Goal: Information Seeking & Learning: Learn about a topic

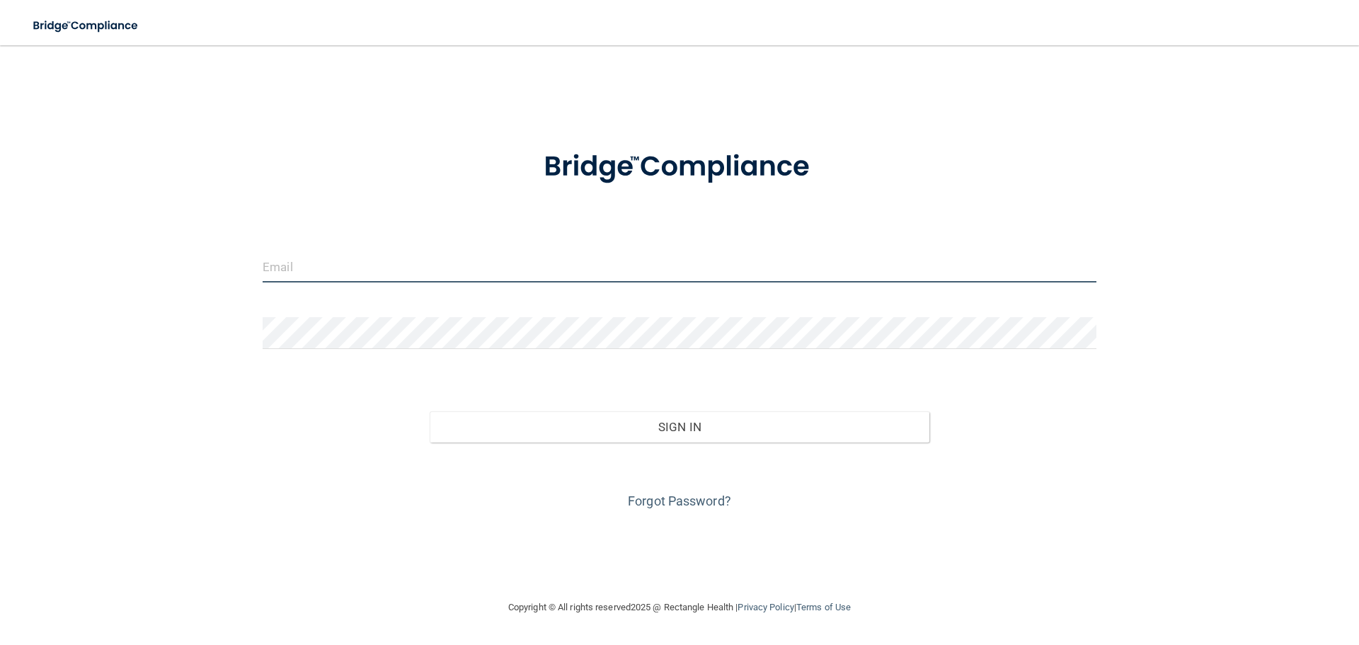
click at [366, 270] on input "email" at bounding box center [680, 267] width 834 height 32
type input "[EMAIL_ADDRESS][DOMAIN_NAME]"
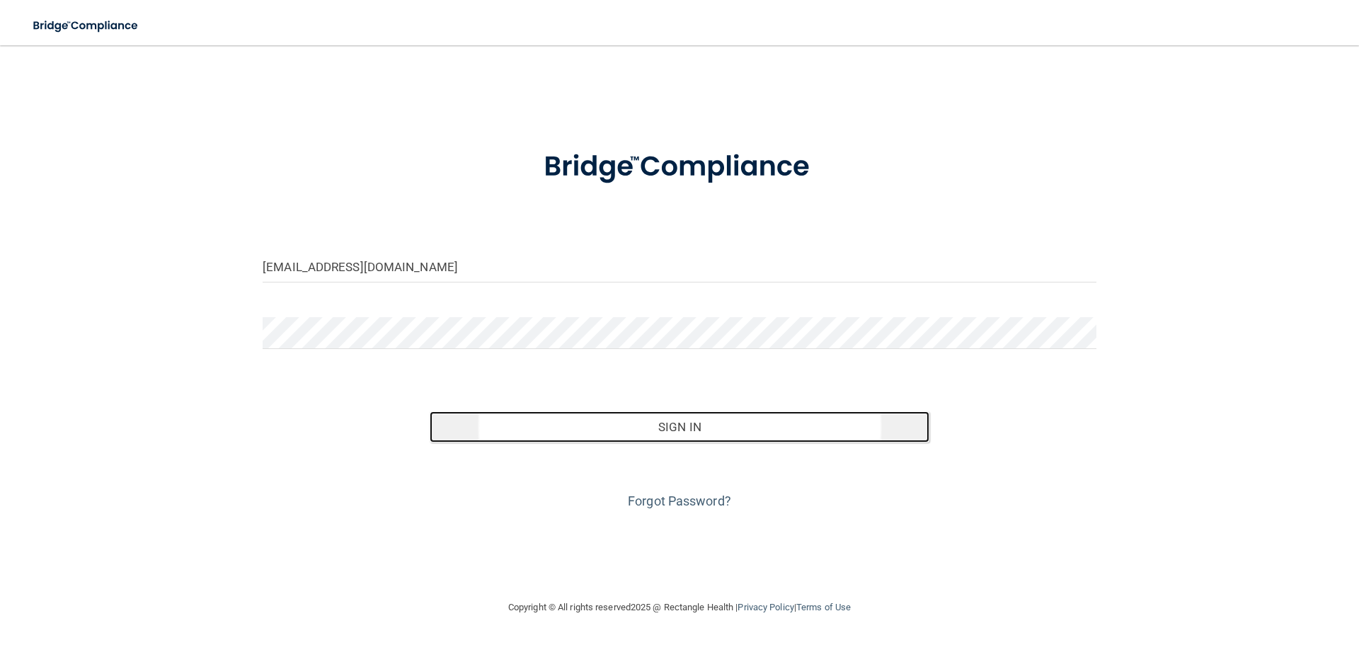
click at [670, 424] on button "Sign In" at bounding box center [680, 426] width 500 height 31
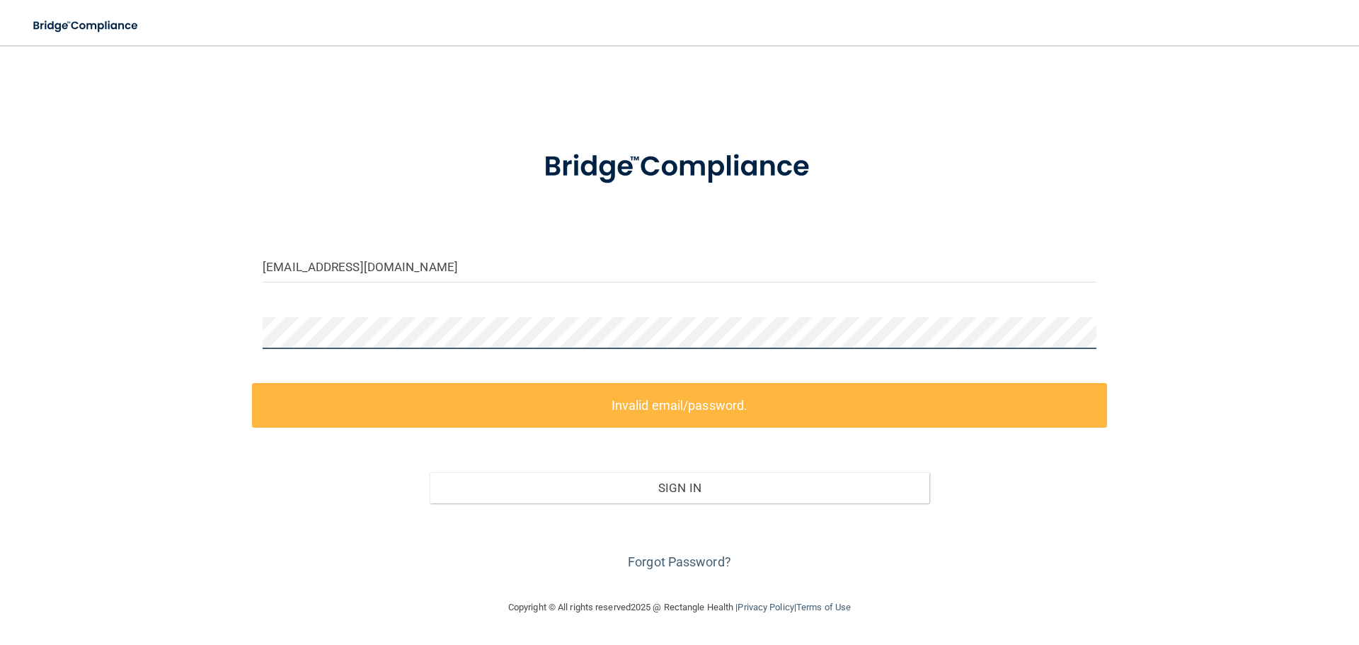
click at [243, 322] on div "susannash59@yahoo.com Invalid email/password. You don't have permission to acce…" at bounding box center [679, 321] width 1302 height 525
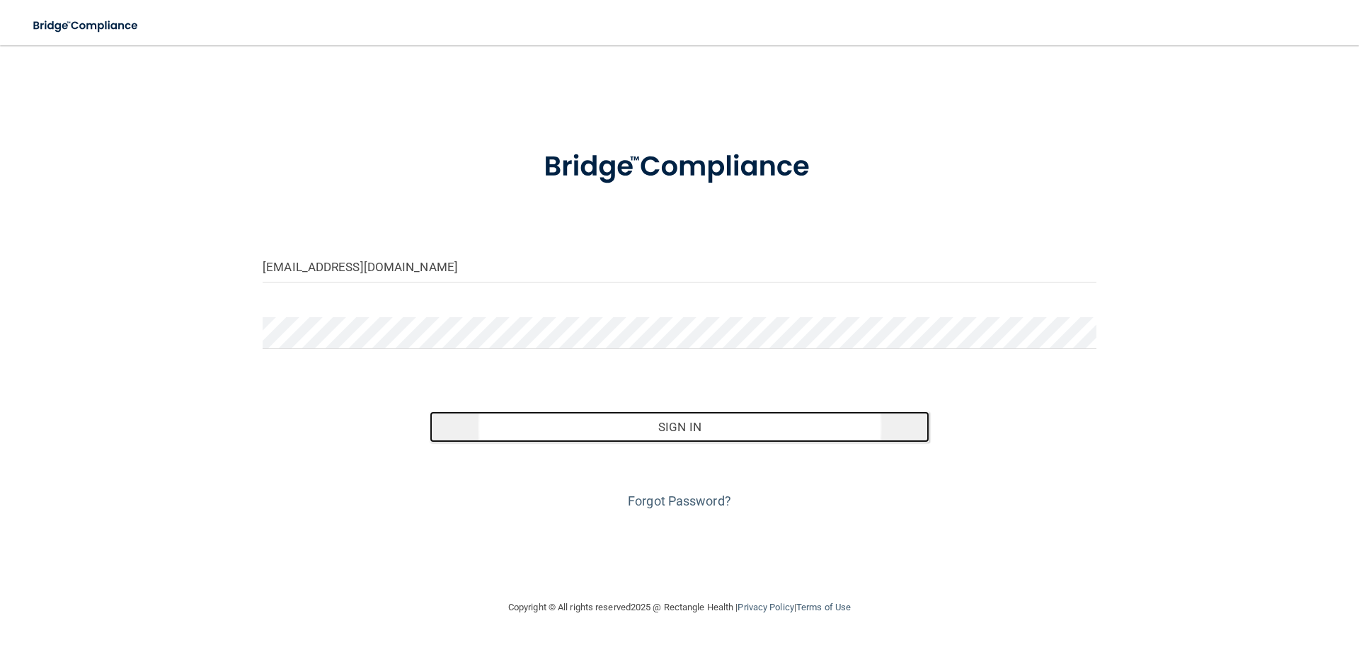
click at [653, 433] on button "Sign In" at bounding box center [680, 426] width 500 height 31
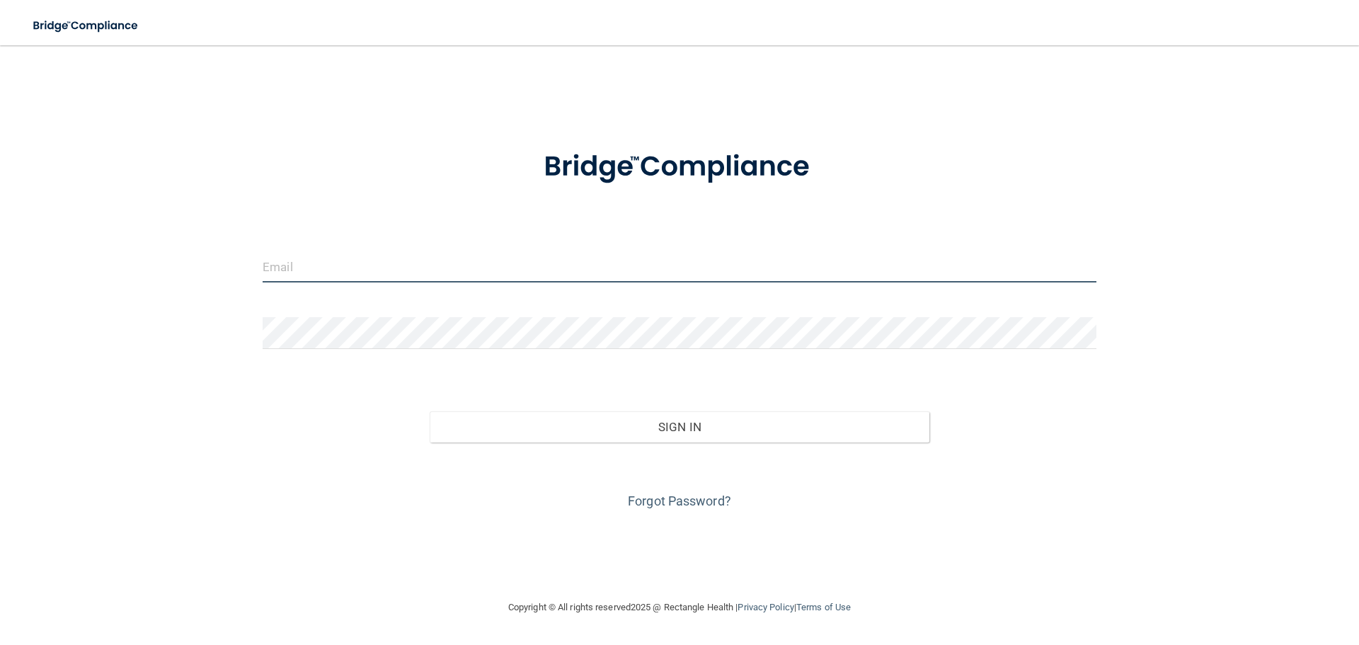
click at [343, 269] on input "email" at bounding box center [680, 267] width 834 height 32
type input "[EMAIL_ADDRESS][DOMAIN_NAME]"
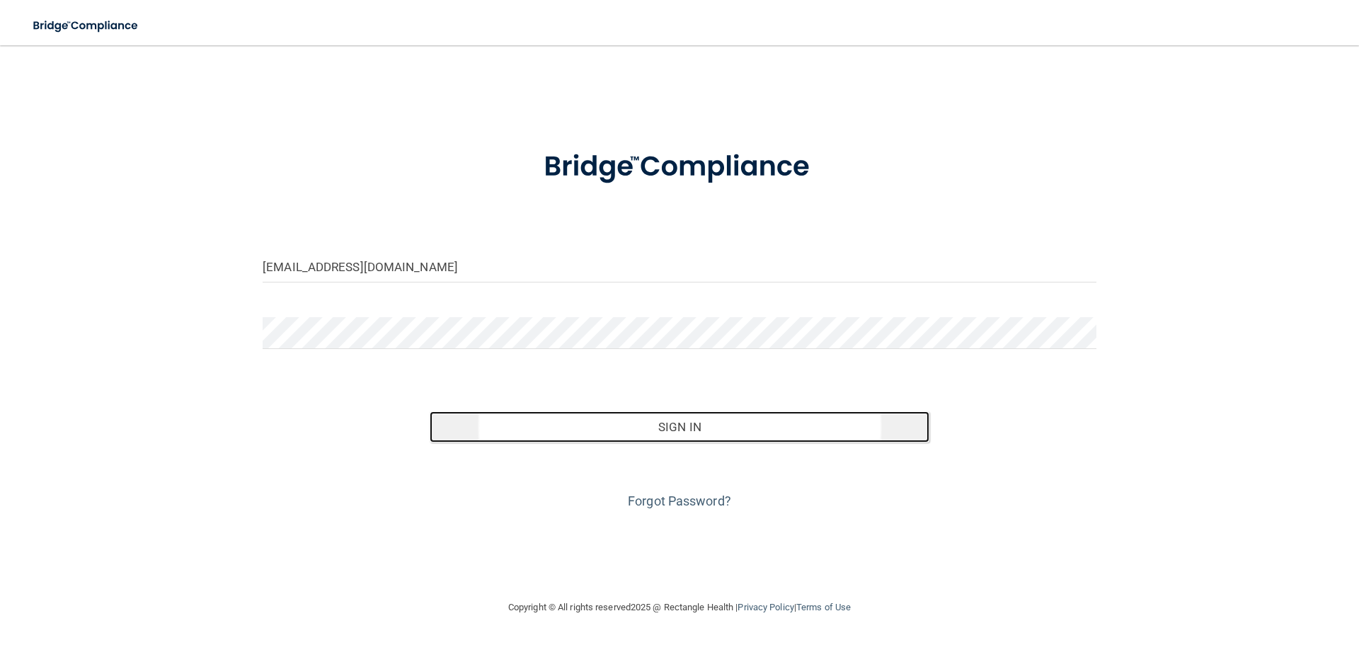
click at [619, 431] on button "Sign In" at bounding box center [680, 426] width 500 height 31
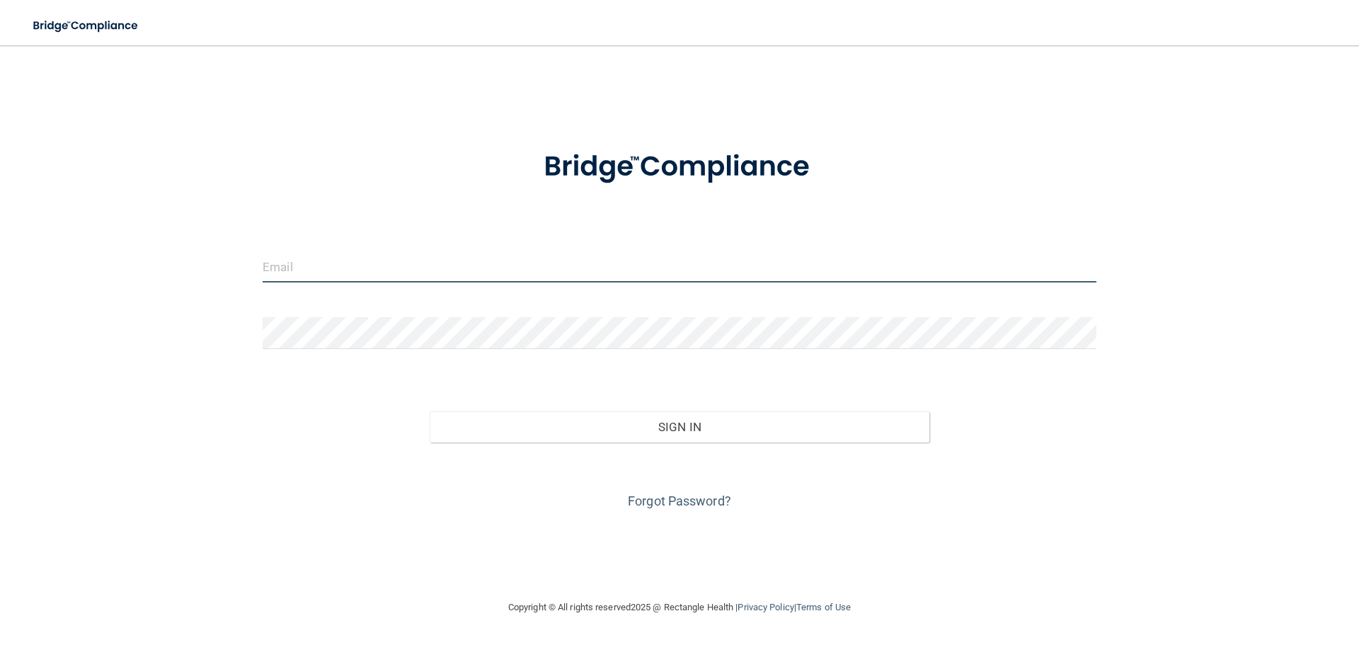
click at [266, 265] on input "email" at bounding box center [680, 267] width 834 height 32
type input "[EMAIL_ADDRESS][DOMAIN_NAME]"
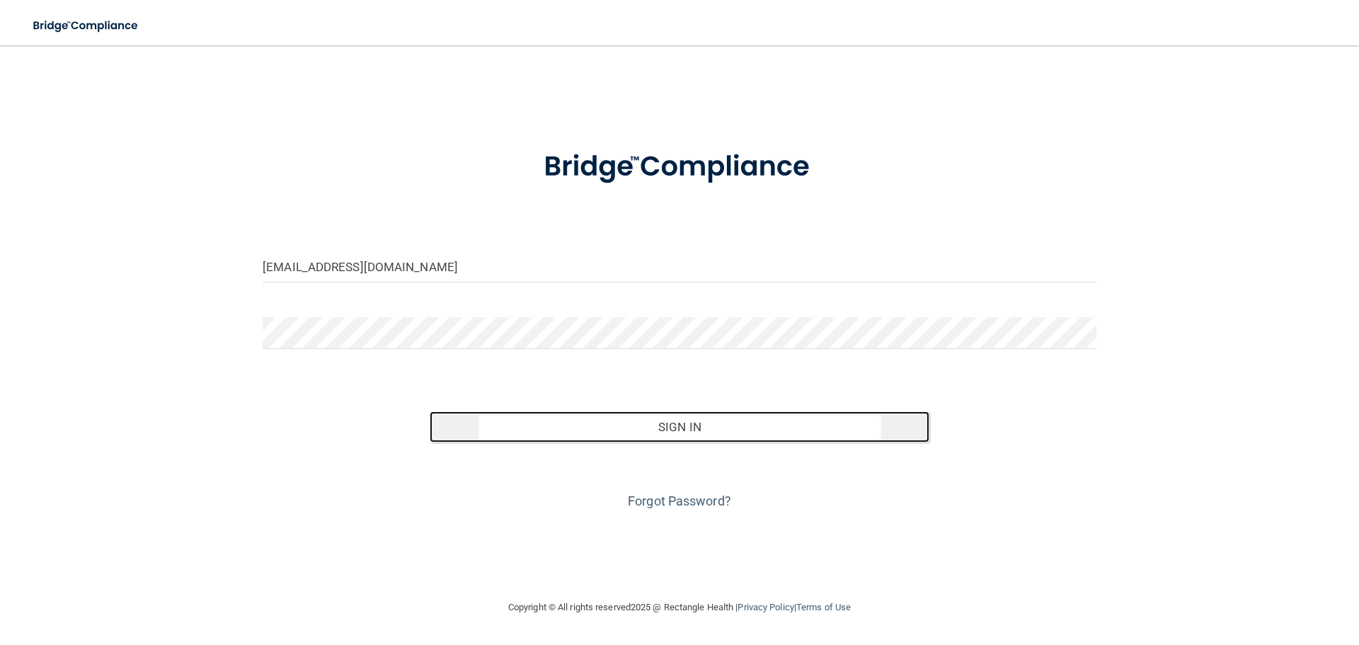
click at [606, 426] on button "Sign In" at bounding box center [680, 426] width 500 height 31
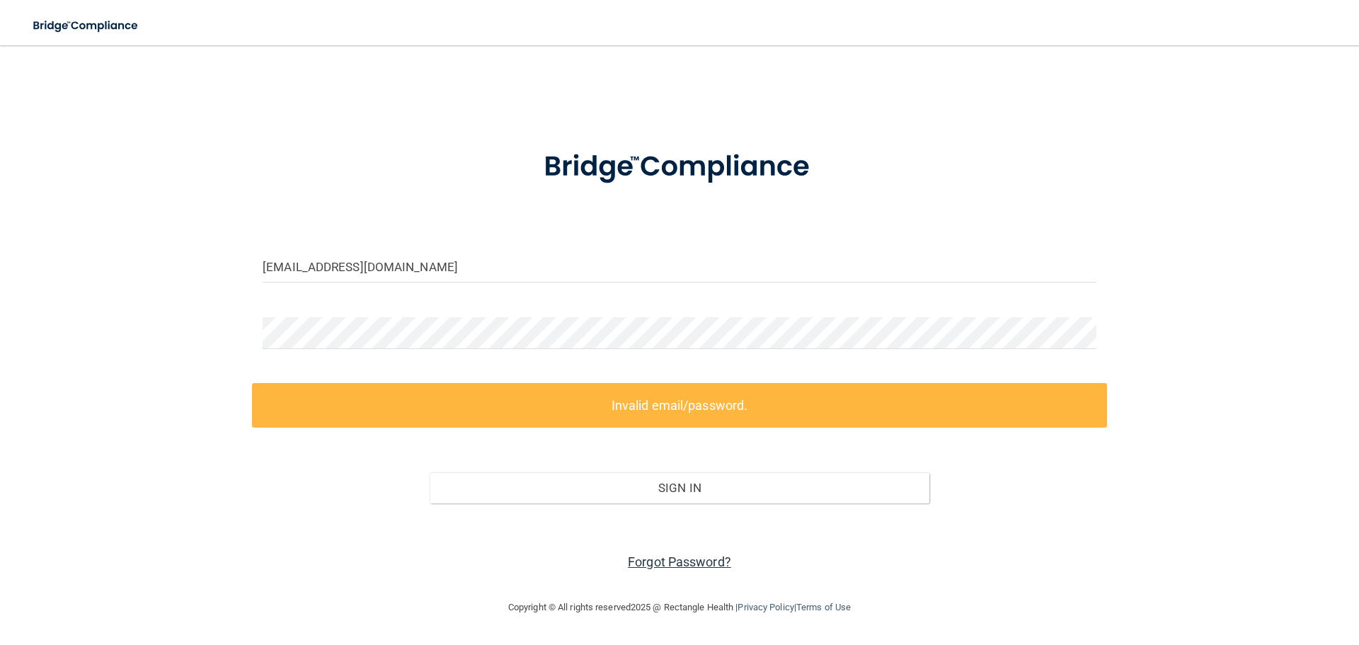
click at [709, 561] on link "Forgot Password?" at bounding box center [679, 561] width 103 height 15
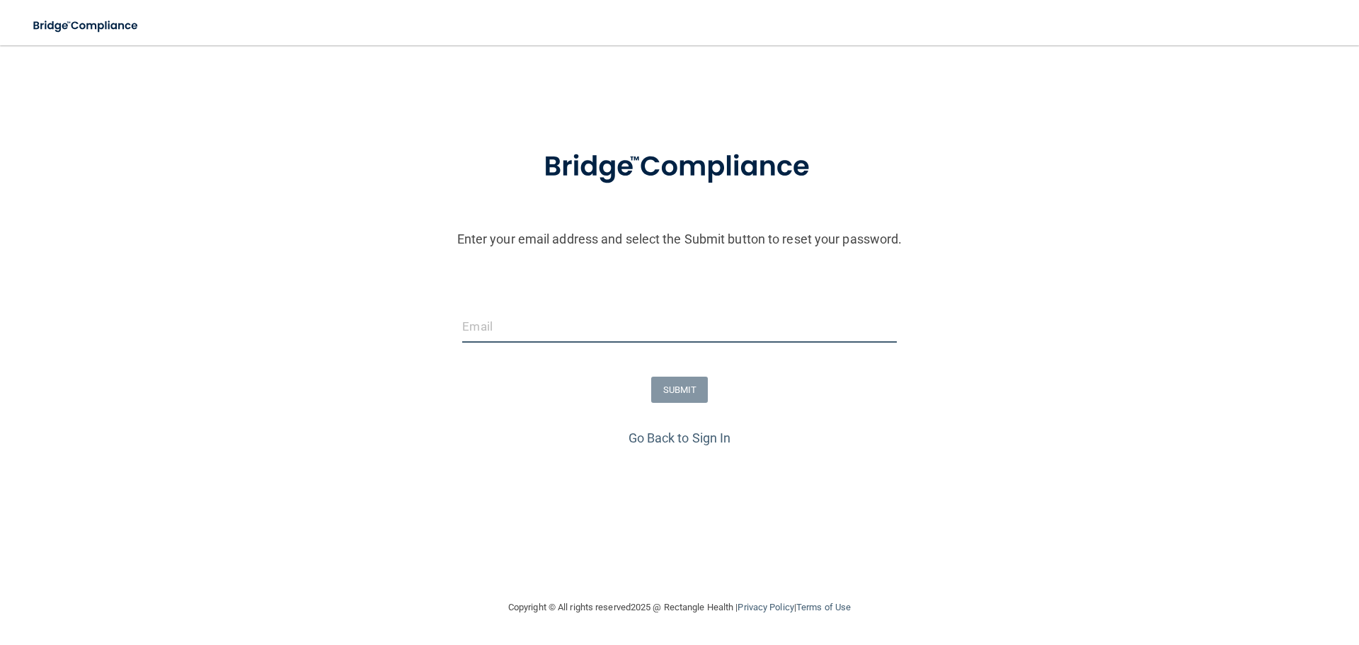
click at [504, 326] on input "email" at bounding box center [679, 327] width 434 height 32
type input "[EMAIL_ADDRESS][DOMAIN_NAME]"
click at [656, 389] on button "SUBMIT" at bounding box center [679, 390] width 57 height 26
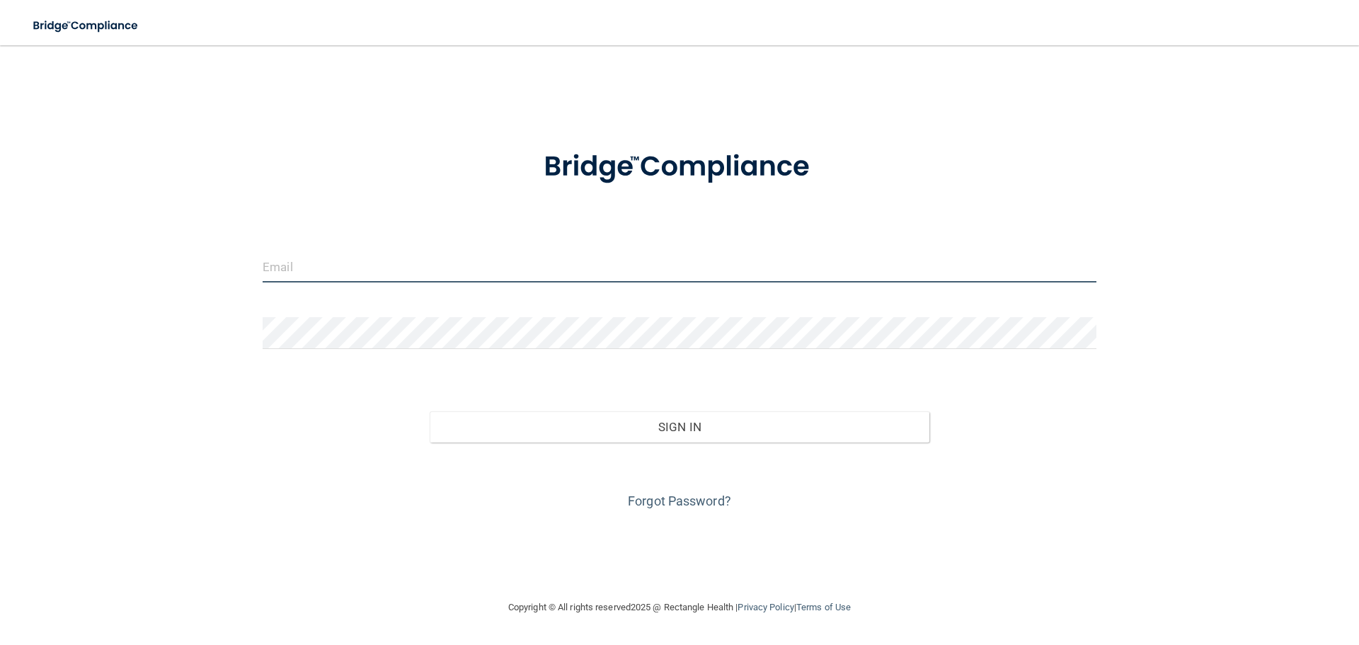
click at [277, 266] on input "email" at bounding box center [680, 267] width 834 height 32
type input "[EMAIL_ADDRESS][DOMAIN_NAME]"
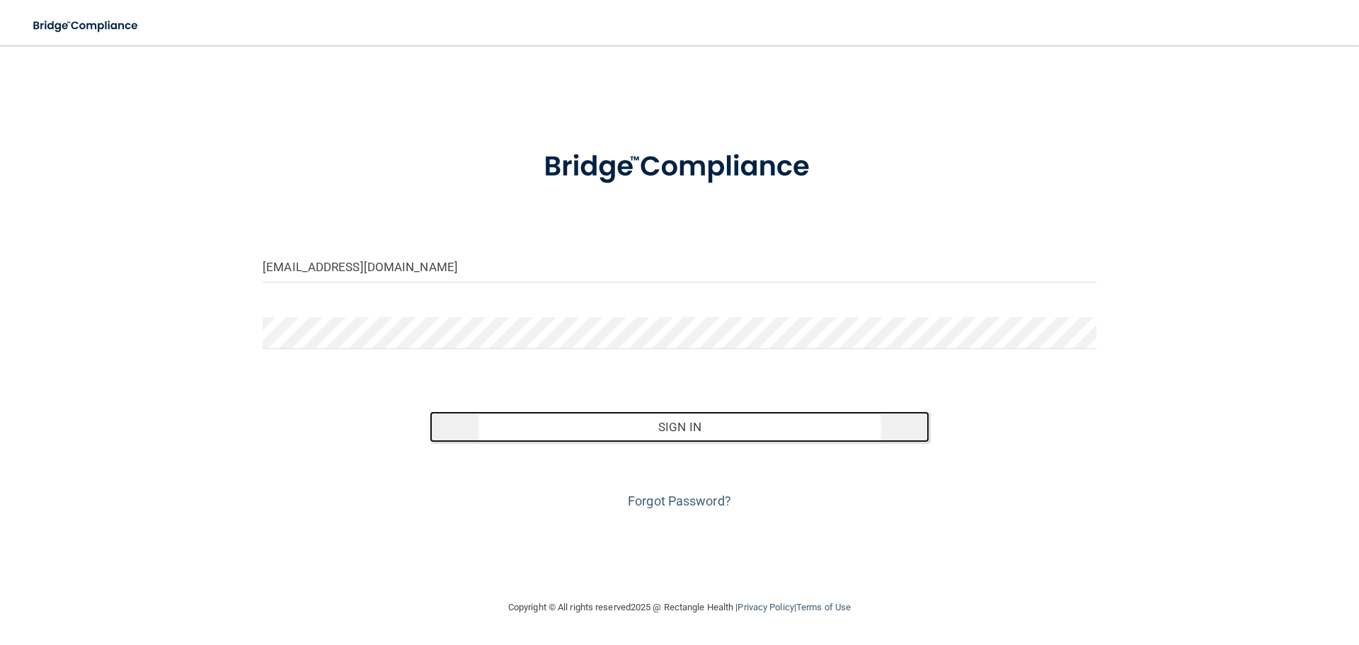
click at [648, 422] on button "Sign In" at bounding box center [680, 426] width 500 height 31
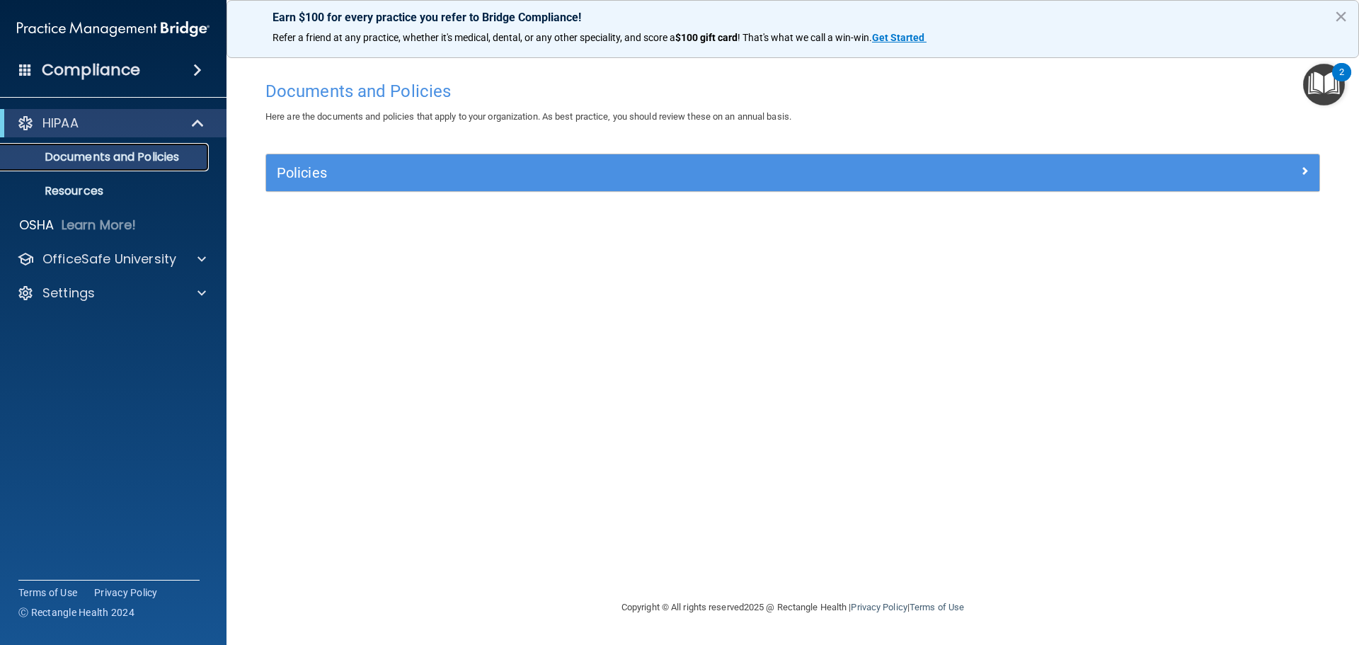
click at [180, 156] on p "Documents and Policies" at bounding box center [105, 157] width 193 height 14
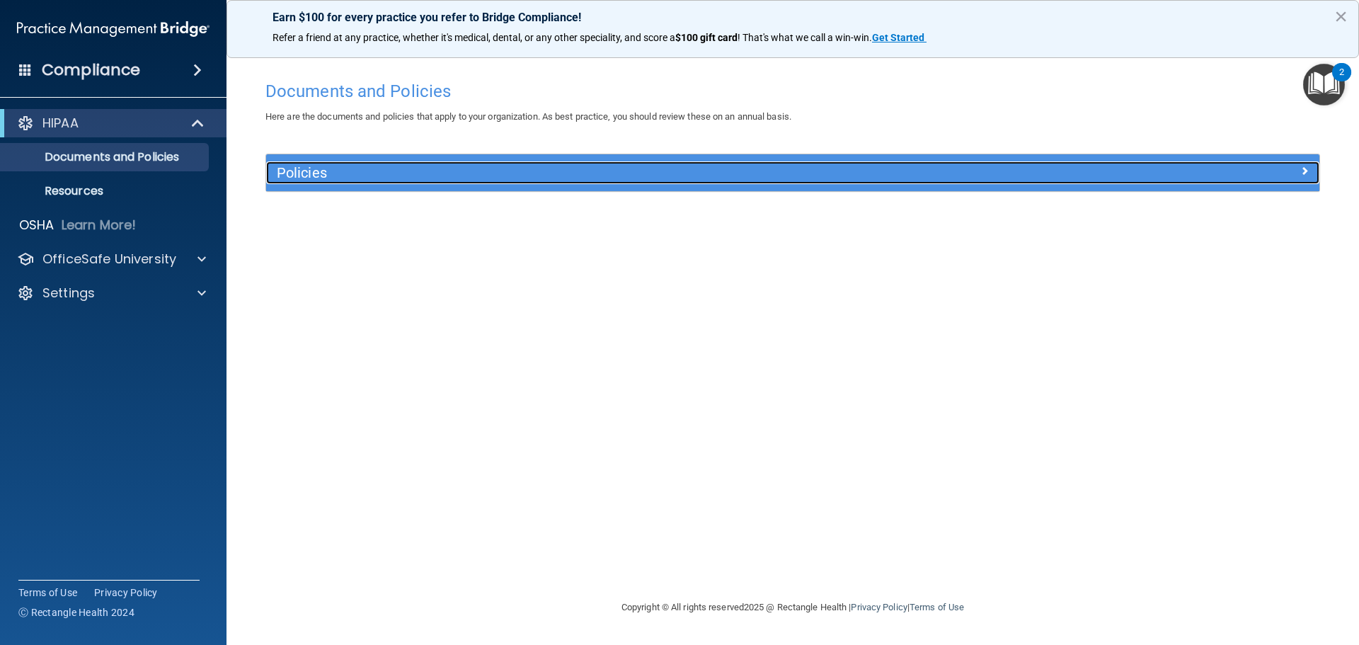
click at [405, 172] on h5 "Policies" at bounding box center [661, 173] width 769 height 16
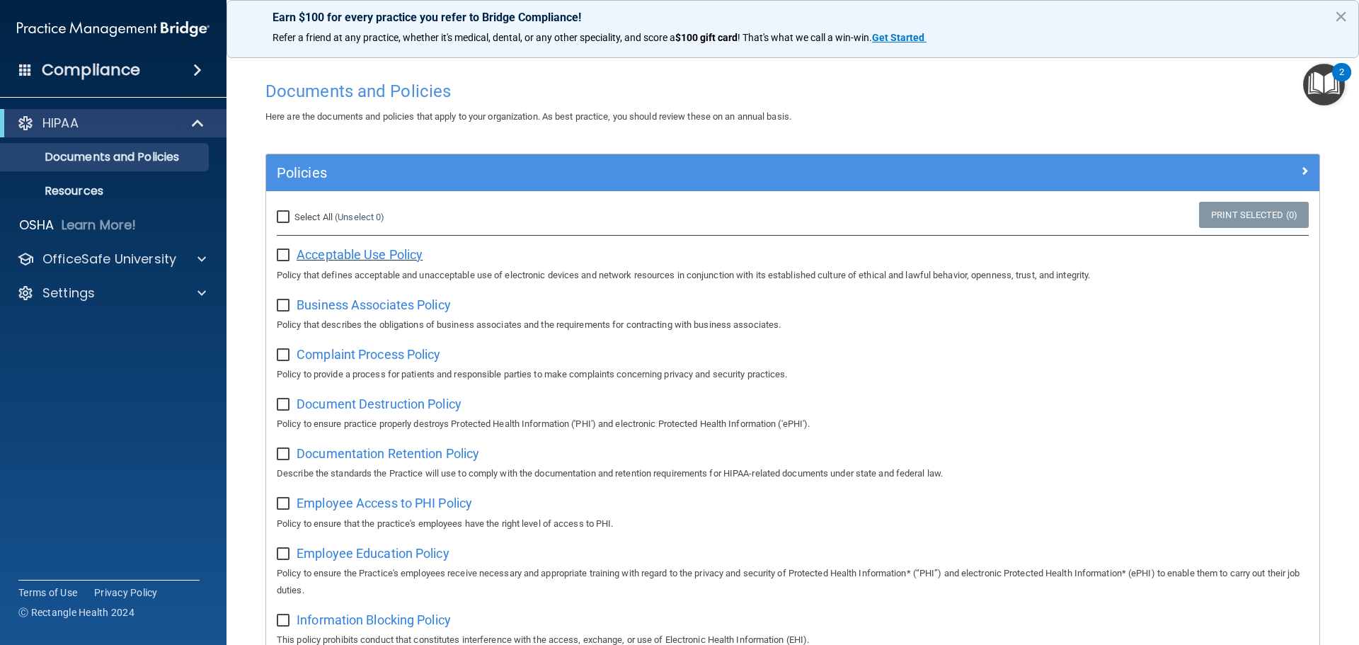
click at [355, 260] on span "Acceptable Use Policy" at bounding box center [360, 254] width 126 height 15
click at [202, 255] on span at bounding box center [201, 259] width 8 height 17
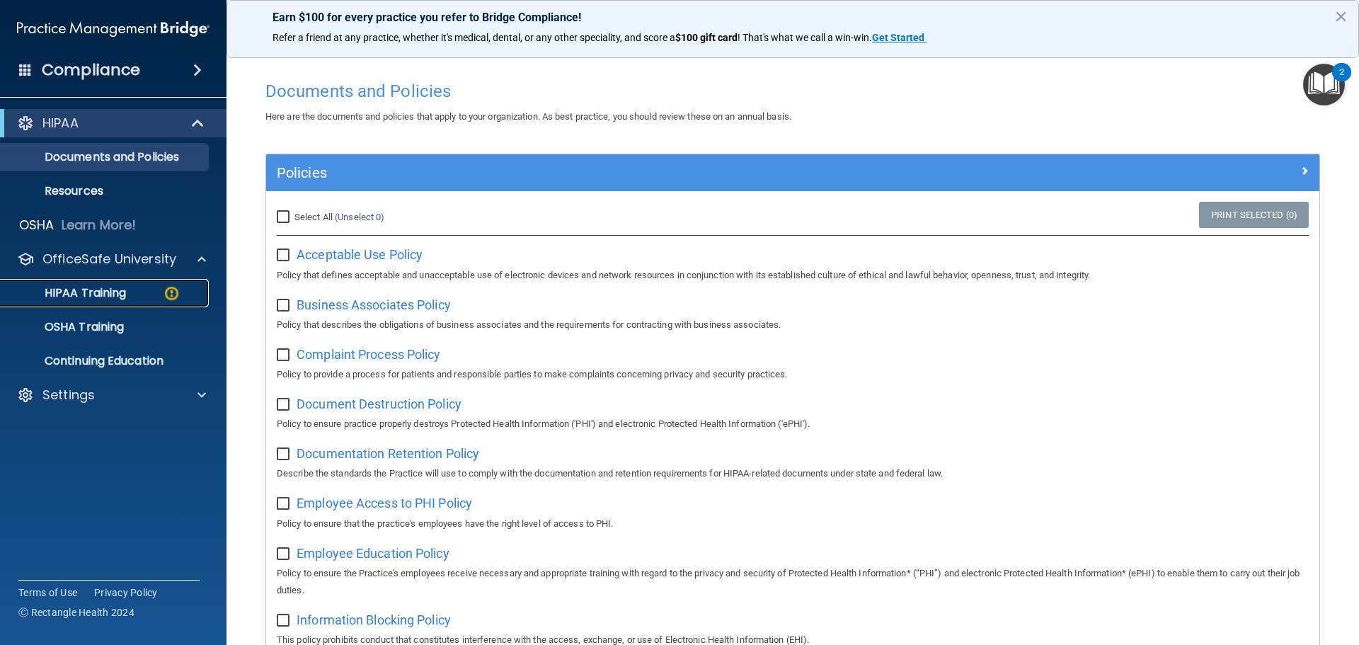
click at [120, 291] on p "HIPAA Training" at bounding box center [67, 293] width 117 height 14
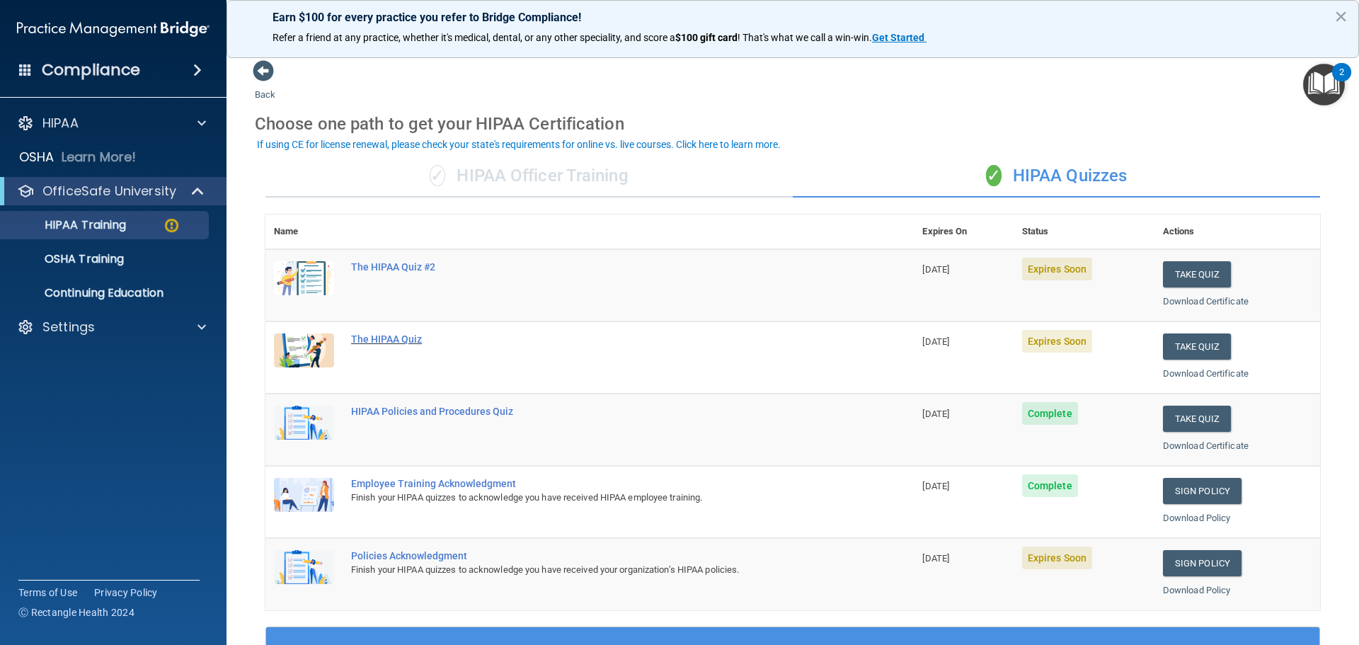
click at [406, 337] on div "The HIPAA Quiz" at bounding box center [597, 338] width 492 height 11
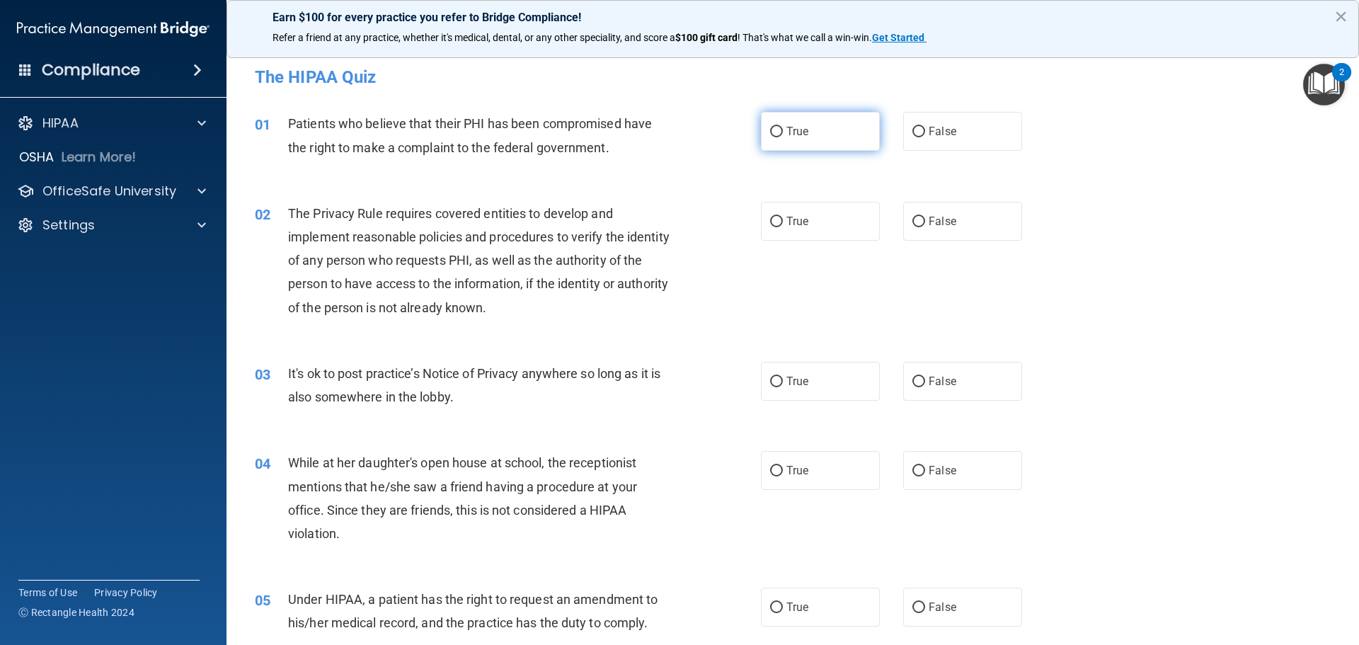
click at [770, 132] on input "True" at bounding box center [776, 132] width 13 height 11
radio input "true"
click at [771, 221] on input "True" at bounding box center [776, 222] width 13 height 11
radio input "true"
click at [912, 381] on input "False" at bounding box center [918, 382] width 13 height 11
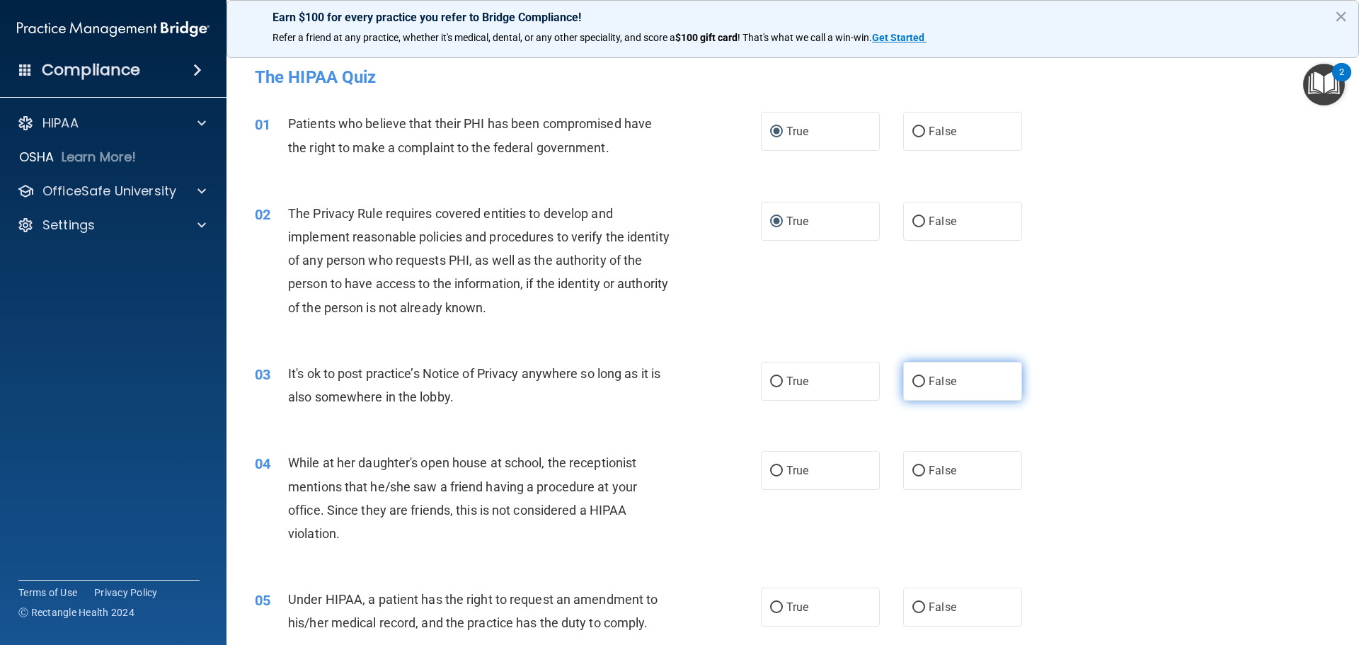
radio input "true"
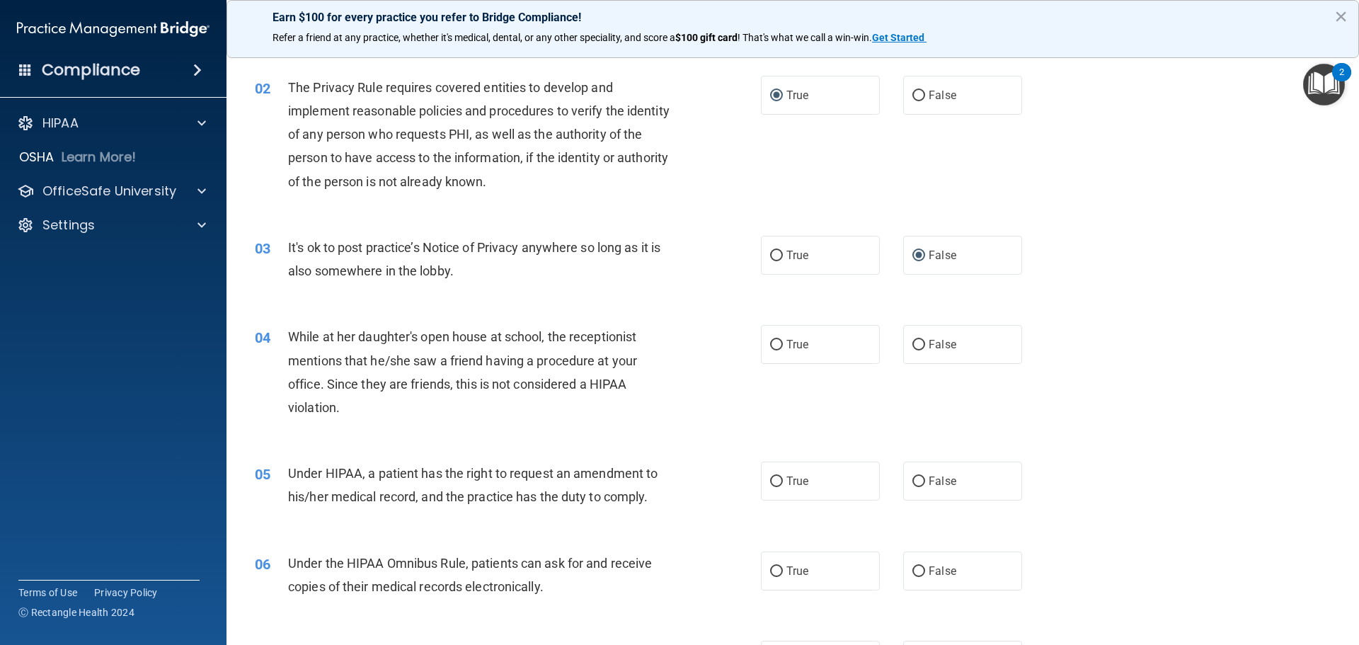
scroll to position [142, 0]
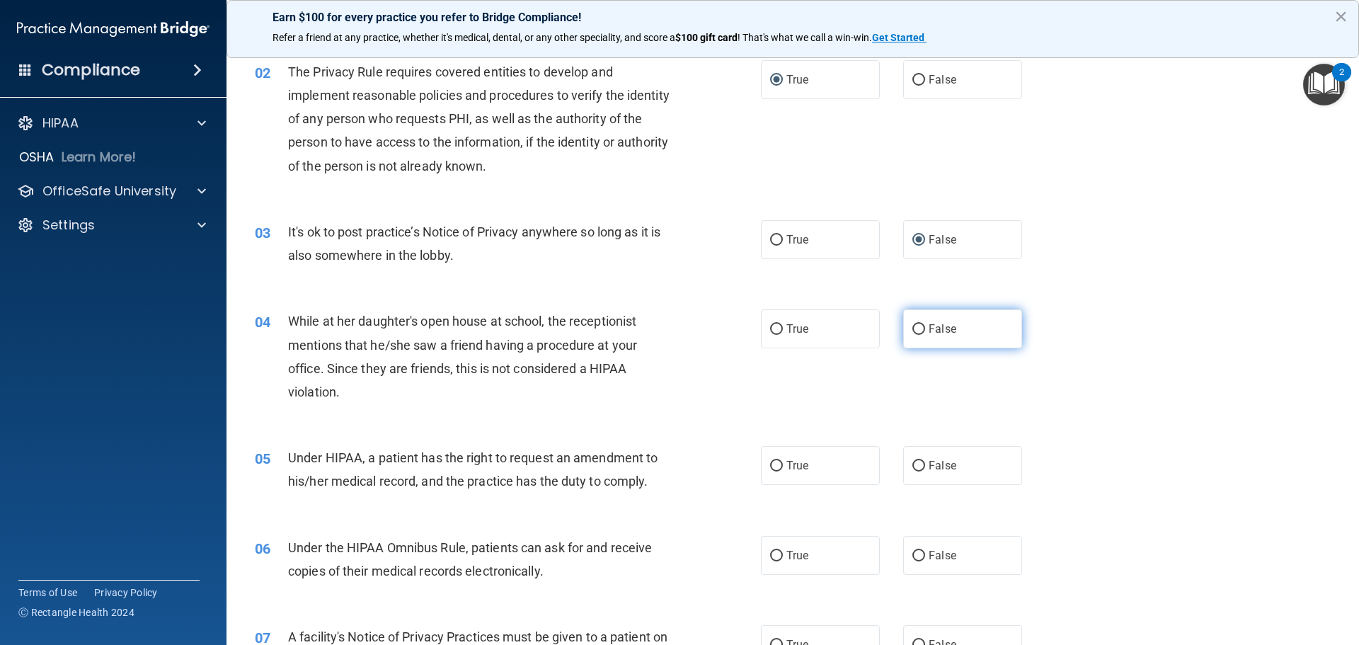
click at [912, 326] on input "False" at bounding box center [918, 329] width 13 height 11
radio input "true"
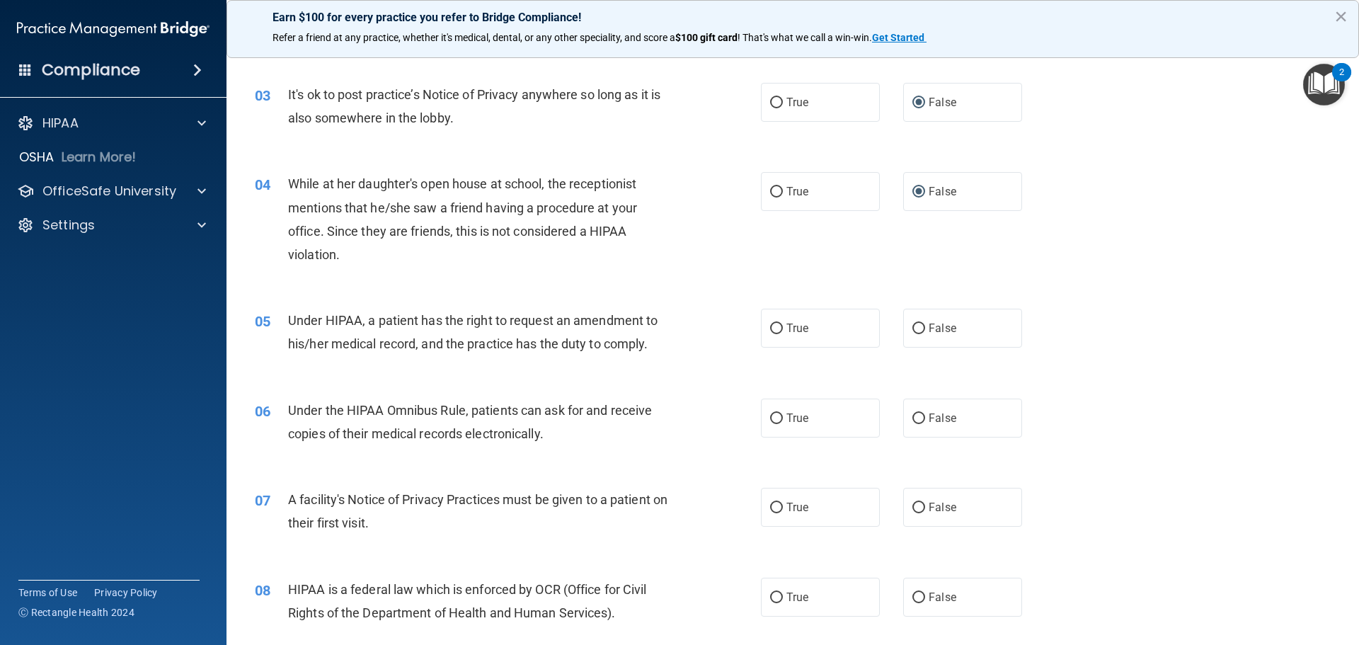
scroll to position [283, 0]
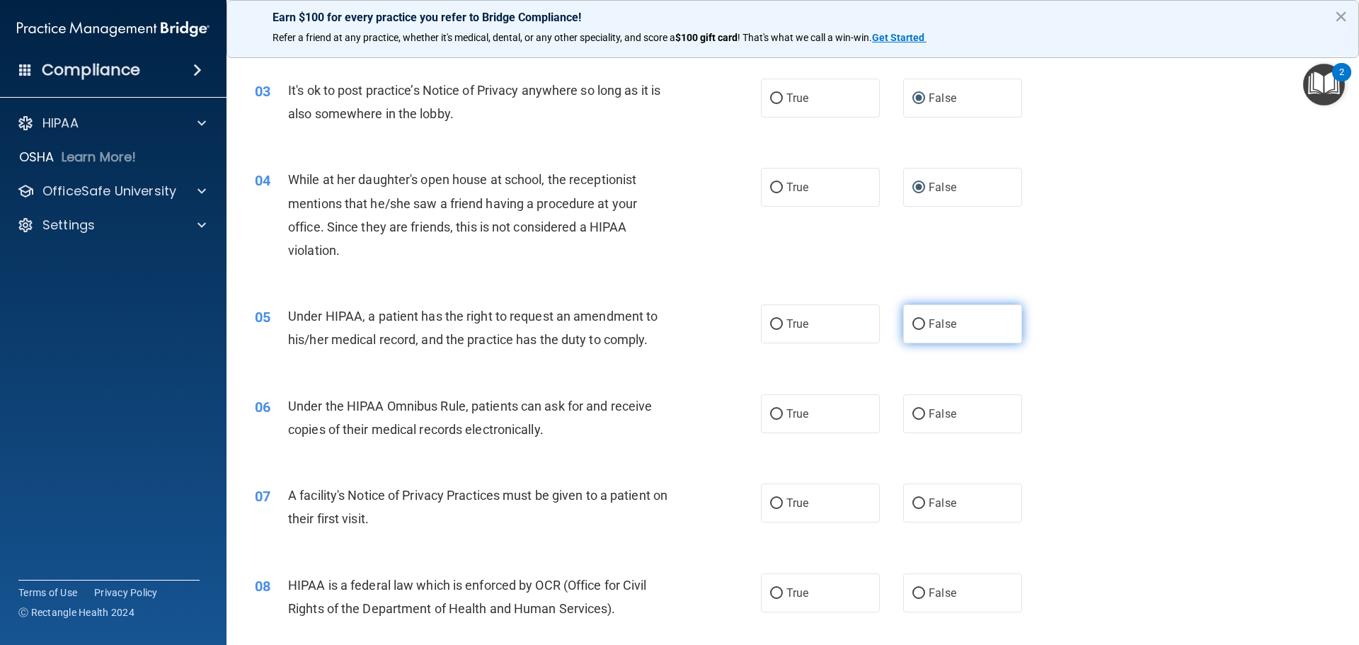
click at [912, 329] on input "False" at bounding box center [918, 324] width 13 height 11
radio input "true"
click at [773, 411] on input "True" at bounding box center [776, 414] width 13 height 11
radio input "true"
click at [770, 500] on input "True" at bounding box center [776, 503] width 13 height 11
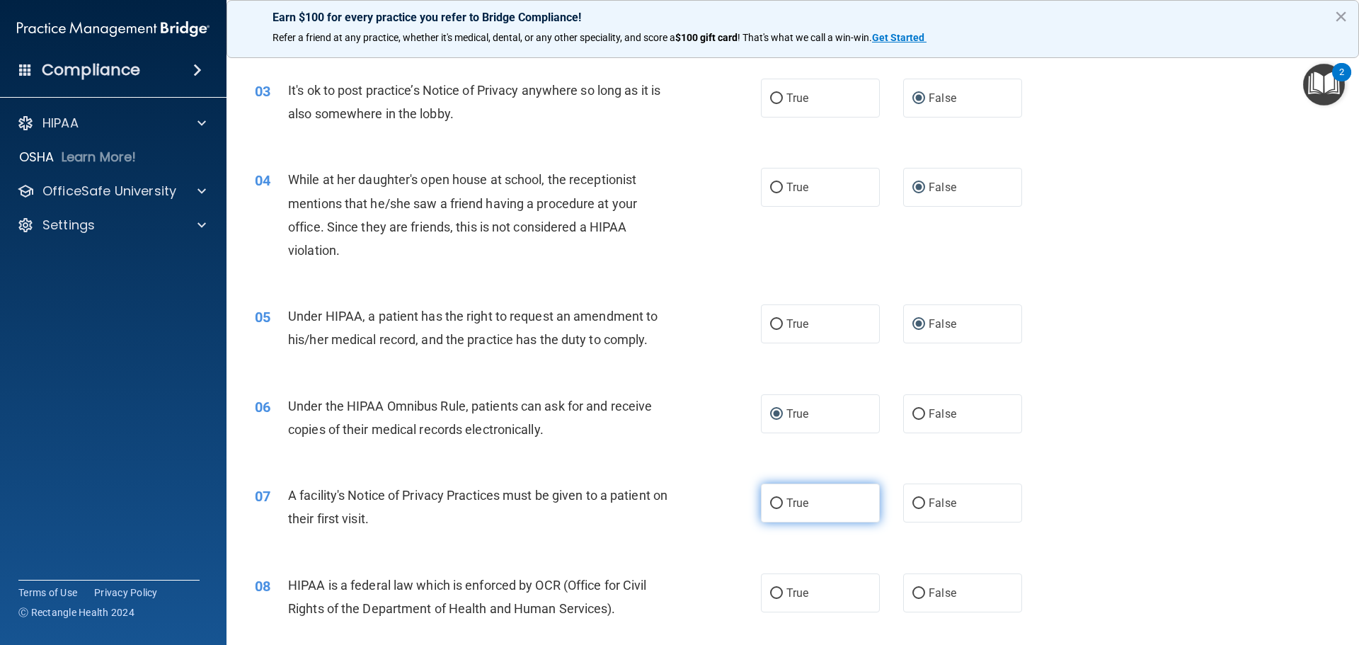
radio input "true"
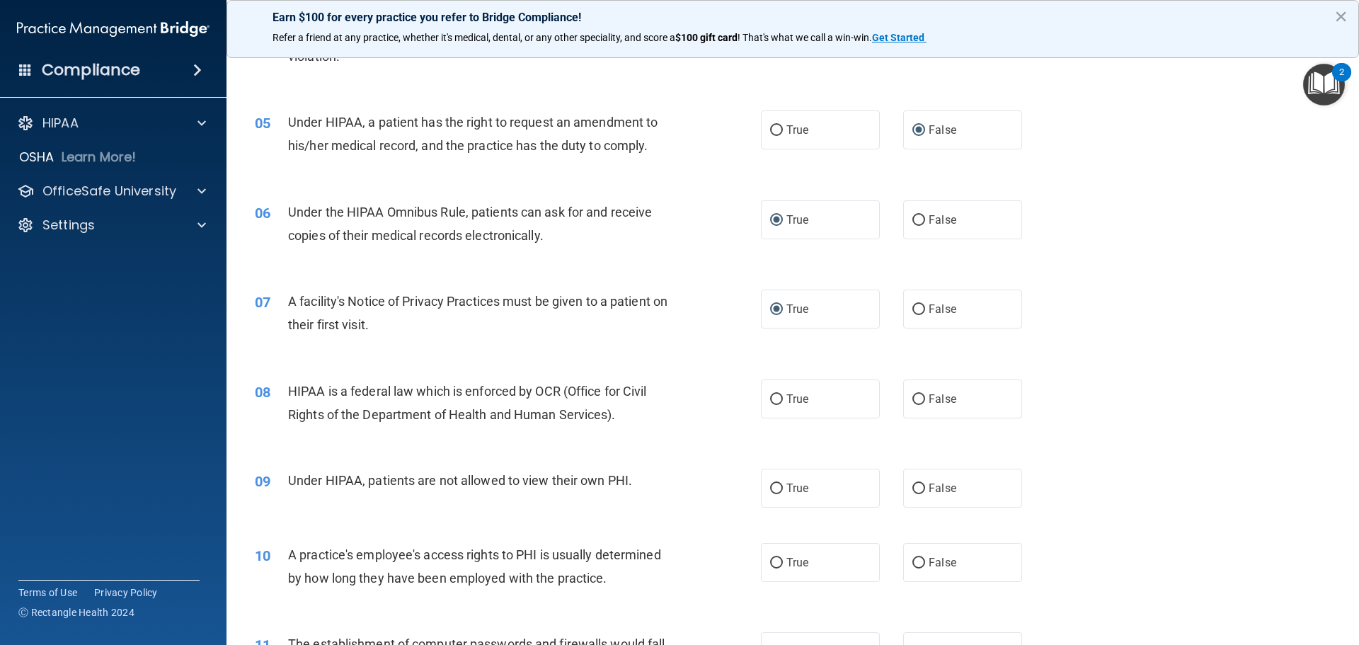
scroll to position [495, 0]
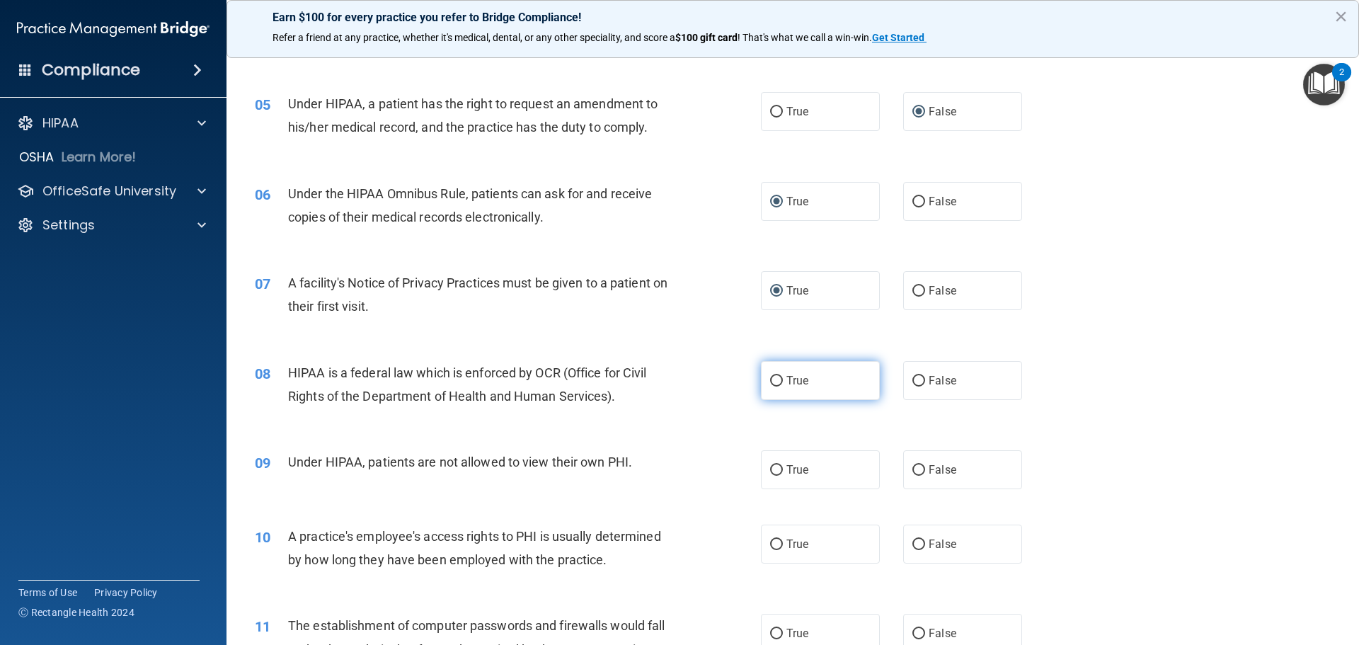
click at [770, 377] on input "True" at bounding box center [776, 381] width 13 height 11
radio input "true"
click at [912, 466] on input "False" at bounding box center [918, 470] width 13 height 11
radio input "true"
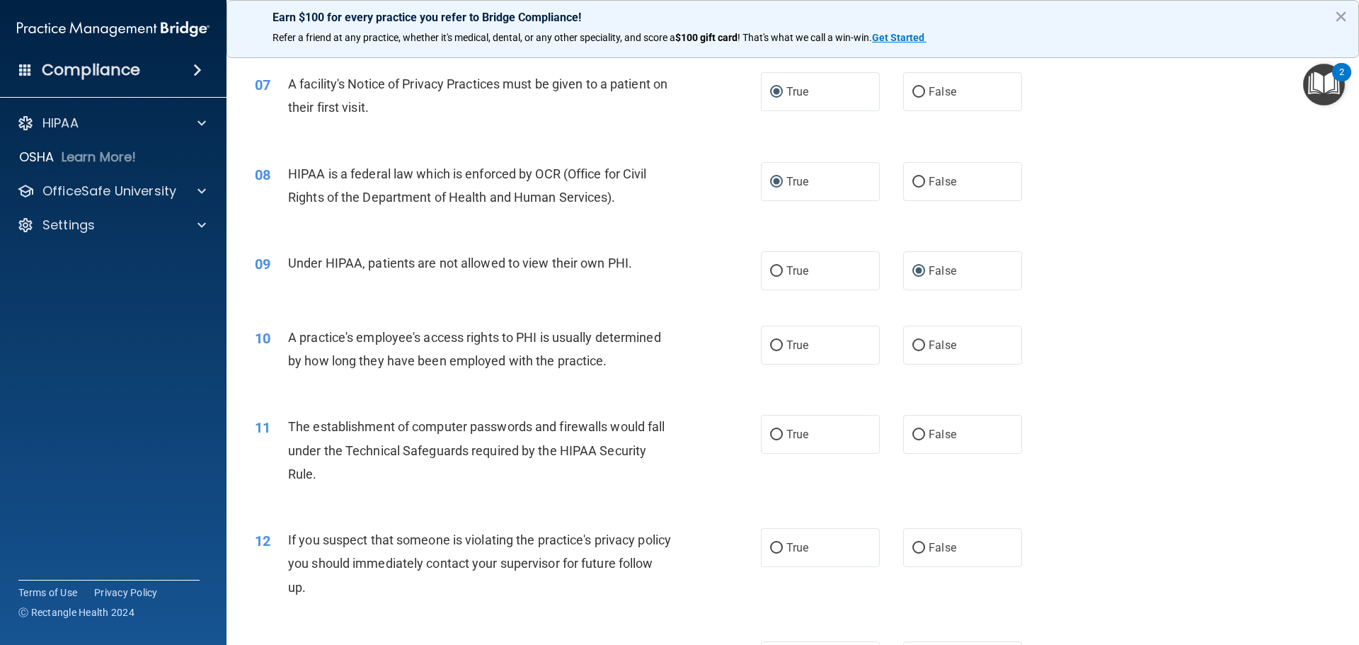
scroll to position [708, 0]
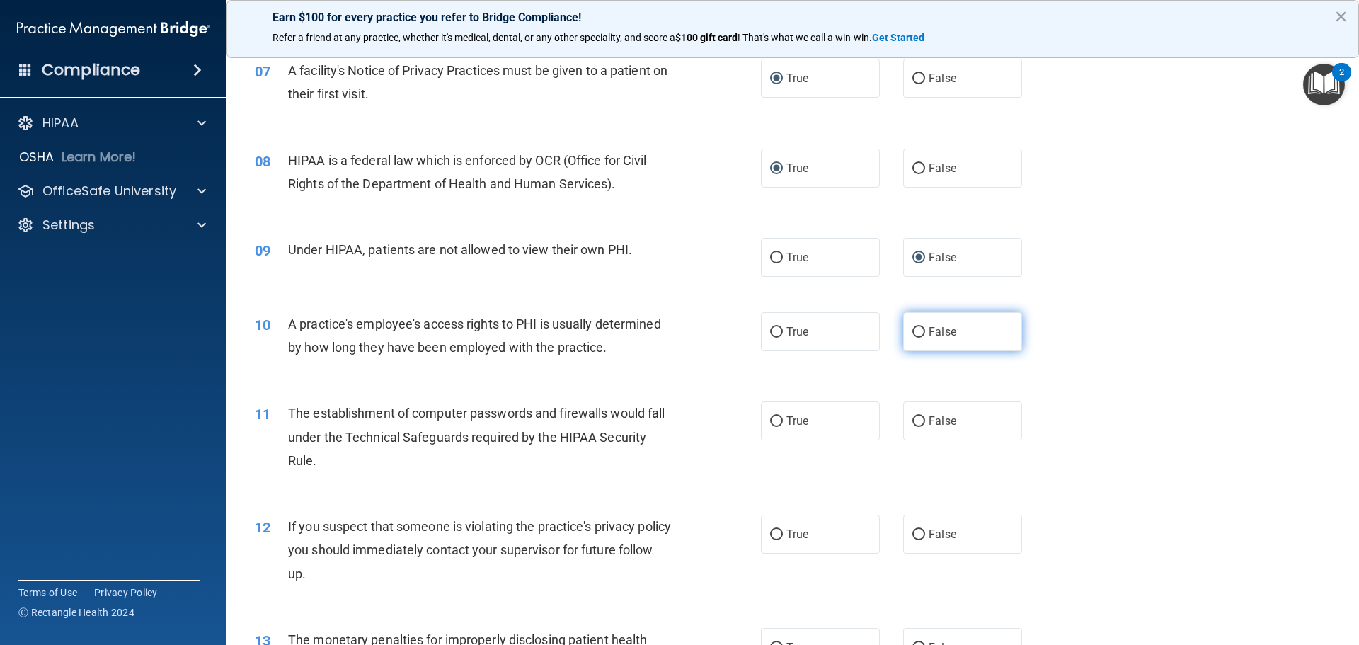
click at [912, 333] on input "False" at bounding box center [918, 332] width 13 height 11
radio input "true"
click at [774, 424] on input "True" at bounding box center [776, 421] width 13 height 11
radio input "true"
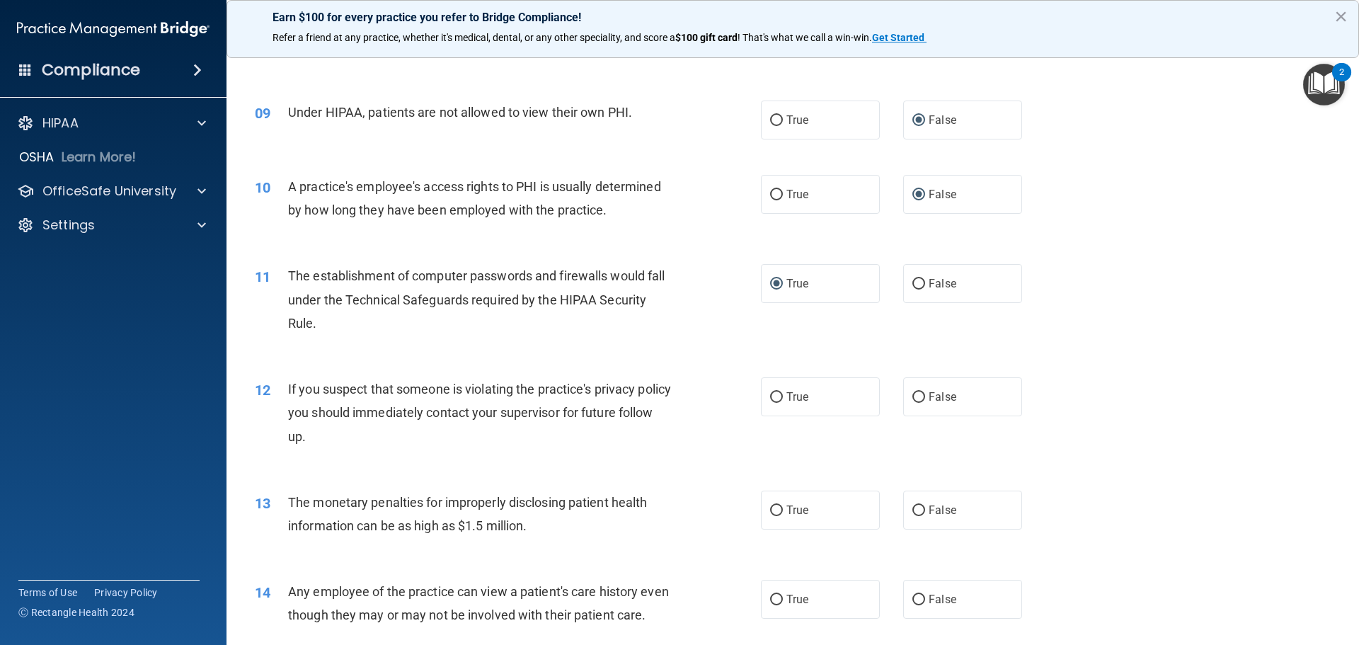
scroll to position [849, 0]
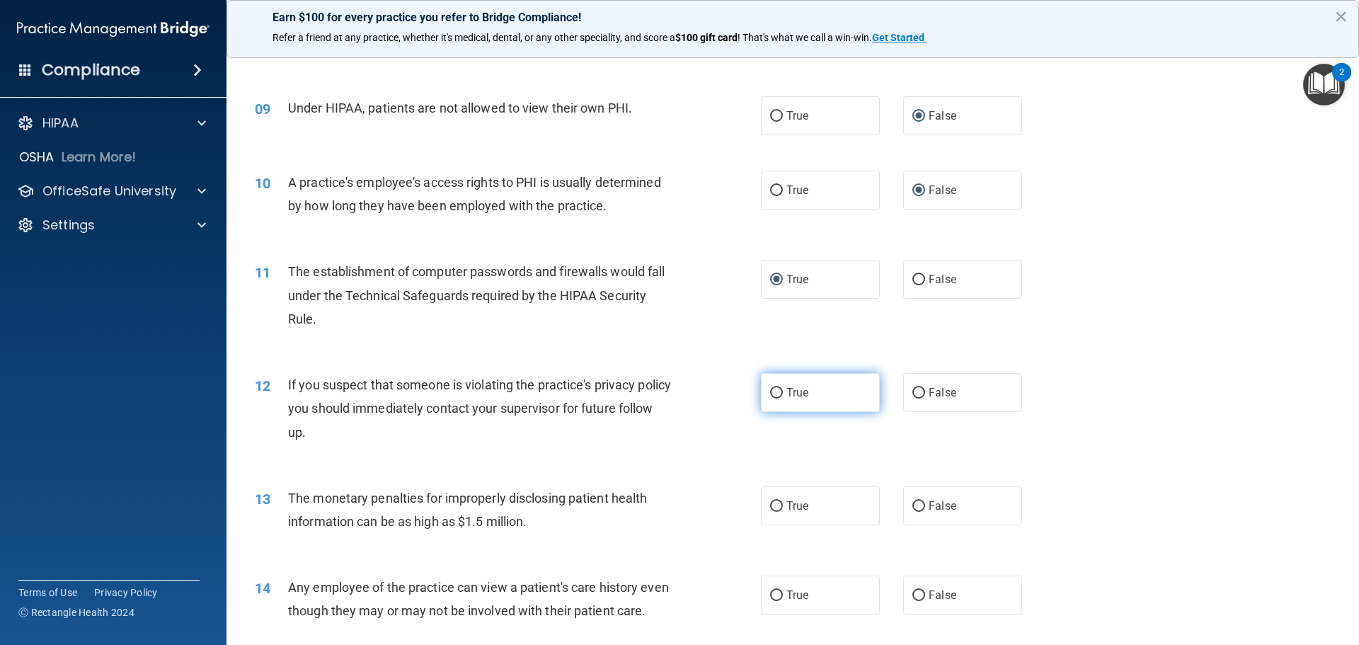
click at [770, 395] on input "True" at bounding box center [776, 393] width 13 height 11
radio input "true"
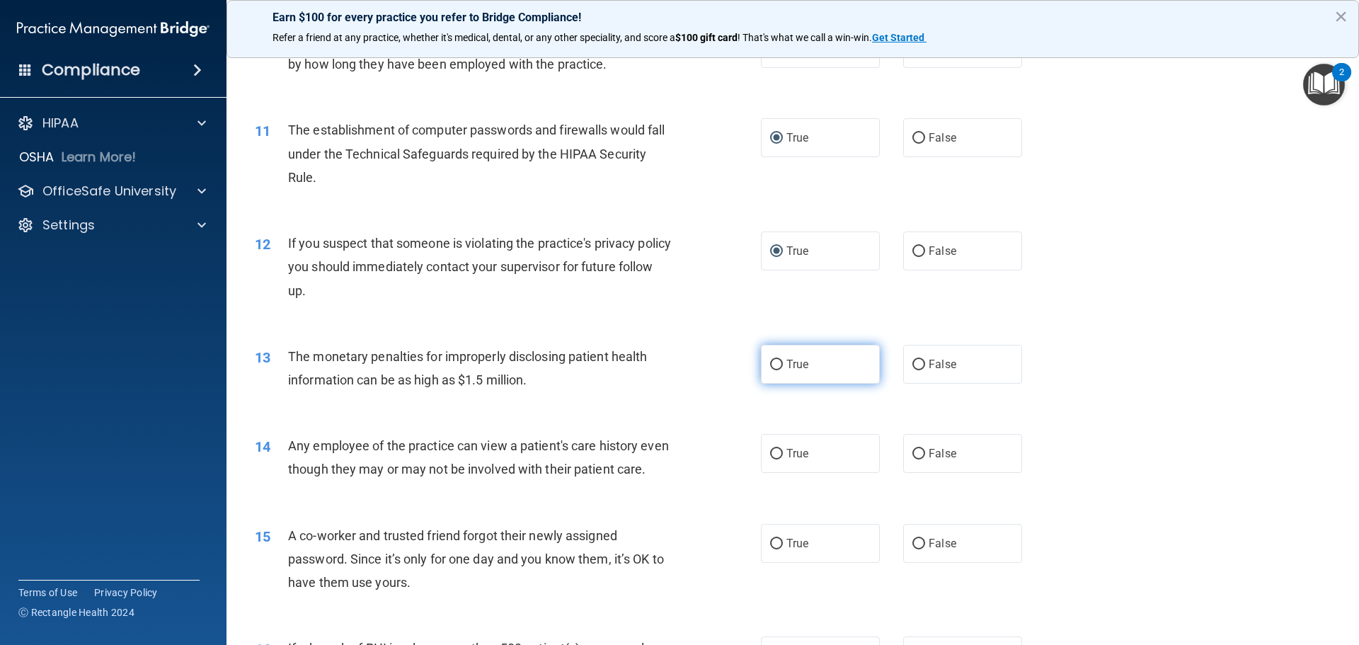
click at [775, 360] on input "True" at bounding box center [776, 365] width 13 height 11
radio input "true"
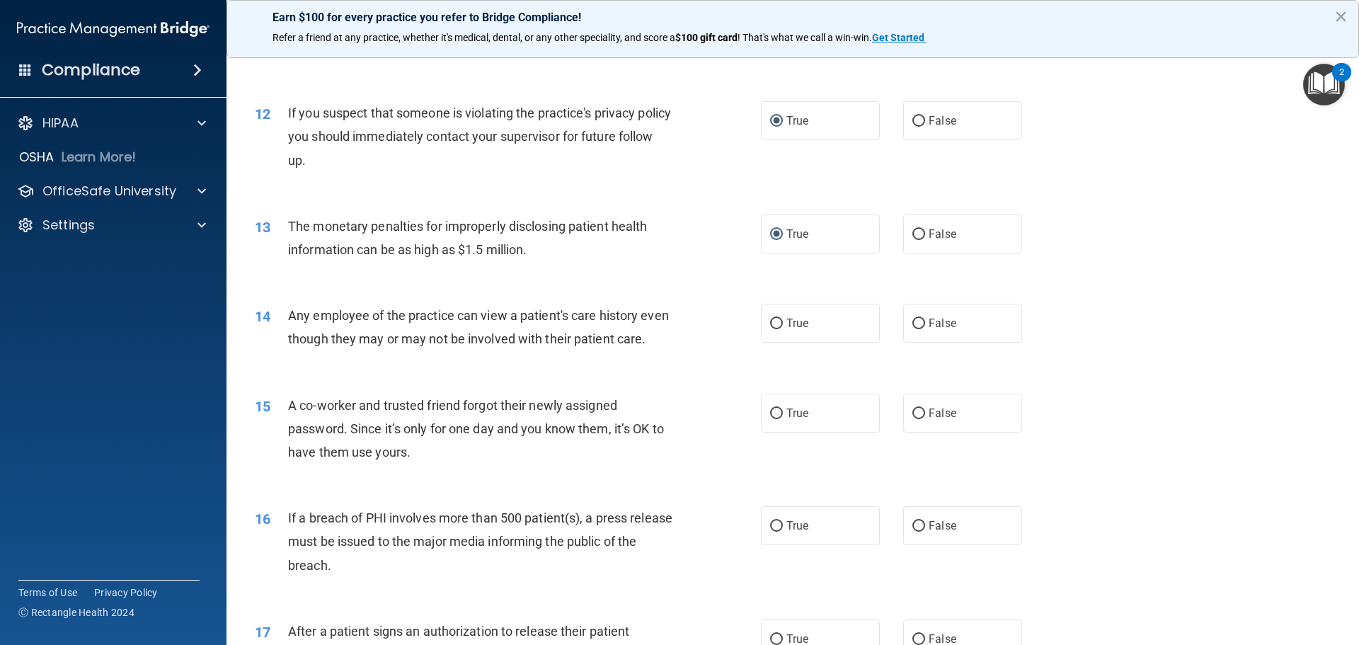
scroll to position [1133, 0]
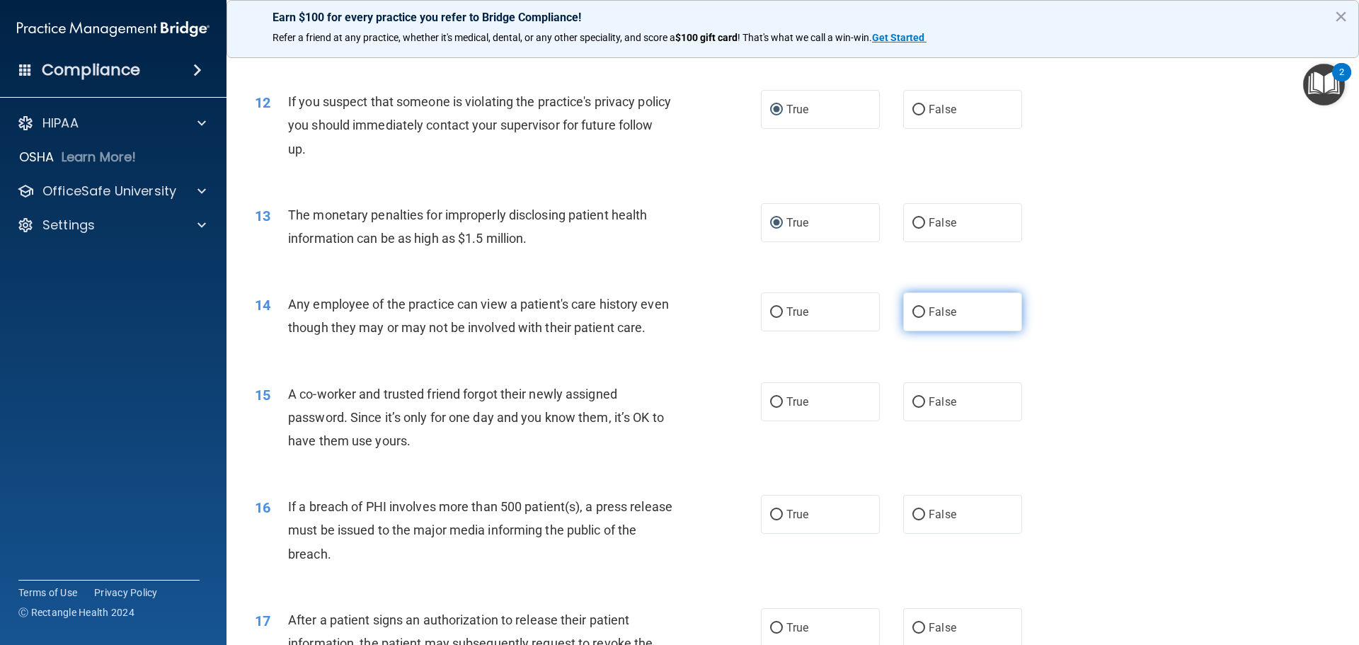
click at [912, 316] on input "False" at bounding box center [918, 312] width 13 height 11
radio input "true"
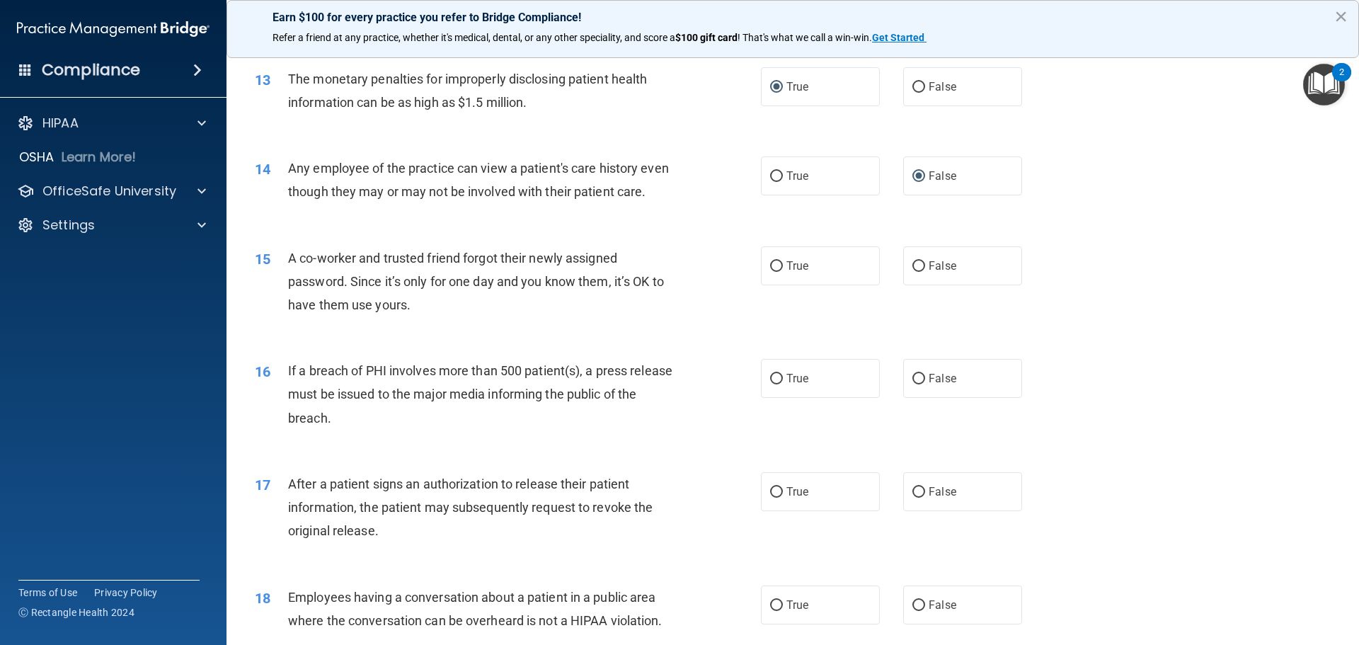
scroll to position [1274, 0]
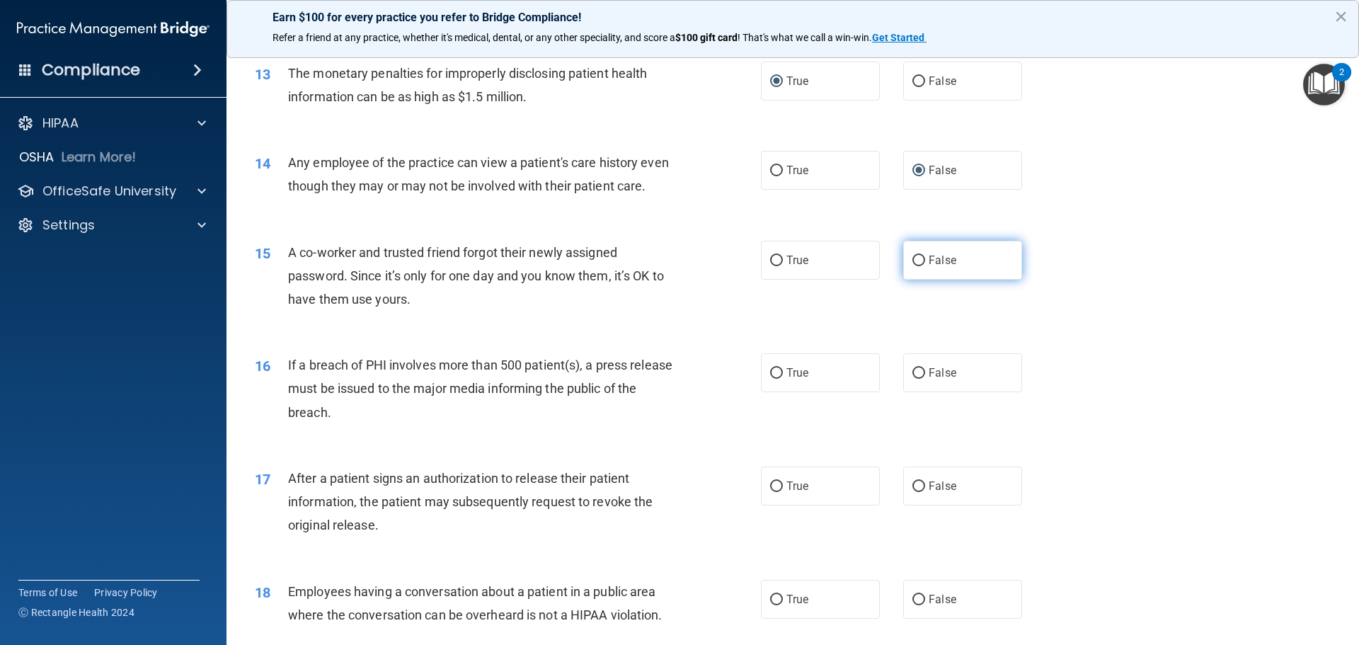
click at [912, 266] on input "False" at bounding box center [918, 261] width 13 height 11
radio input "true"
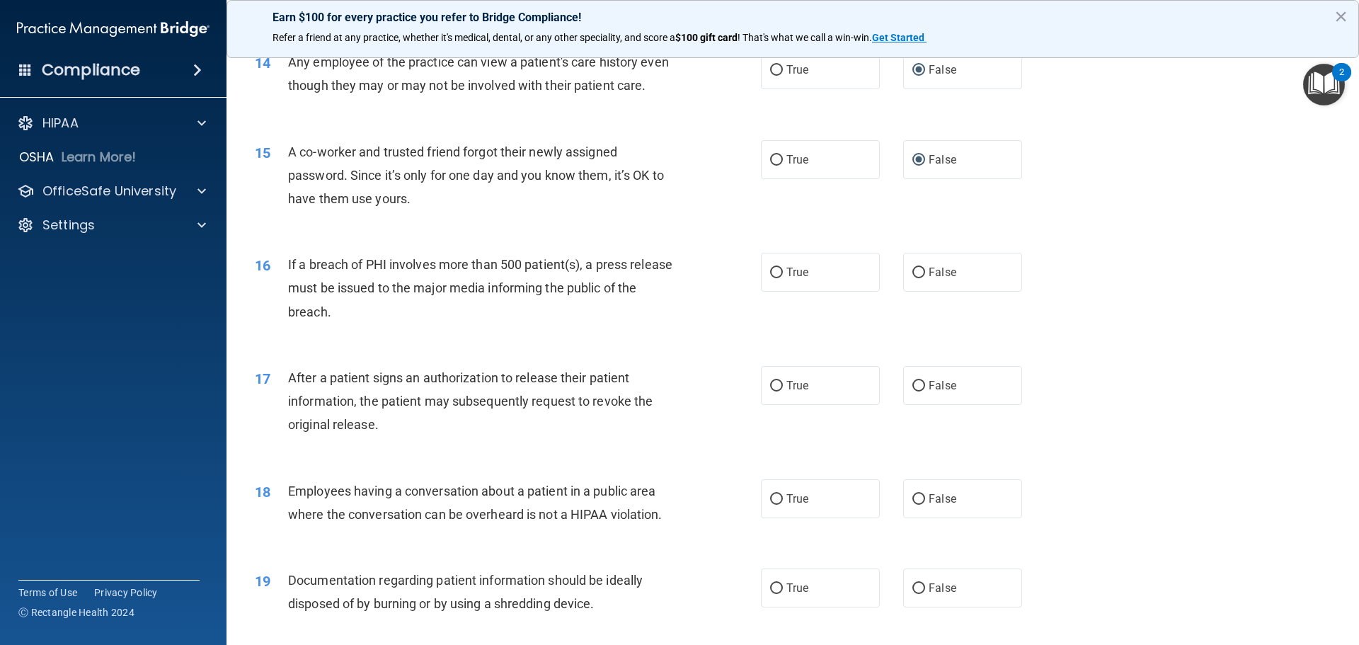
scroll to position [1416, 0]
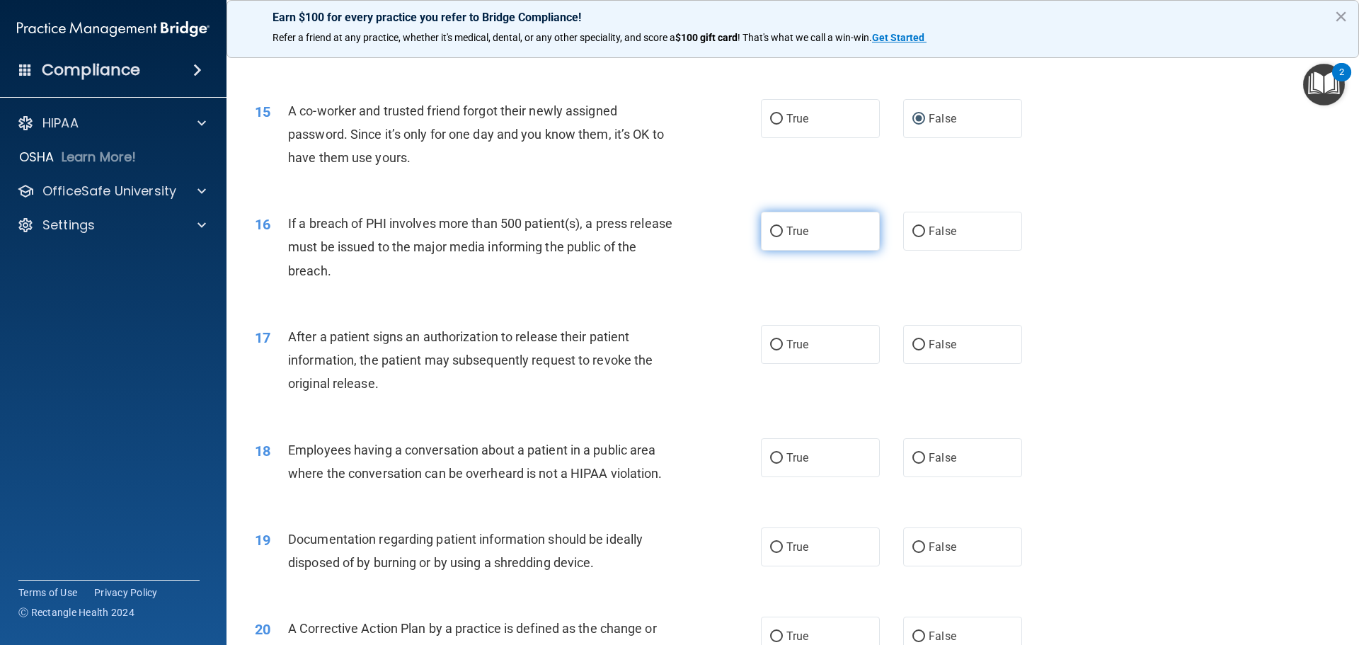
click at [772, 237] on input "True" at bounding box center [776, 232] width 13 height 11
radio input "true"
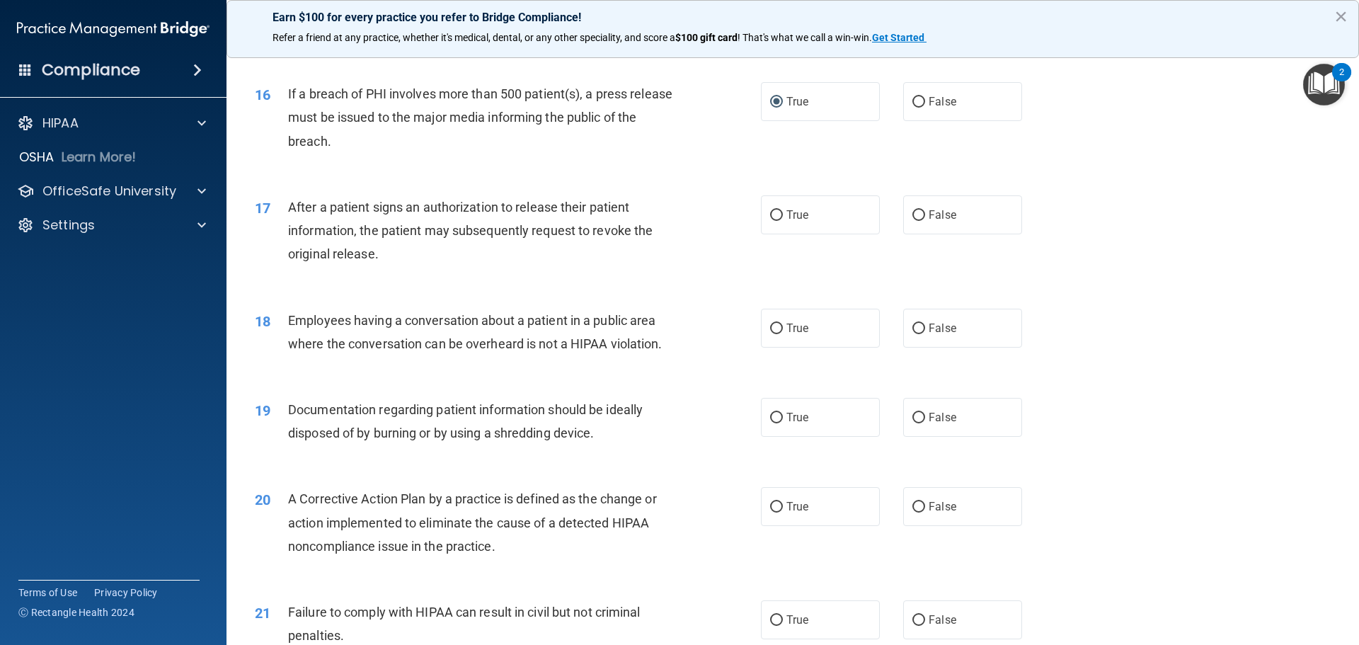
scroll to position [1557, 0]
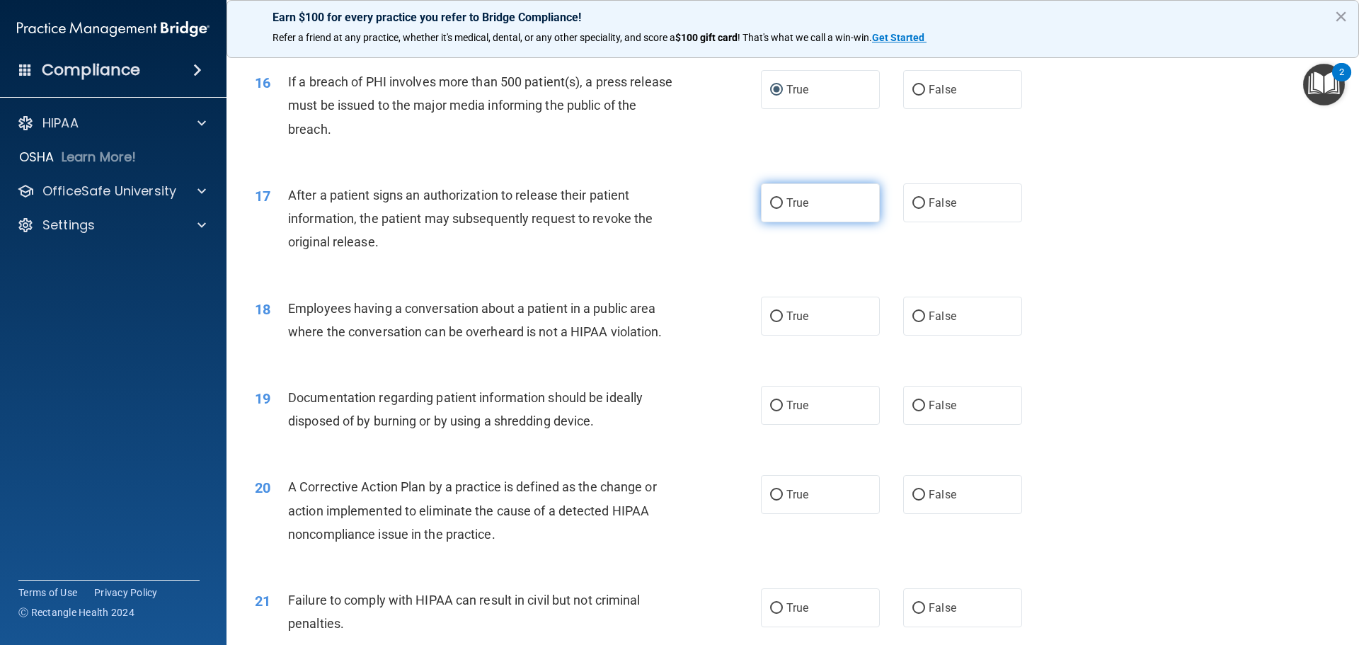
click at [771, 209] on input "True" at bounding box center [776, 203] width 13 height 11
radio input "true"
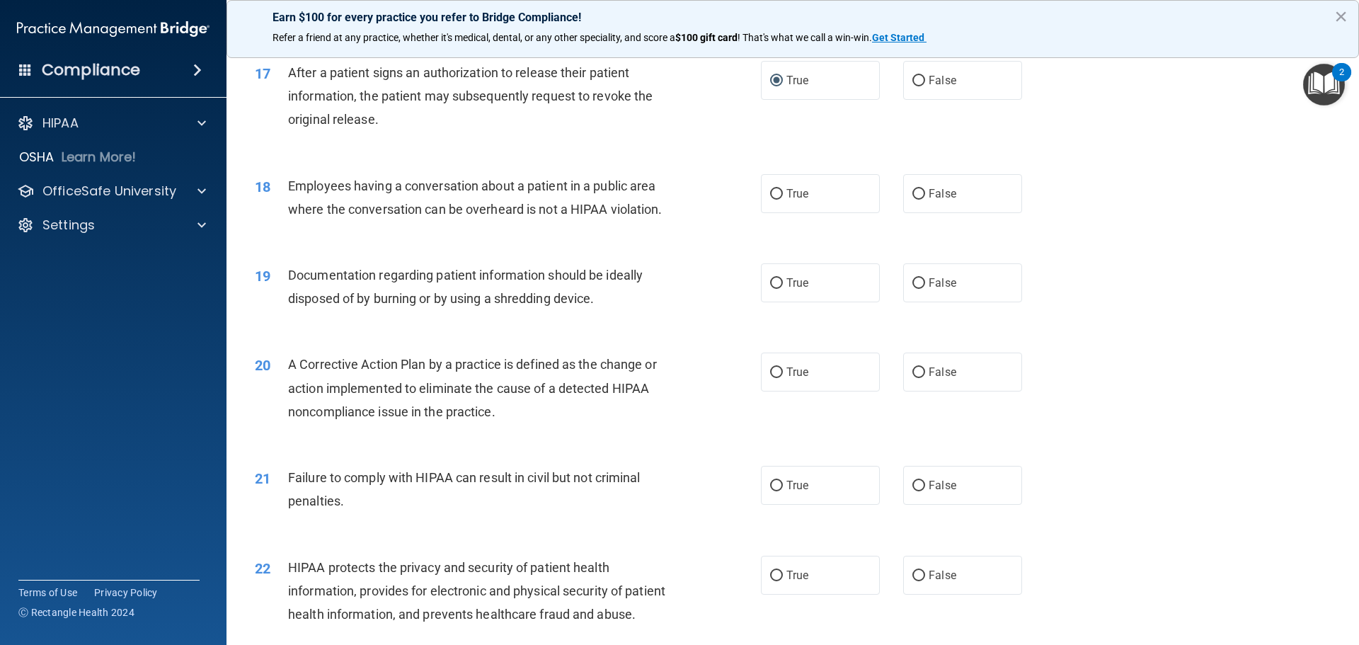
scroll to position [1699, 0]
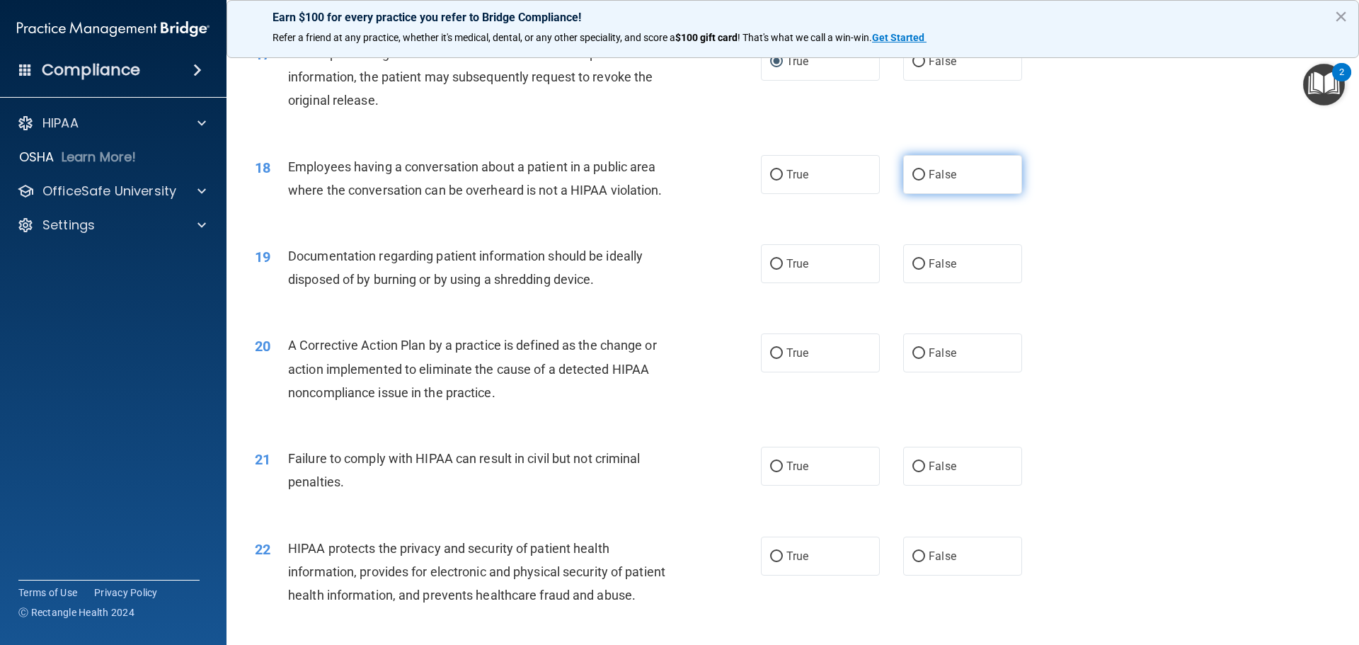
click at [912, 181] on input "False" at bounding box center [918, 175] width 13 height 11
radio input "true"
click at [770, 270] on input "True" at bounding box center [776, 264] width 13 height 11
radio input "true"
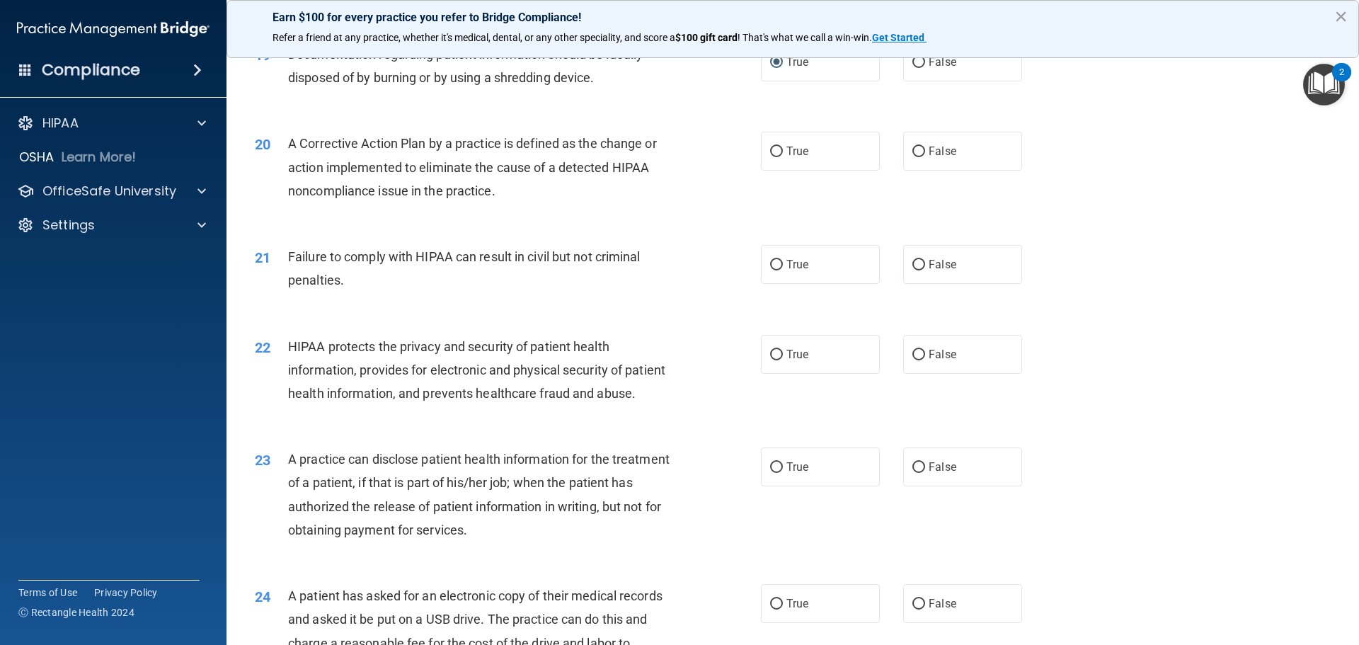
scroll to position [1911, 0]
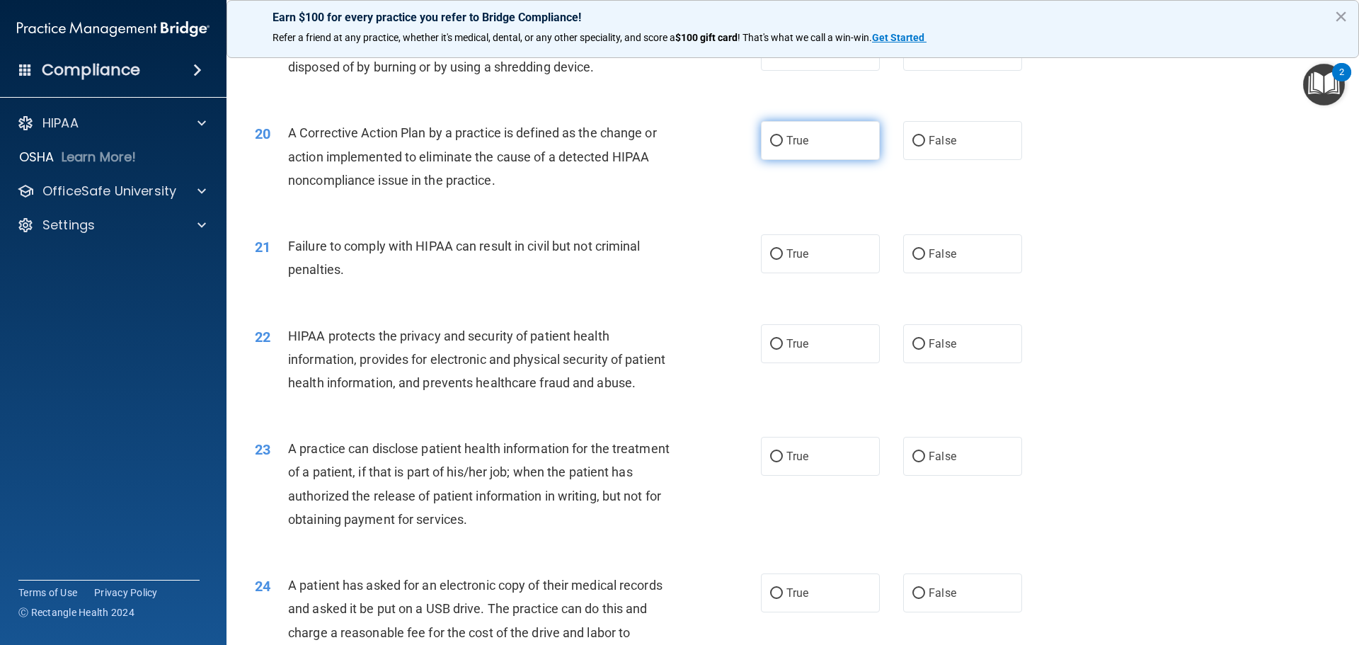
click at [774, 160] on label "True" at bounding box center [820, 140] width 119 height 39
click at [774, 147] on input "True" at bounding box center [776, 141] width 13 height 11
radio input "true"
click at [912, 260] on input "False" at bounding box center [918, 254] width 13 height 11
radio input "true"
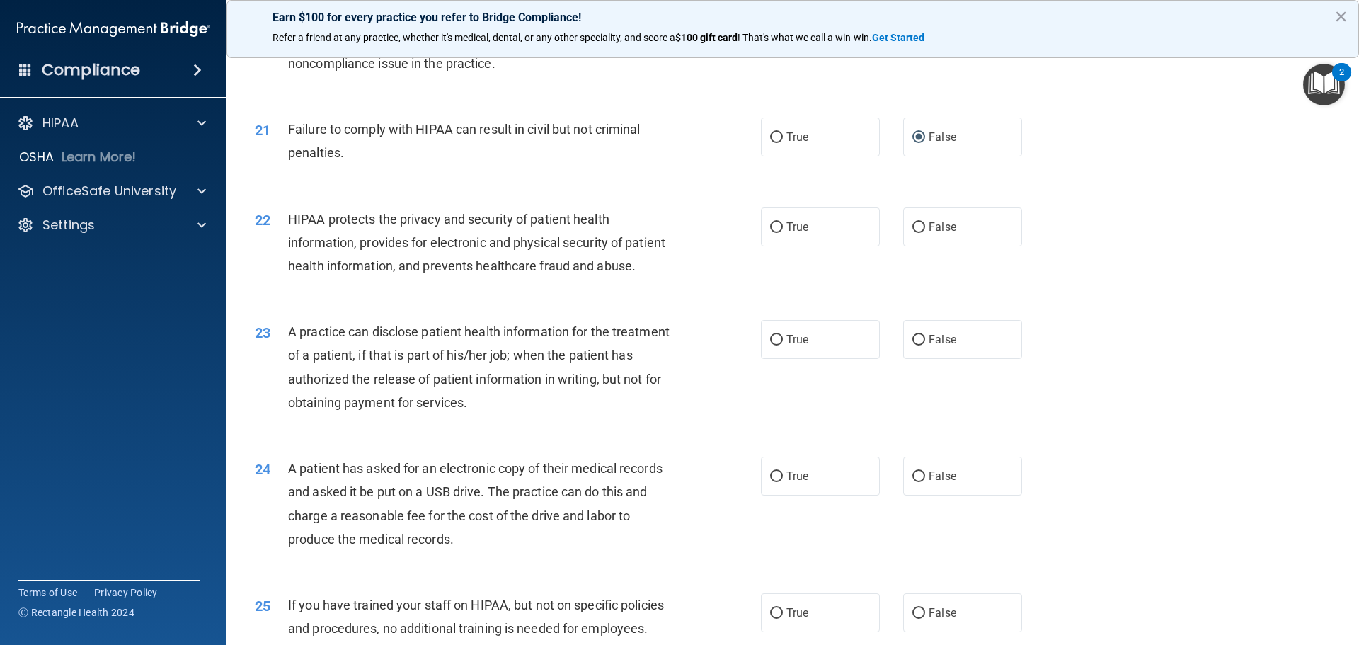
scroll to position [2053, 0]
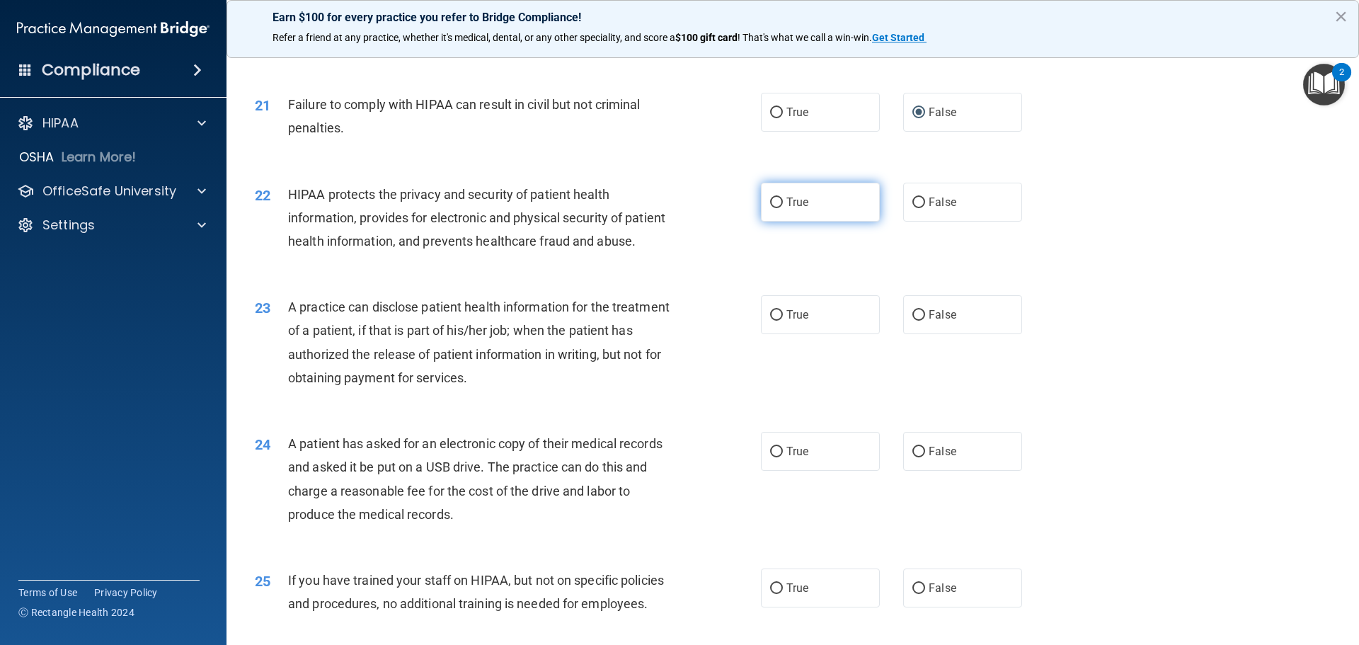
click at [773, 208] on input "True" at bounding box center [776, 202] width 13 height 11
radio input "true"
click at [772, 457] on input "True" at bounding box center [776, 452] width 13 height 11
radio input "true"
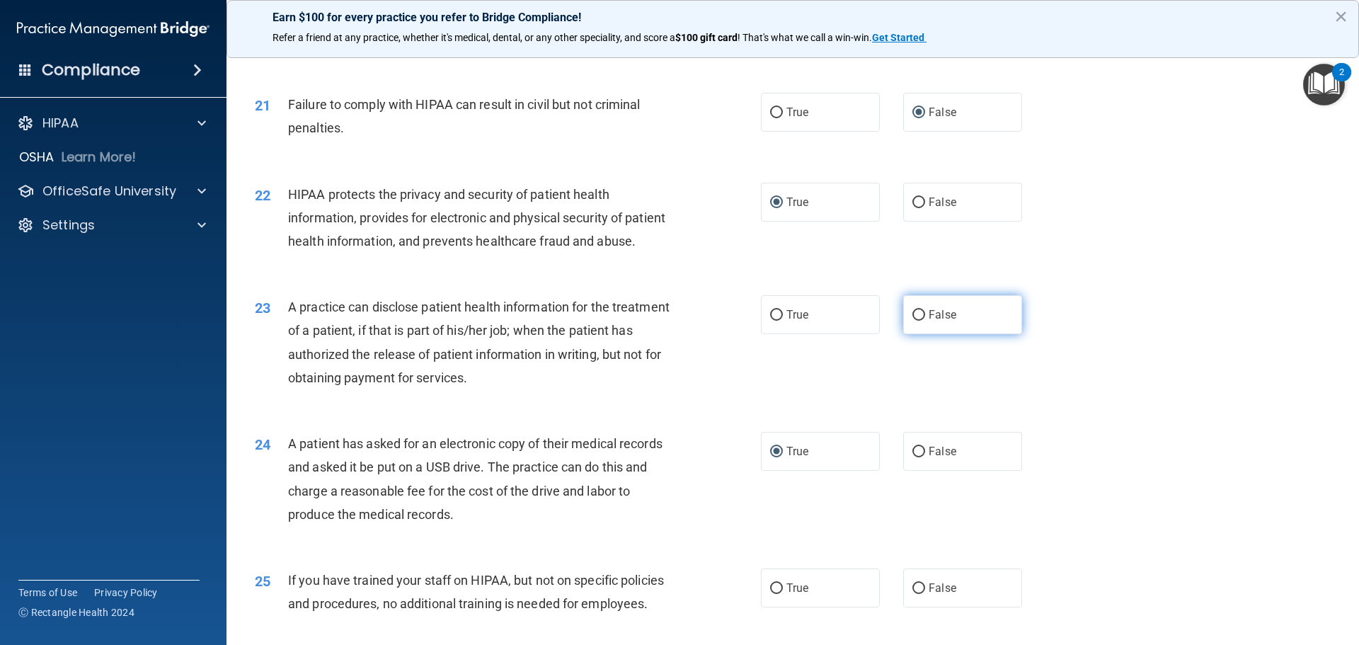
click at [912, 321] on input "False" at bounding box center [918, 315] width 13 height 11
radio input "true"
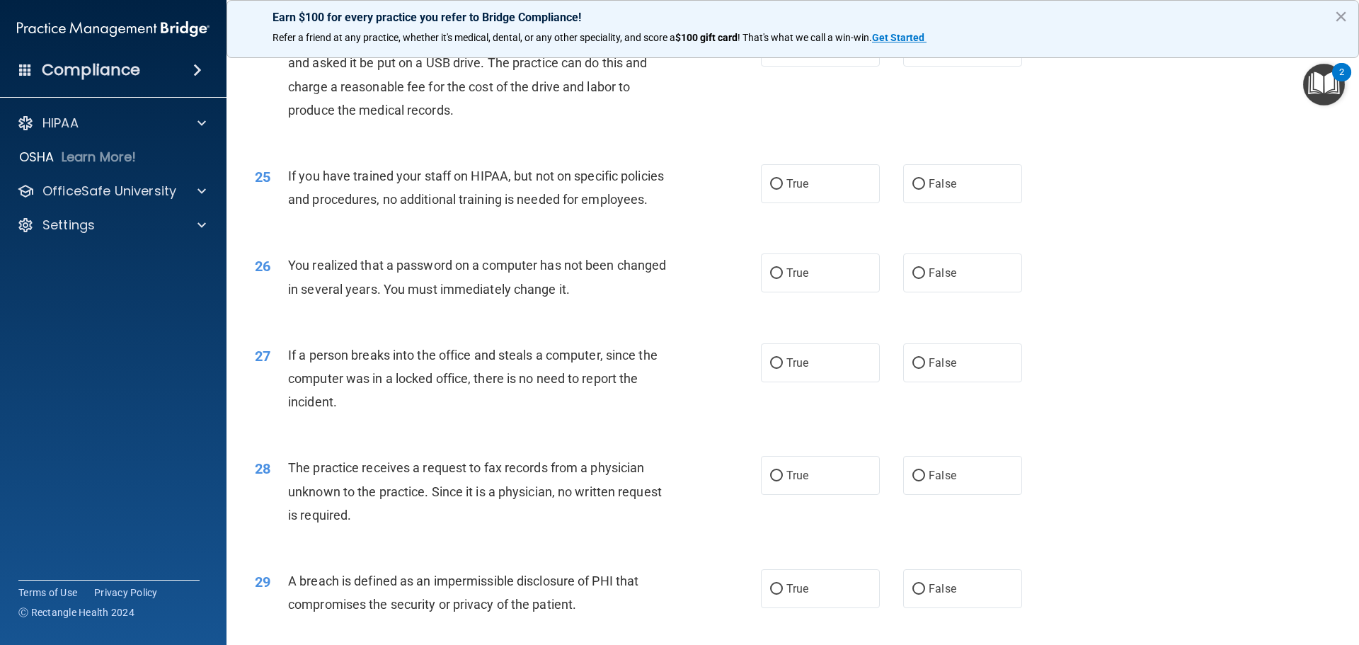
scroll to position [2477, 0]
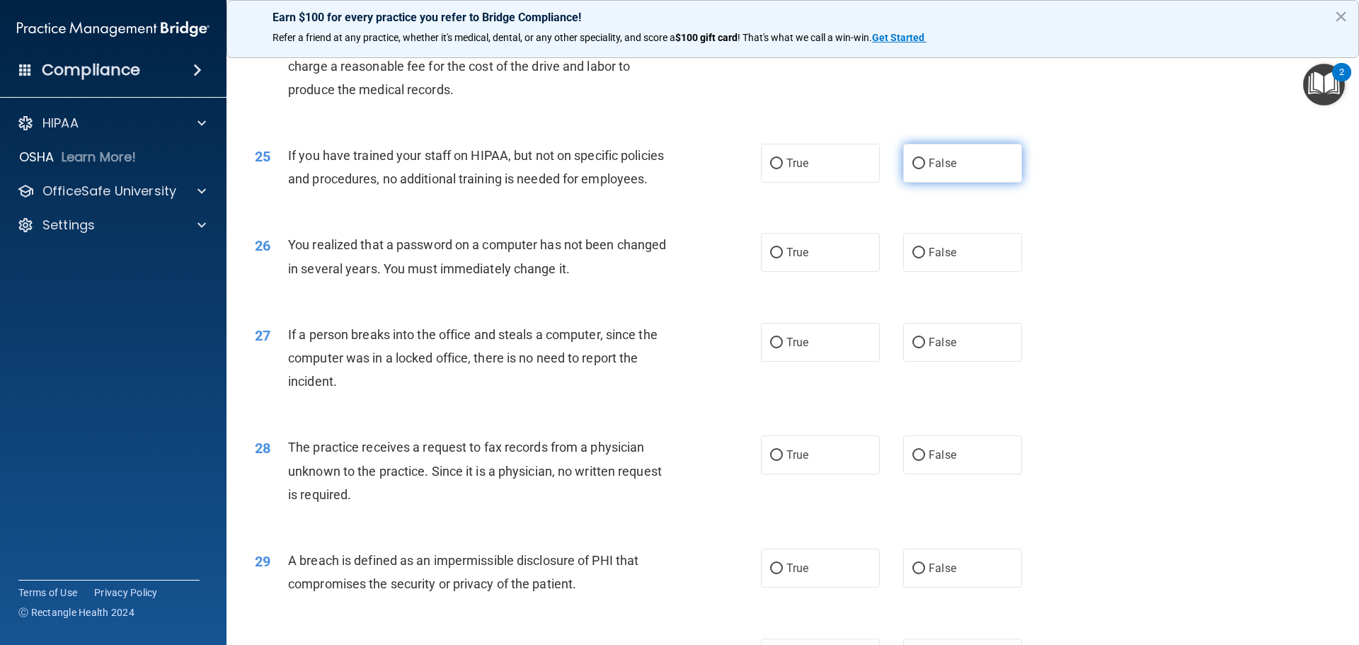
click at [912, 169] on input "False" at bounding box center [918, 164] width 13 height 11
radio input "true"
click at [770, 258] on input "True" at bounding box center [776, 253] width 13 height 11
radio input "true"
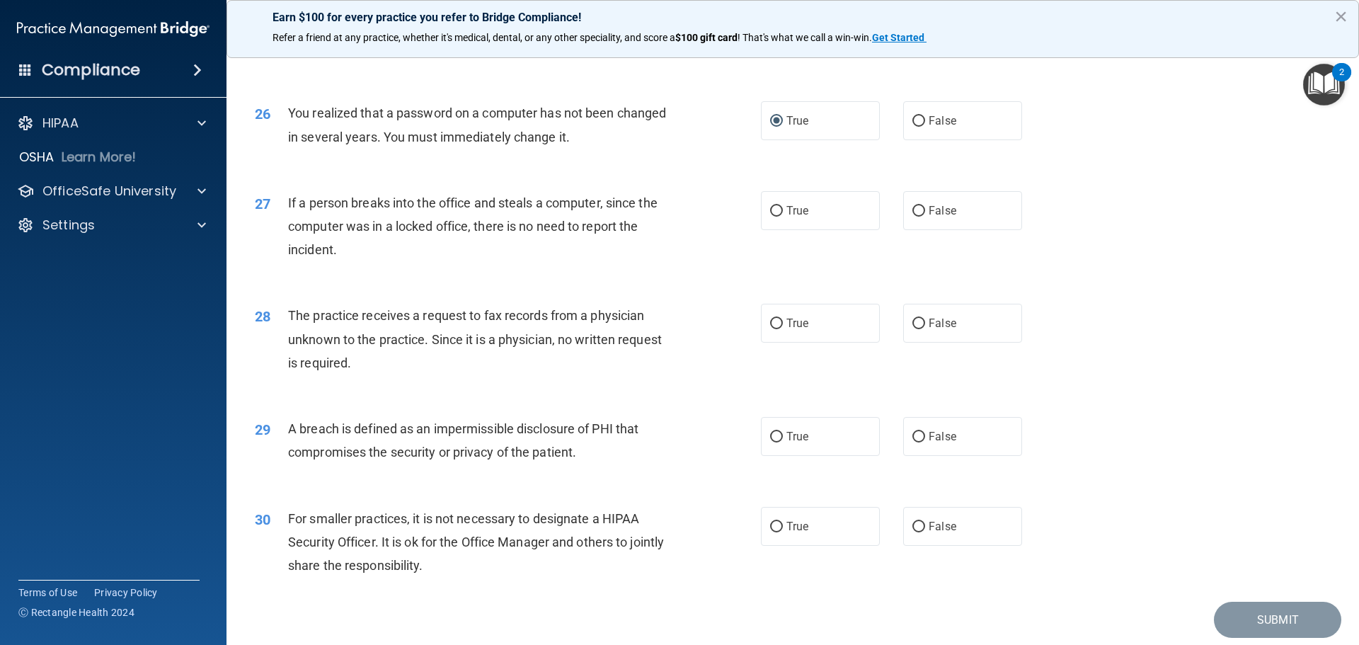
scroll to position [2619, 0]
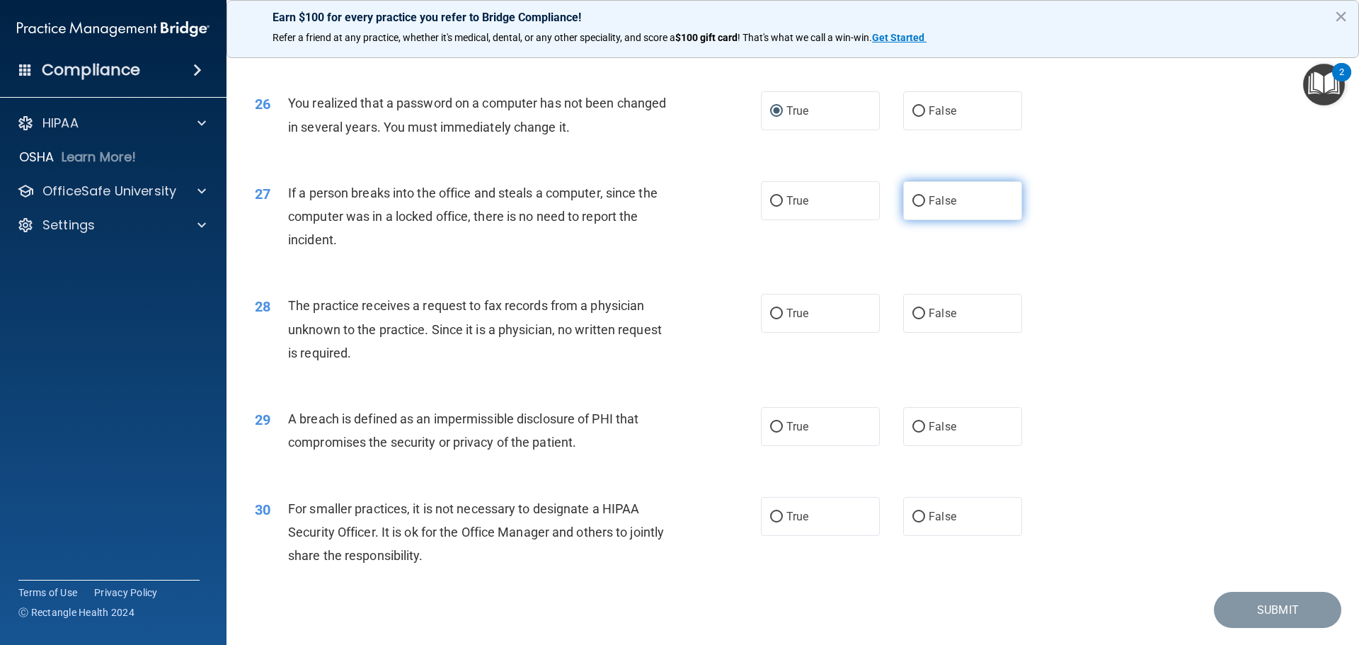
click at [912, 207] on input "False" at bounding box center [918, 201] width 13 height 11
radio input "true"
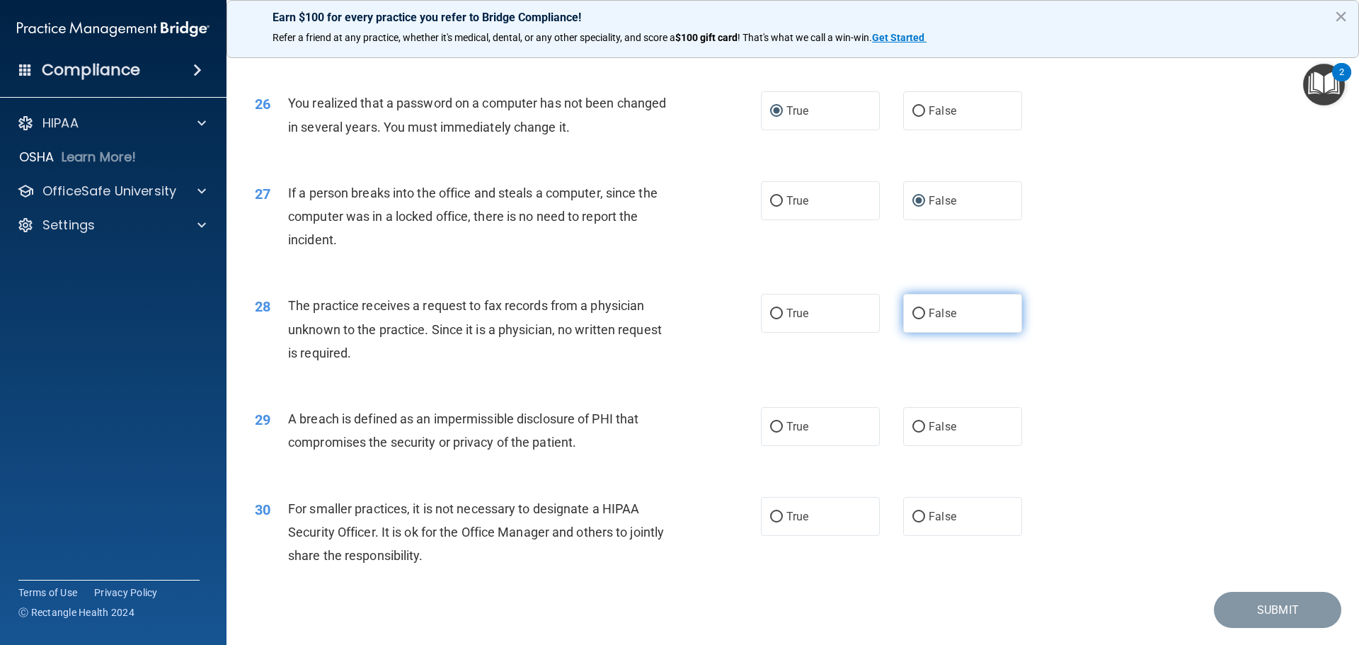
click at [913, 319] on input "False" at bounding box center [918, 314] width 13 height 11
radio input "true"
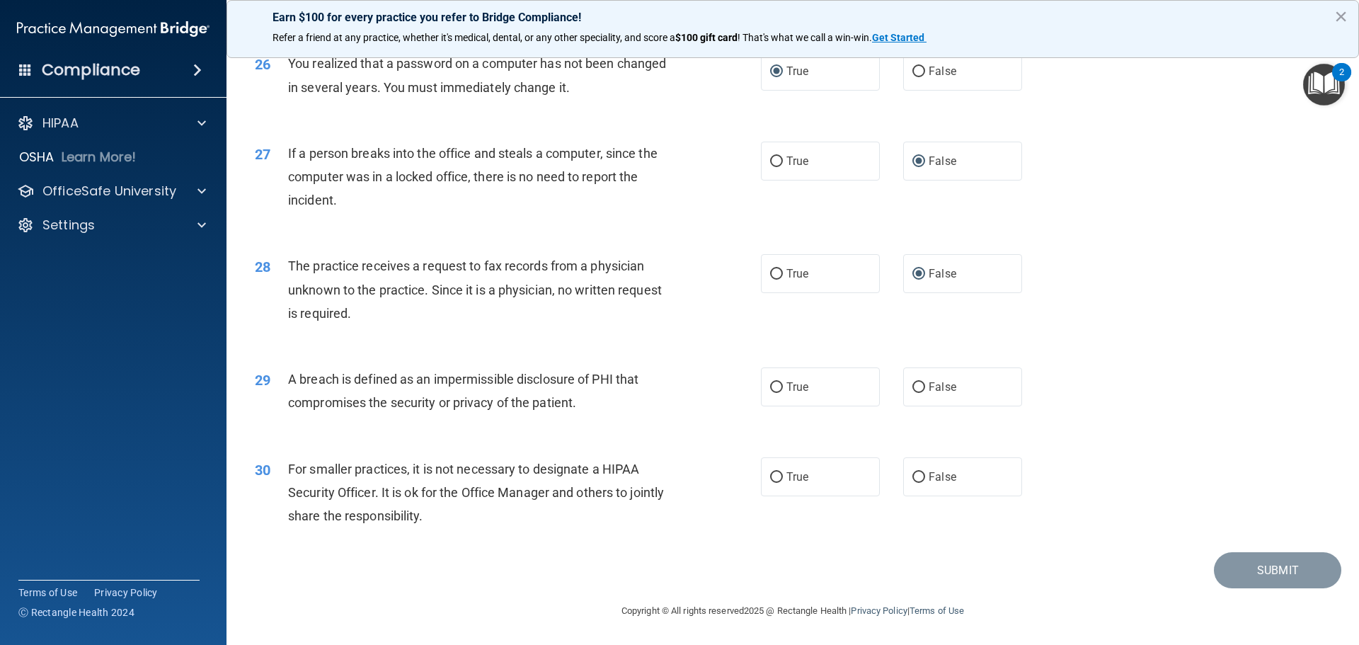
scroll to position [2705, 0]
click at [772, 393] on input "True" at bounding box center [776, 387] width 13 height 11
radio input "true"
click at [913, 479] on input "False" at bounding box center [918, 477] width 13 height 11
radio input "true"
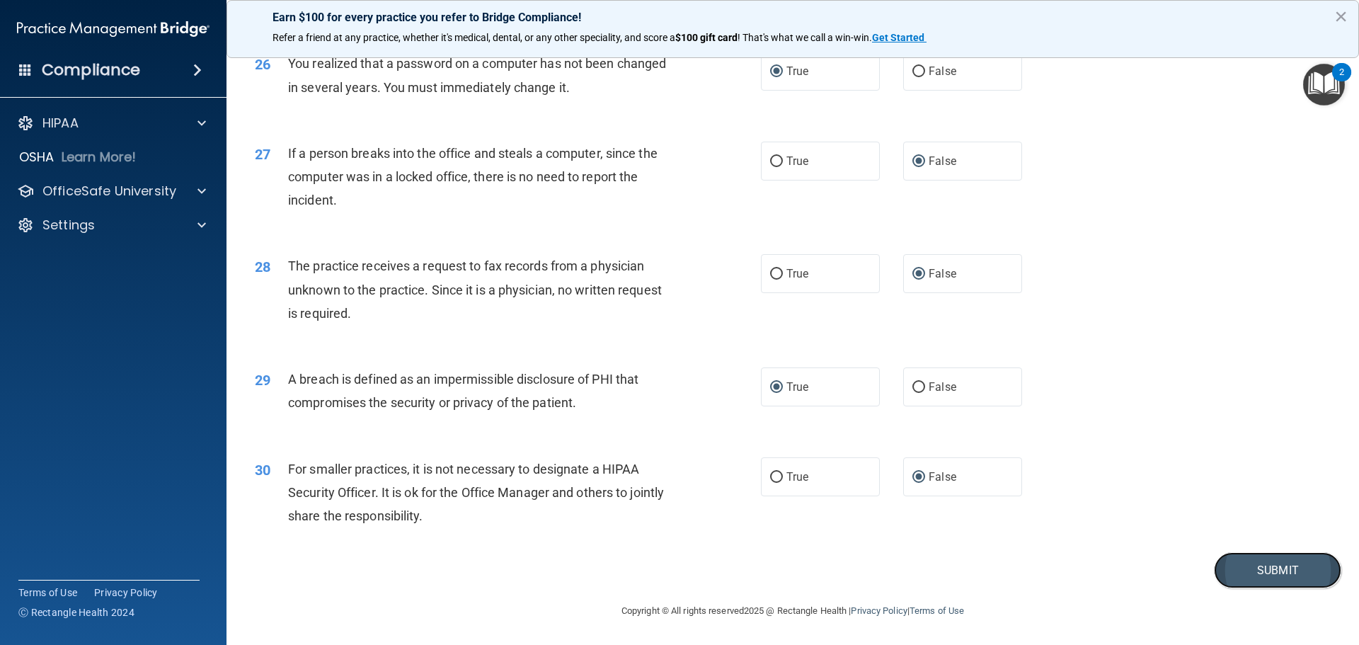
click at [1235, 575] on button "Submit" at bounding box center [1277, 570] width 127 height 36
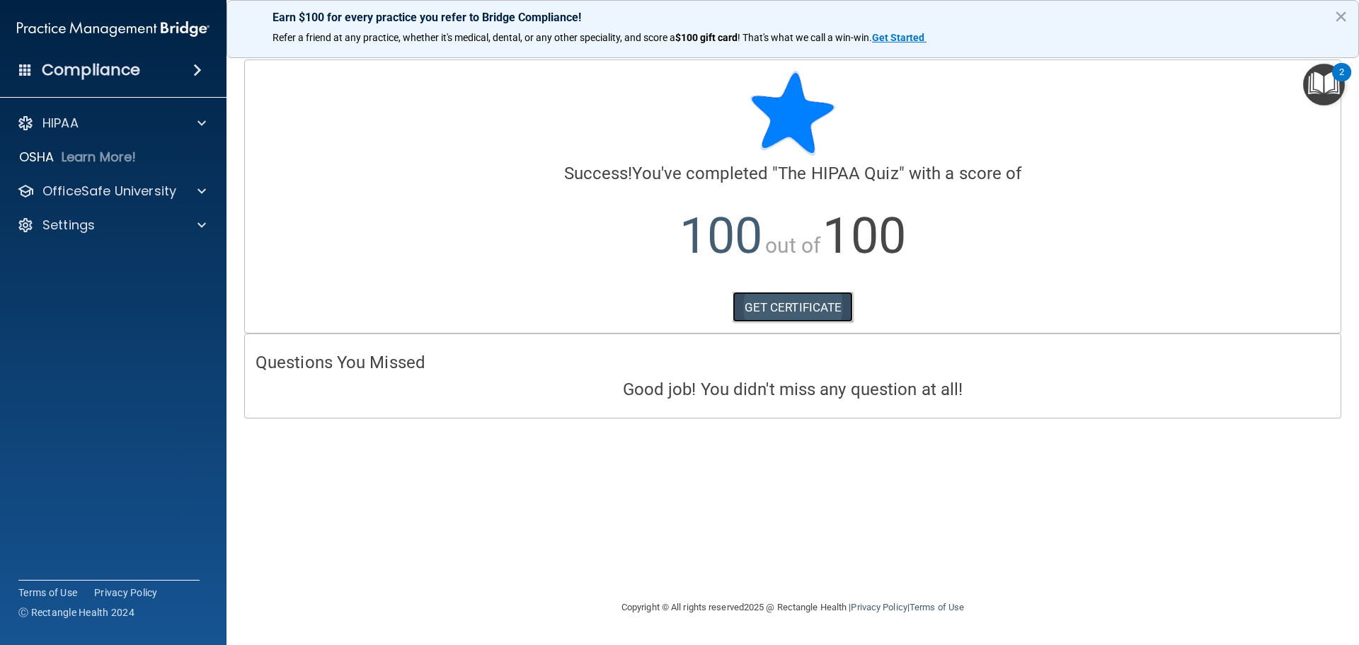
click at [769, 310] on link "GET CERTIFICATE" at bounding box center [793, 307] width 121 height 31
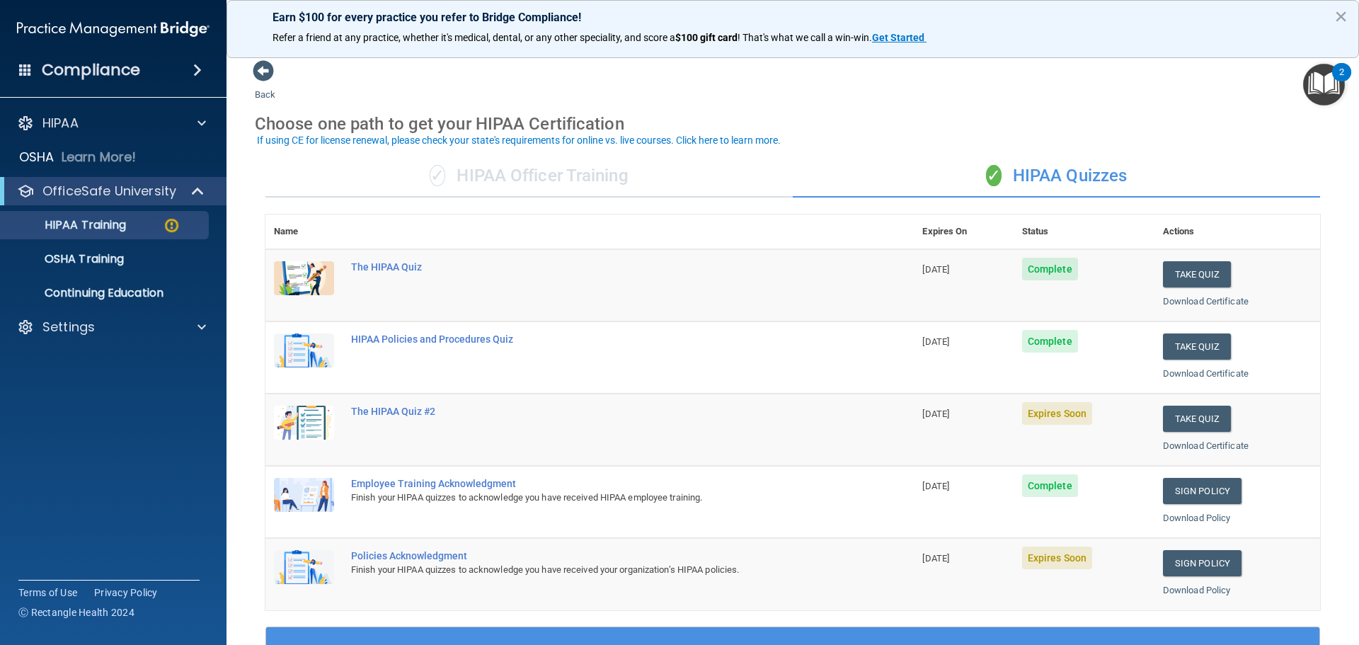
scroll to position [71, 0]
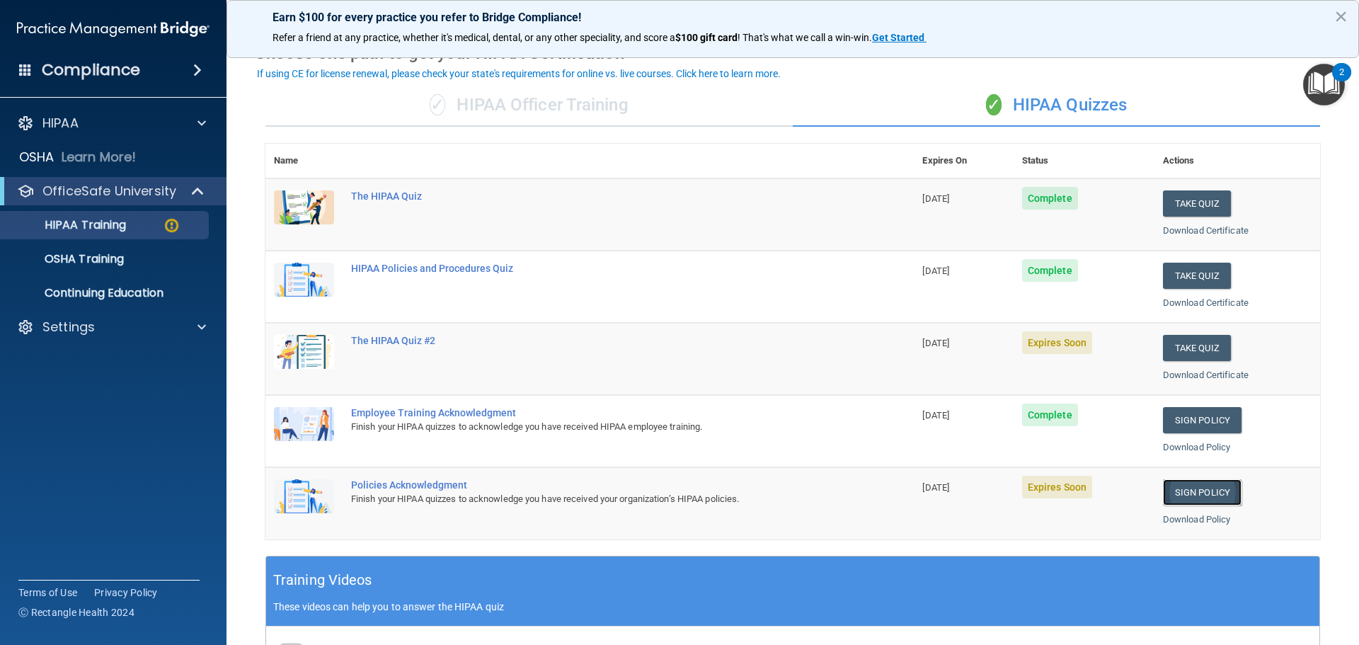
click at [1179, 497] on link "Sign Policy" at bounding box center [1202, 492] width 79 height 26
click at [1322, 93] on img "Open Resource Center, 2 new notifications" at bounding box center [1324, 85] width 42 height 42
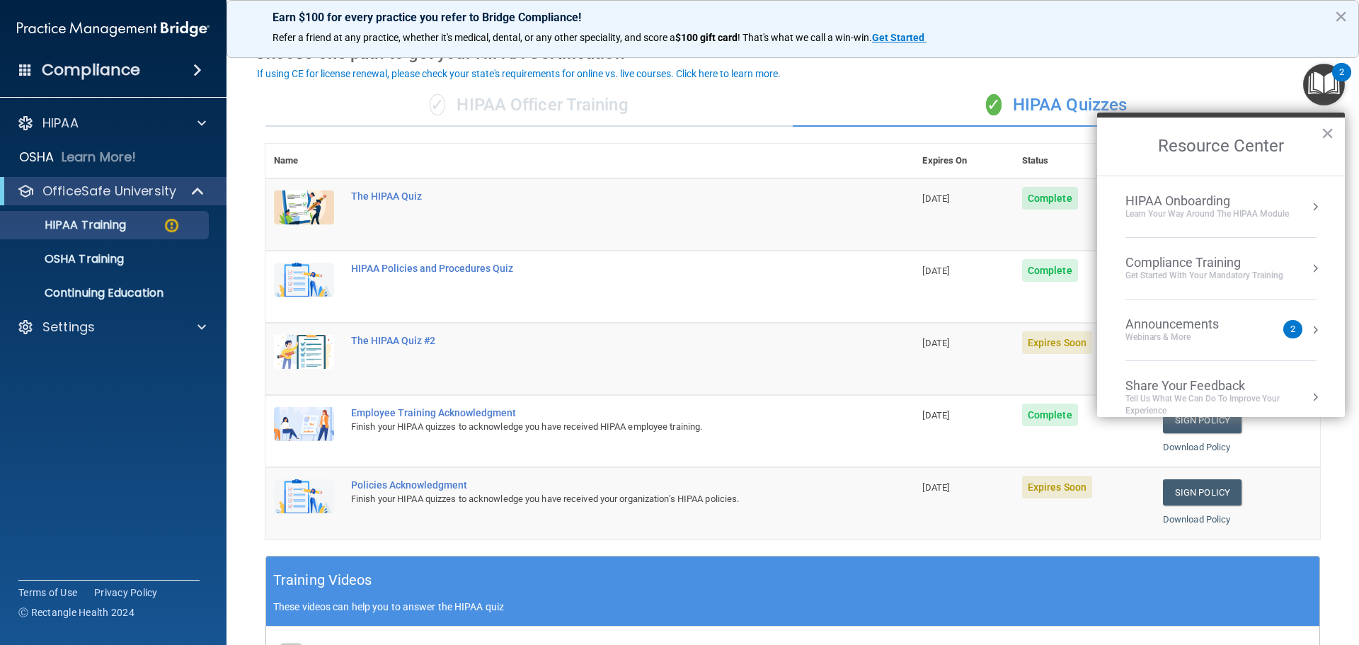
click at [1322, 93] on img "Open Resource Center, 2 new notifications" at bounding box center [1324, 85] width 42 height 42
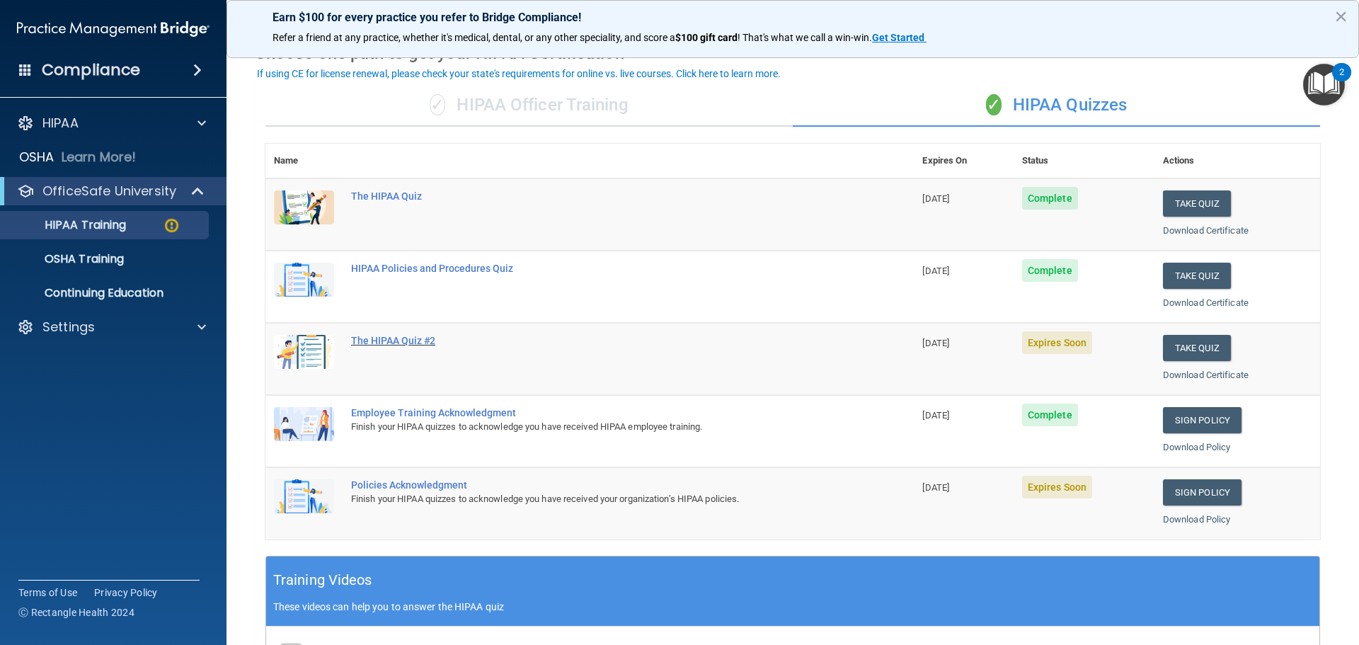
click at [398, 341] on div "The HIPAA Quiz #2" at bounding box center [597, 340] width 492 height 11
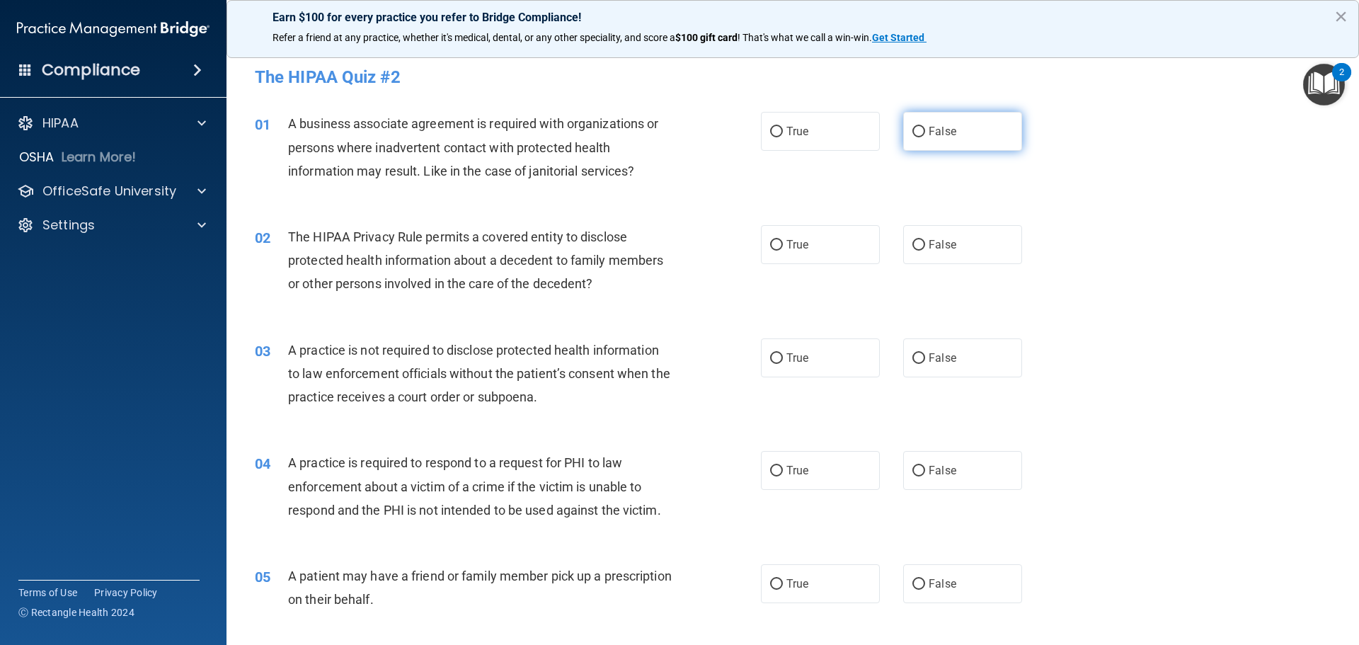
click at [915, 130] on input "False" at bounding box center [918, 132] width 13 height 11
radio input "true"
drag, startPoint x: 589, startPoint y: 287, endPoint x: 534, endPoint y: 276, distance: 55.5
click at [534, 276] on span "The HIPAA Privacy Rule permits a covered entity to disclose protected health in…" at bounding box center [475, 260] width 375 height 62
click at [238, 282] on div "02 The HIPAA Privacy Rule permits a covered entity to disclose protected health…" at bounding box center [508, 264] width 549 height 78
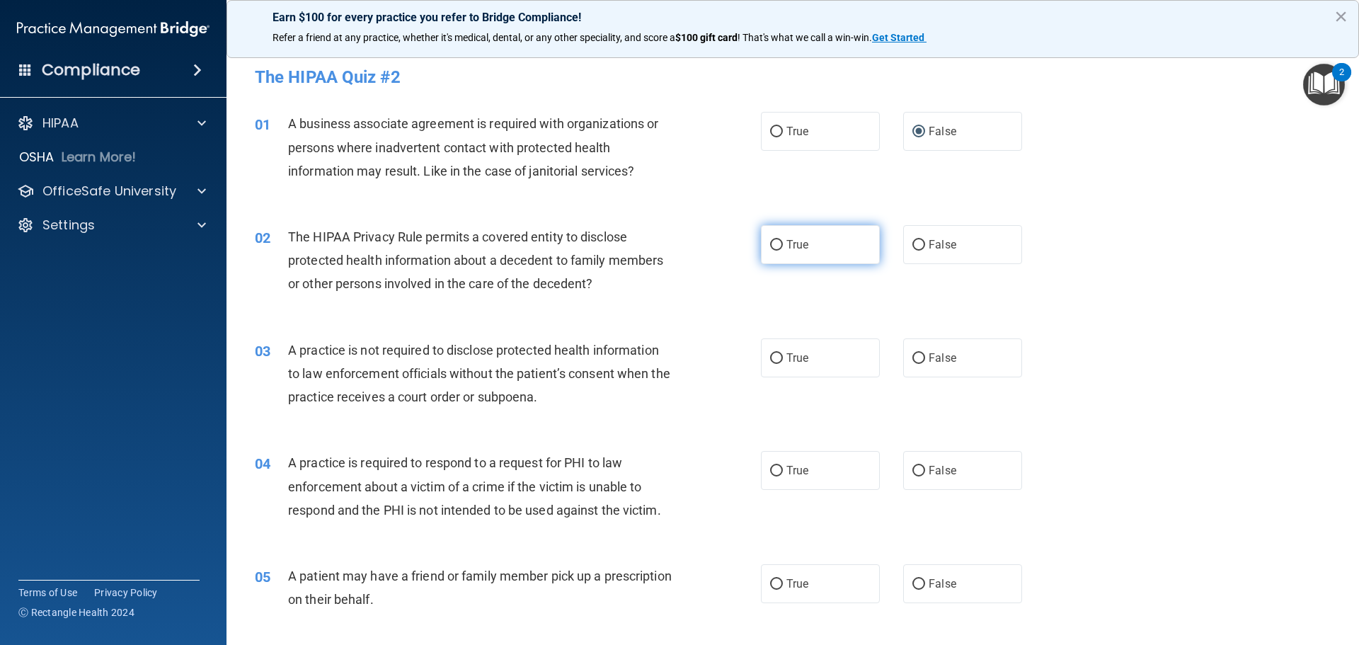
click at [772, 244] on input "True" at bounding box center [776, 245] width 13 height 11
radio input "true"
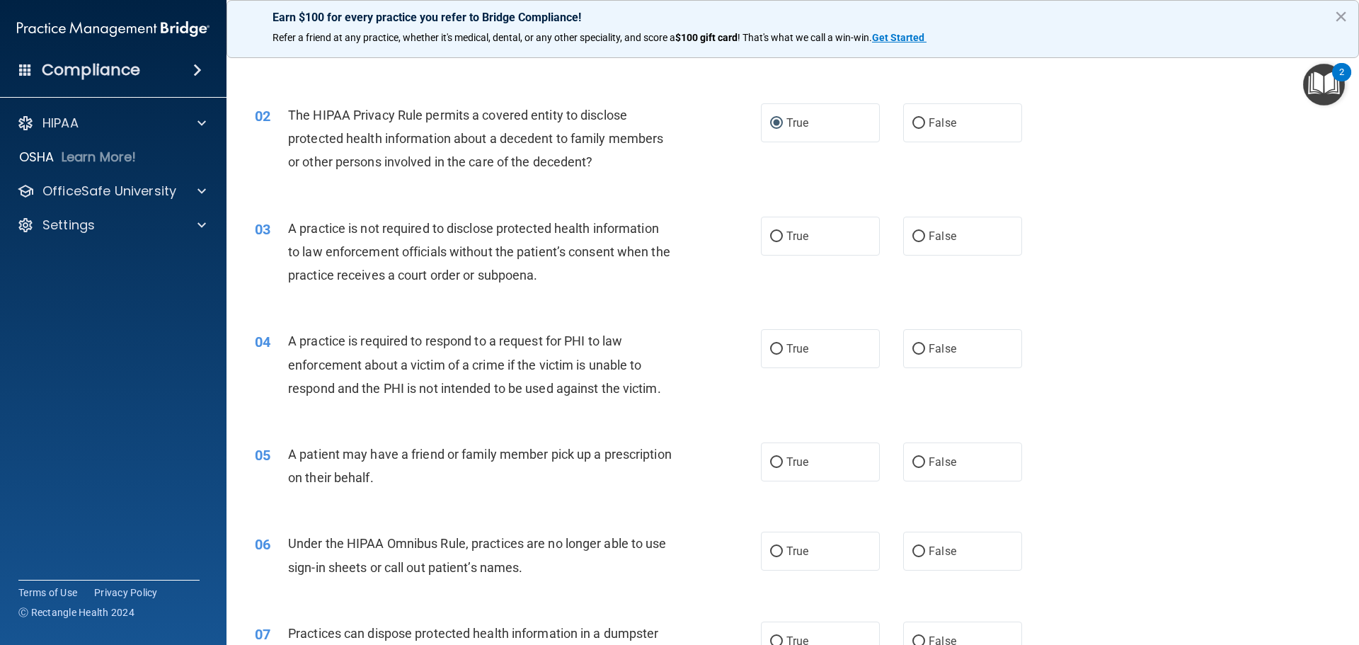
scroll to position [142, 0]
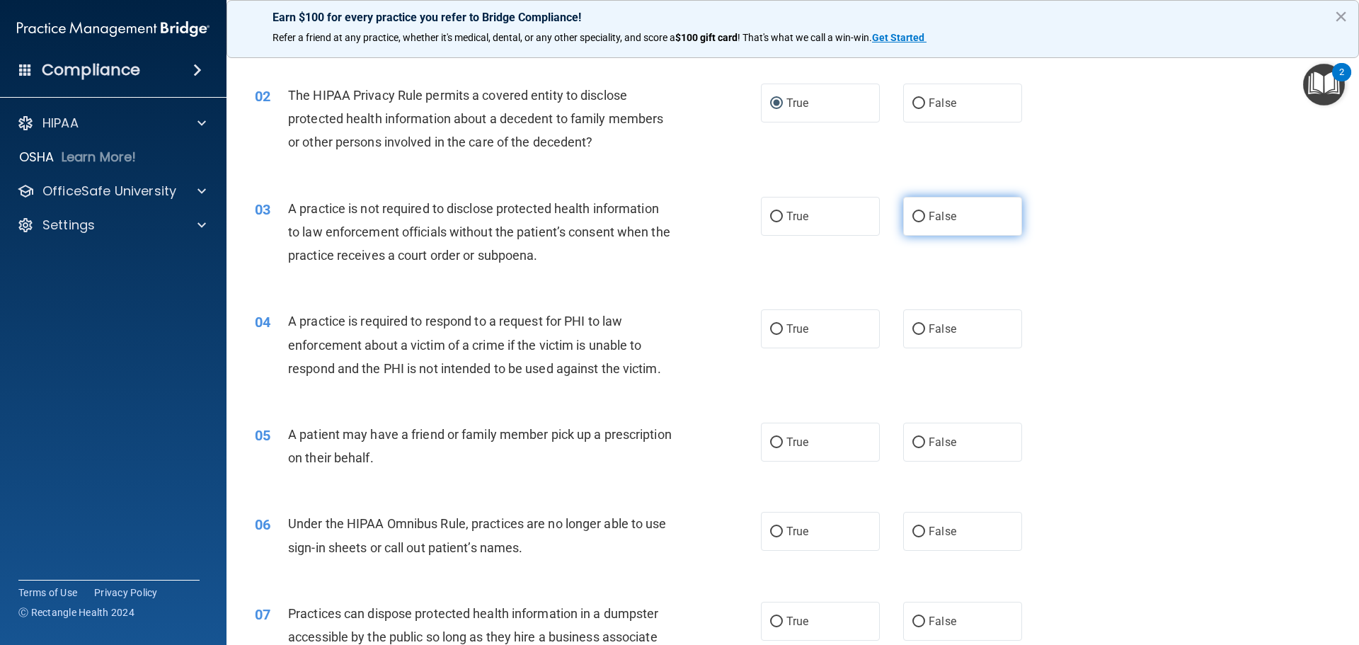
click at [912, 217] on input "False" at bounding box center [918, 217] width 13 height 11
radio input "true"
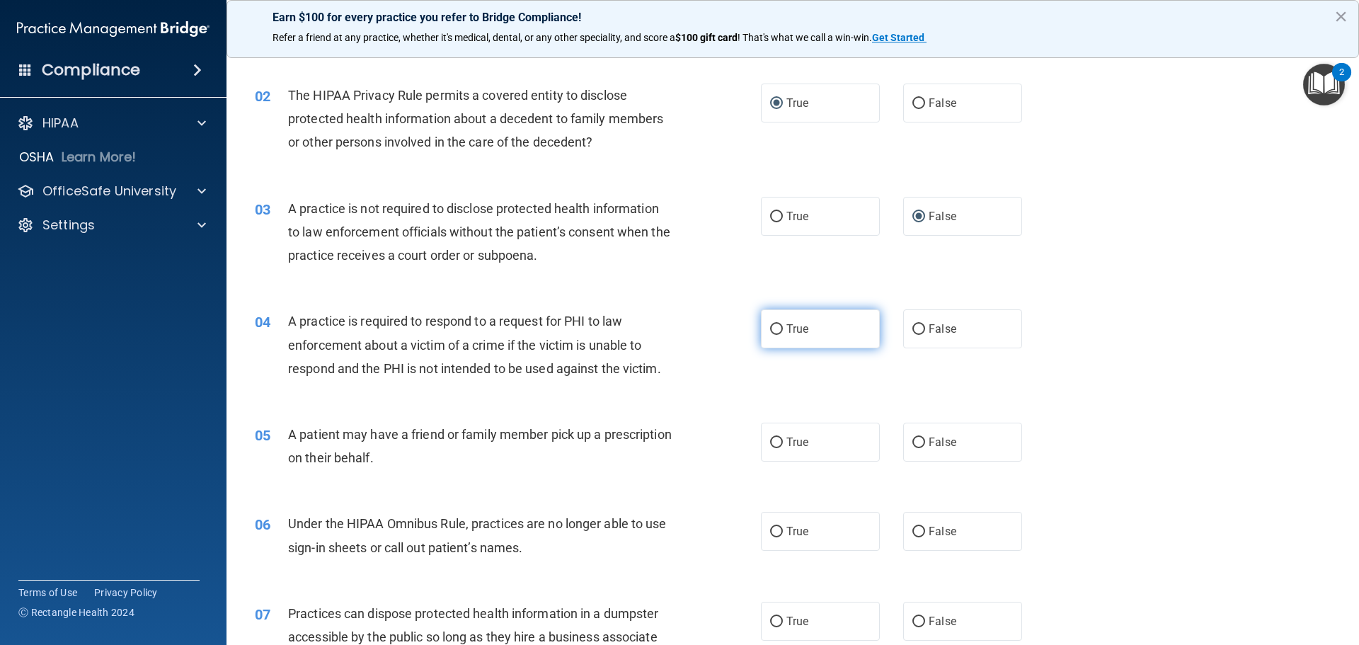
click at [770, 327] on input "True" at bounding box center [776, 329] width 13 height 11
radio input "true"
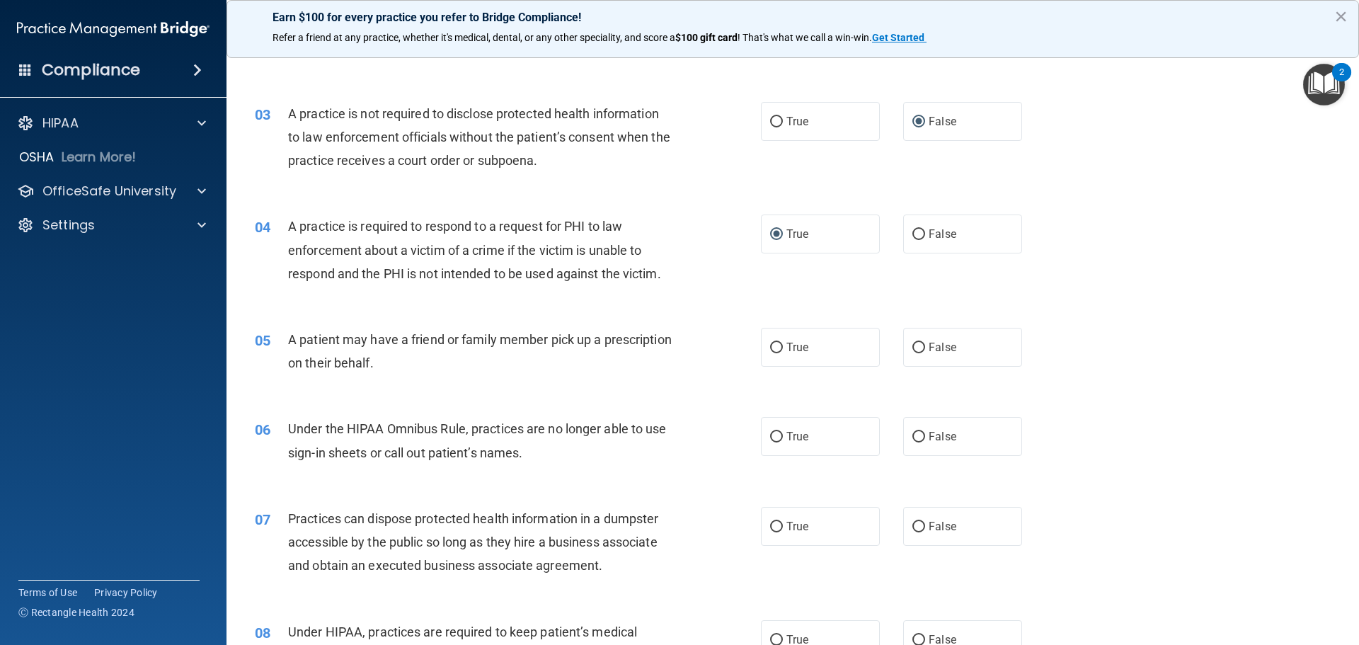
scroll to position [283, 0]
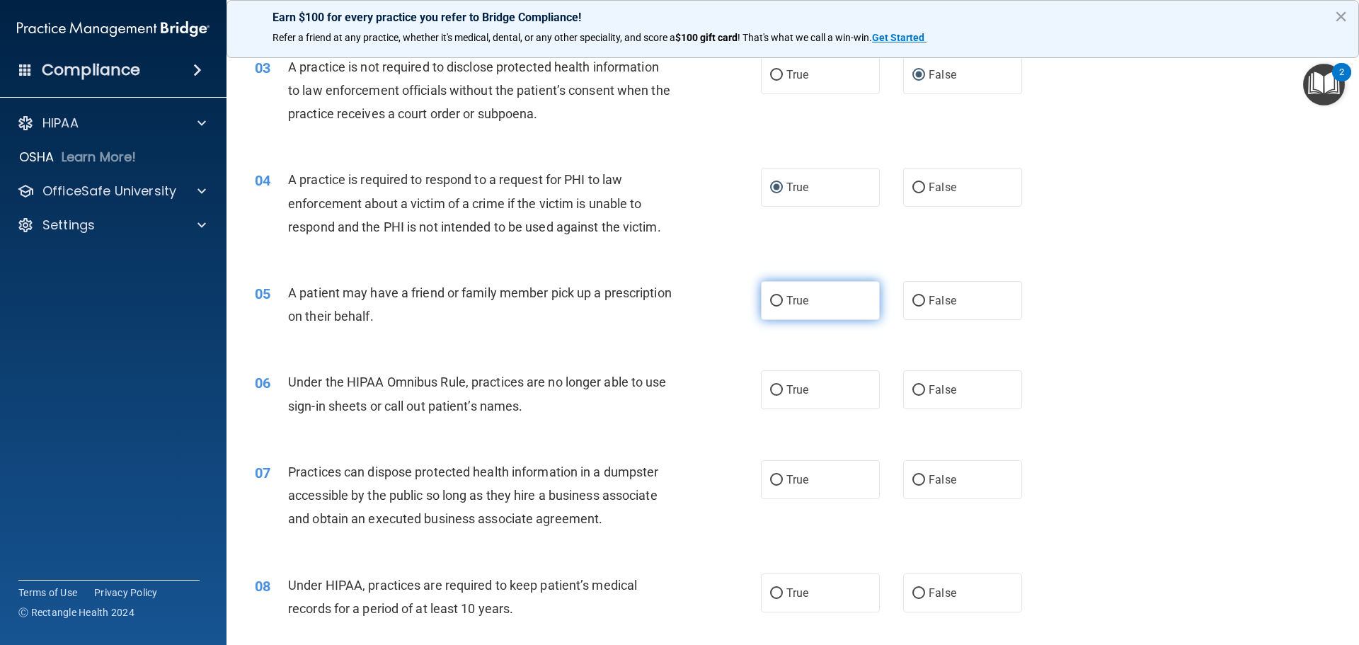
click at [771, 301] on input "True" at bounding box center [776, 301] width 13 height 11
radio input "true"
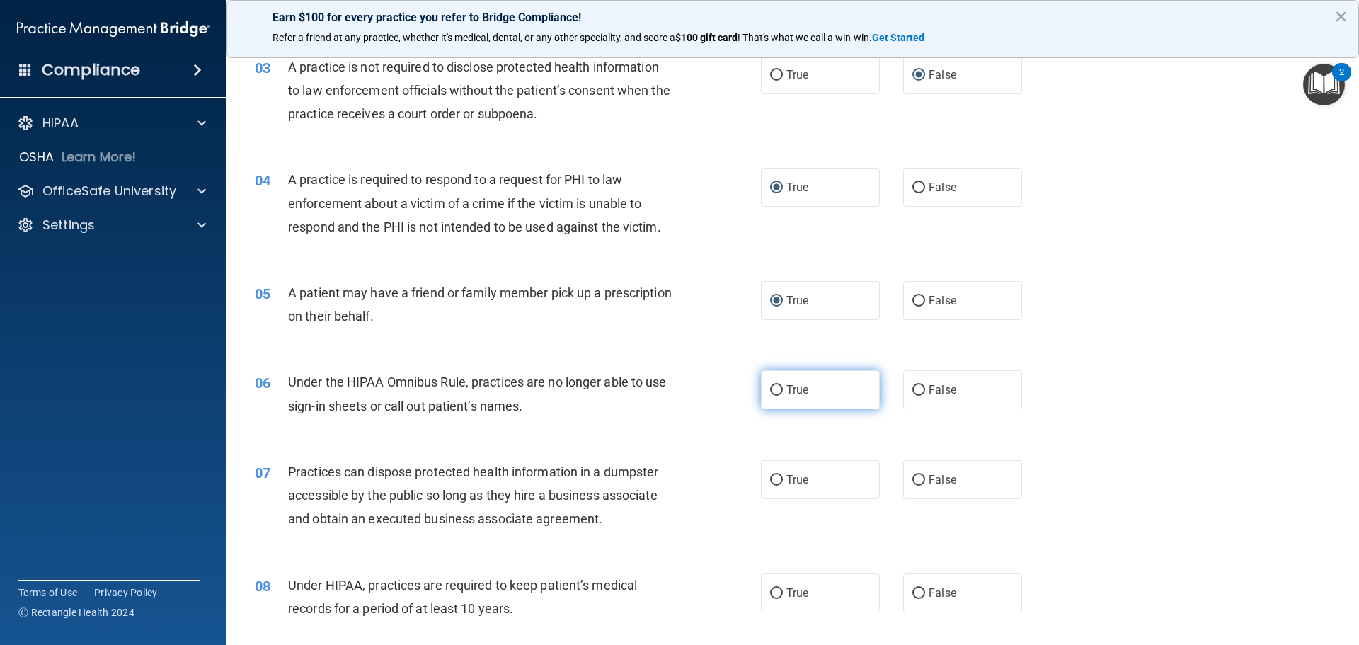
click at [773, 389] on input "True" at bounding box center [776, 390] width 13 height 11
radio input "true"
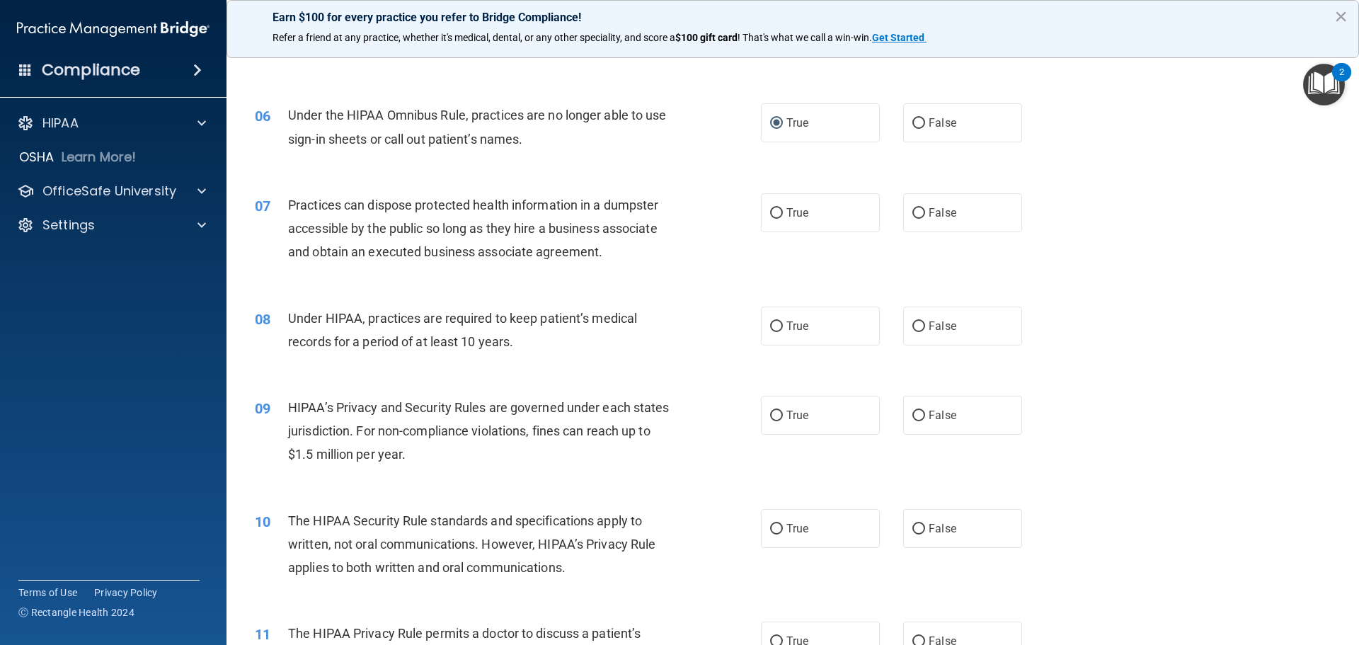
scroll to position [566, 0]
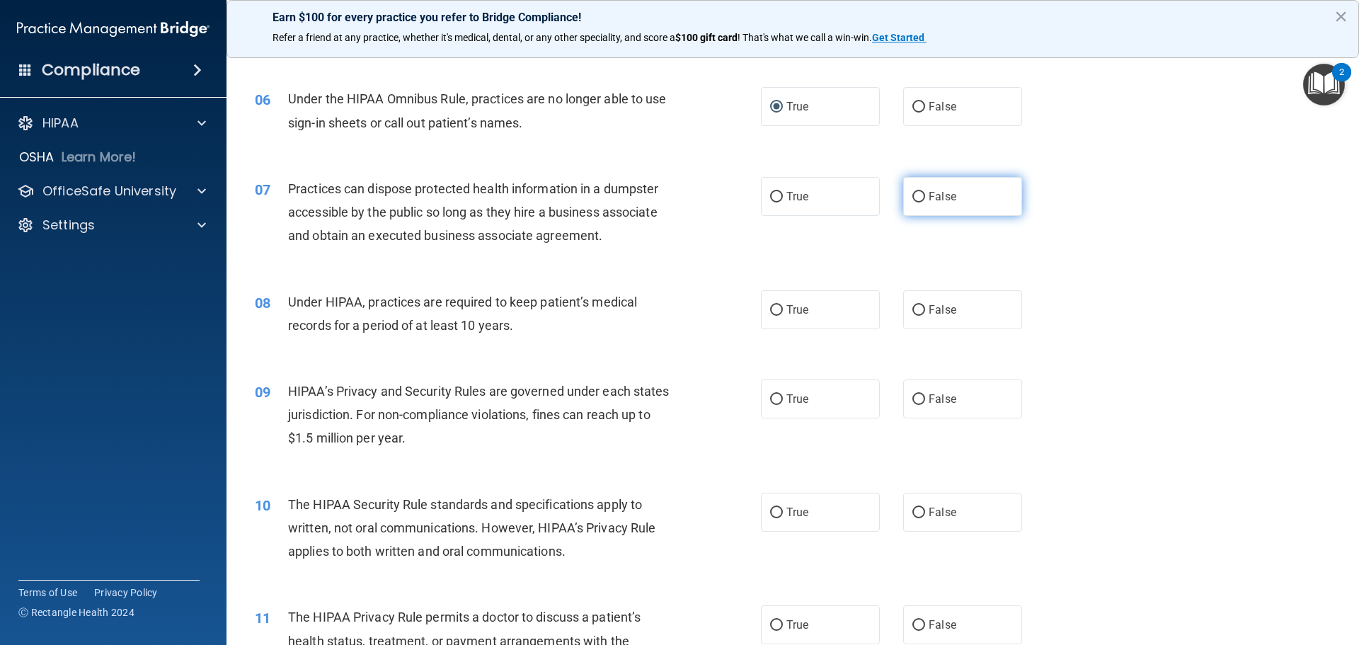
click at [912, 197] on input "False" at bounding box center [918, 197] width 13 height 11
radio input "true"
click at [912, 312] on input "False" at bounding box center [918, 310] width 13 height 11
radio input "true"
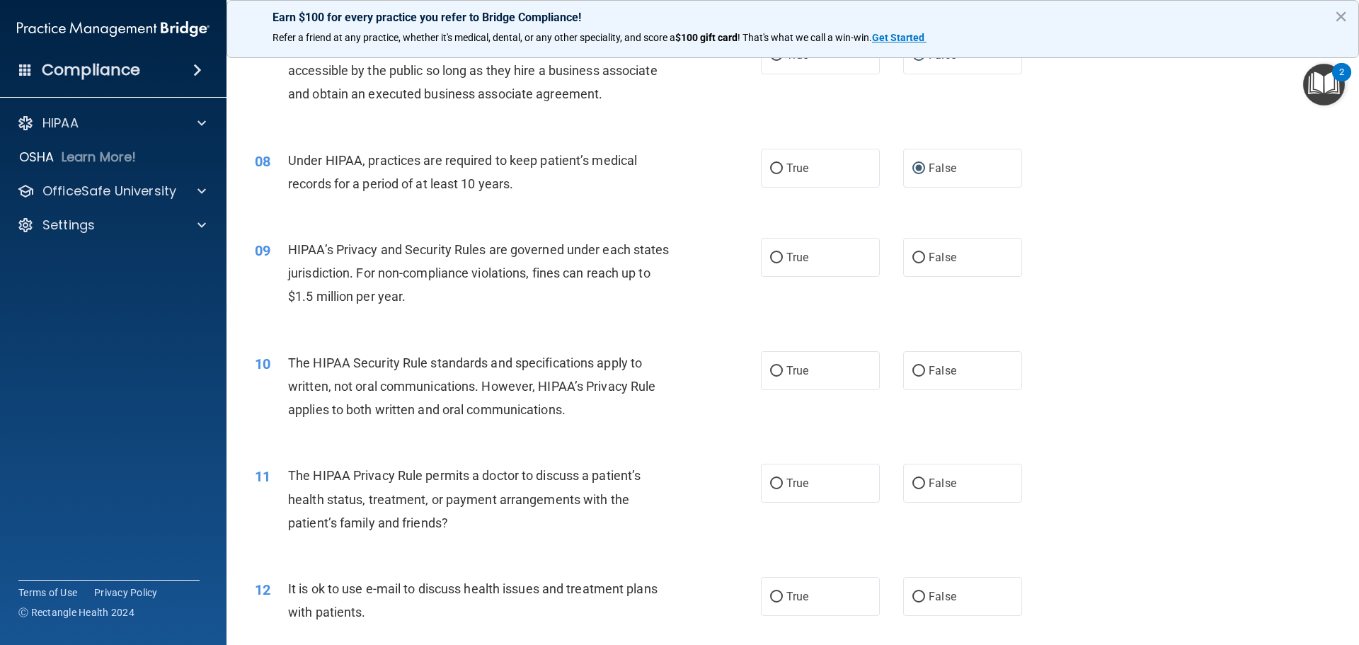
scroll to position [779, 0]
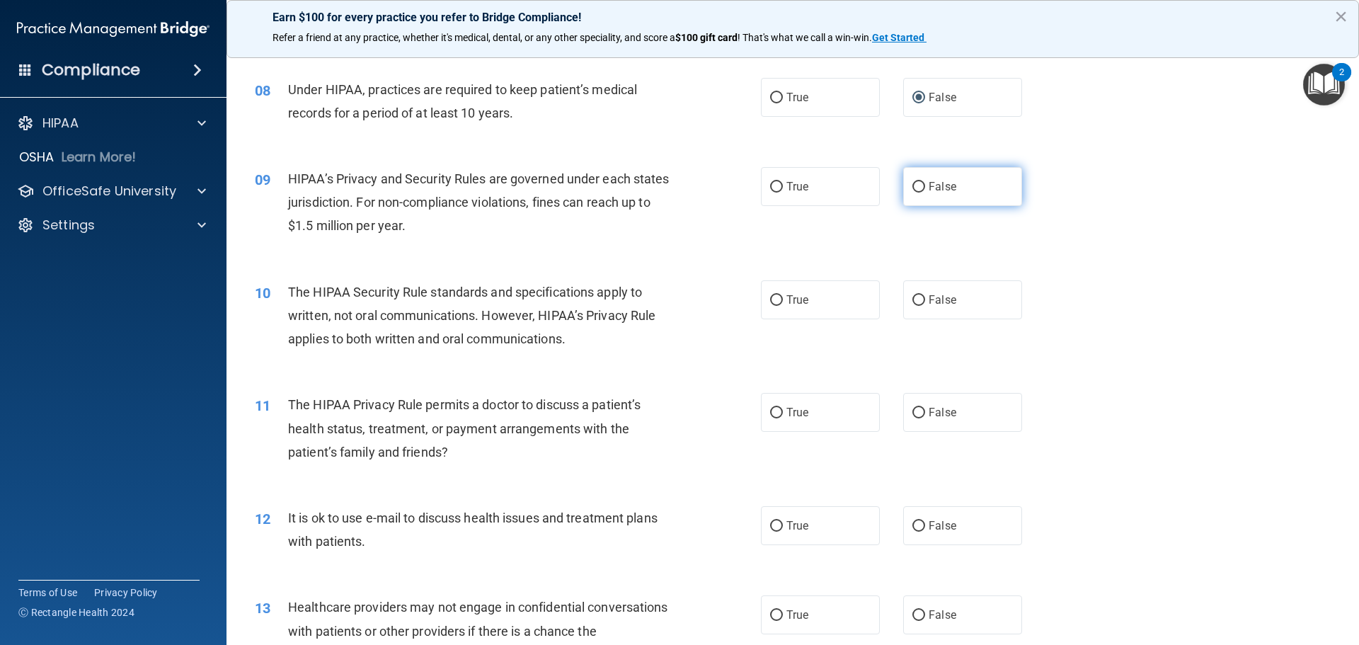
click at [914, 185] on input "False" at bounding box center [918, 187] width 13 height 11
radio input "true"
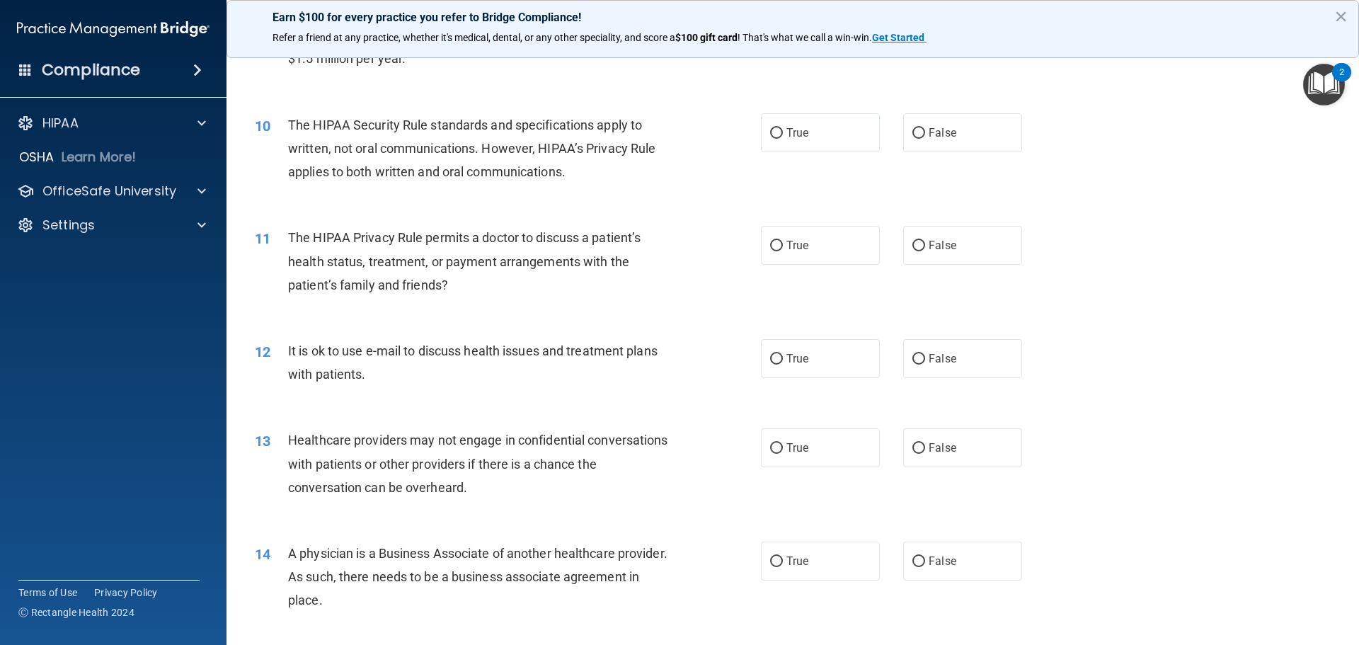
scroll to position [920, 0]
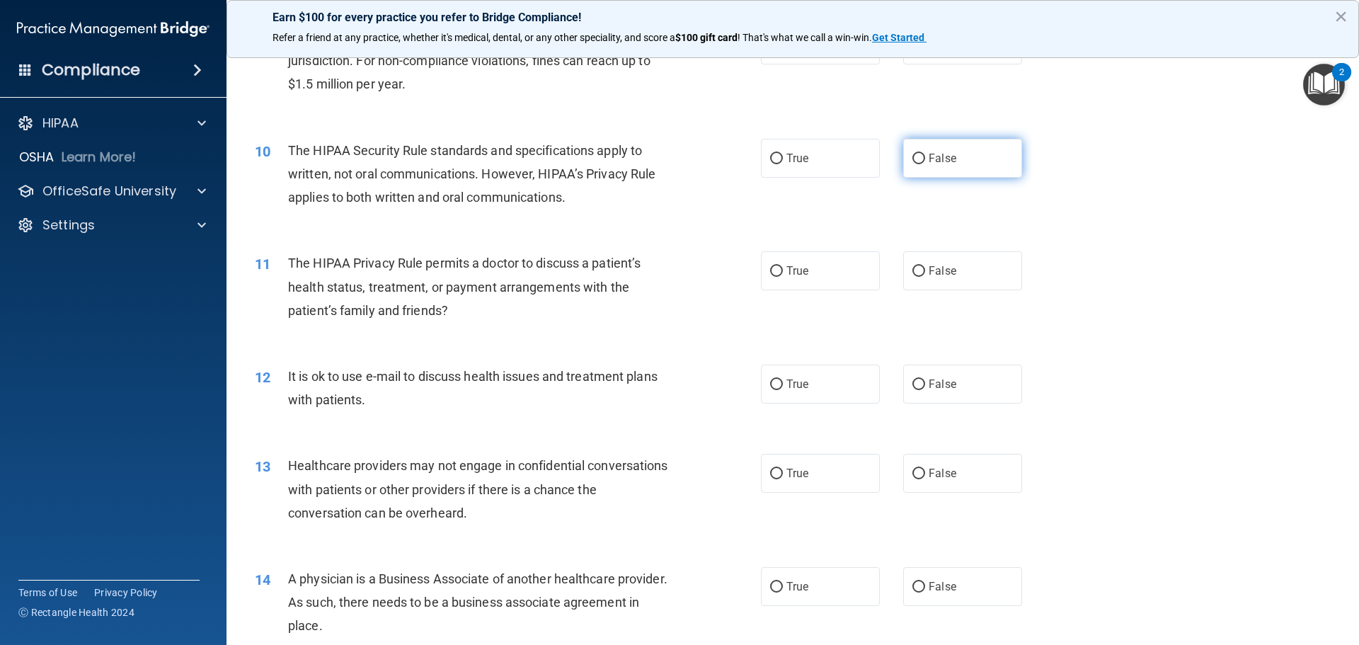
click at [914, 156] on input "False" at bounding box center [918, 159] width 13 height 11
radio input "true"
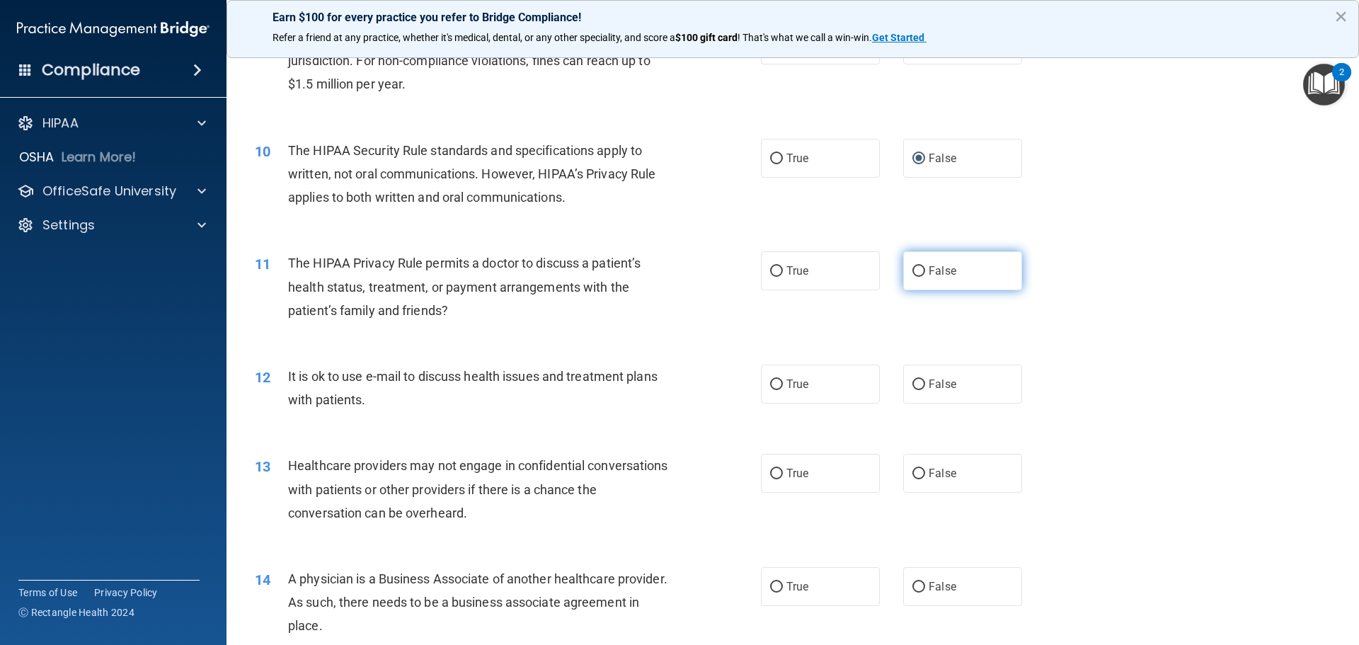
click at [914, 266] on input "False" at bounding box center [918, 271] width 13 height 11
radio input "true"
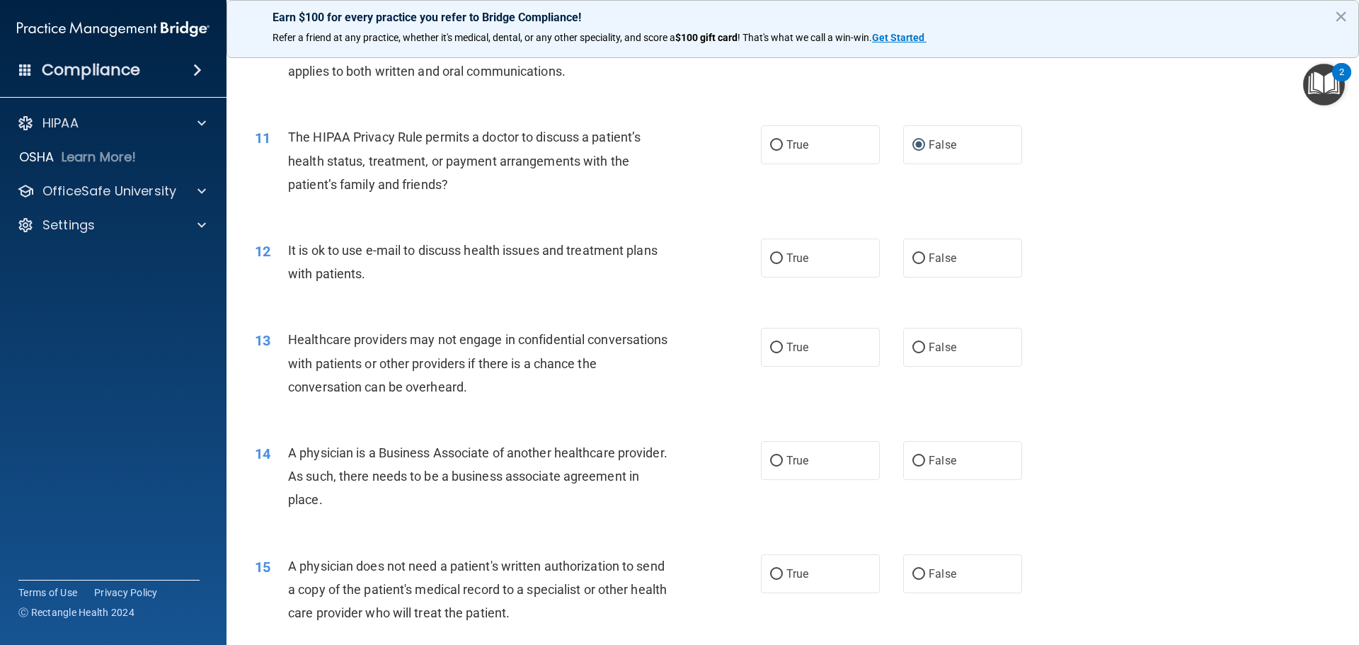
scroll to position [1062, 0]
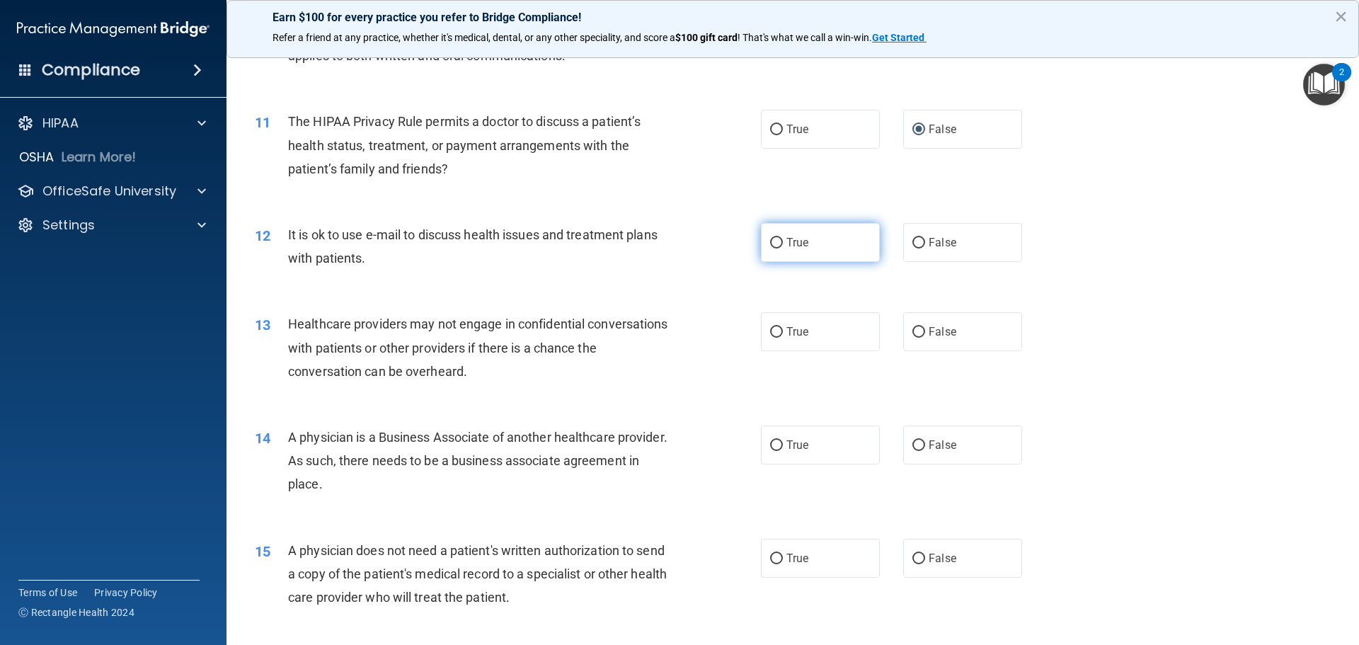
click at [770, 245] on input "True" at bounding box center [776, 243] width 13 height 11
radio input "true"
click at [772, 331] on input "True" at bounding box center [776, 332] width 13 height 11
radio input "true"
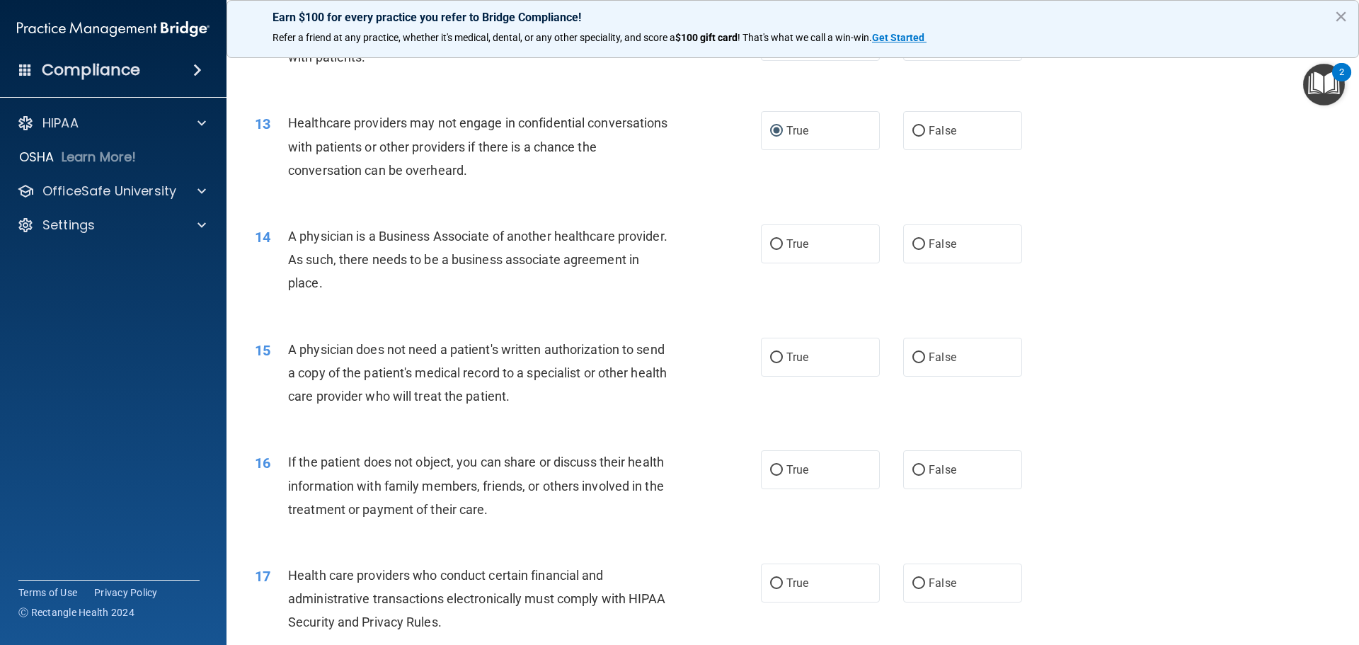
scroll to position [1274, 0]
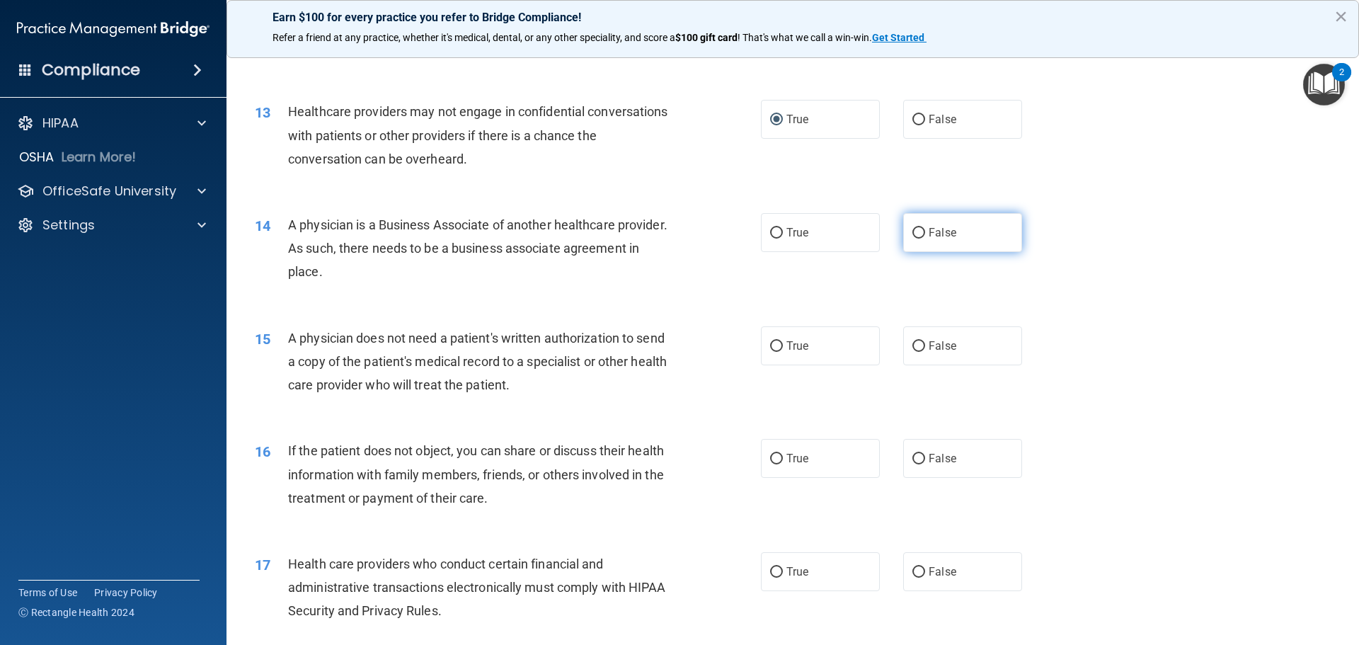
click at [913, 233] on input "False" at bounding box center [918, 233] width 13 height 11
radio input "true"
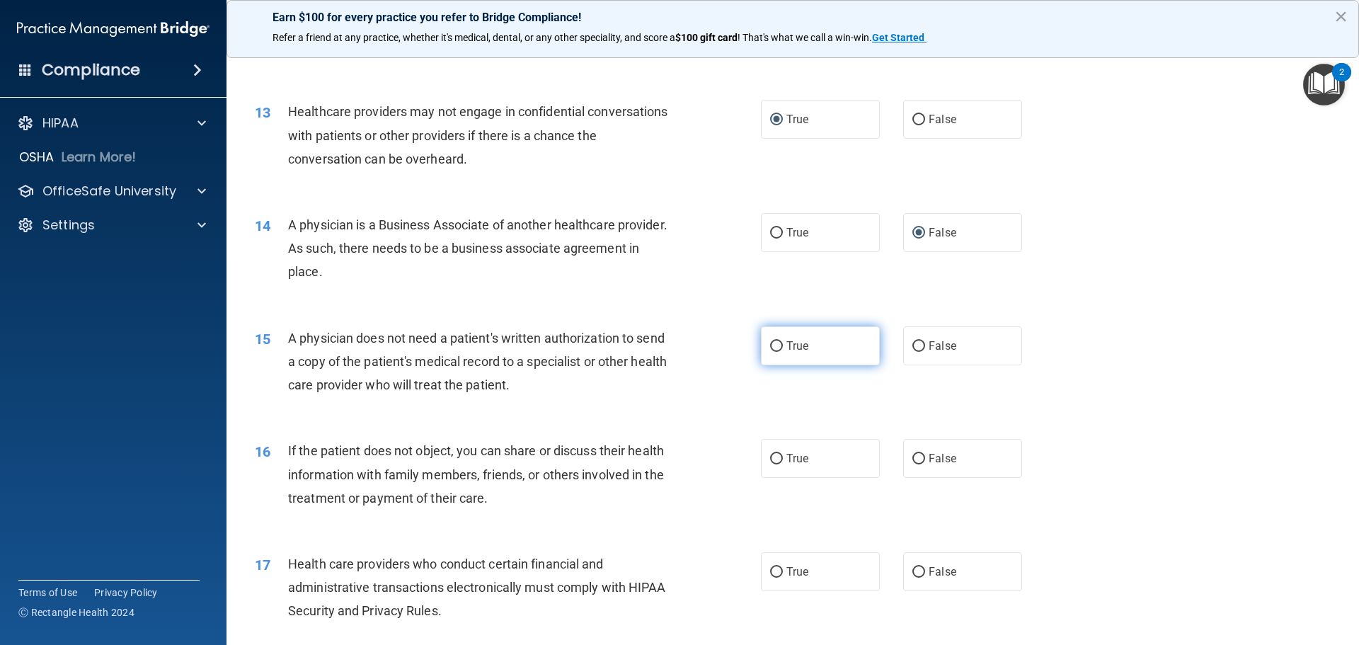
click at [770, 348] on input "True" at bounding box center [776, 346] width 13 height 11
radio input "true"
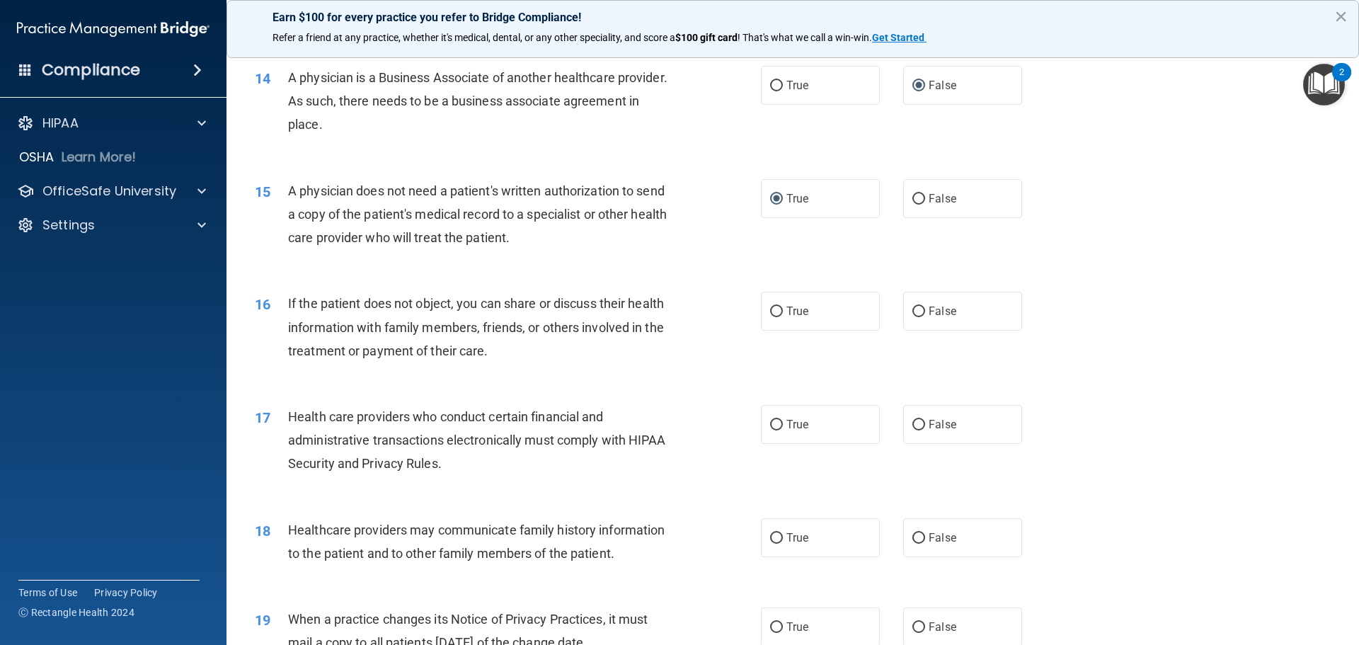
scroll to position [1486, 0]
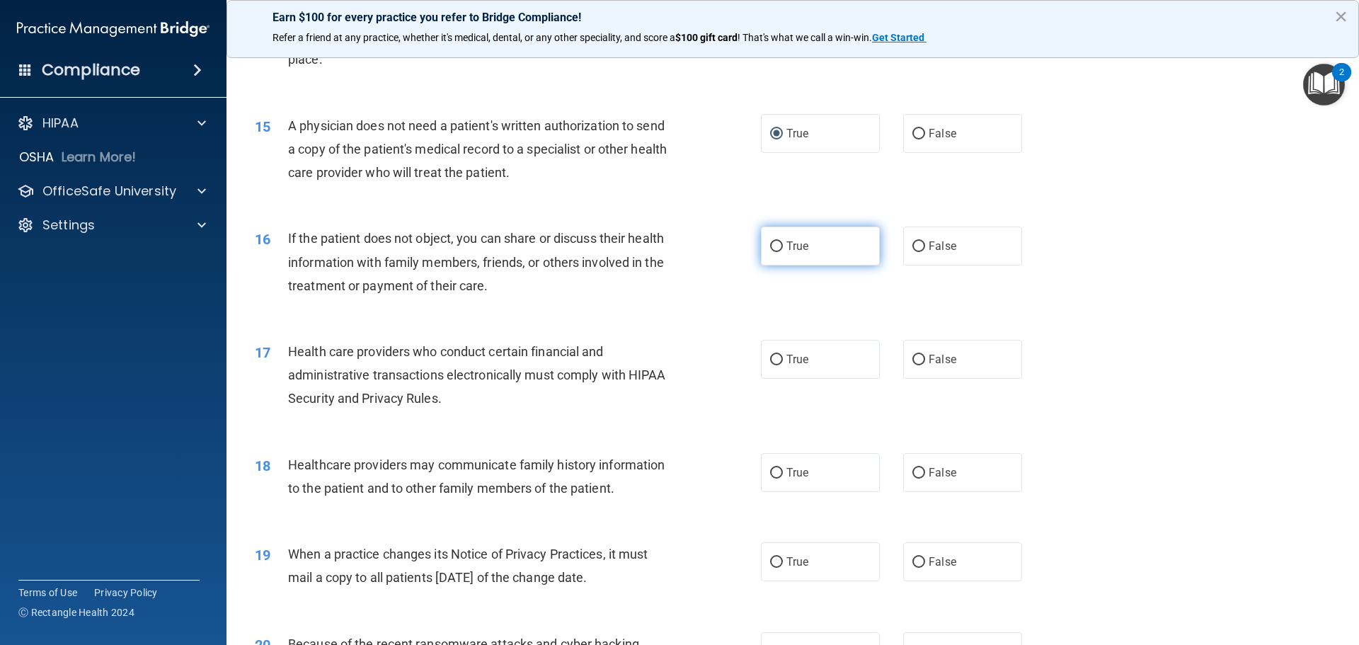
click at [770, 241] on input "True" at bounding box center [776, 246] width 13 height 11
radio input "true"
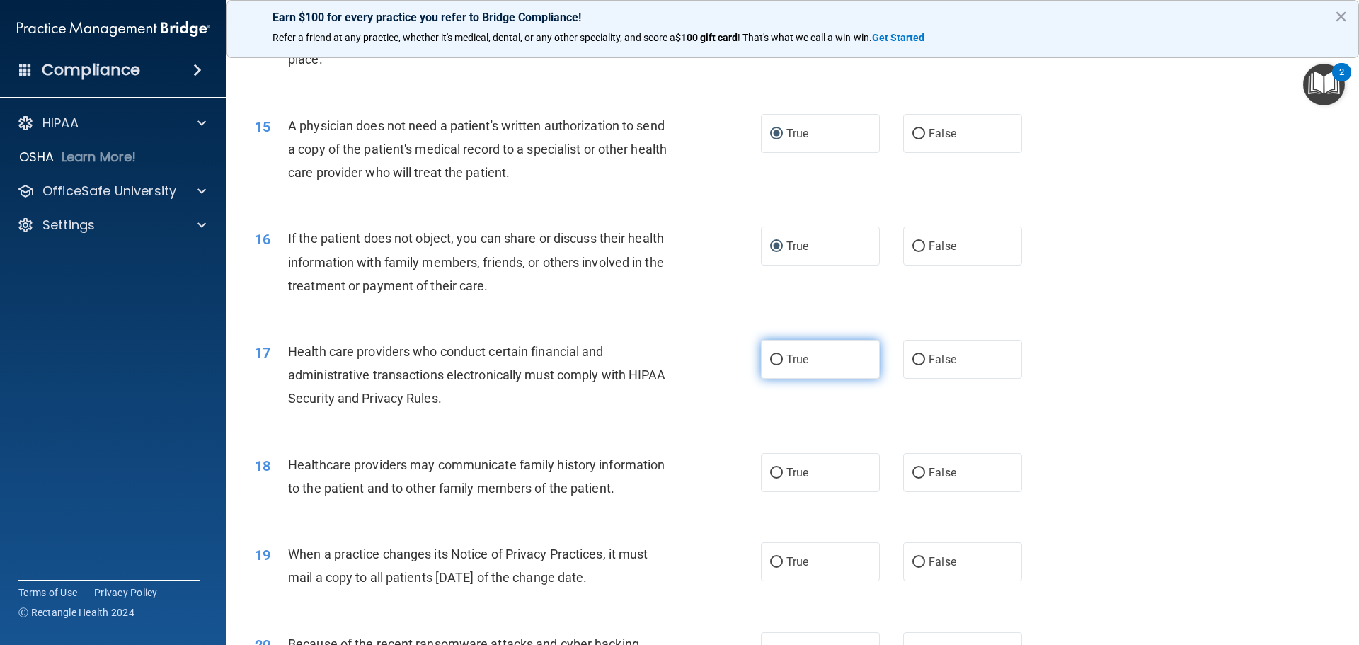
click at [770, 355] on input "True" at bounding box center [776, 360] width 13 height 11
radio input "true"
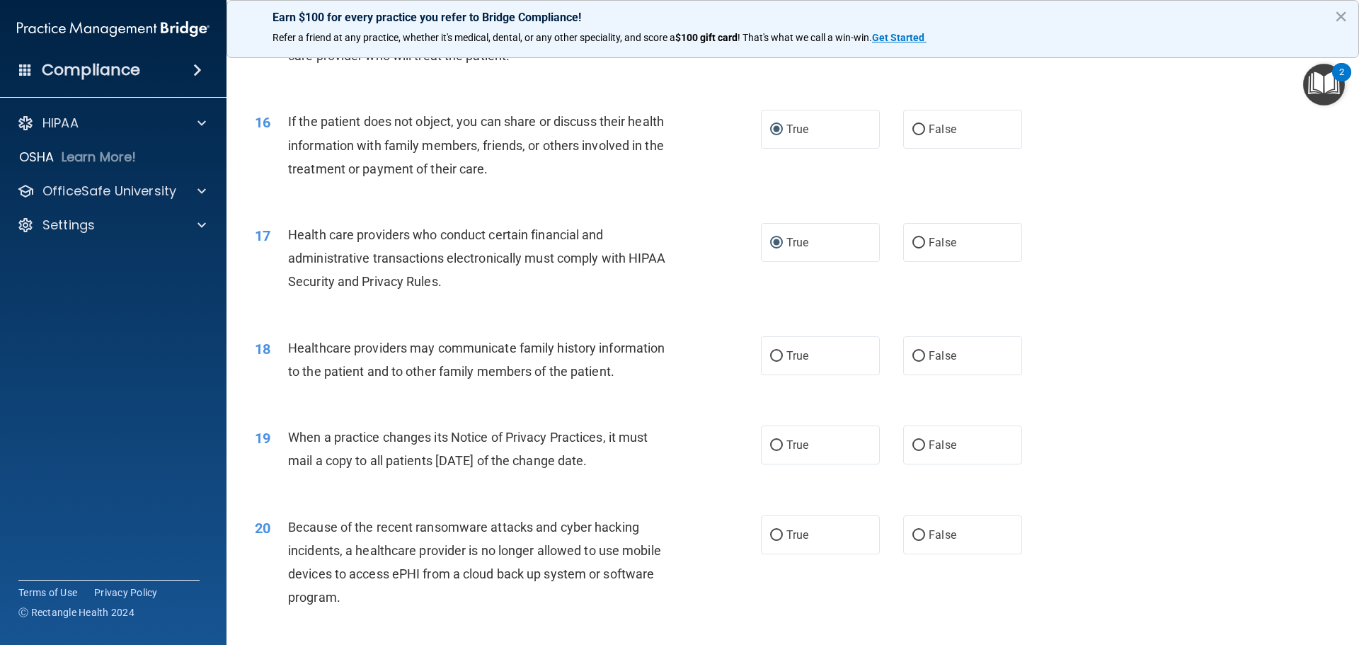
scroll to position [1628, 0]
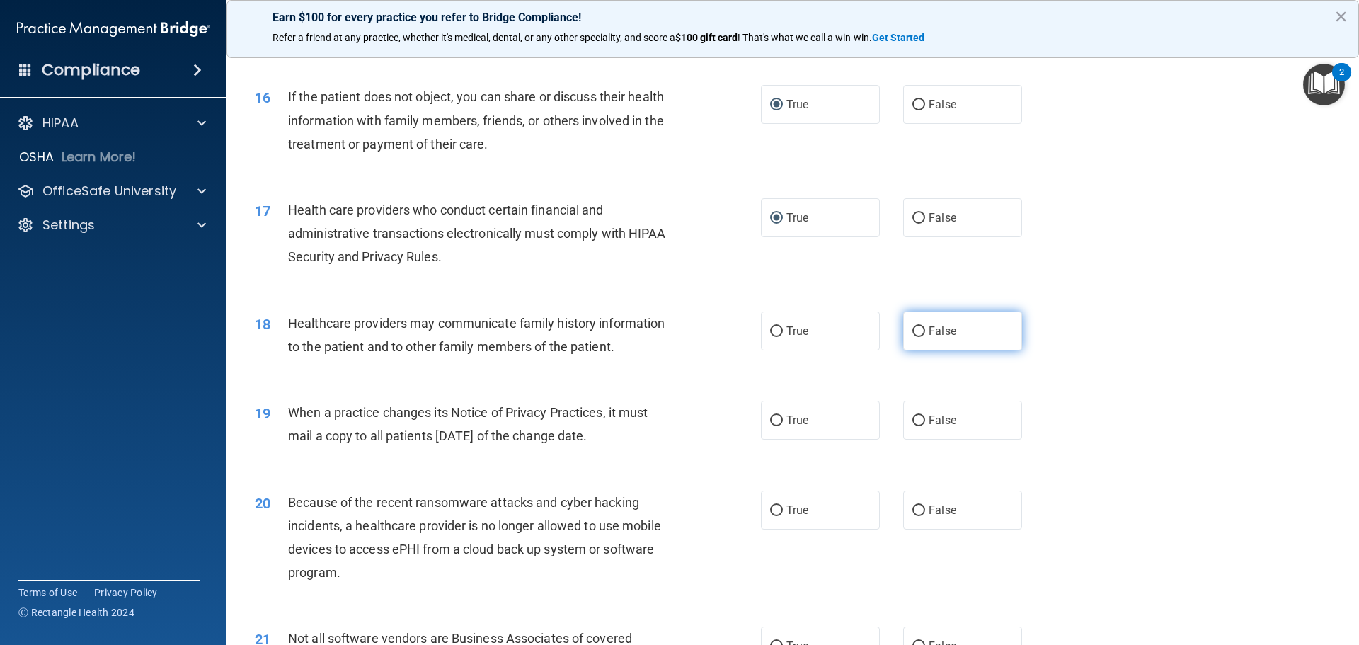
click at [912, 330] on input "False" at bounding box center [918, 331] width 13 height 11
radio input "true"
click at [772, 420] on input "True" at bounding box center [776, 421] width 13 height 11
radio input "true"
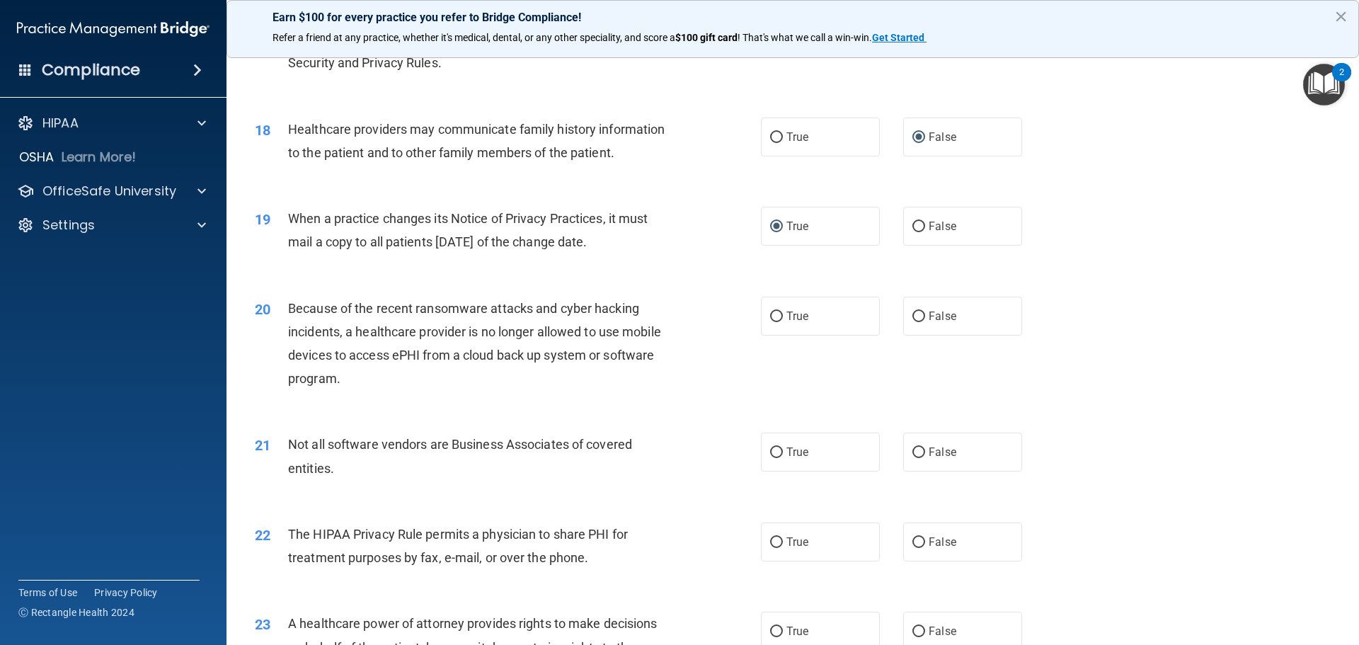
scroll to position [1840, 0]
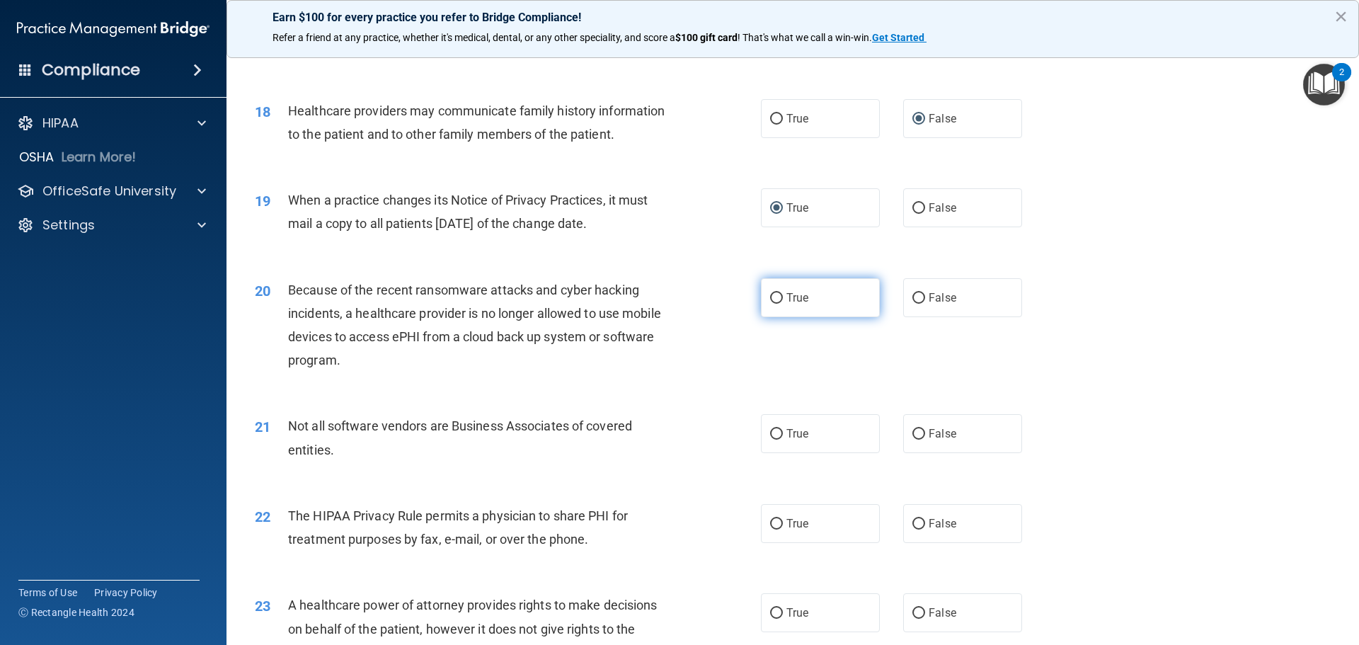
click at [776, 297] on input "True" at bounding box center [776, 298] width 13 height 11
radio input "true"
click at [772, 436] on input "True" at bounding box center [776, 434] width 13 height 11
radio input "true"
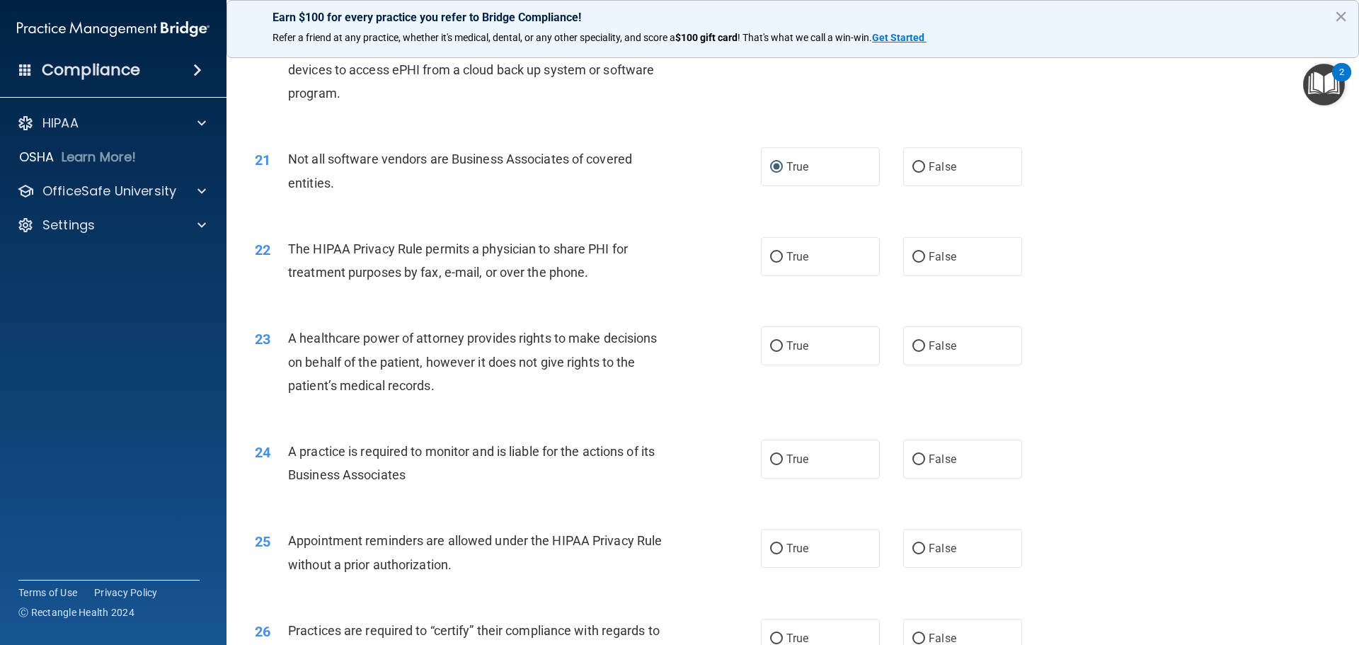
scroll to position [2124, 0]
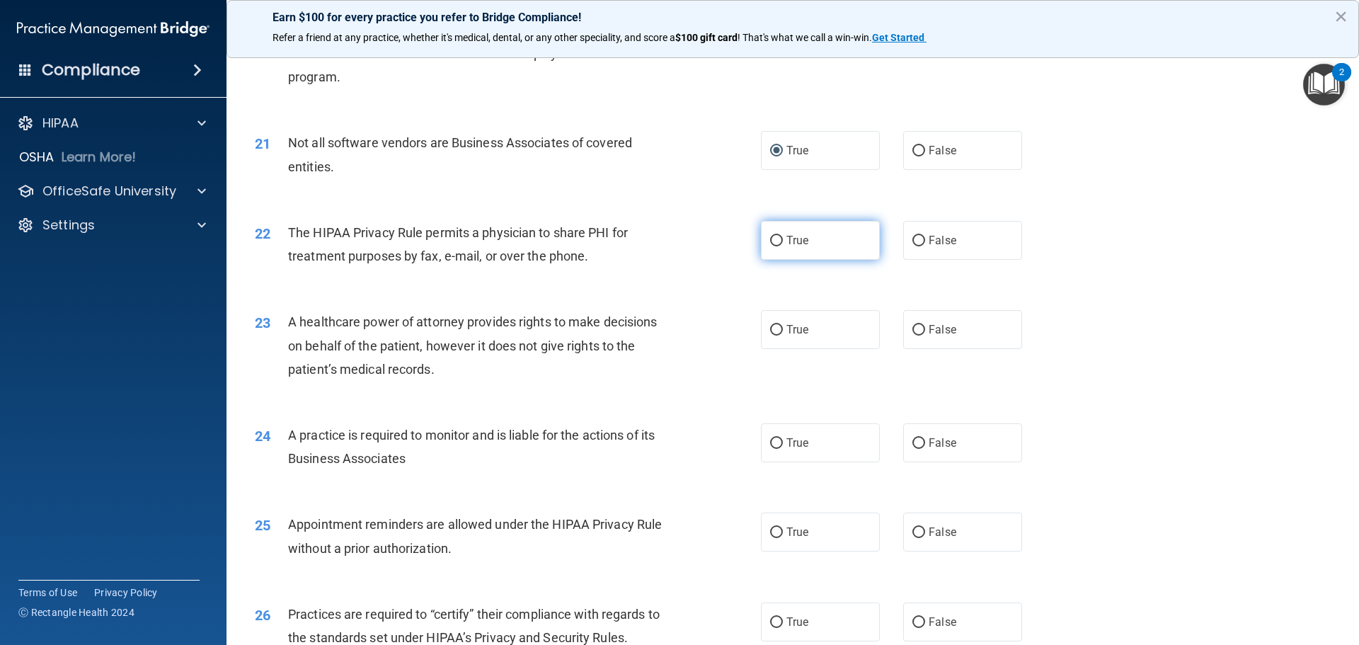
click at [772, 241] on input "True" at bounding box center [776, 241] width 13 height 11
radio input "true"
click at [912, 328] on input "False" at bounding box center [918, 330] width 13 height 11
radio input "true"
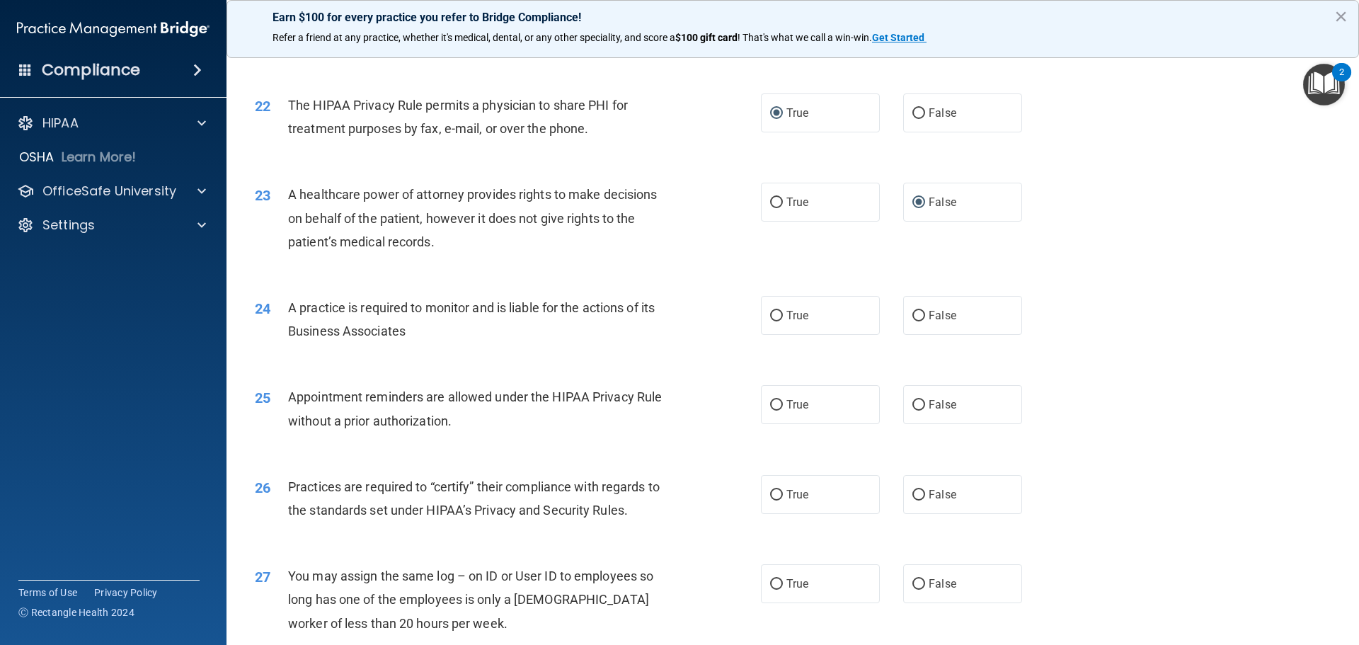
scroll to position [2265, 0]
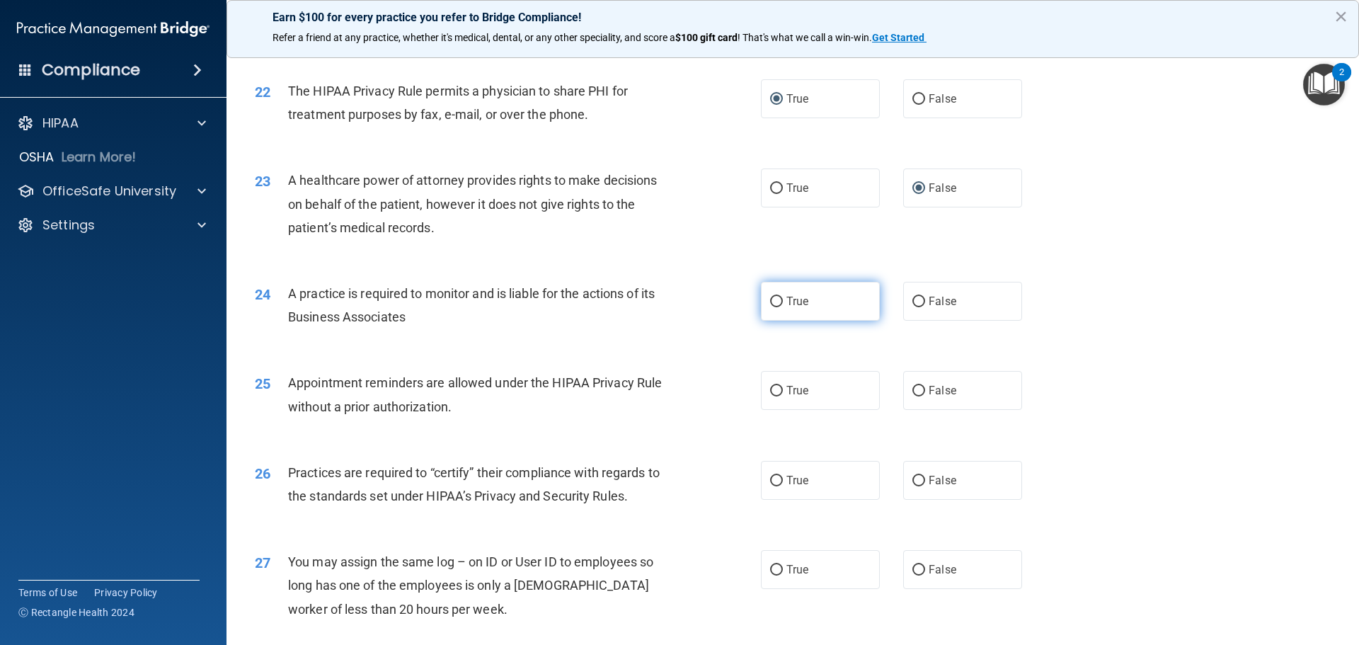
click at [770, 305] on input "True" at bounding box center [776, 302] width 13 height 11
radio input "true"
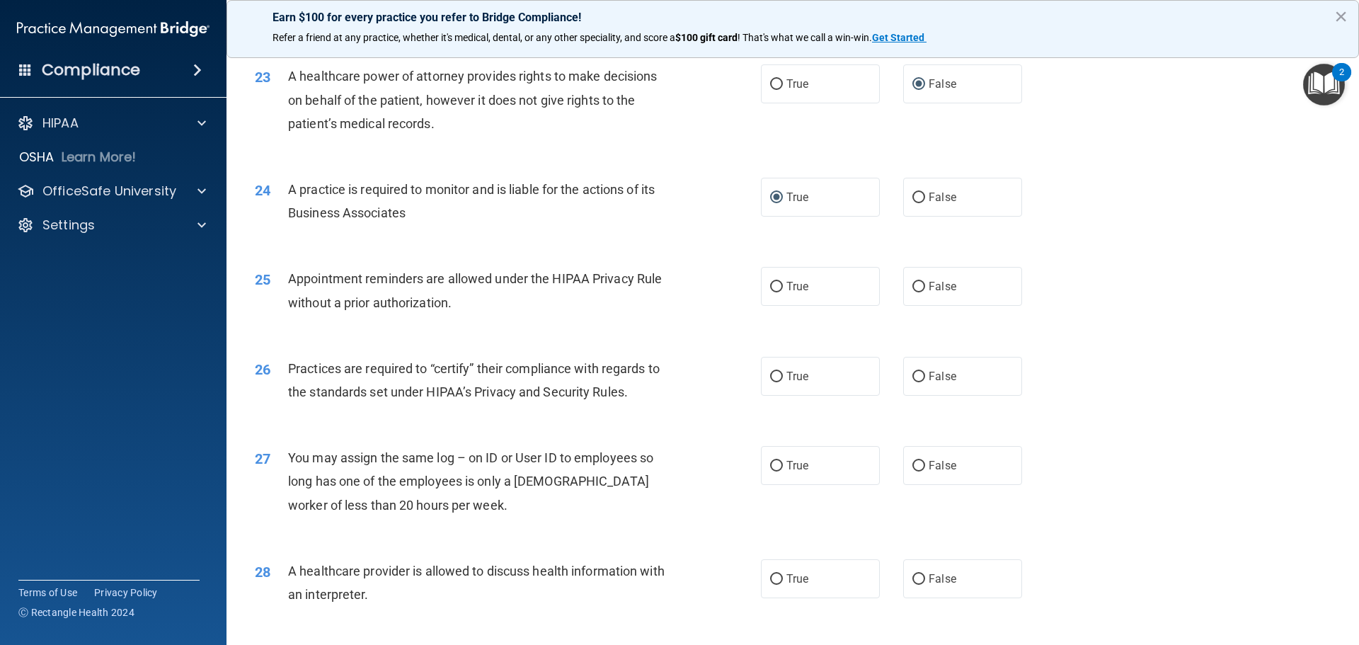
scroll to position [2407, 0]
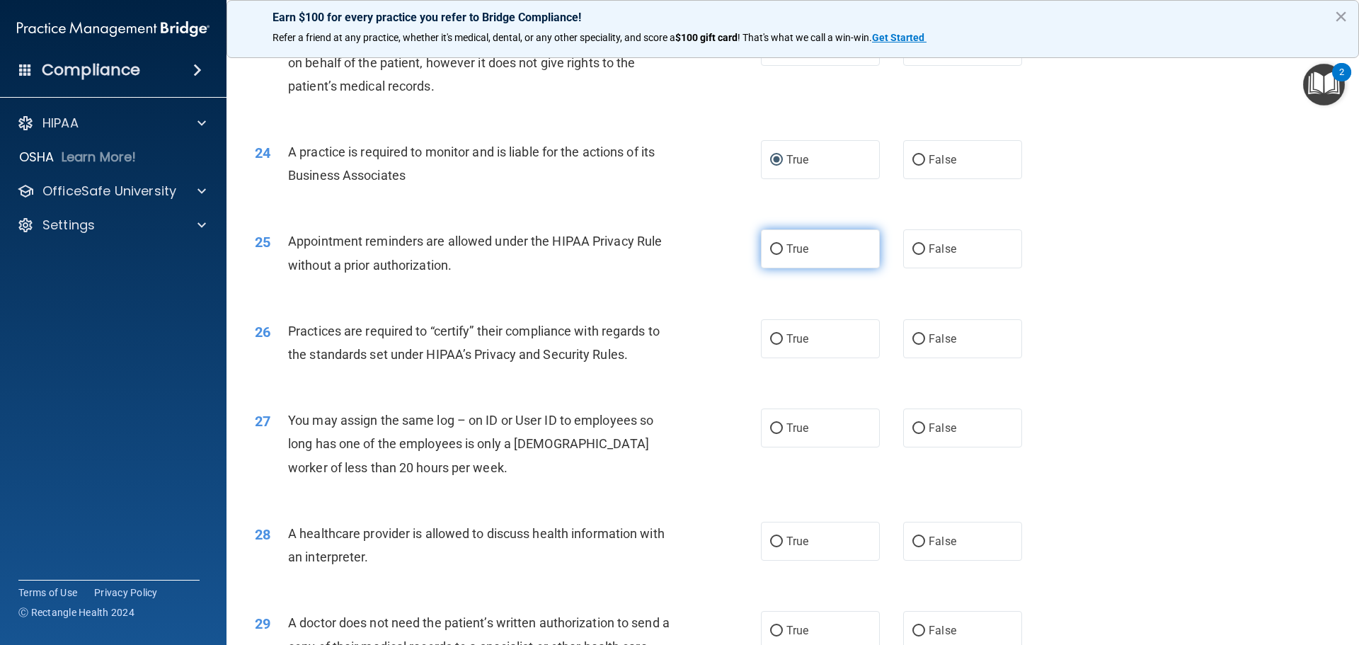
click at [770, 244] on input "True" at bounding box center [776, 249] width 13 height 11
radio input "true"
click at [770, 337] on input "True" at bounding box center [776, 339] width 13 height 11
radio input "true"
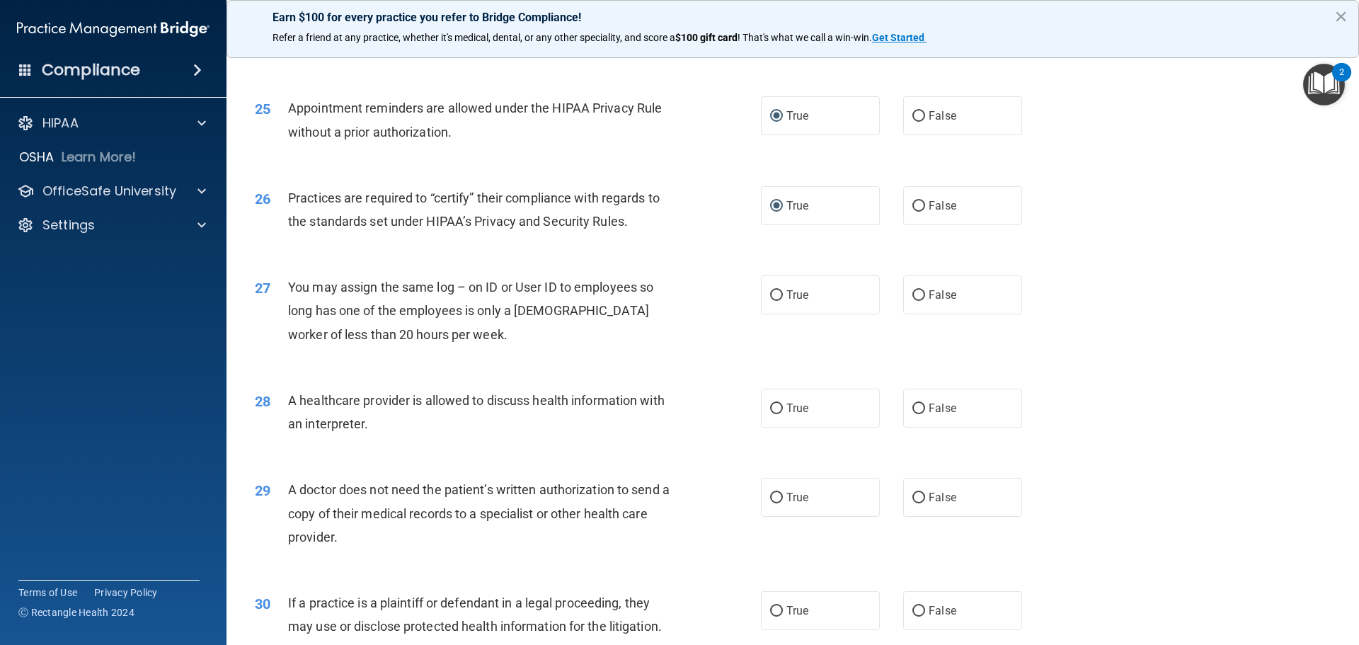
scroll to position [2548, 0]
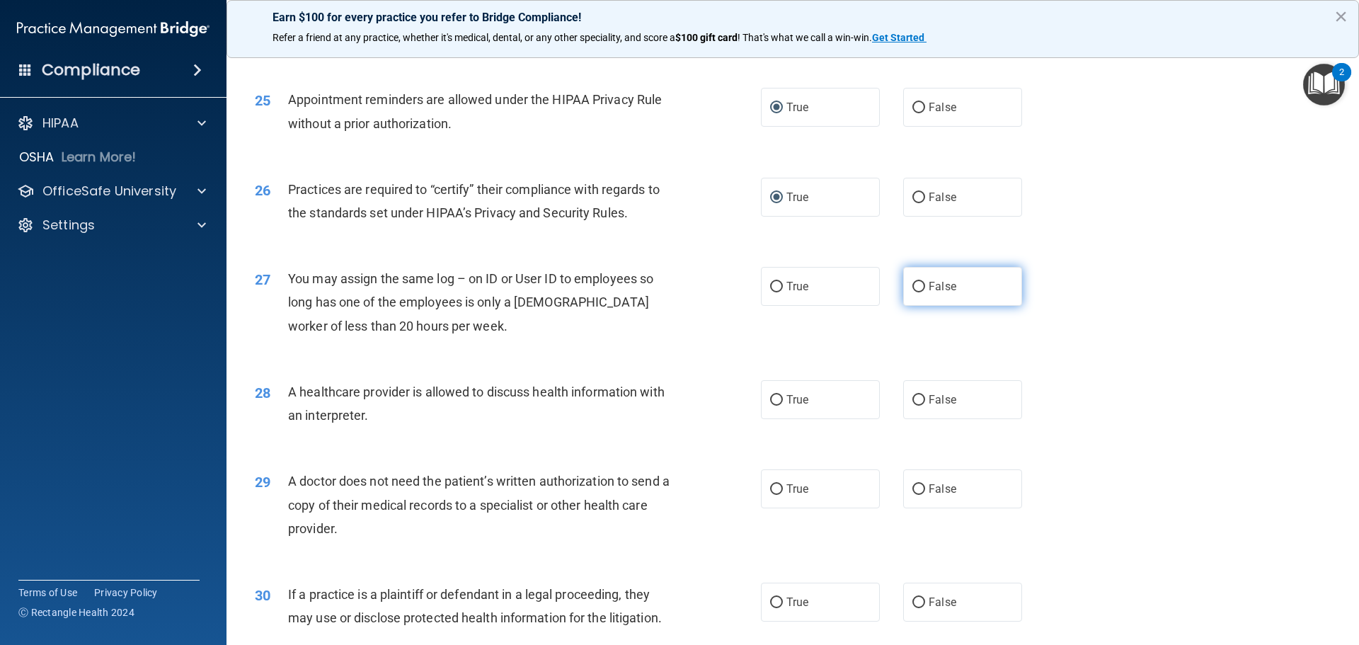
click at [912, 287] on input "False" at bounding box center [918, 287] width 13 height 11
radio input "true"
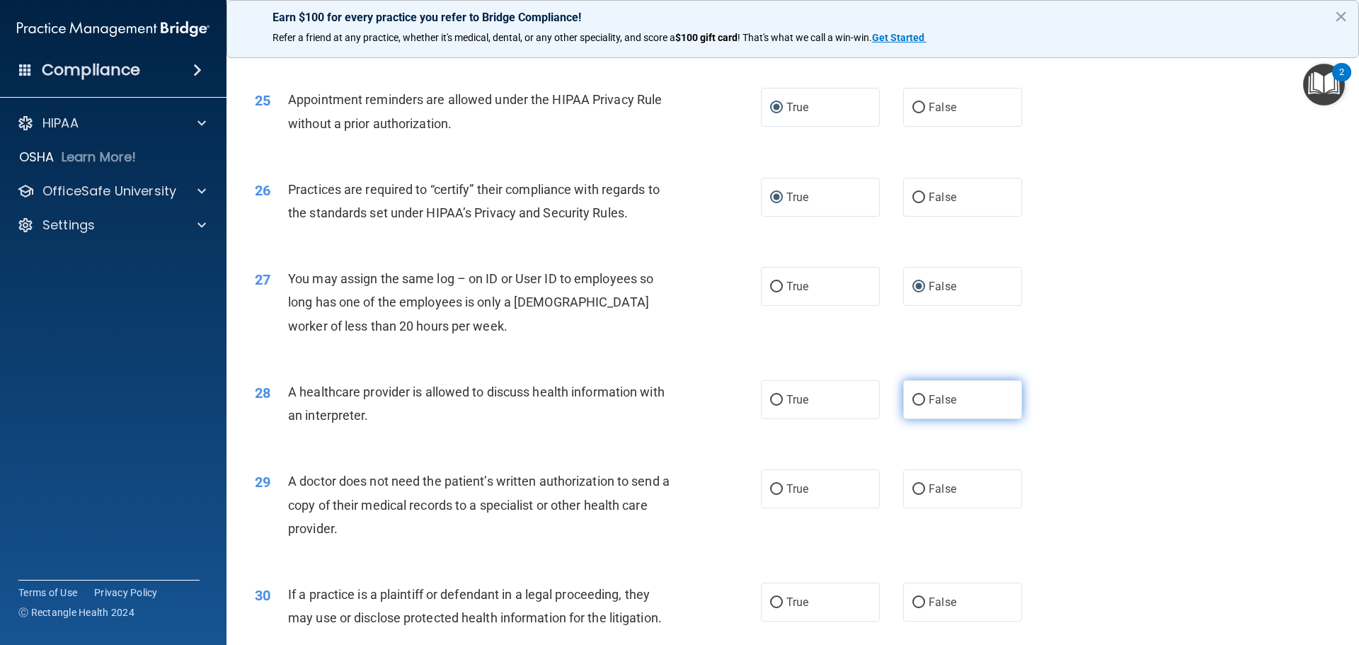
click at [912, 398] on input "False" at bounding box center [918, 400] width 13 height 11
radio input "true"
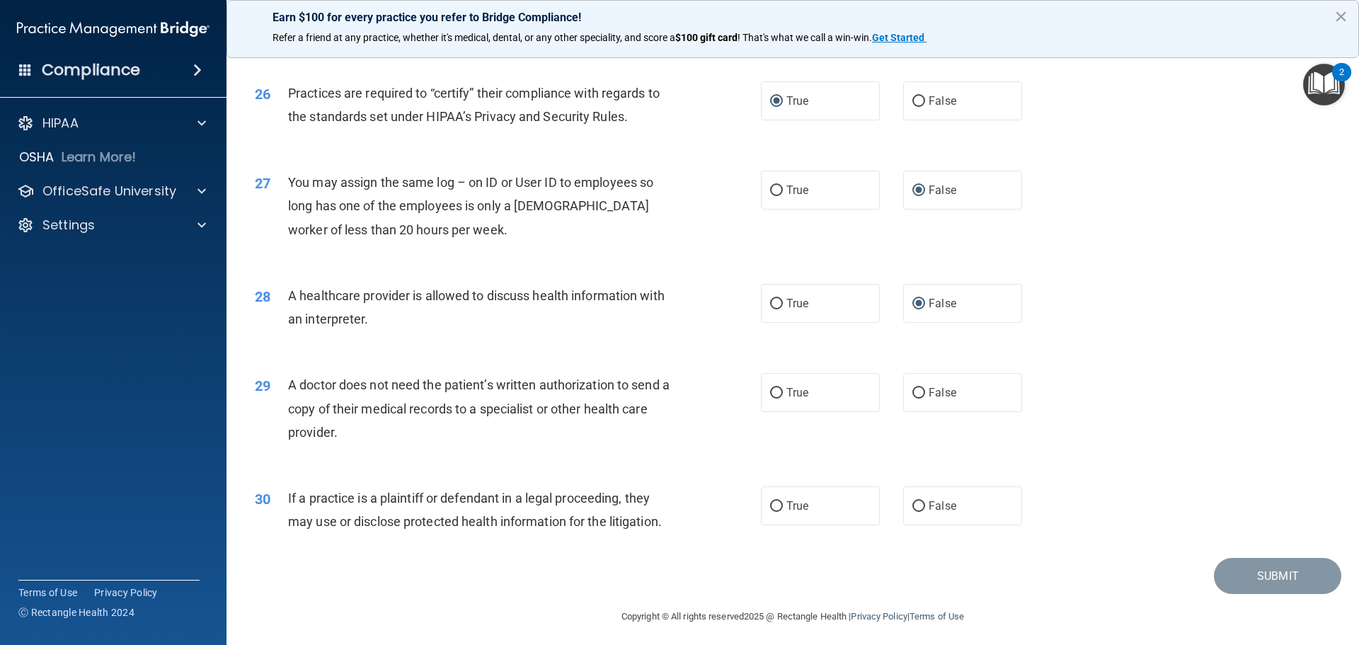
scroll to position [2650, 0]
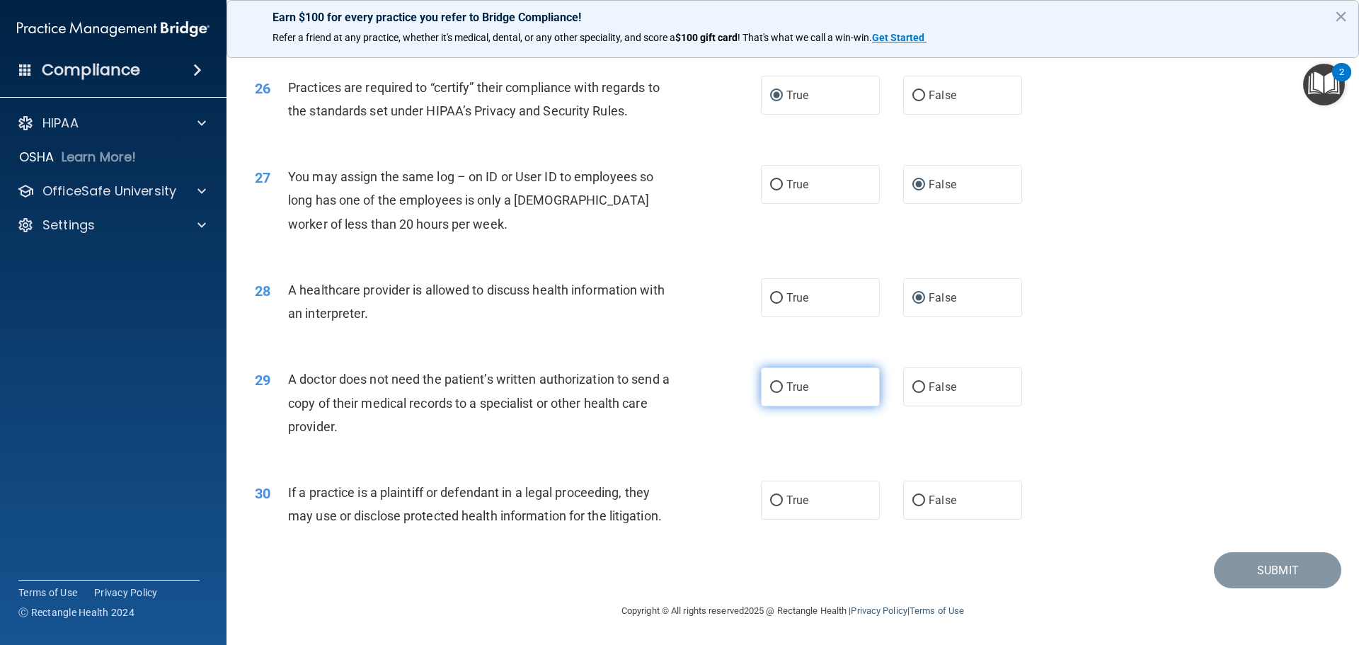
click at [773, 385] on input "True" at bounding box center [776, 387] width 13 height 11
radio input "true"
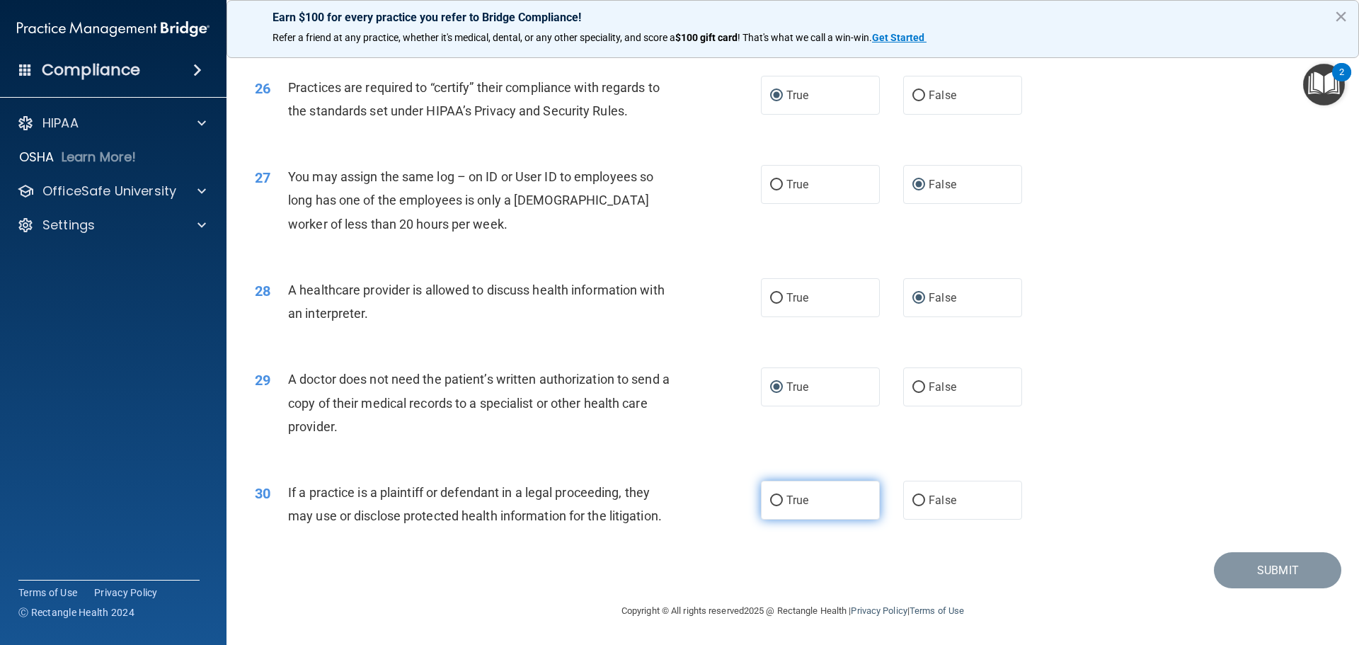
click at [770, 496] on input "True" at bounding box center [776, 500] width 13 height 11
radio input "true"
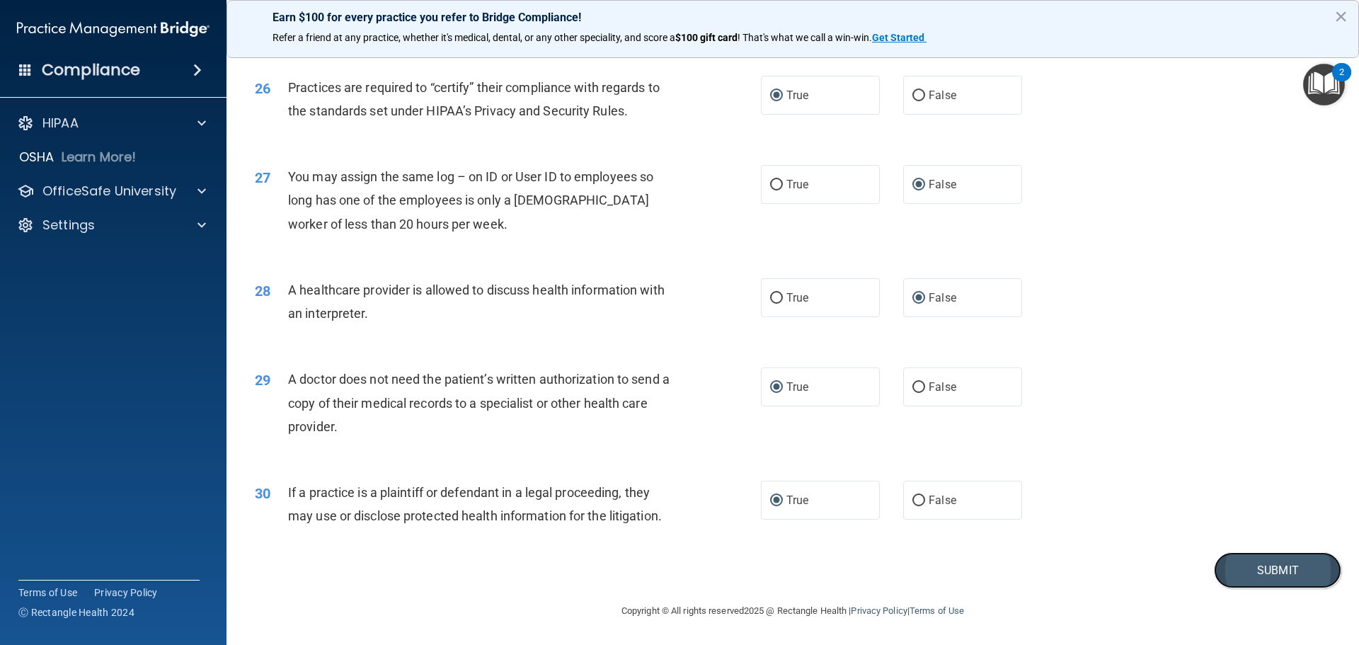
click at [1244, 575] on button "Submit" at bounding box center [1277, 570] width 127 height 36
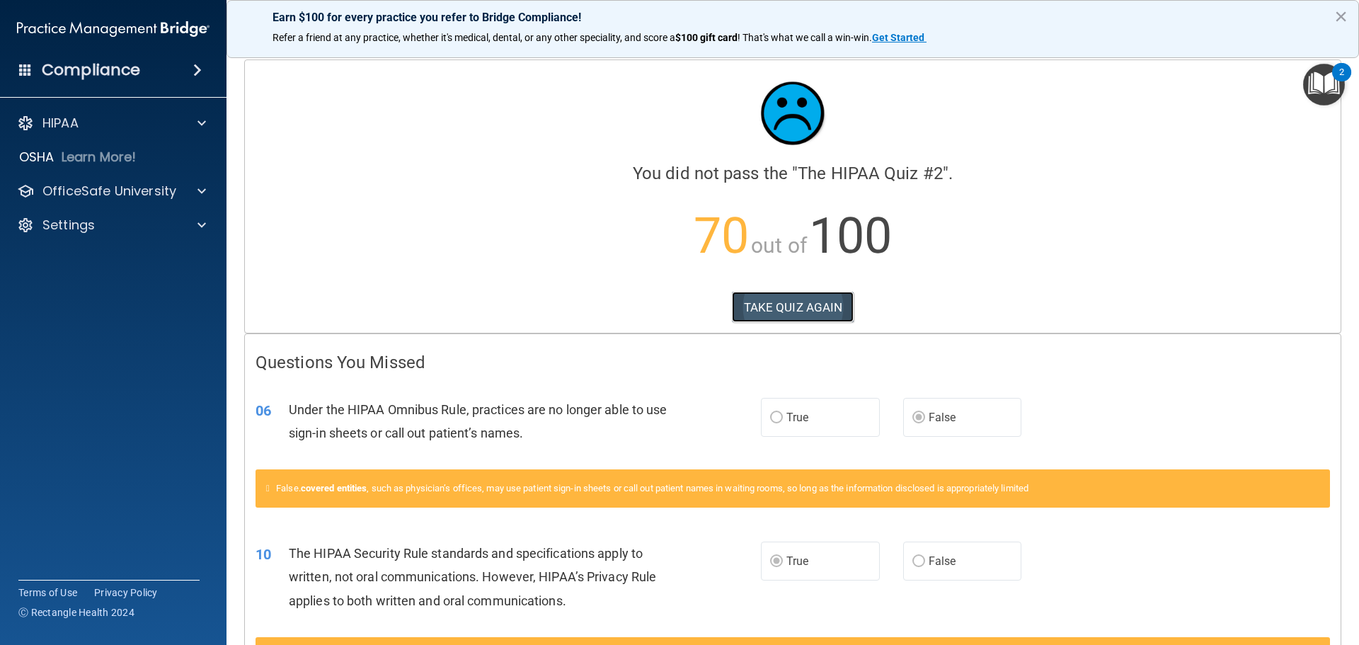
click at [781, 312] on button "TAKE QUIZ AGAIN" at bounding box center [793, 307] width 122 height 31
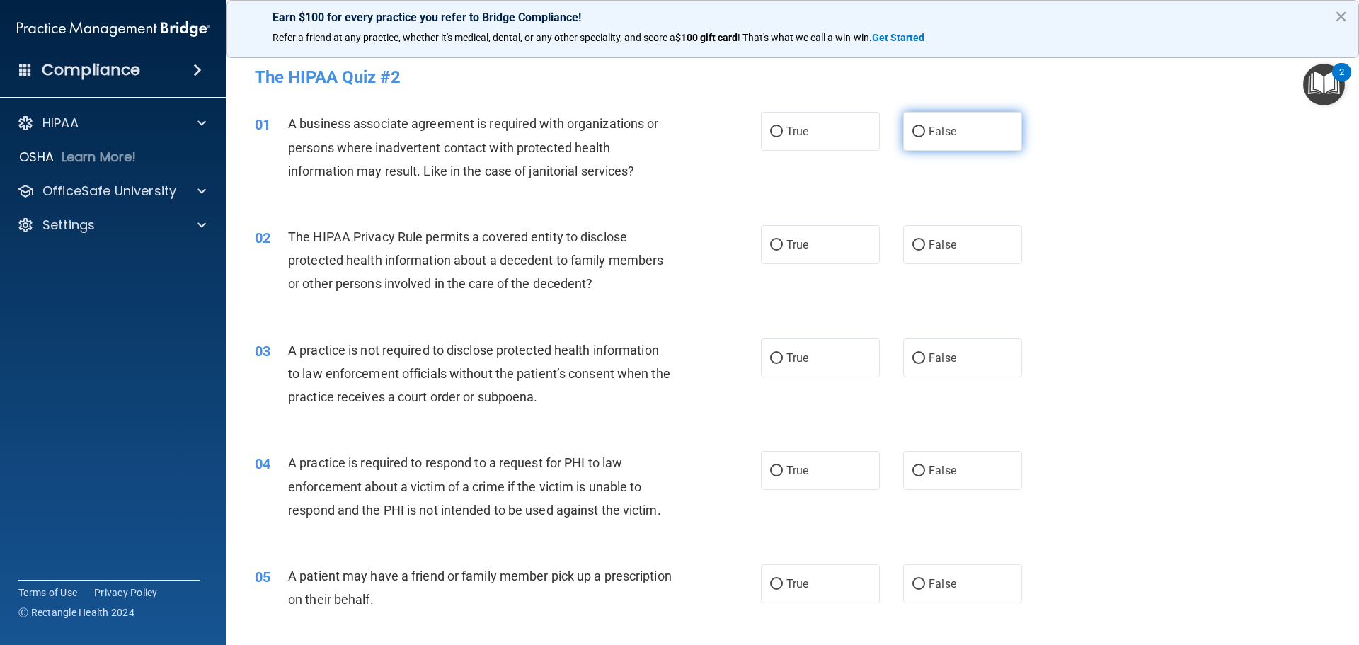
click at [914, 128] on input "False" at bounding box center [918, 132] width 13 height 11
radio input "true"
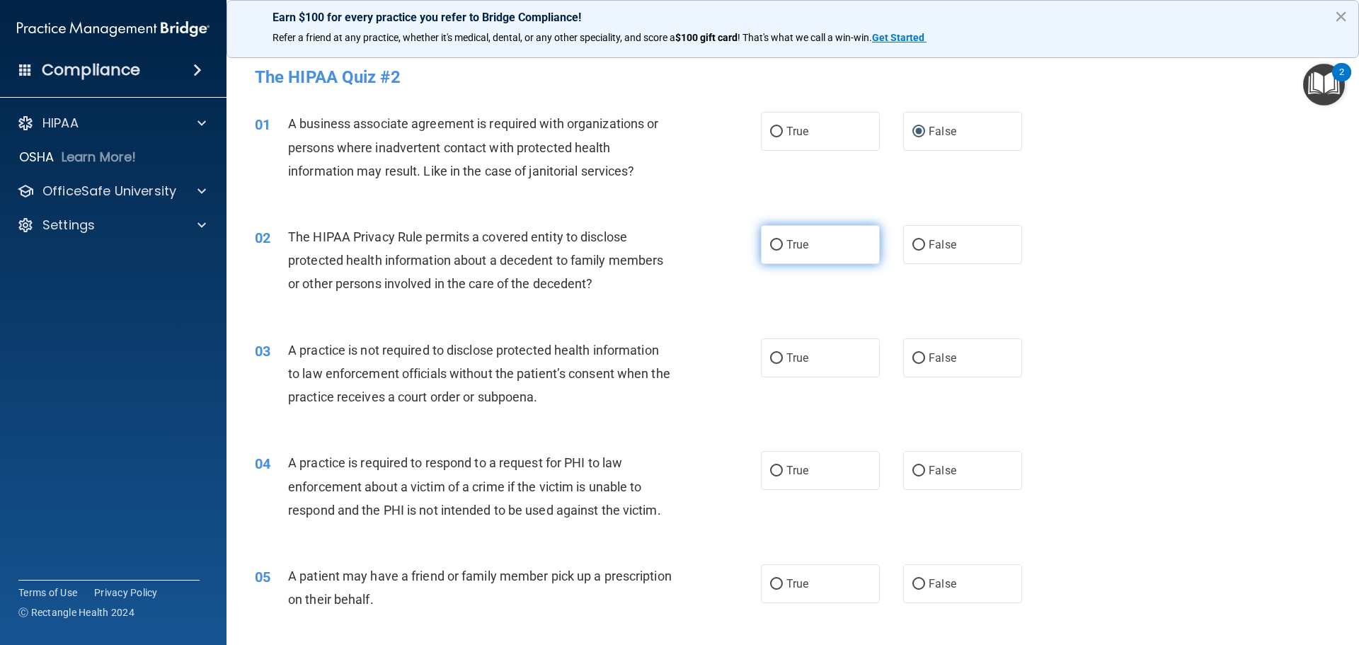
click at [770, 245] on input "True" at bounding box center [776, 245] width 13 height 11
radio input "true"
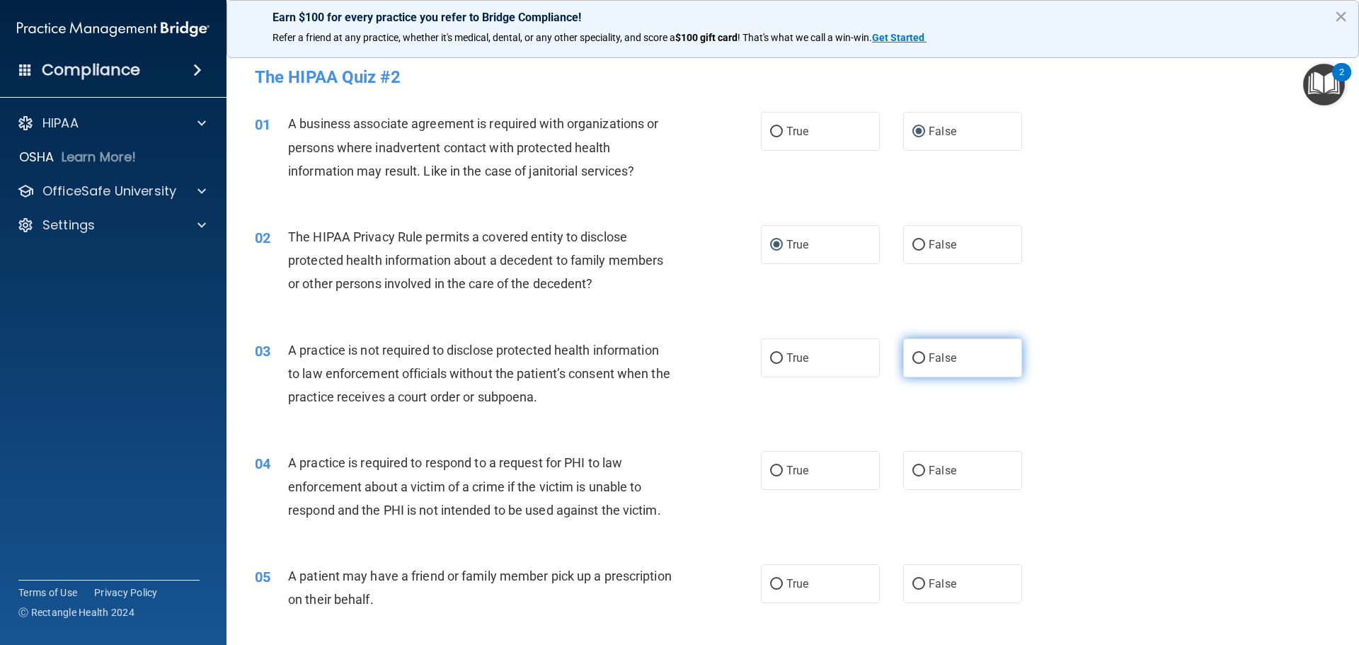
click at [915, 357] on input "False" at bounding box center [918, 358] width 13 height 11
radio input "true"
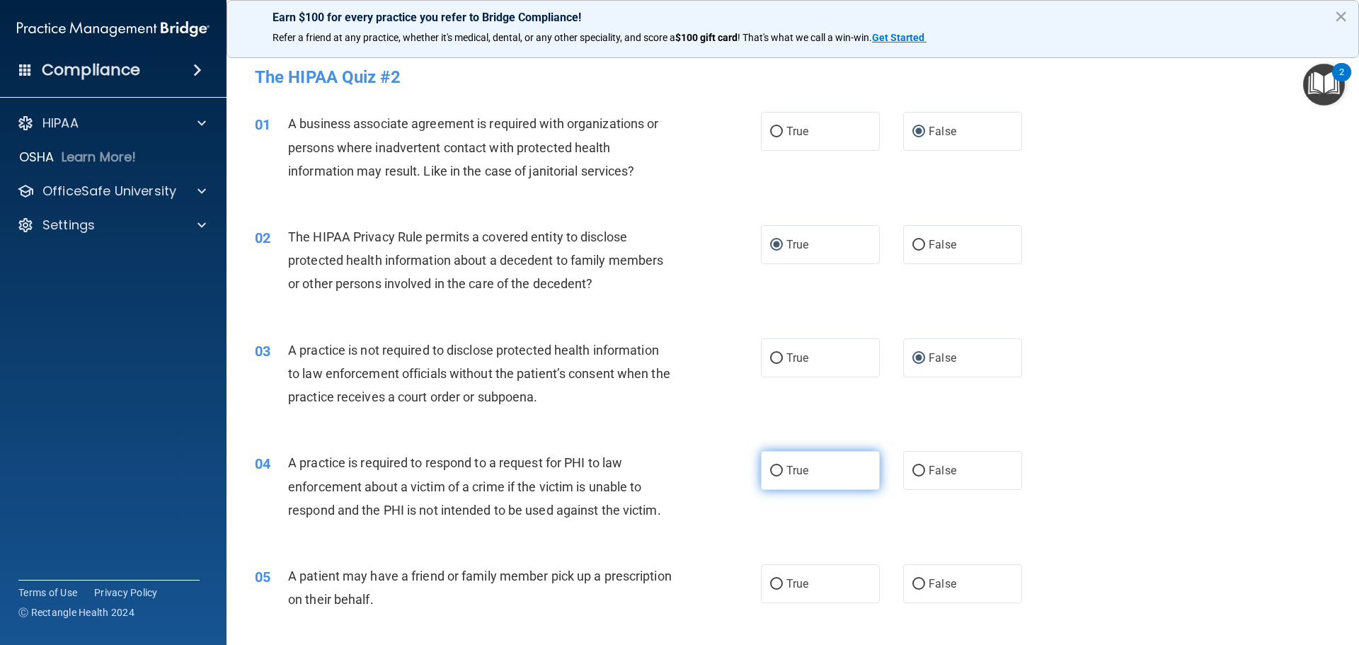
click at [771, 469] on input "True" at bounding box center [776, 471] width 13 height 11
radio input "true"
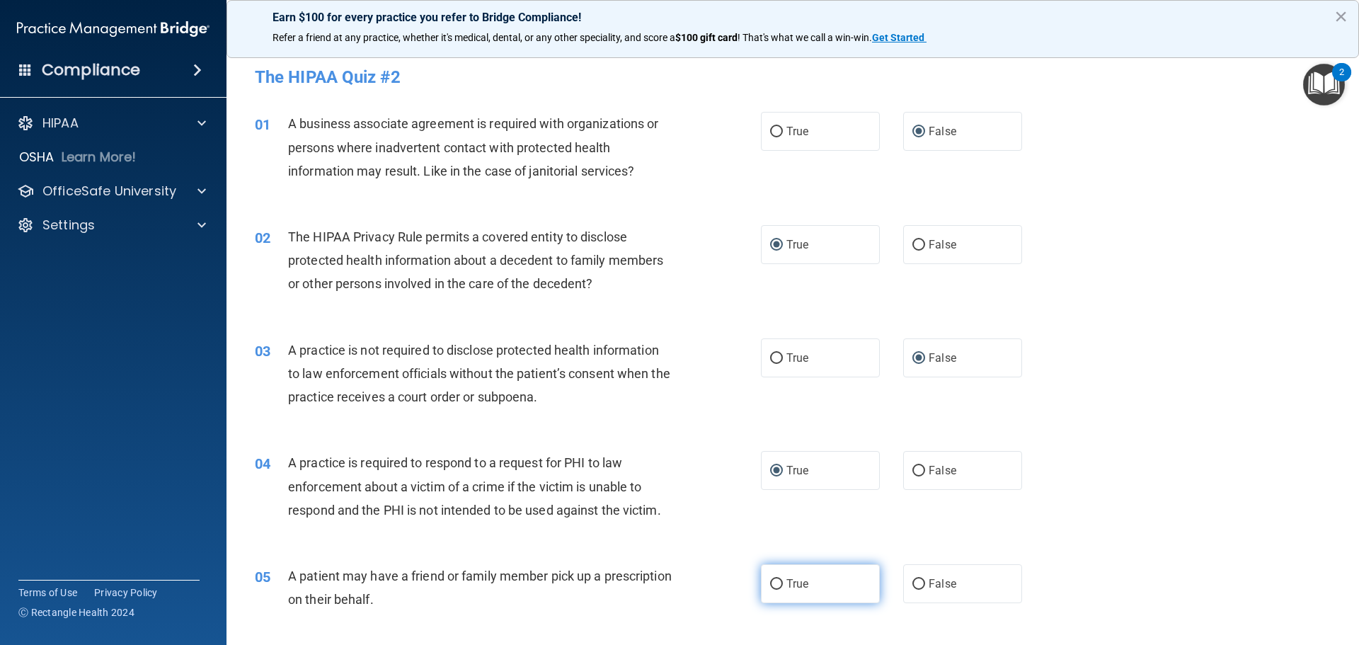
click at [770, 582] on input "True" at bounding box center [776, 584] width 13 height 11
radio input "true"
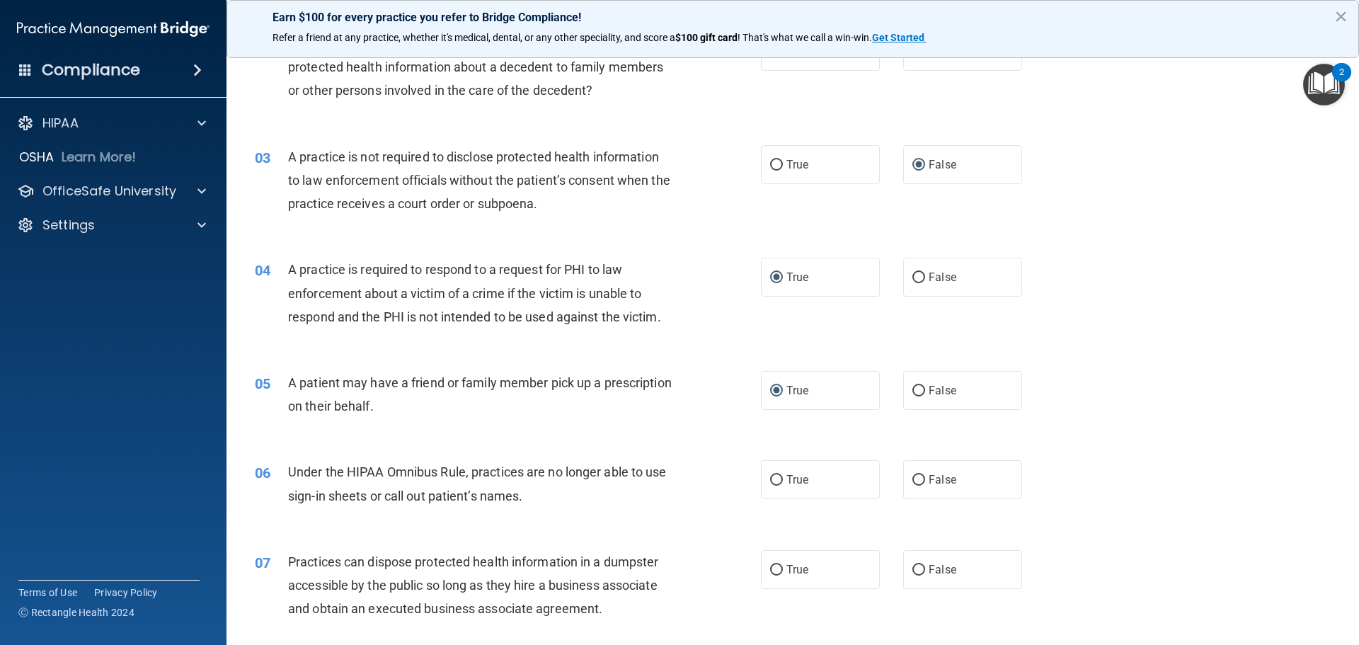
scroll to position [212, 0]
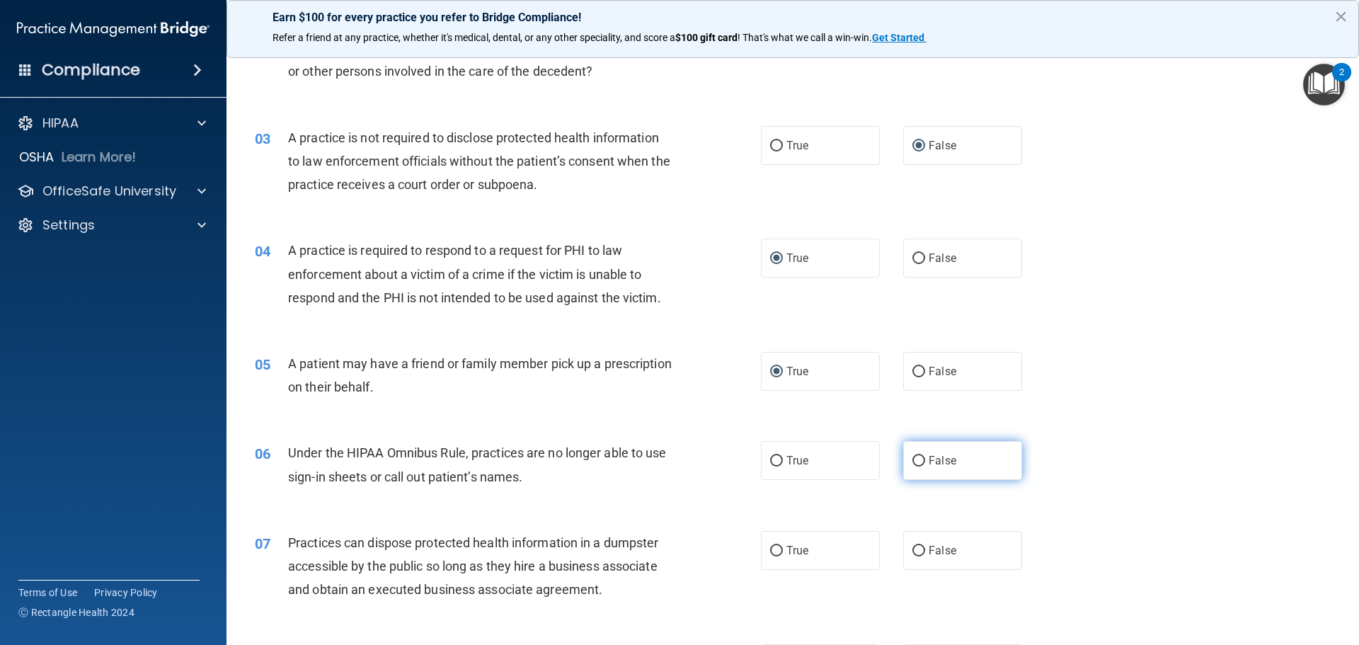
click at [912, 464] on input "False" at bounding box center [918, 461] width 13 height 11
radio input "true"
click at [912, 554] on input "False" at bounding box center [918, 551] width 13 height 11
radio input "true"
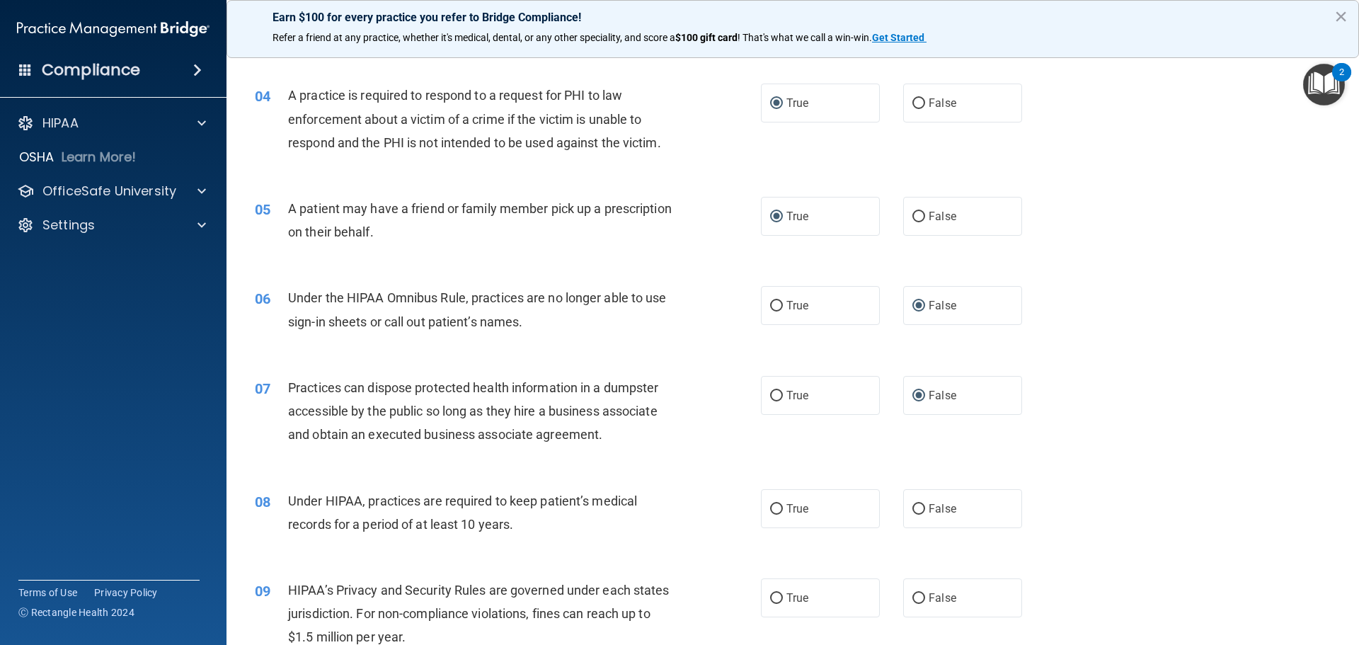
scroll to position [425, 0]
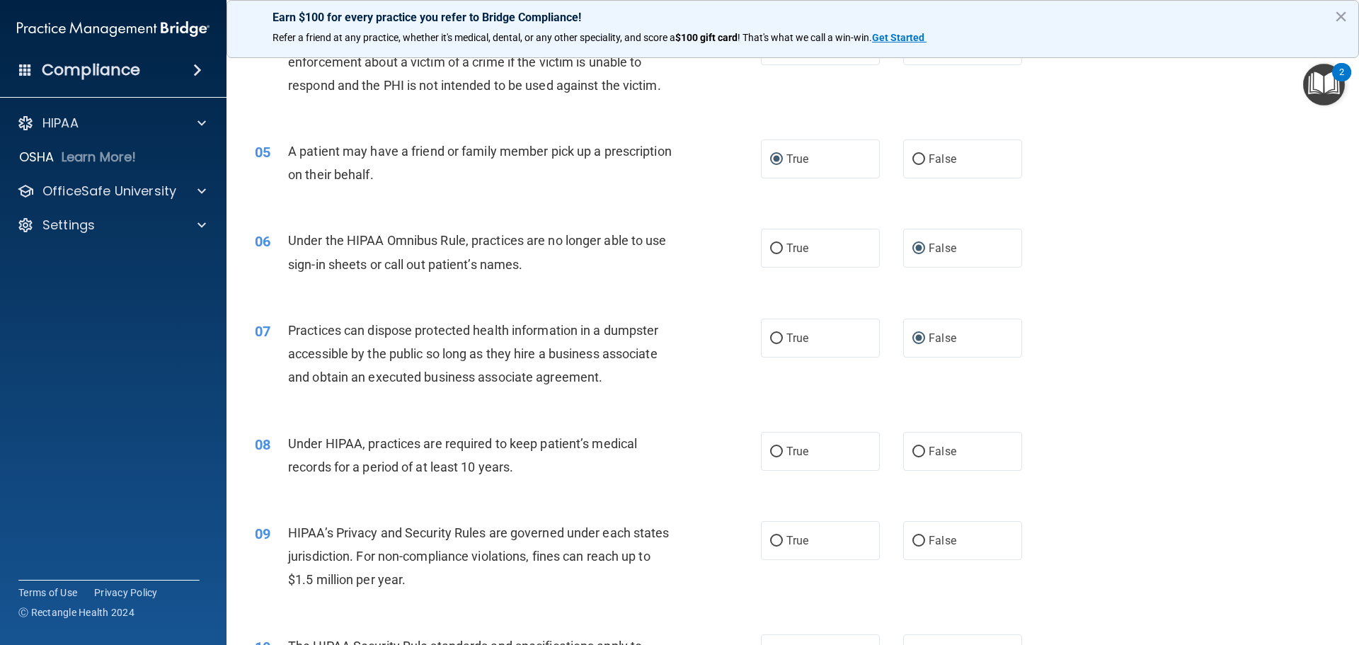
drag, startPoint x: 914, startPoint y: 452, endPoint x: 915, endPoint y: 502, distance: 50.3
click at [914, 452] on input "False" at bounding box center [918, 452] width 13 height 11
radio input "true"
click at [912, 537] on input "False" at bounding box center [918, 541] width 13 height 11
radio input "true"
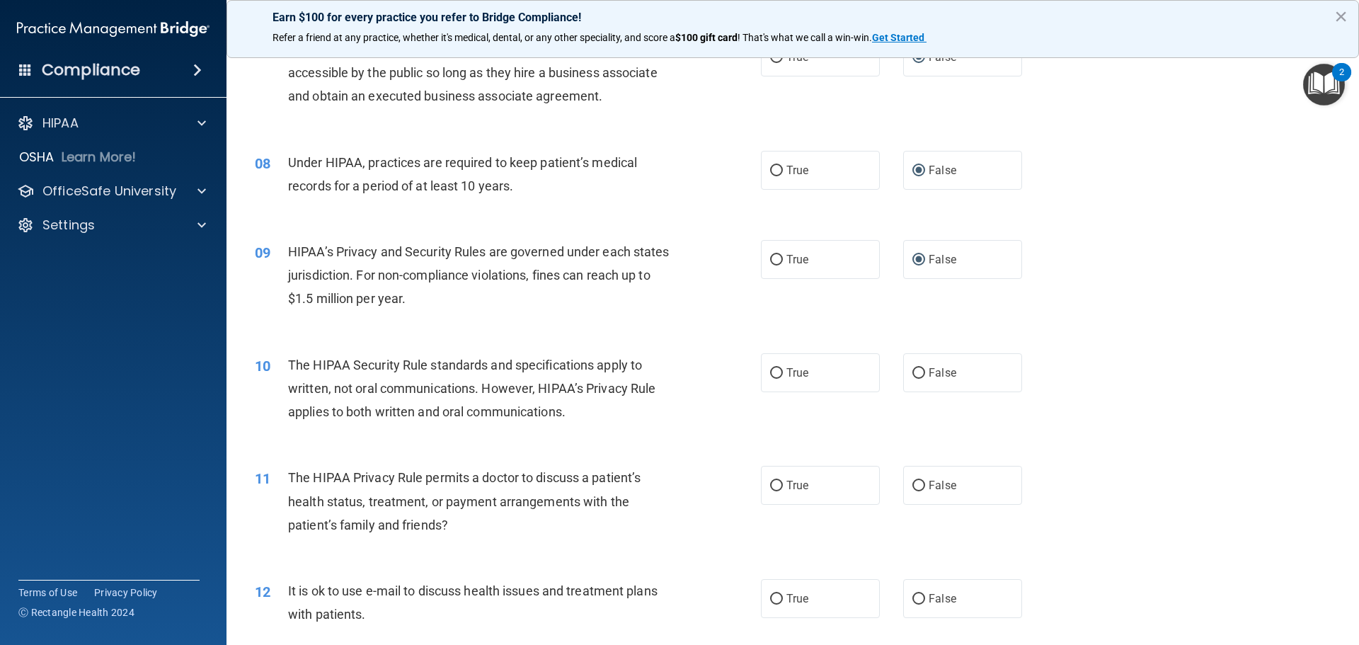
scroll to position [708, 0]
click at [773, 375] on input "True" at bounding box center [776, 371] width 13 height 11
radio input "true"
click at [772, 490] on label "True" at bounding box center [820, 483] width 119 height 39
click at [772, 489] on input "True" at bounding box center [776, 484] width 13 height 11
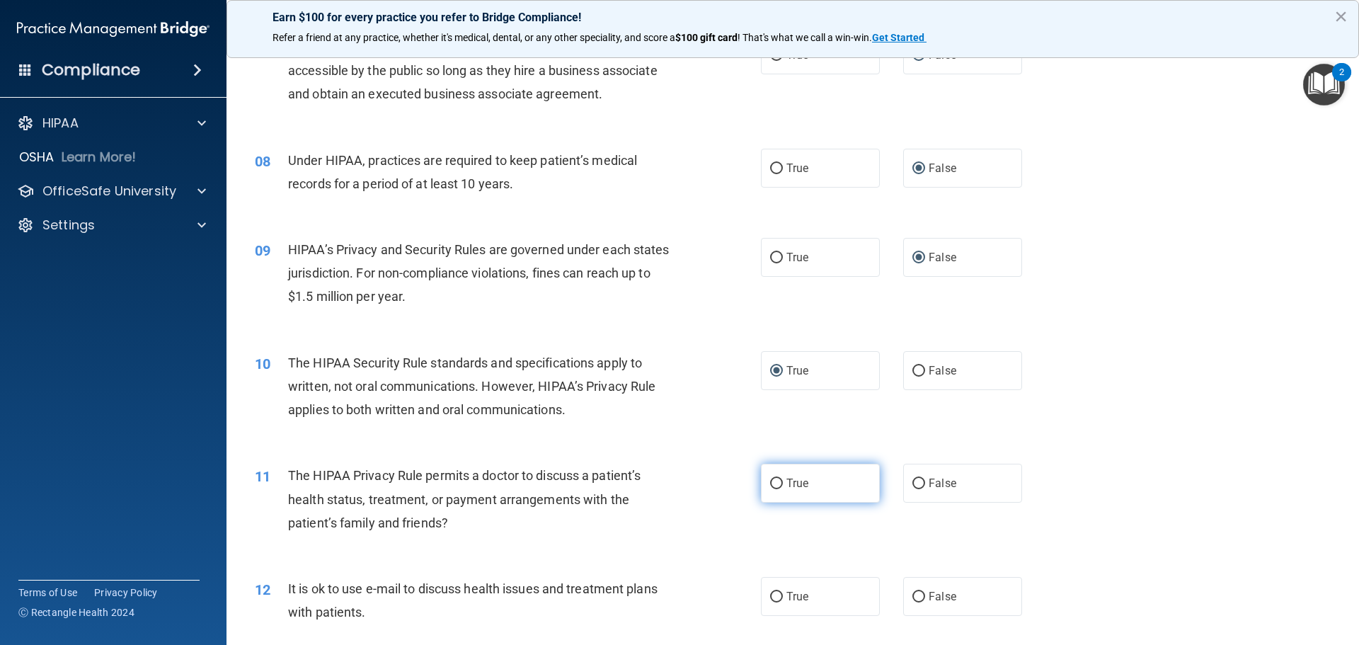
radio input "true"
click at [774, 596] on input "True" at bounding box center [776, 597] width 13 height 11
radio input "true"
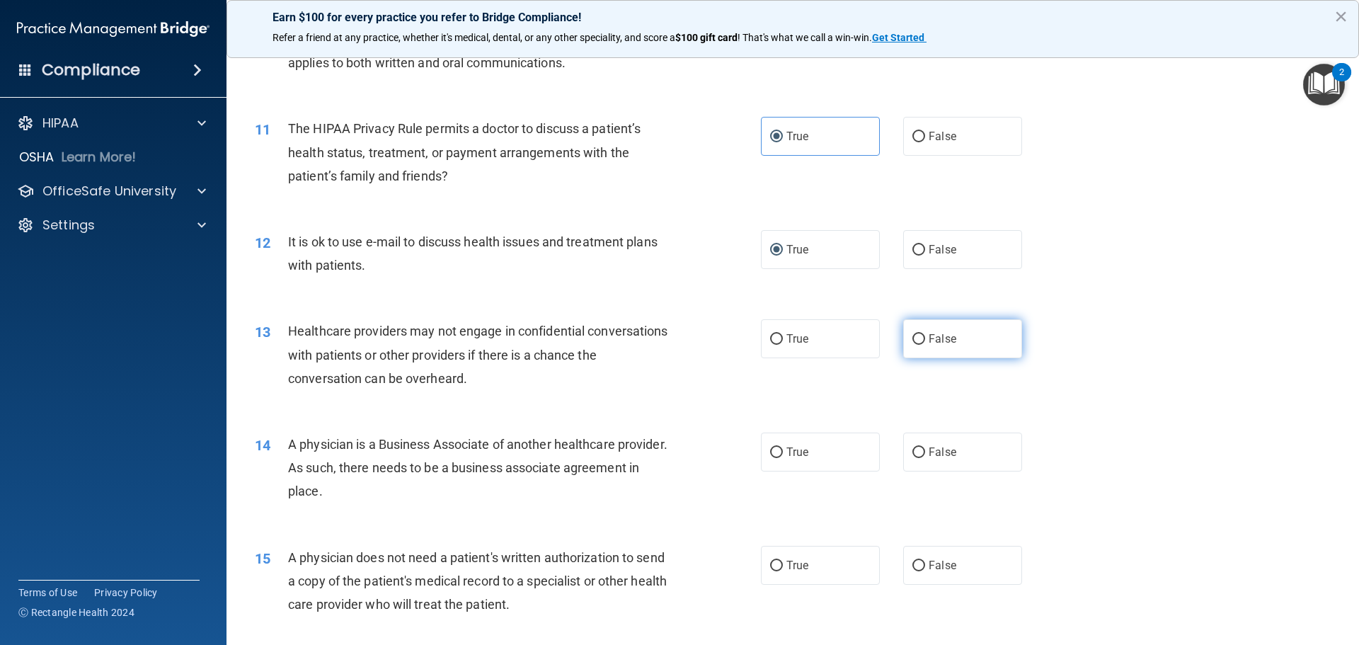
scroll to position [1062, 0]
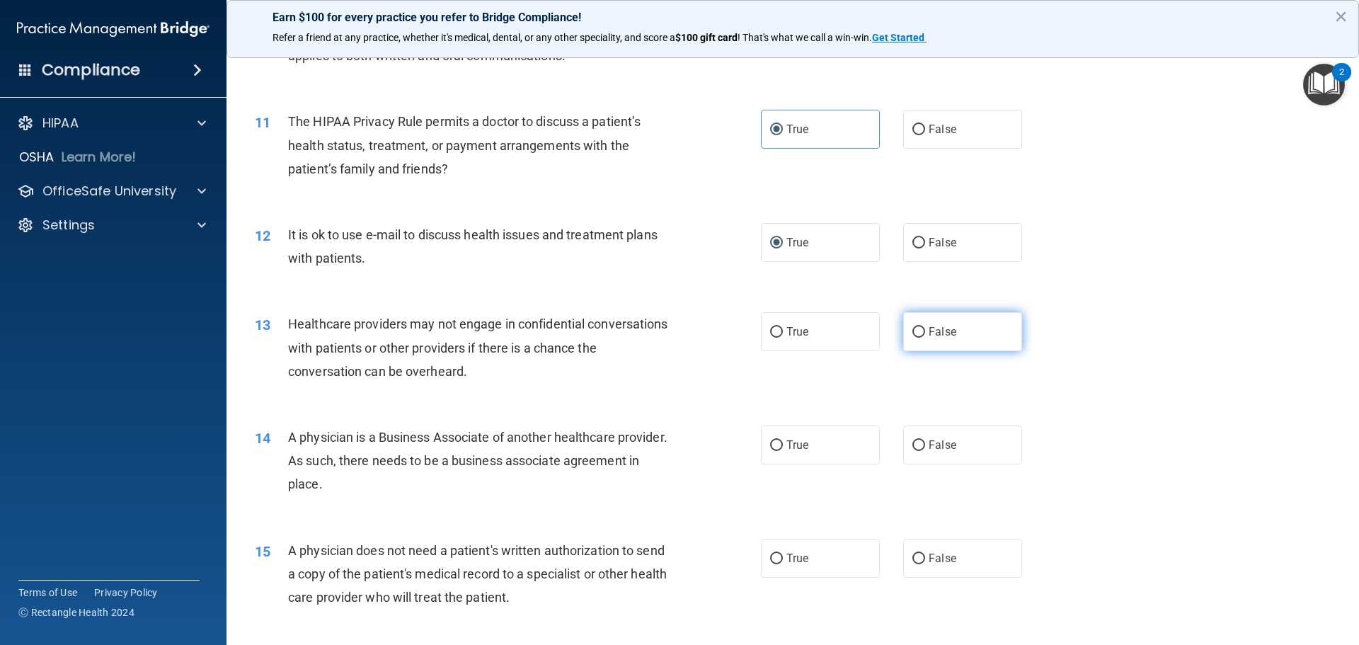
click at [912, 332] on input "False" at bounding box center [918, 332] width 13 height 11
radio input "true"
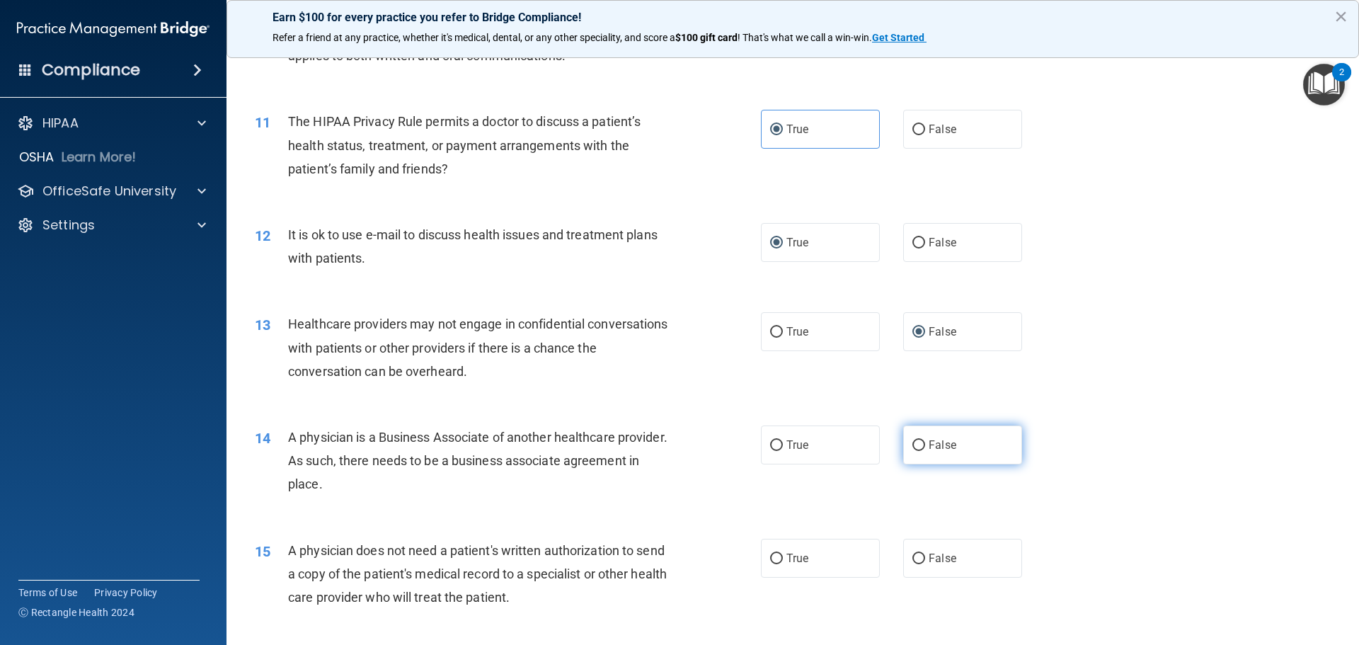
click at [918, 440] on label "False" at bounding box center [962, 444] width 119 height 39
click at [918, 440] on input "False" at bounding box center [918, 445] width 13 height 11
radio input "true"
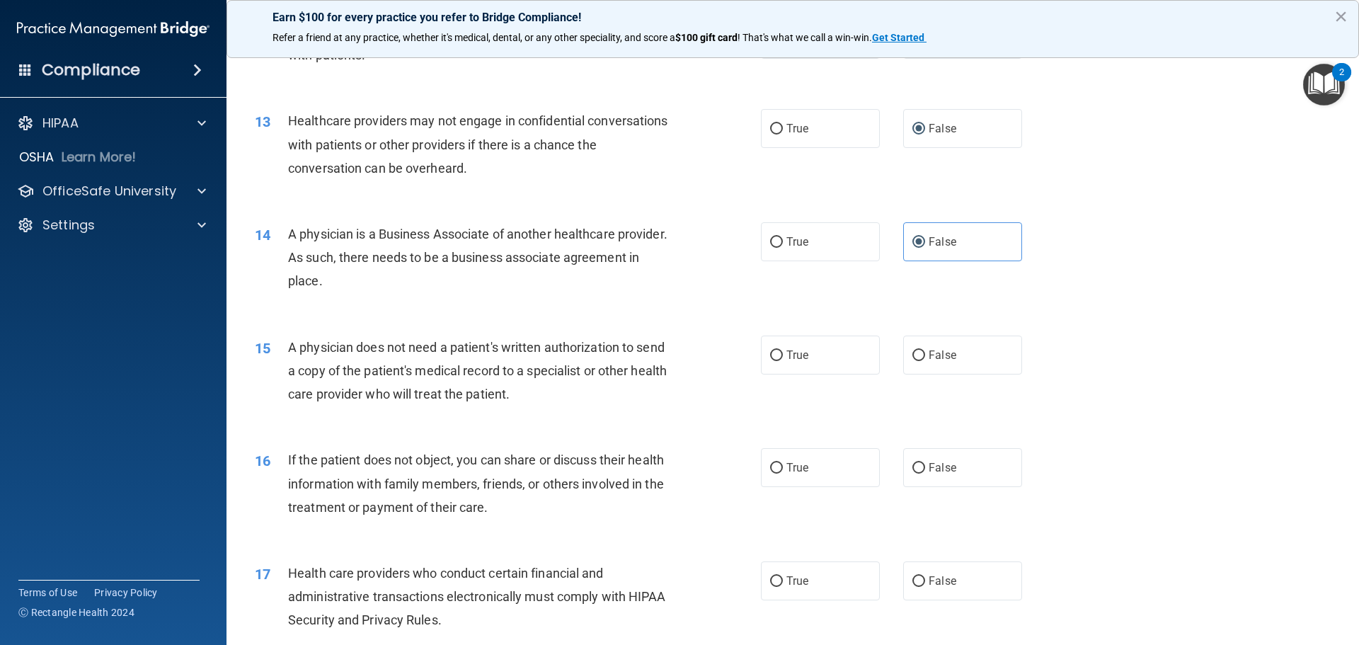
scroll to position [1274, 0]
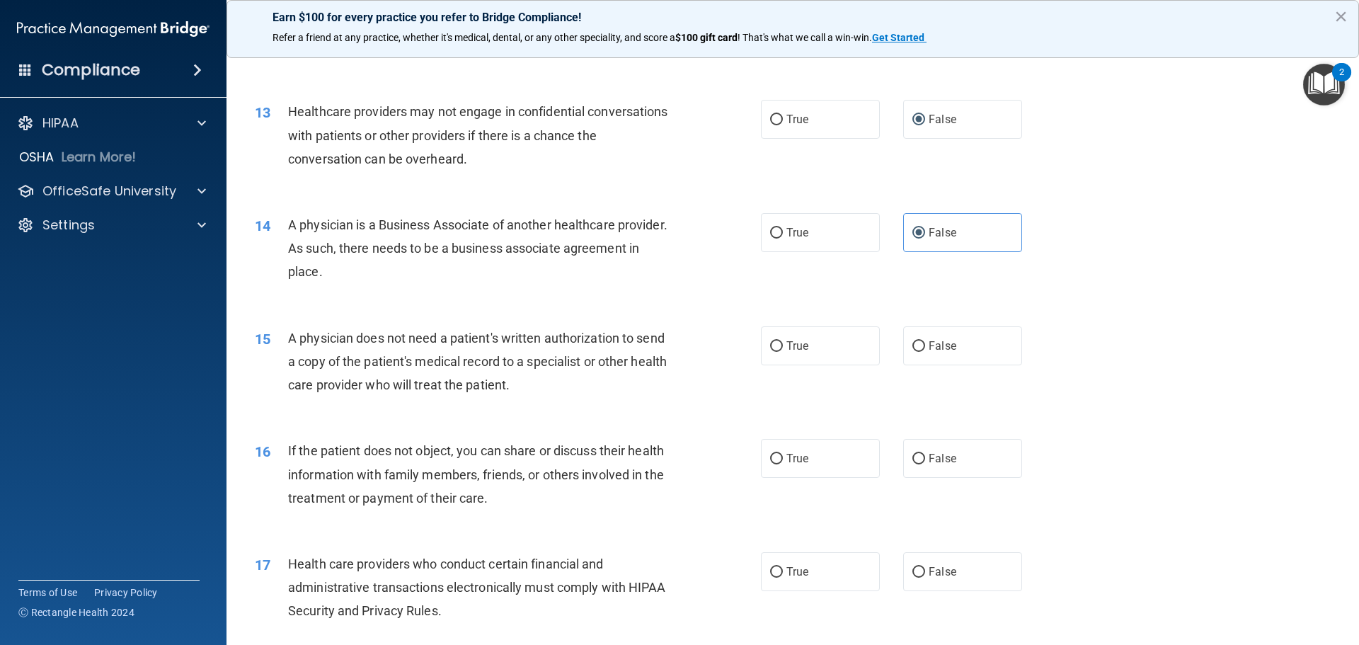
drag, startPoint x: 775, startPoint y: 350, endPoint x: 789, endPoint y: 423, distance: 73.6
click at [775, 352] on label "True" at bounding box center [820, 345] width 119 height 39
click at [775, 352] on input "True" at bounding box center [776, 346] width 13 height 11
radio input "true"
click at [784, 449] on label "True" at bounding box center [820, 458] width 119 height 39
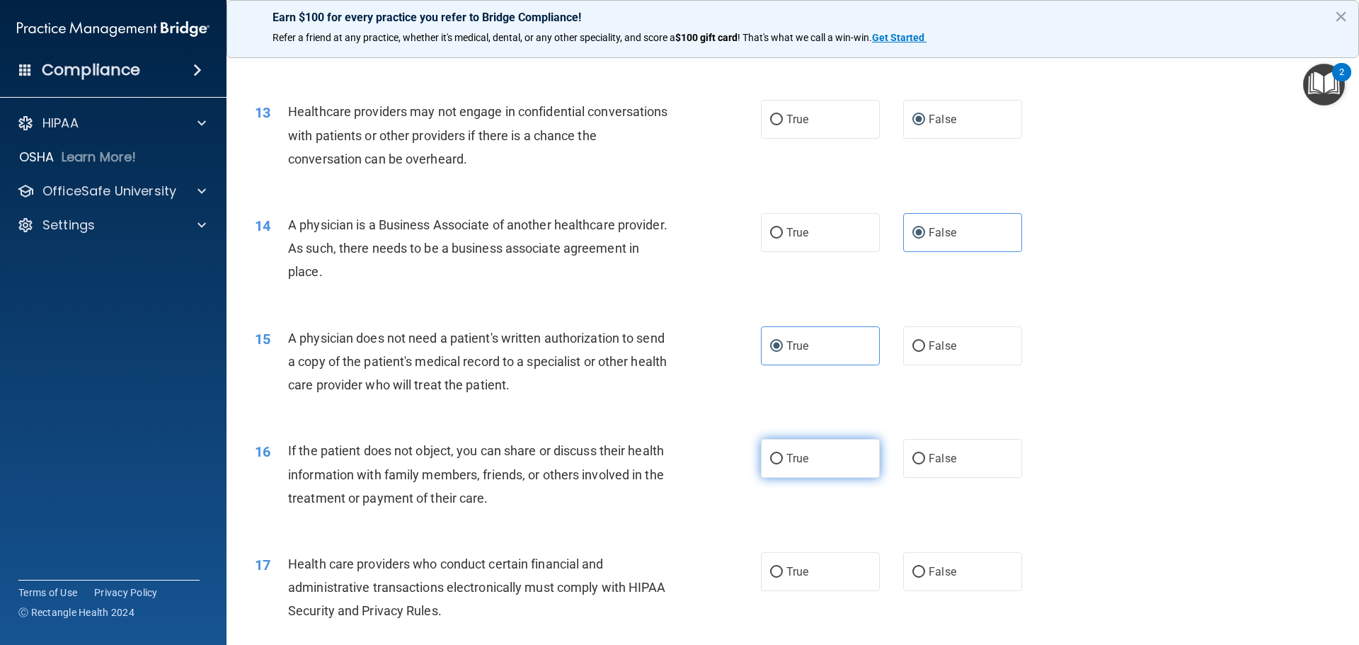
click at [783, 454] on input "True" at bounding box center [776, 459] width 13 height 11
radio input "true"
click at [774, 561] on label "True" at bounding box center [820, 571] width 119 height 39
click at [774, 567] on input "True" at bounding box center [776, 572] width 13 height 11
radio input "true"
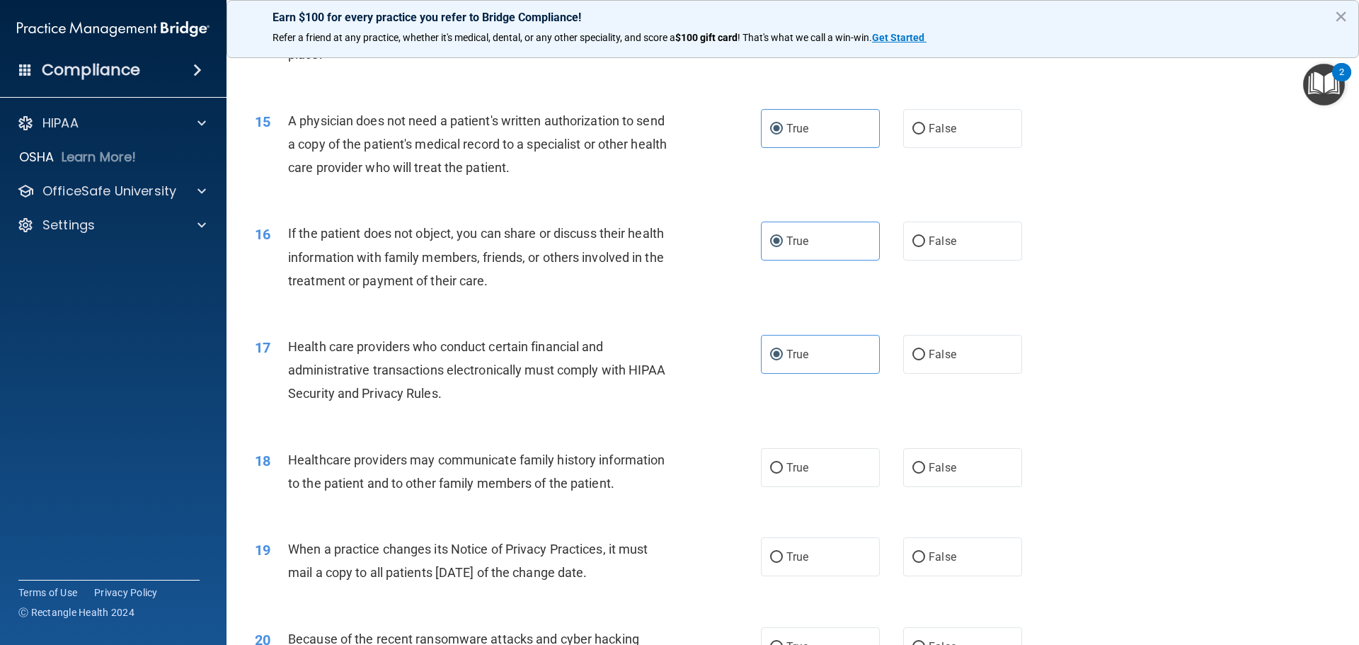
scroll to position [1557, 0]
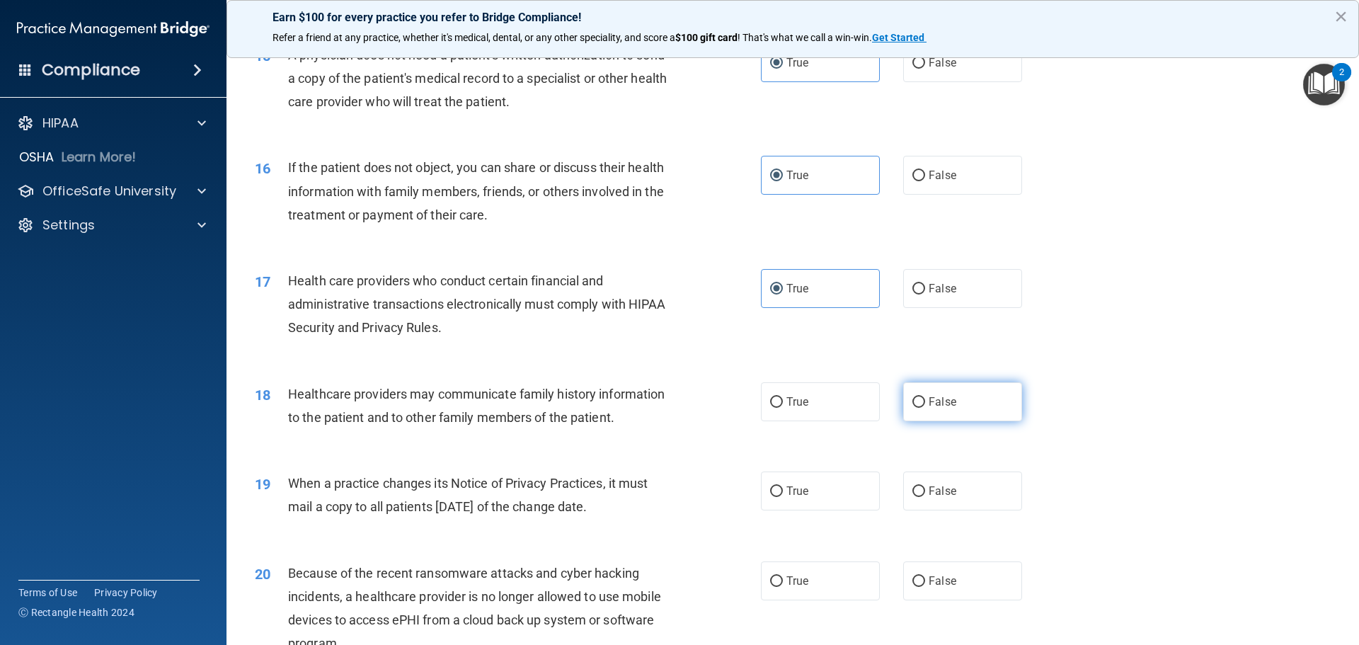
click at [914, 408] on label "False" at bounding box center [962, 401] width 119 height 39
click at [914, 408] on input "False" at bounding box center [918, 402] width 13 height 11
radio input "true"
click at [912, 486] on input "False" at bounding box center [918, 491] width 13 height 11
radio input "true"
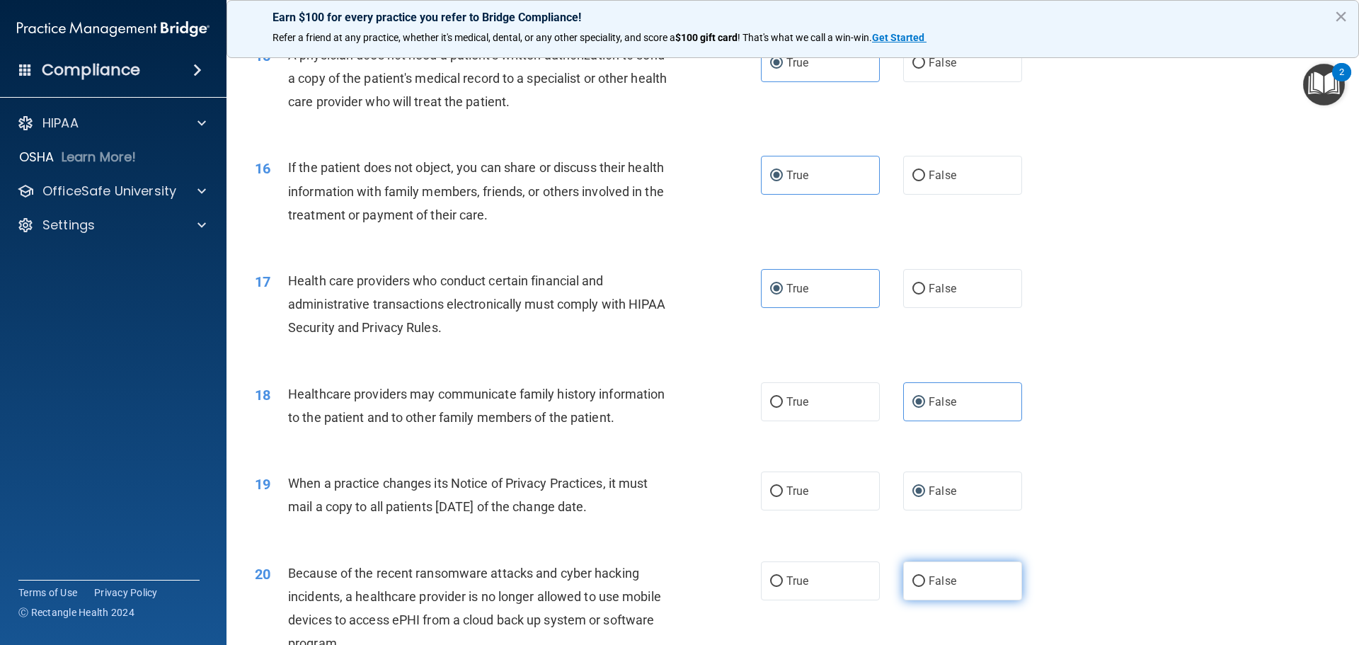
click at [916, 573] on label "False" at bounding box center [962, 580] width 119 height 39
click at [916, 576] on input "False" at bounding box center [918, 581] width 13 height 11
radio input "true"
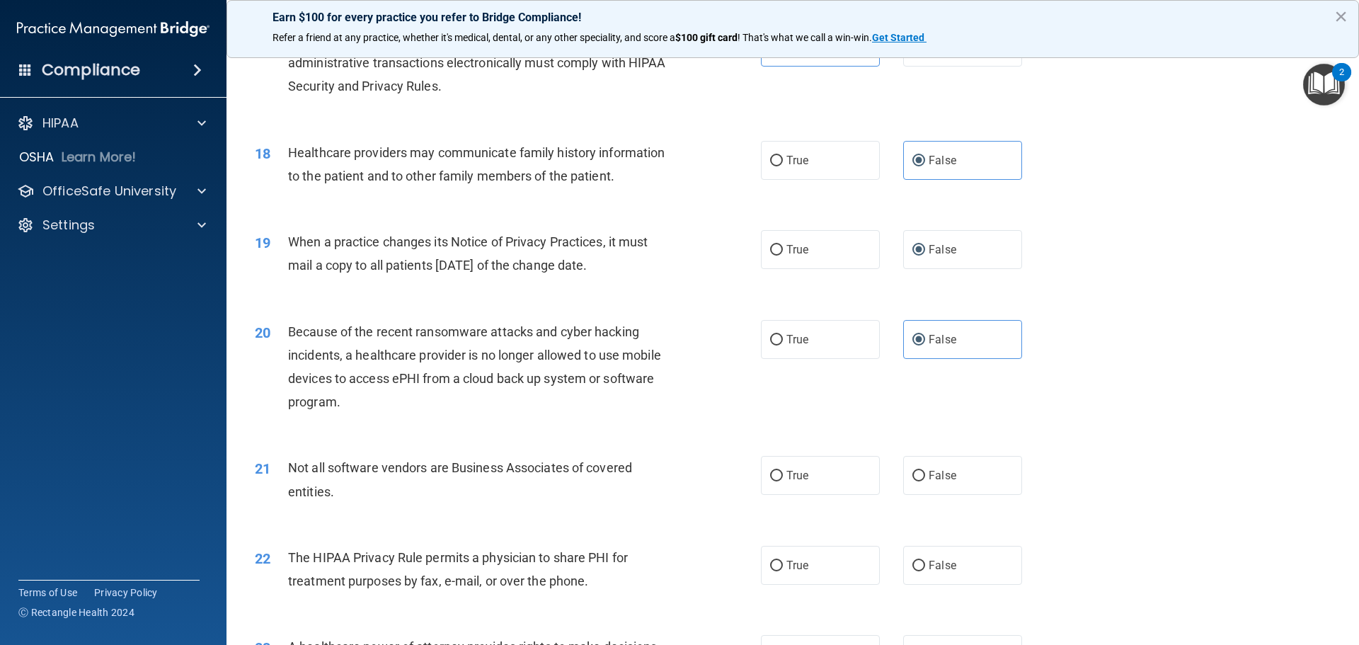
scroll to position [1840, 0]
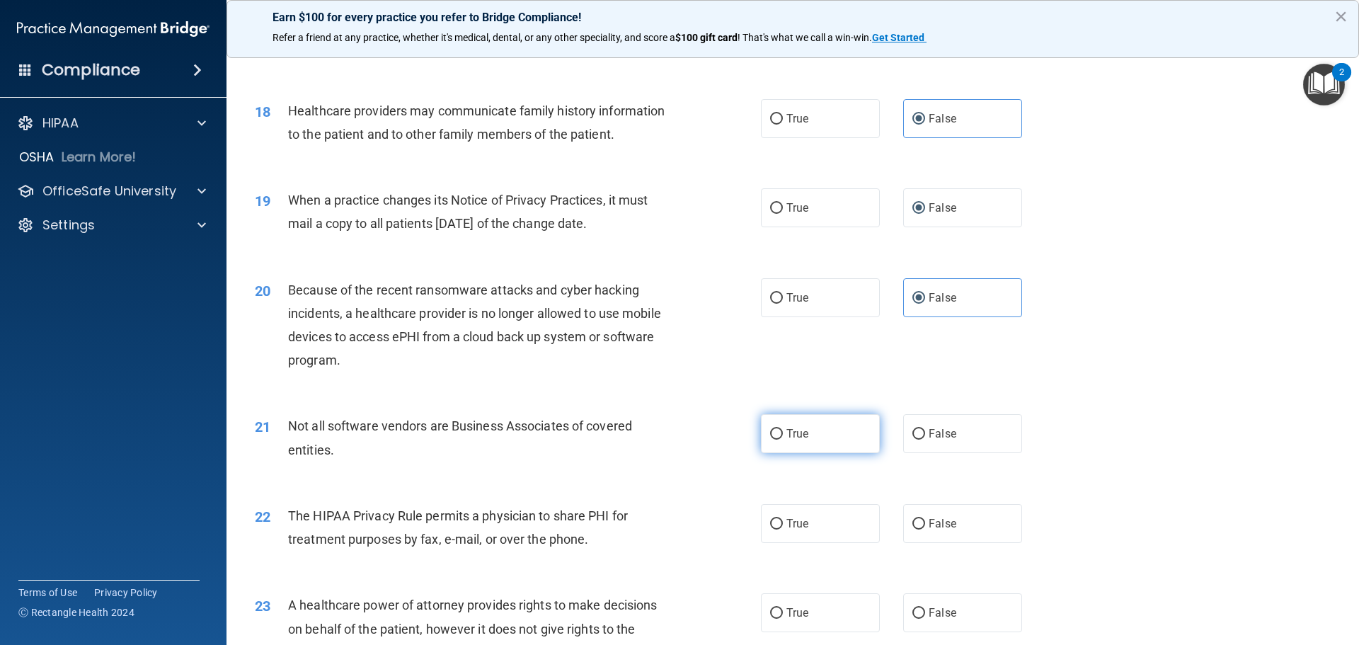
click at [774, 440] on label "True" at bounding box center [820, 433] width 119 height 39
click at [774, 440] on input "True" at bounding box center [776, 434] width 13 height 11
radio input "true"
click at [764, 520] on label "True" at bounding box center [820, 523] width 119 height 39
click at [770, 520] on input "True" at bounding box center [776, 524] width 13 height 11
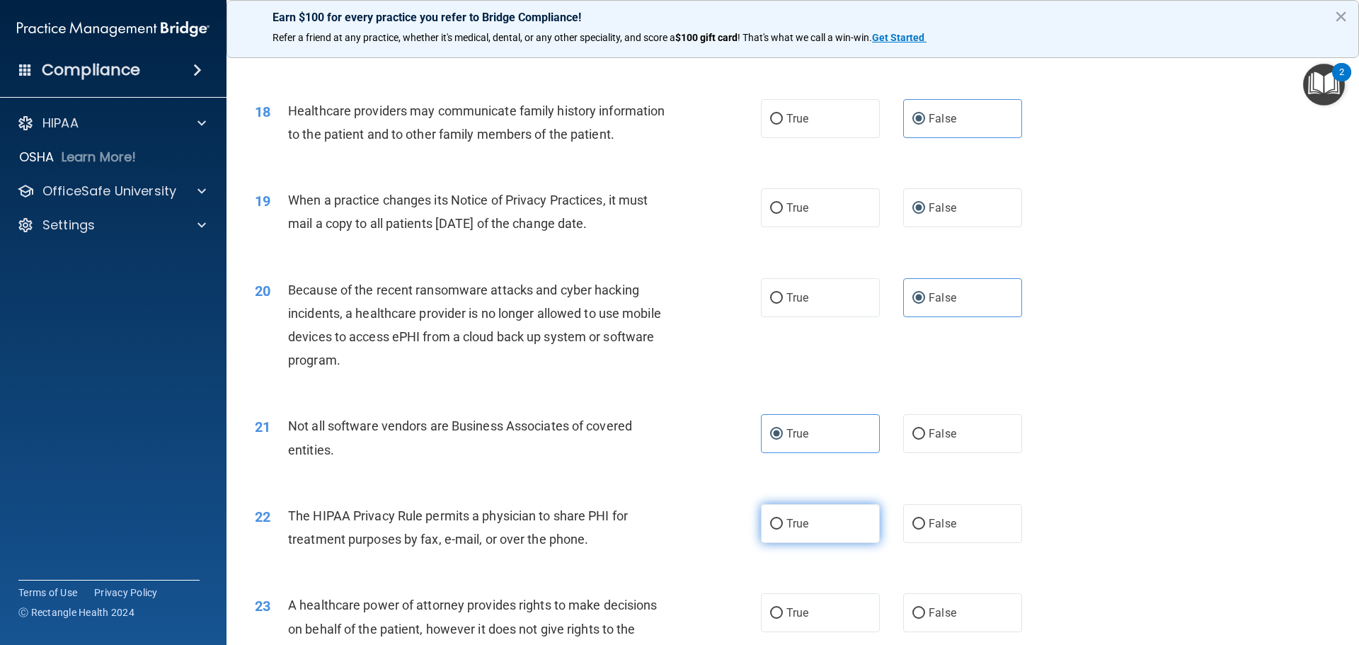
radio input "true"
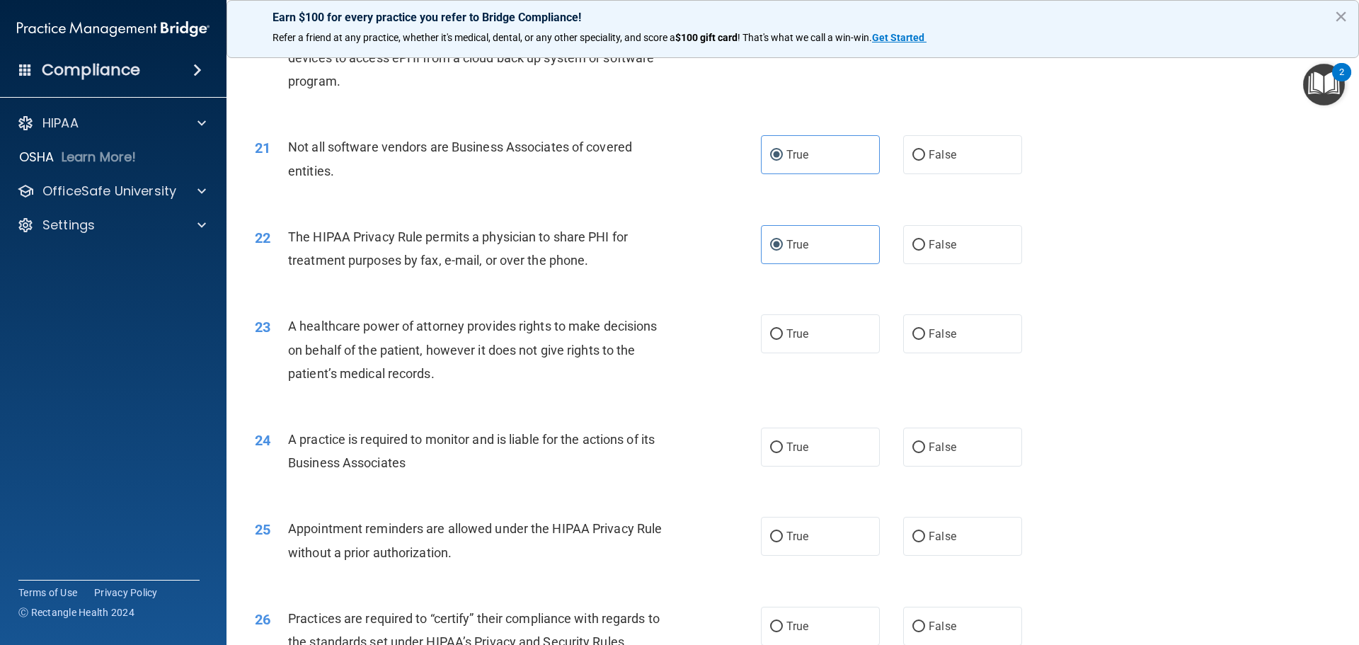
scroll to position [2124, 0]
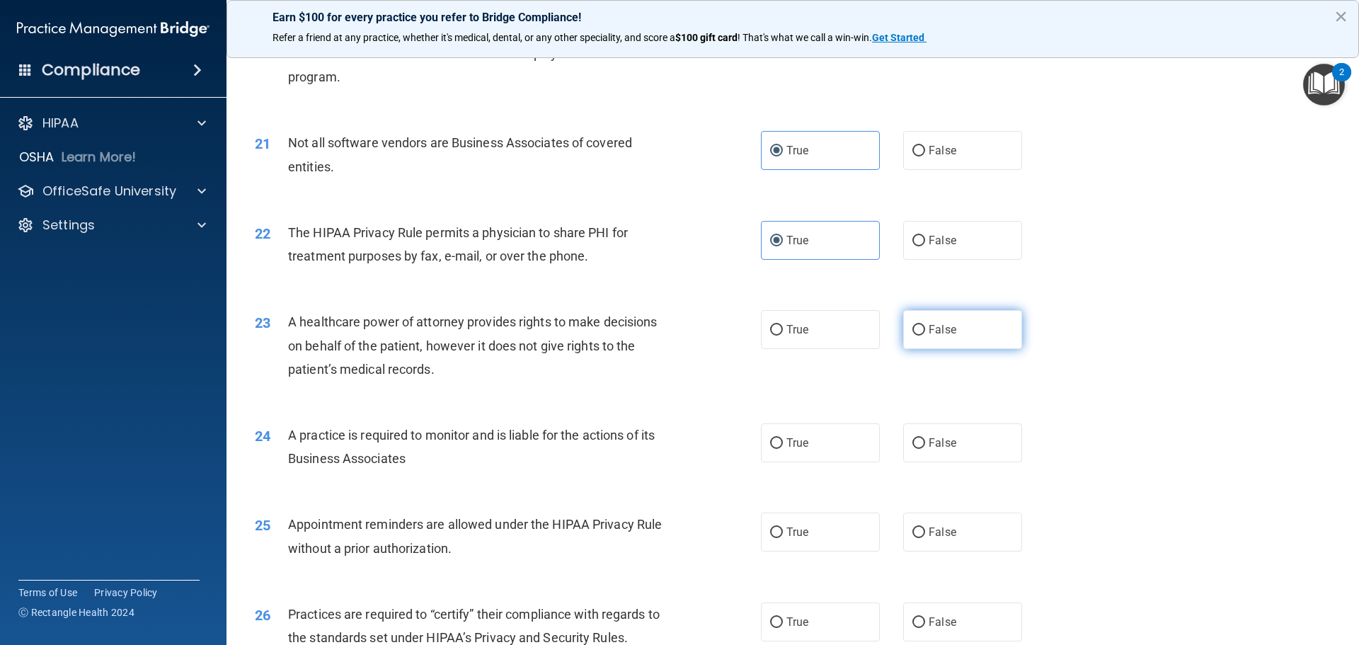
click at [907, 343] on label "False" at bounding box center [962, 329] width 119 height 39
click at [912, 336] on input "False" at bounding box center [918, 330] width 13 height 11
radio input "true"
click at [903, 436] on label "False" at bounding box center [962, 442] width 119 height 39
click at [912, 438] on input "False" at bounding box center [918, 443] width 13 height 11
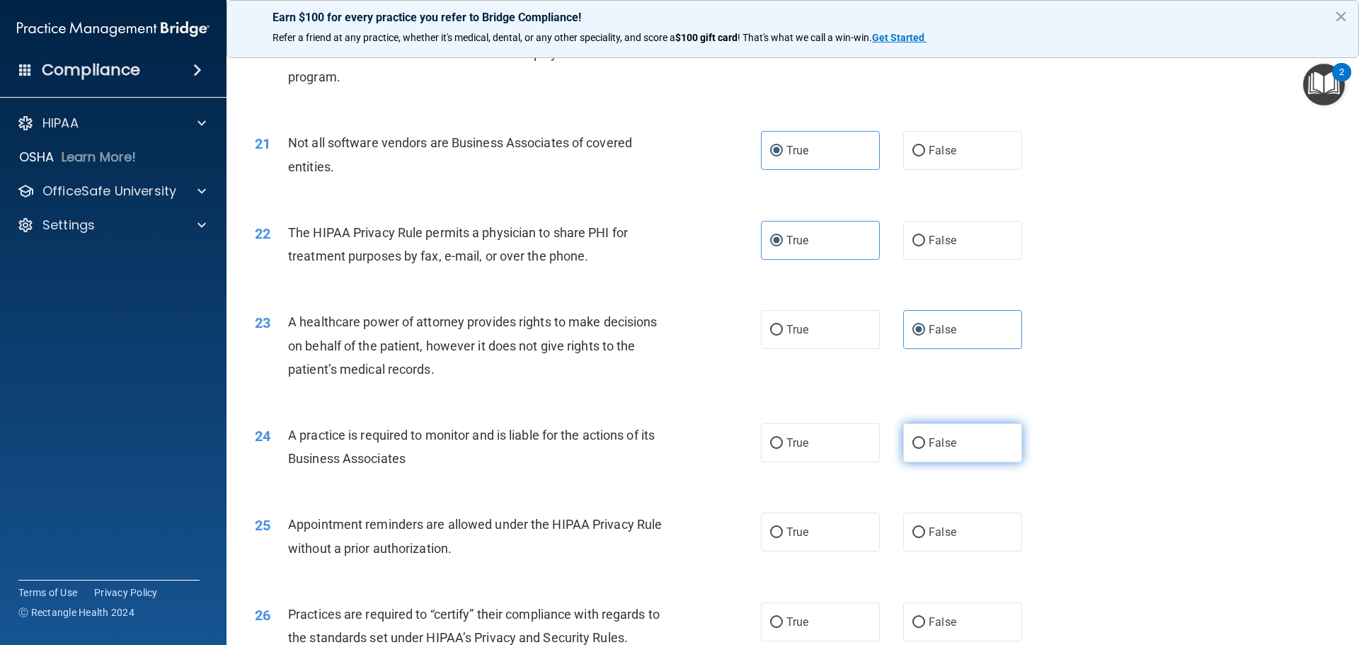
radio input "true"
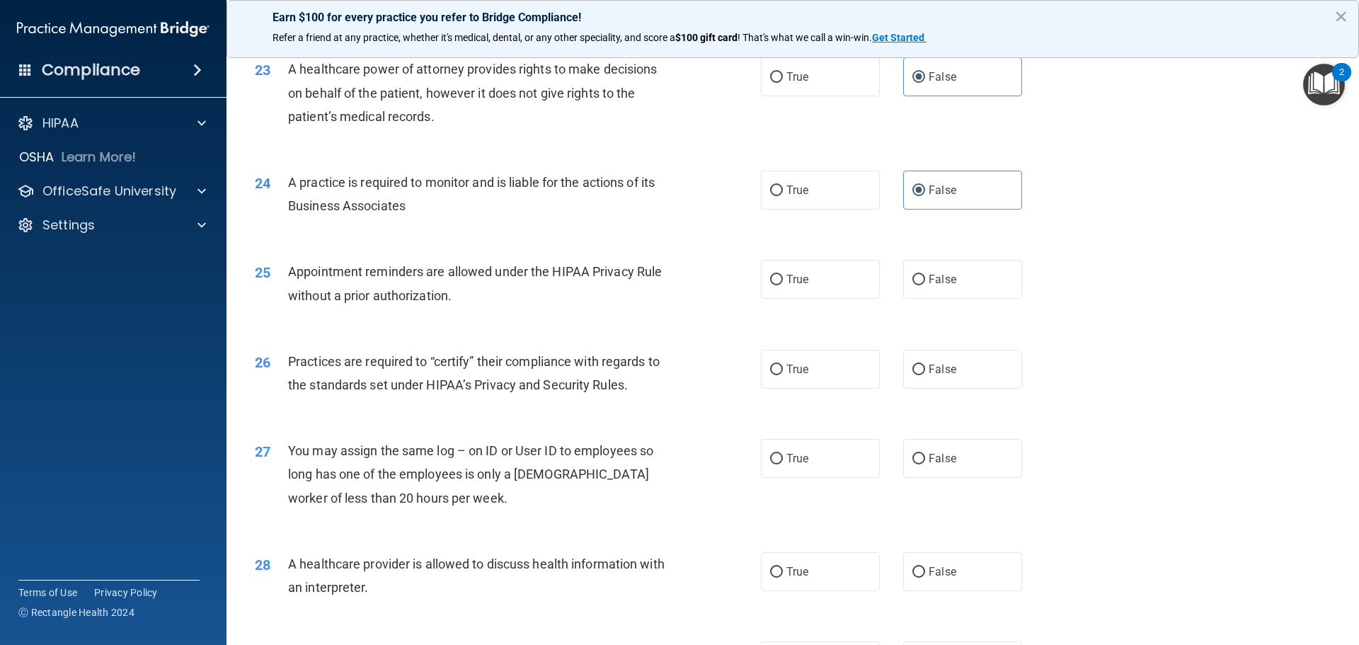
scroll to position [2407, 0]
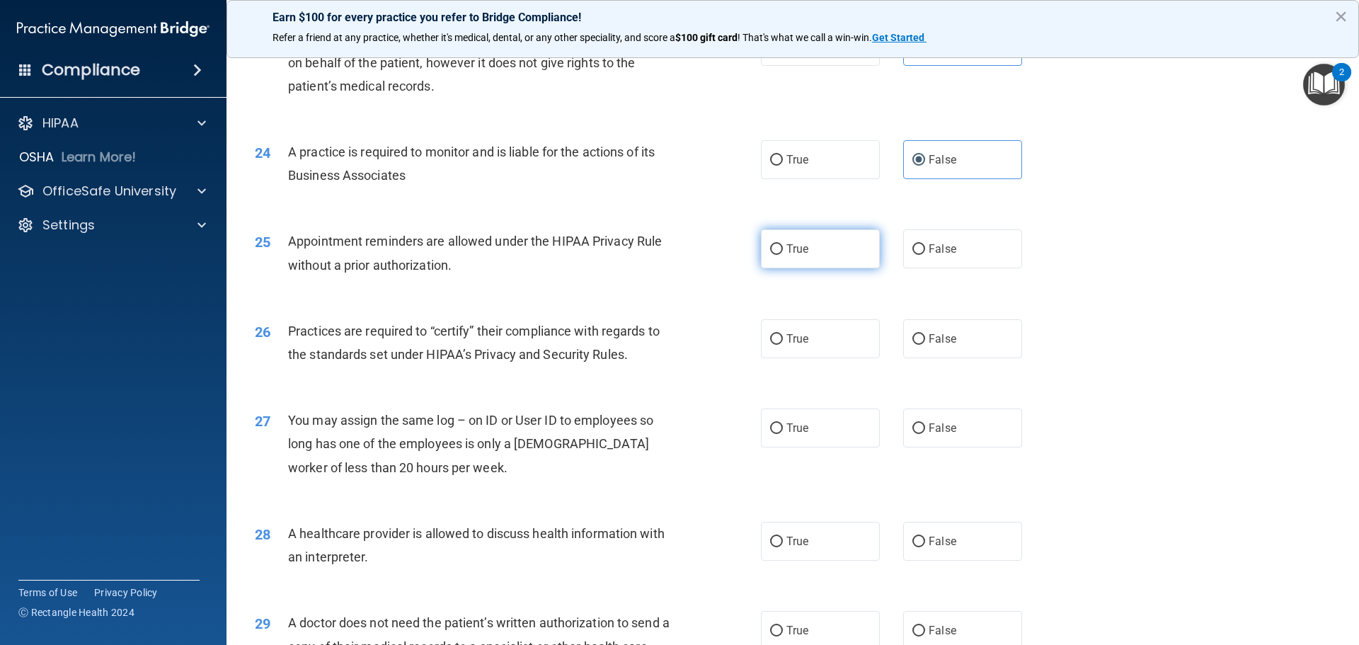
click at [772, 256] on label "True" at bounding box center [820, 248] width 119 height 39
click at [772, 255] on input "True" at bounding box center [776, 249] width 13 height 11
radio input "true"
click at [892, 339] on div "True False" at bounding box center [903, 338] width 285 height 39
click at [905, 340] on label "False" at bounding box center [962, 338] width 119 height 39
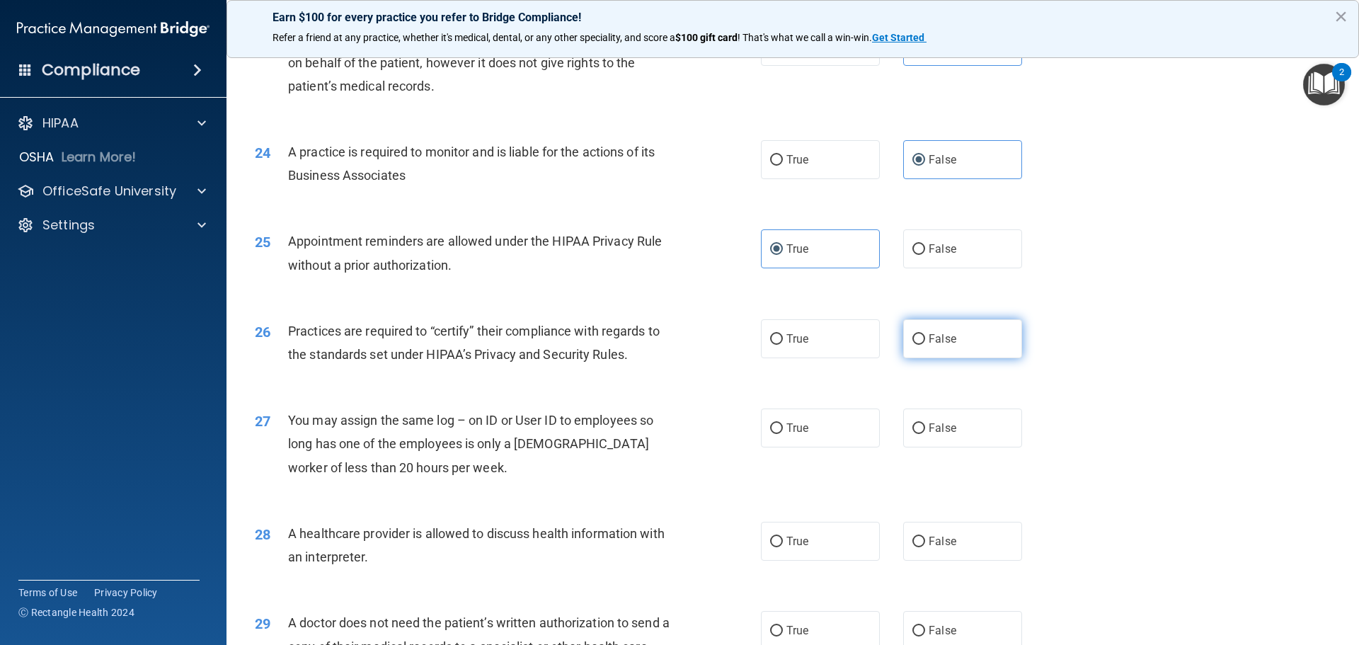
click at [912, 340] on input "False" at bounding box center [918, 339] width 13 height 11
radio input "true"
click at [919, 425] on label "False" at bounding box center [962, 427] width 119 height 39
click at [919, 425] on input "False" at bounding box center [918, 428] width 13 height 11
radio input "true"
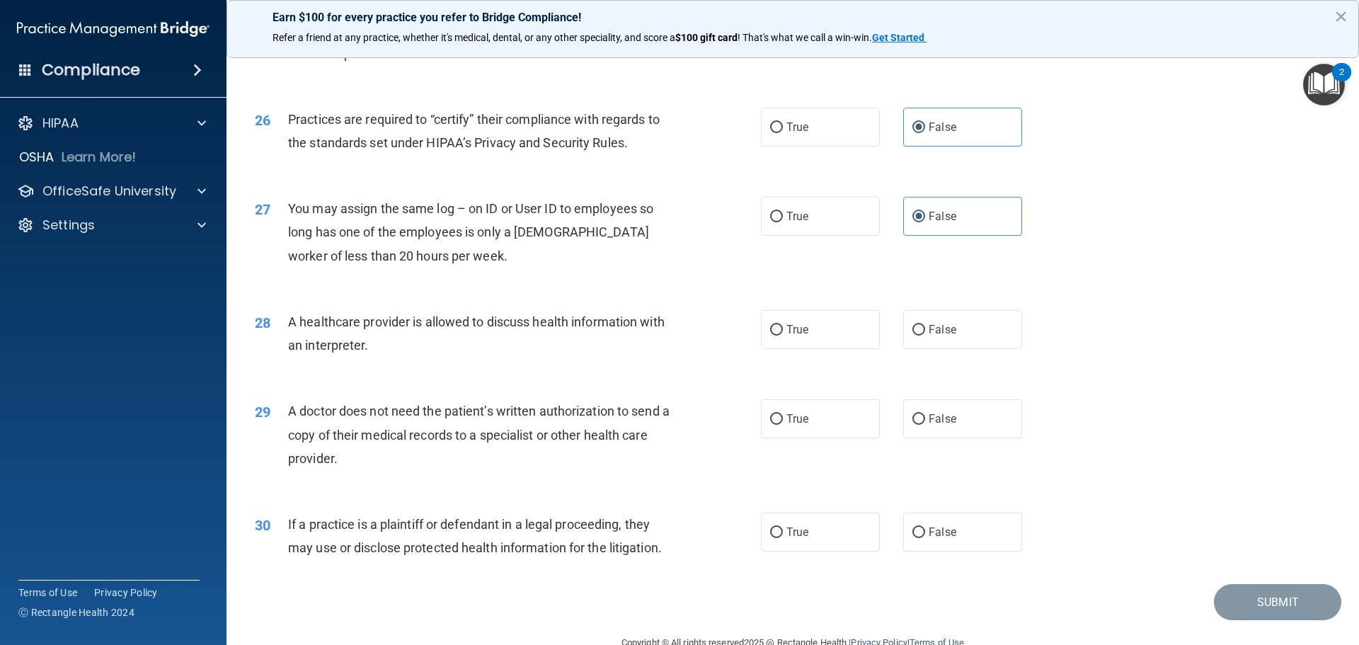
scroll to position [2619, 0]
click at [775, 331] on input "True" at bounding box center [776, 329] width 13 height 11
radio input "true"
click at [770, 413] on input "True" at bounding box center [776, 418] width 13 height 11
radio input "true"
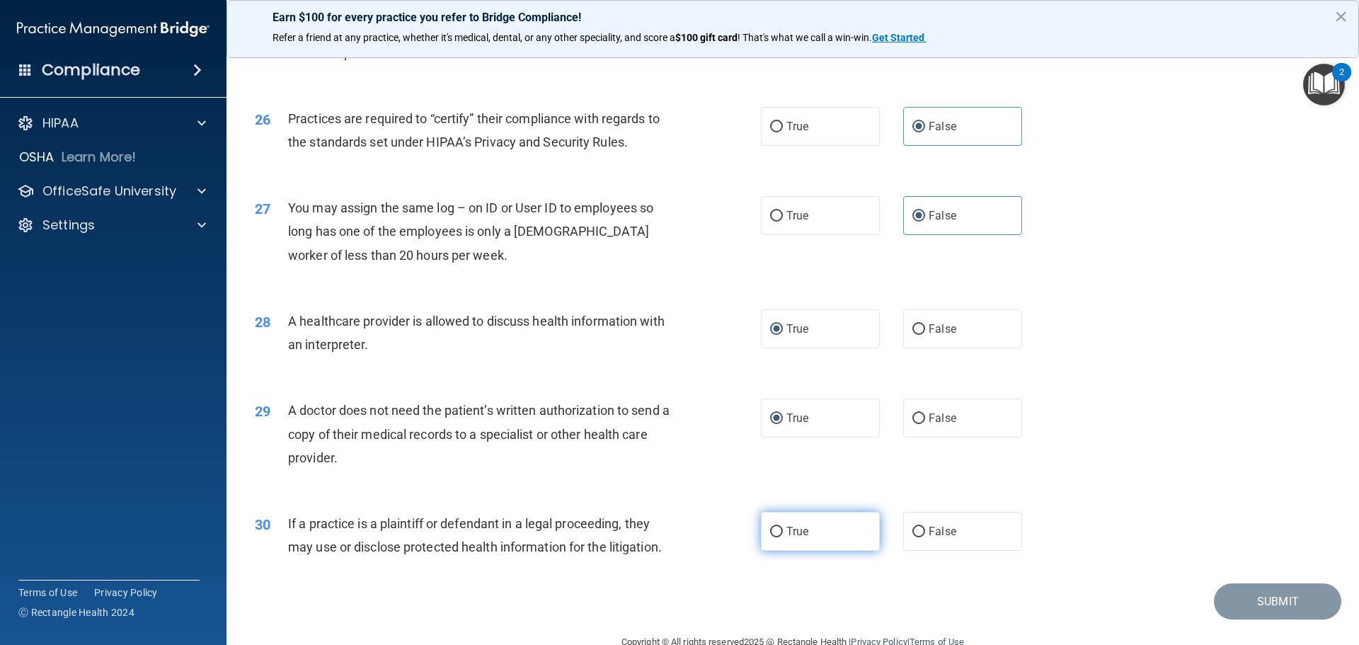
click at [772, 528] on input "True" at bounding box center [776, 532] width 13 height 11
radio input "true"
click at [1249, 601] on button "Submit" at bounding box center [1277, 601] width 127 height 36
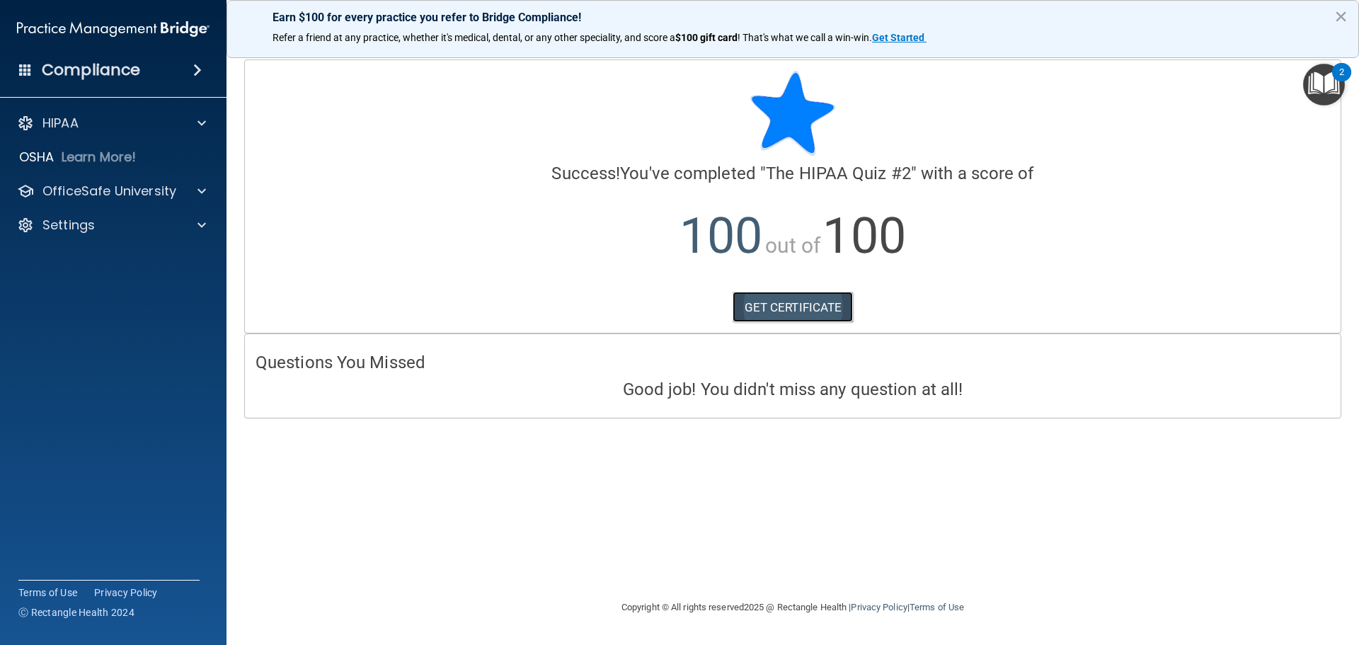
click at [802, 298] on link "GET CERTIFICATE" at bounding box center [793, 307] width 121 height 31
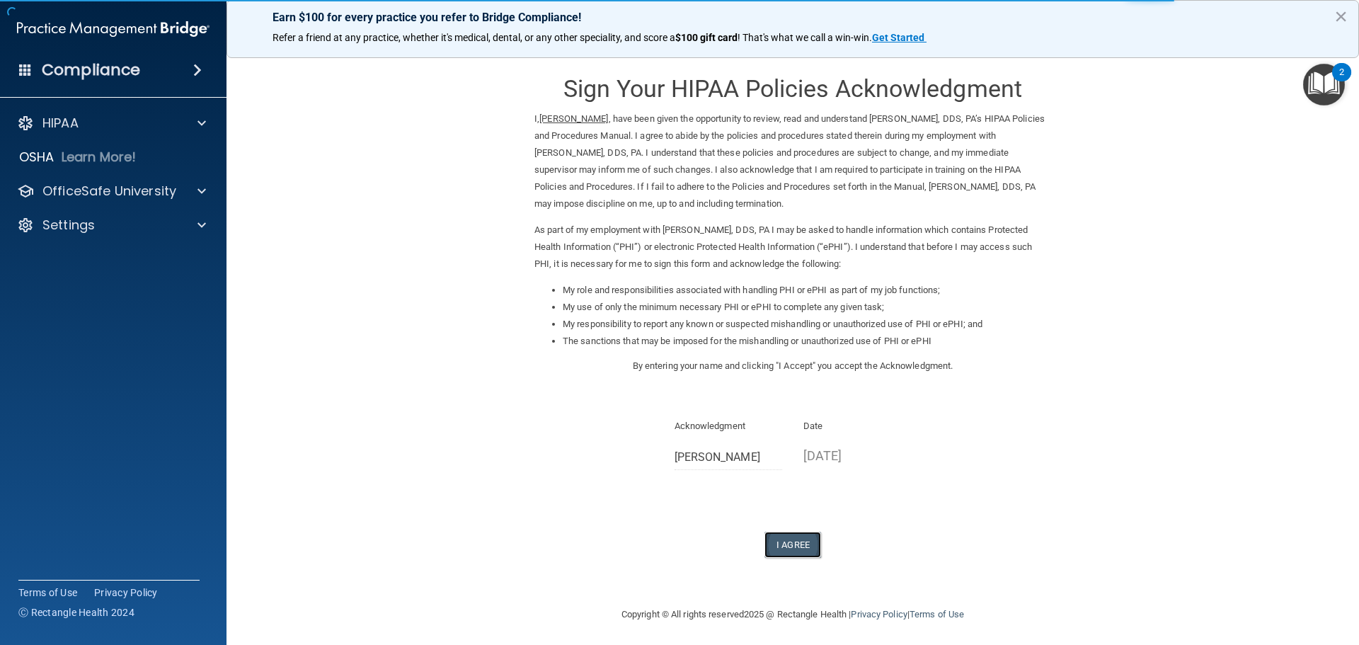
click at [795, 550] on button "I Agree" at bounding box center [792, 545] width 57 height 26
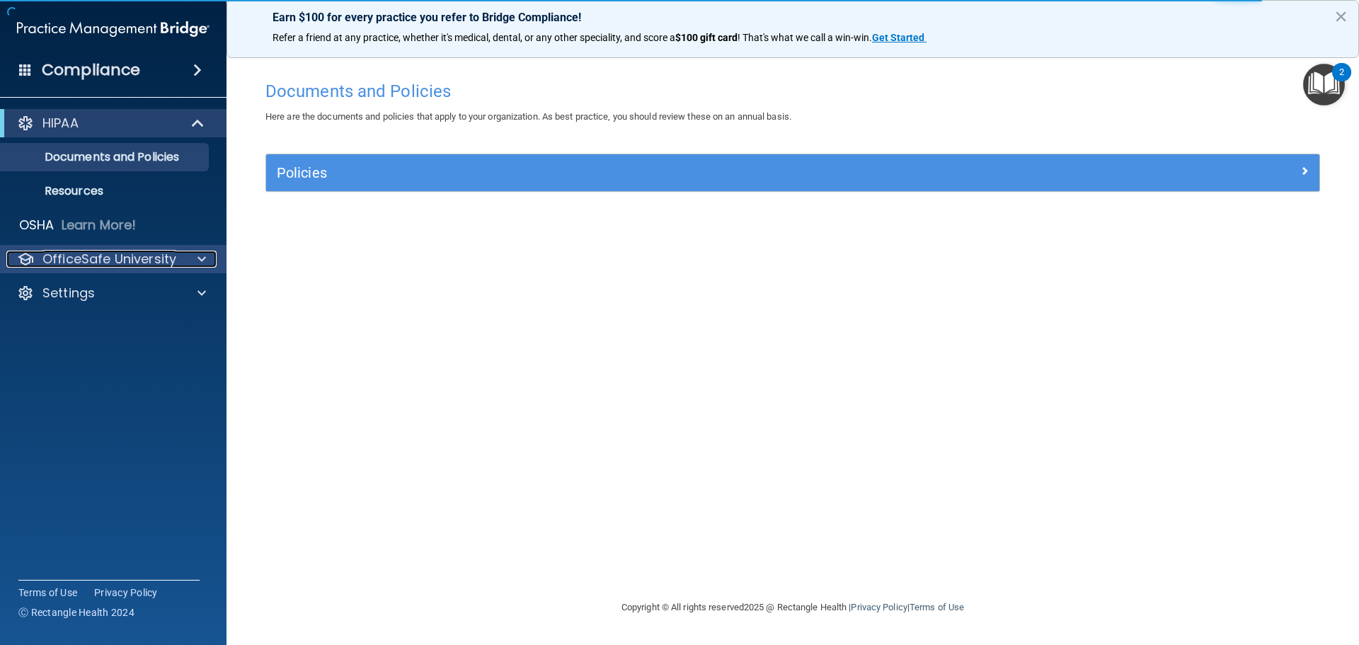
click at [182, 256] on div at bounding box center [199, 259] width 35 height 17
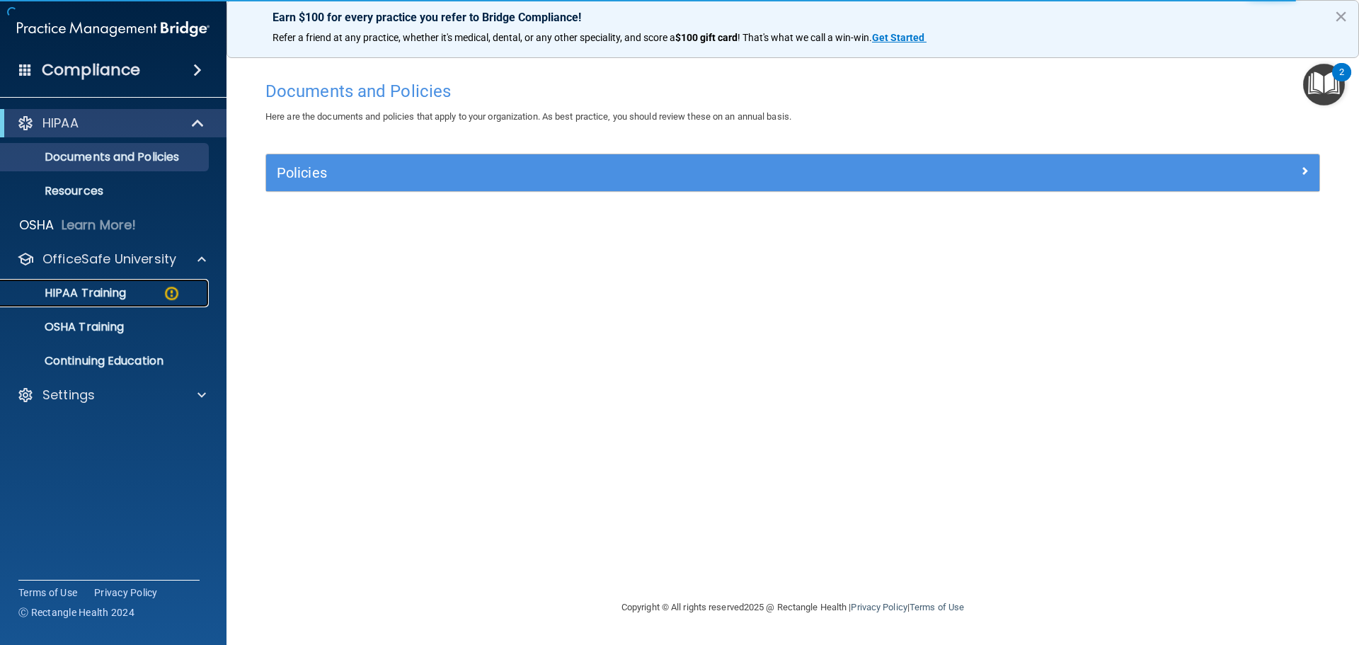
click at [122, 287] on p "HIPAA Training" at bounding box center [67, 293] width 117 height 14
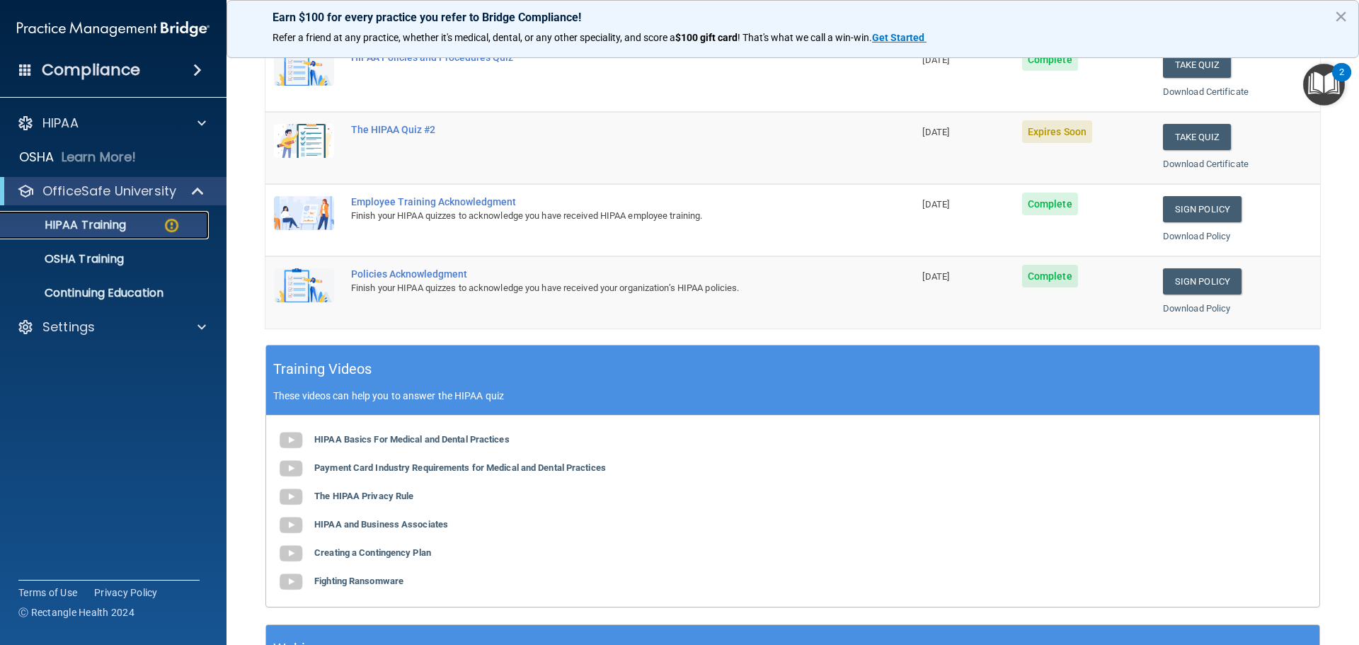
scroll to position [283, 0]
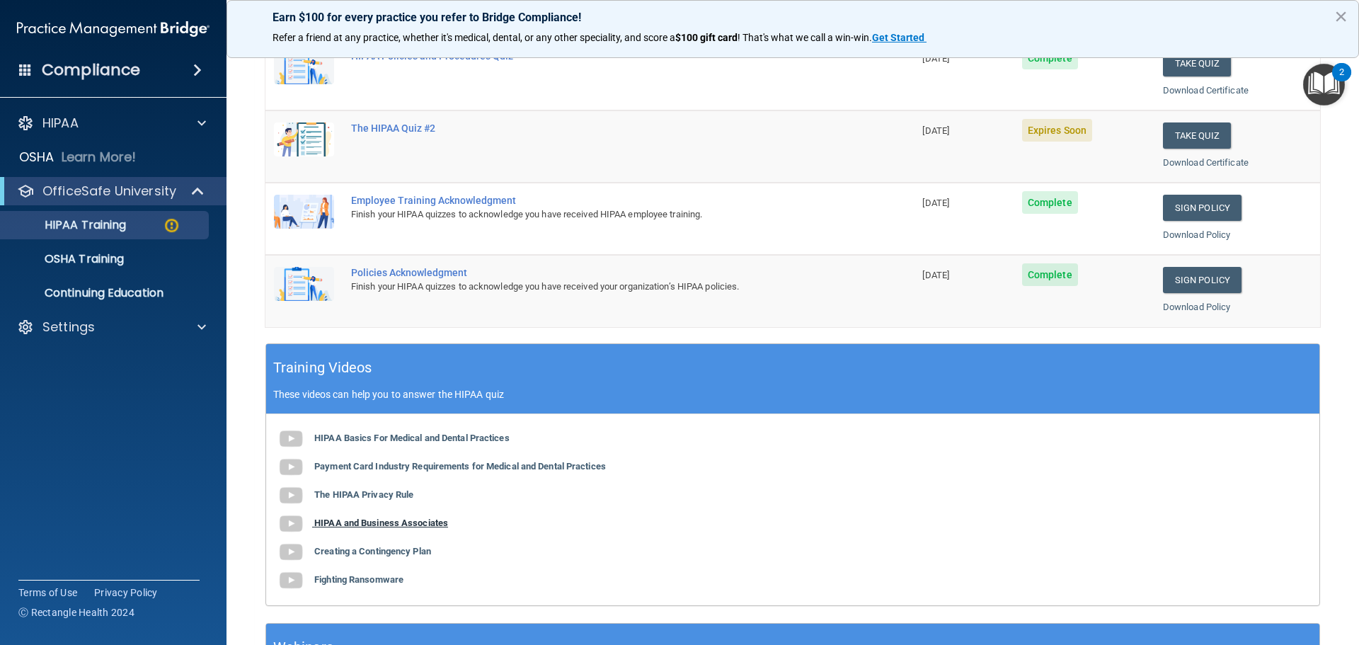
click at [425, 524] on b "HIPAA and Business Associates" at bounding box center [381, 522] width 134 height 11
click at [459, 440] on b "HIPAA Basics For Medical and Dental Practices" at bounding box center [411, 437] width 195 height 11
click at [407, 497] on b "The HIPAA Privacy Rule" at bounding box center [363, 494] width 99 height 11
click at [384, 581] on b "Fighting Ransomware" at bounding box center [358, 579] width 89 height 11
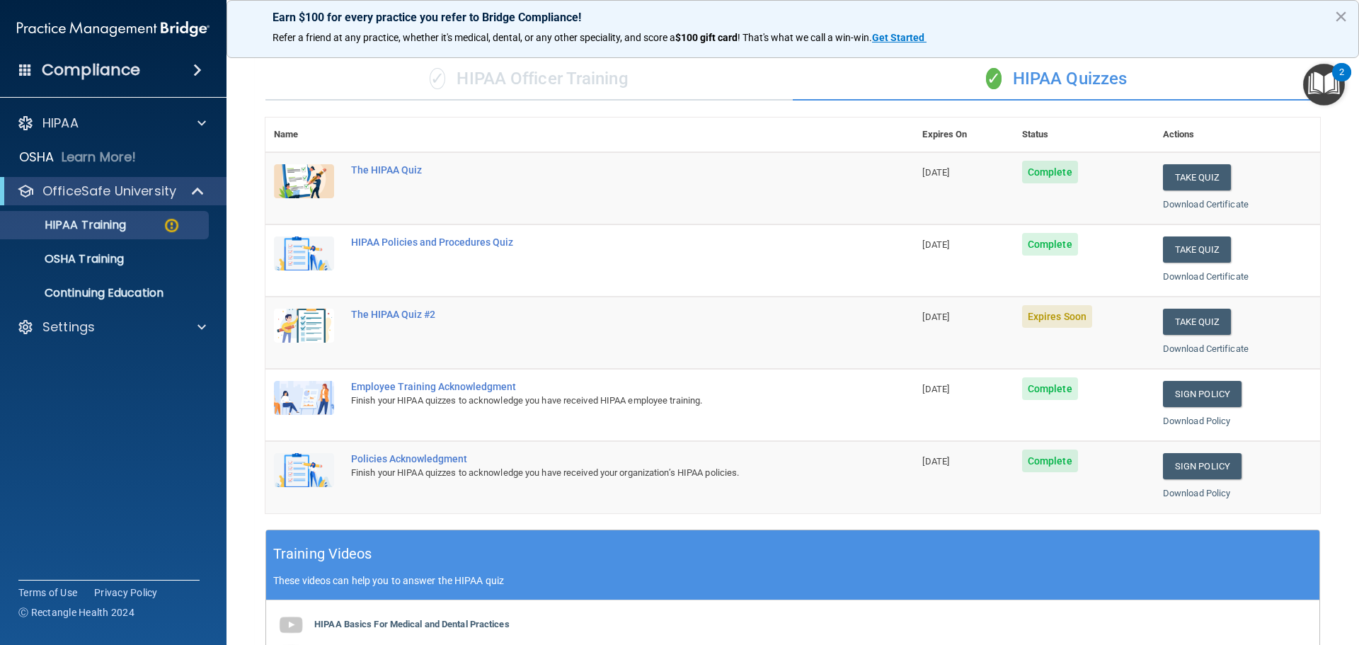
scroll to position [71, 0]
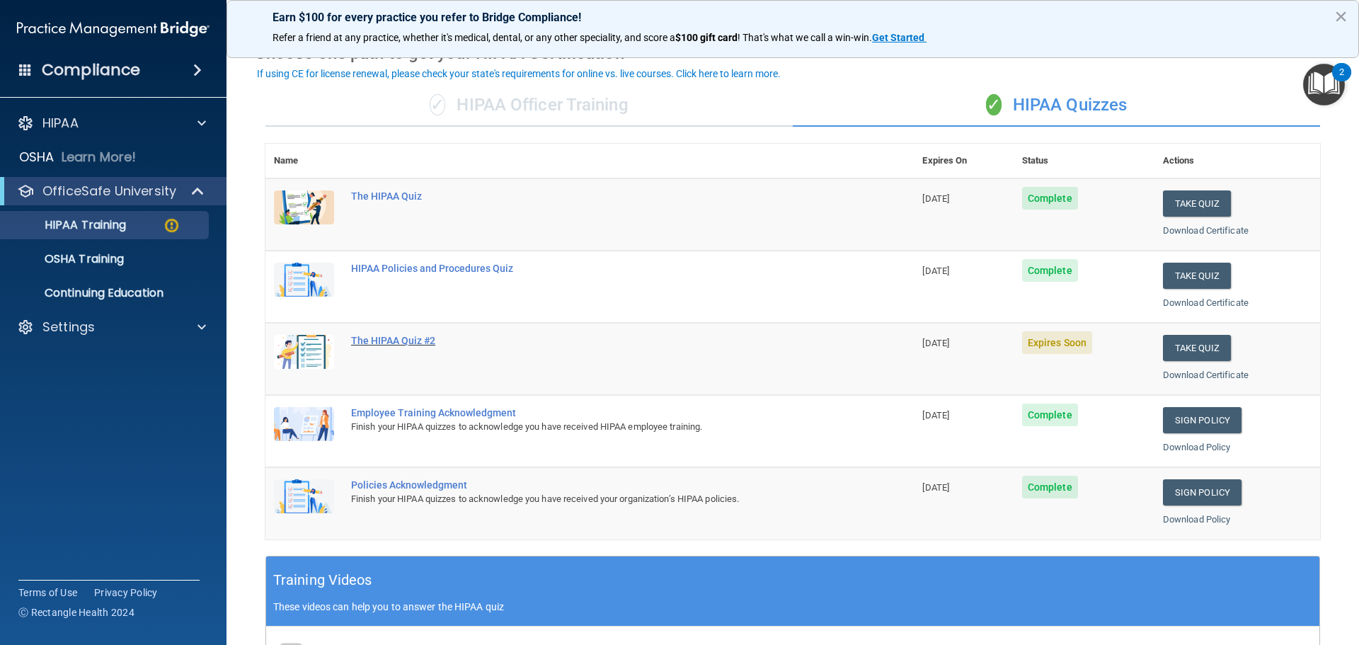
click at [417, 336] on div "The HIPAA Quiz #2" at bounding box center [597, 340] width 492 height 11
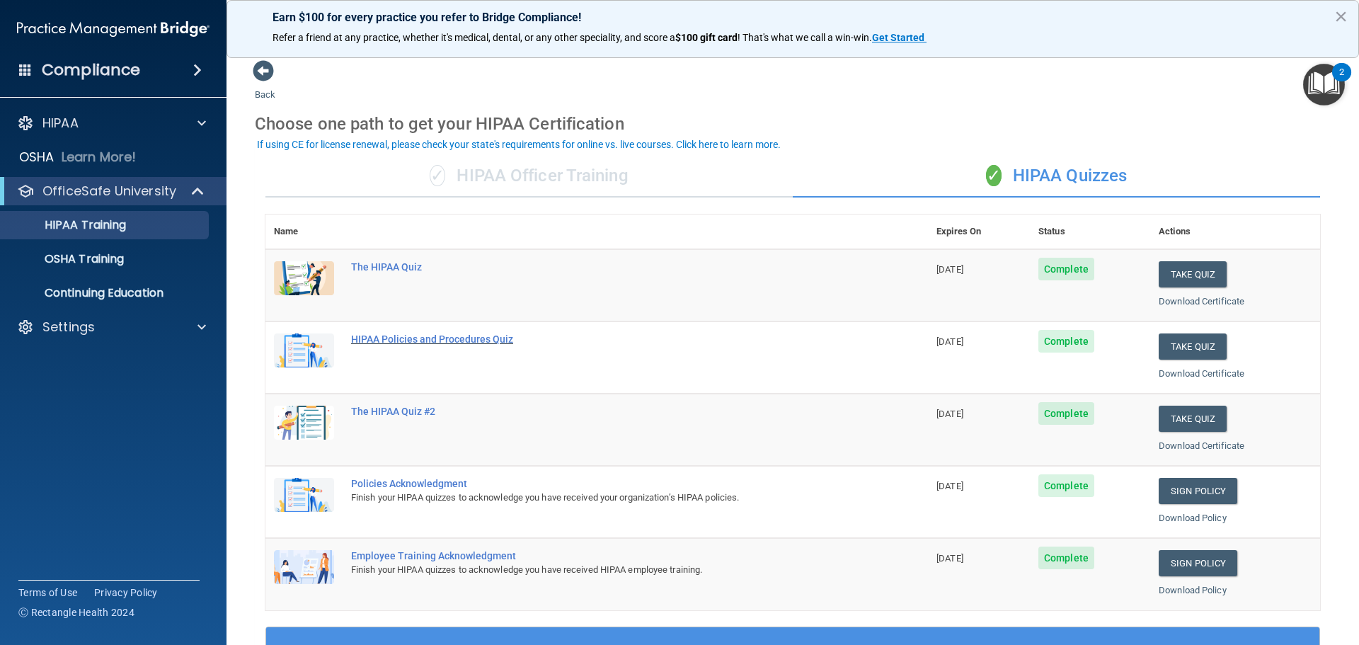
click at [455, 338] on div "HIPAA Policies and Procedures Quiz" at bounding box center [604, 338] width 506 height 11
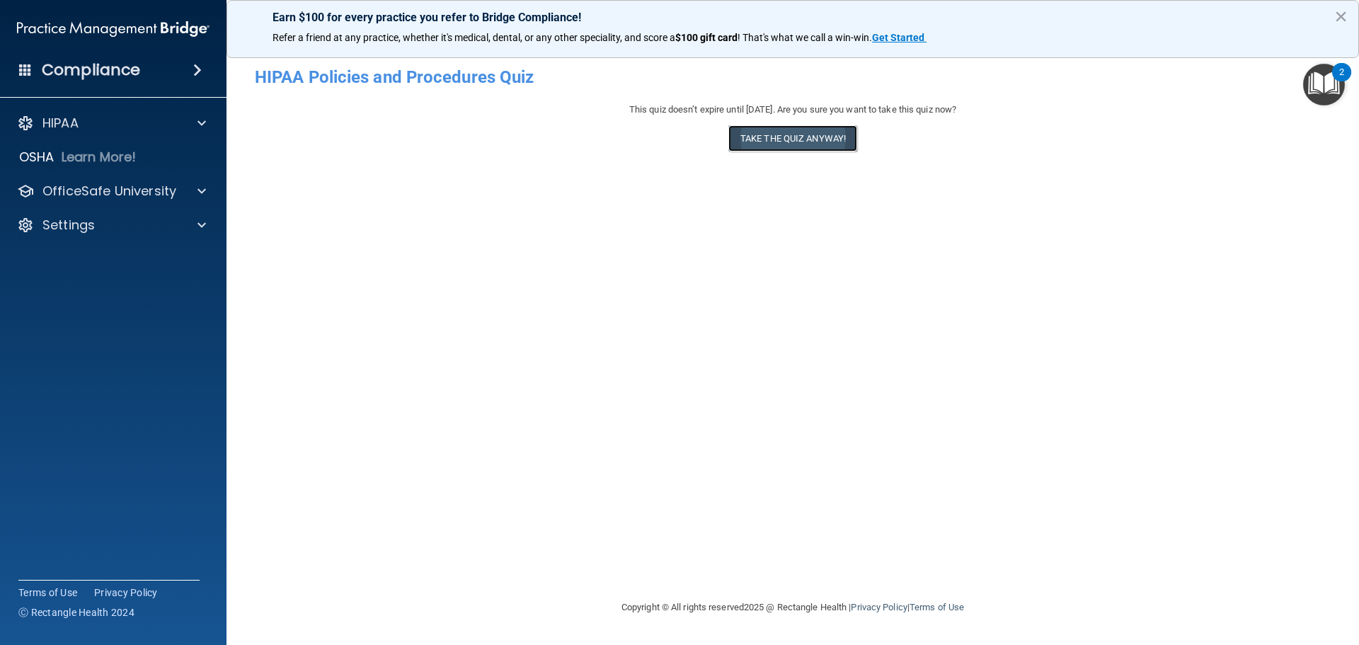
click at [798, 145] on button "Take the quiz anyway!" at bounding box center [792, 138] width 129 height 26
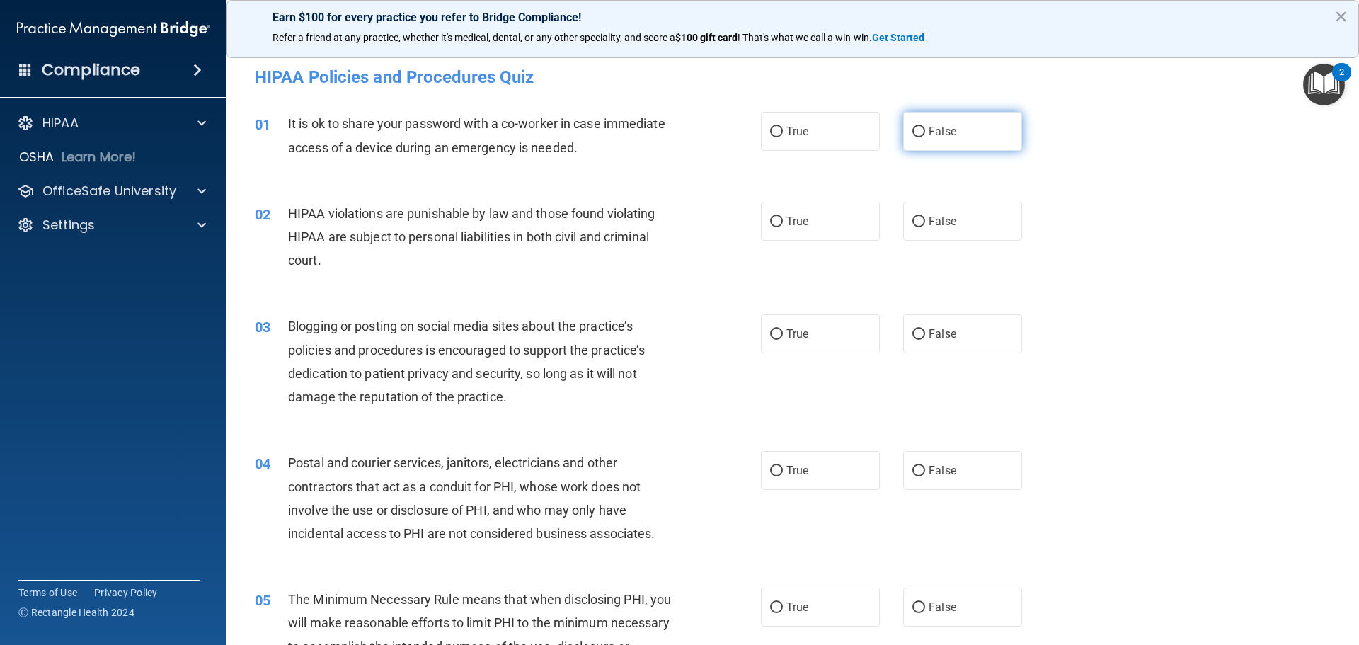
click at [912, 128] on input "False" at bounding box center [918, 132] width 13 height 11
radio input "true"
click at [777, 222] on input "True" at bounding box center [776, 222] width 13 height 11
radio input "true"
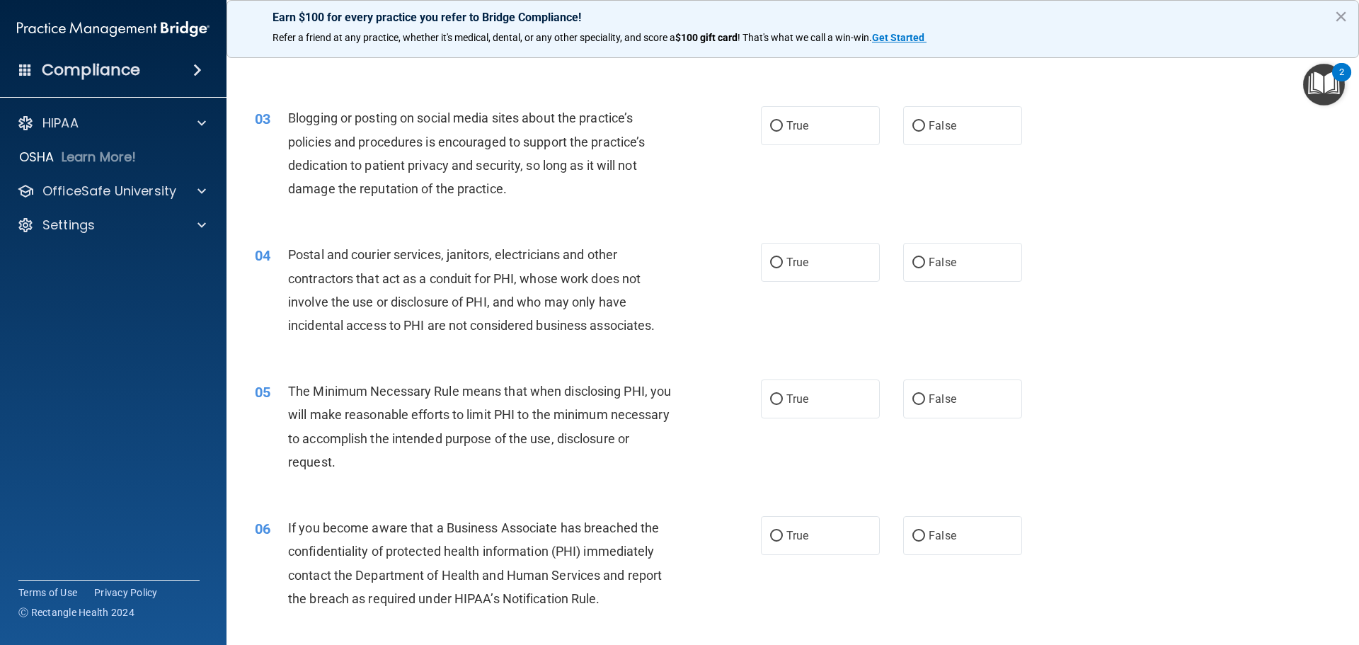
scroll to position [212, 0]
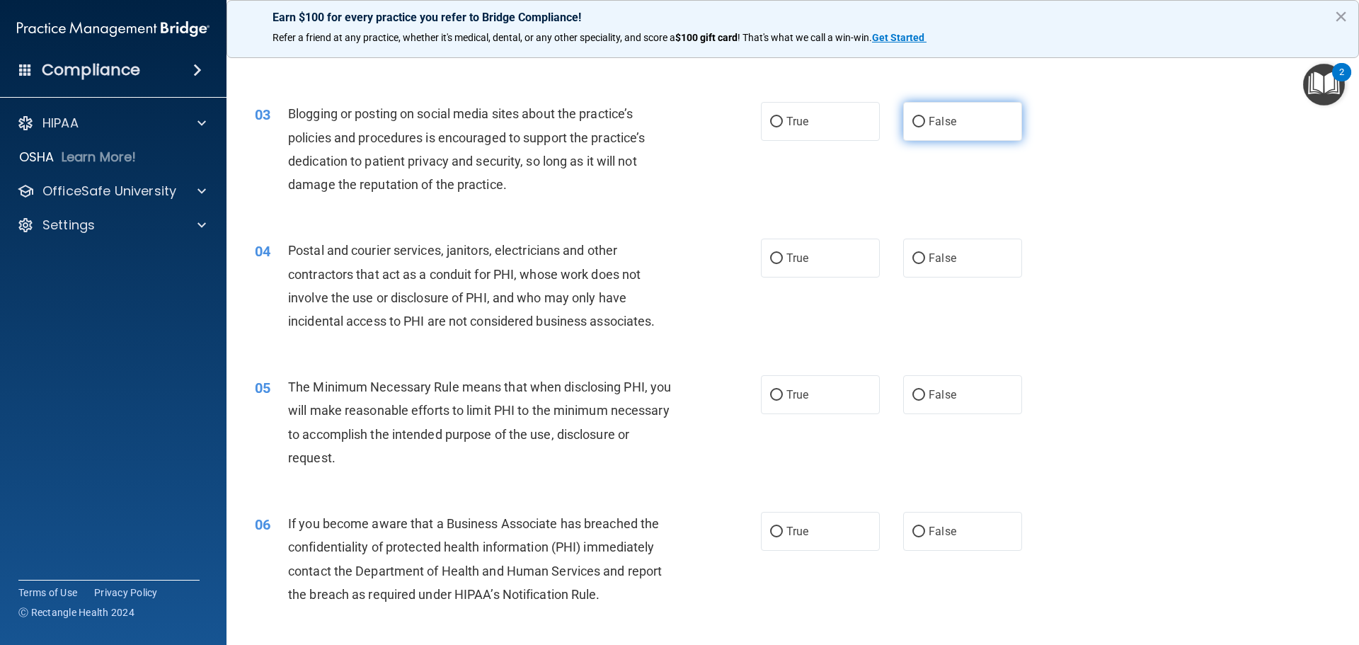
click at [914, 122] on input "False" at bounding box center [918, 122] width 13 height 11
radio input "true"
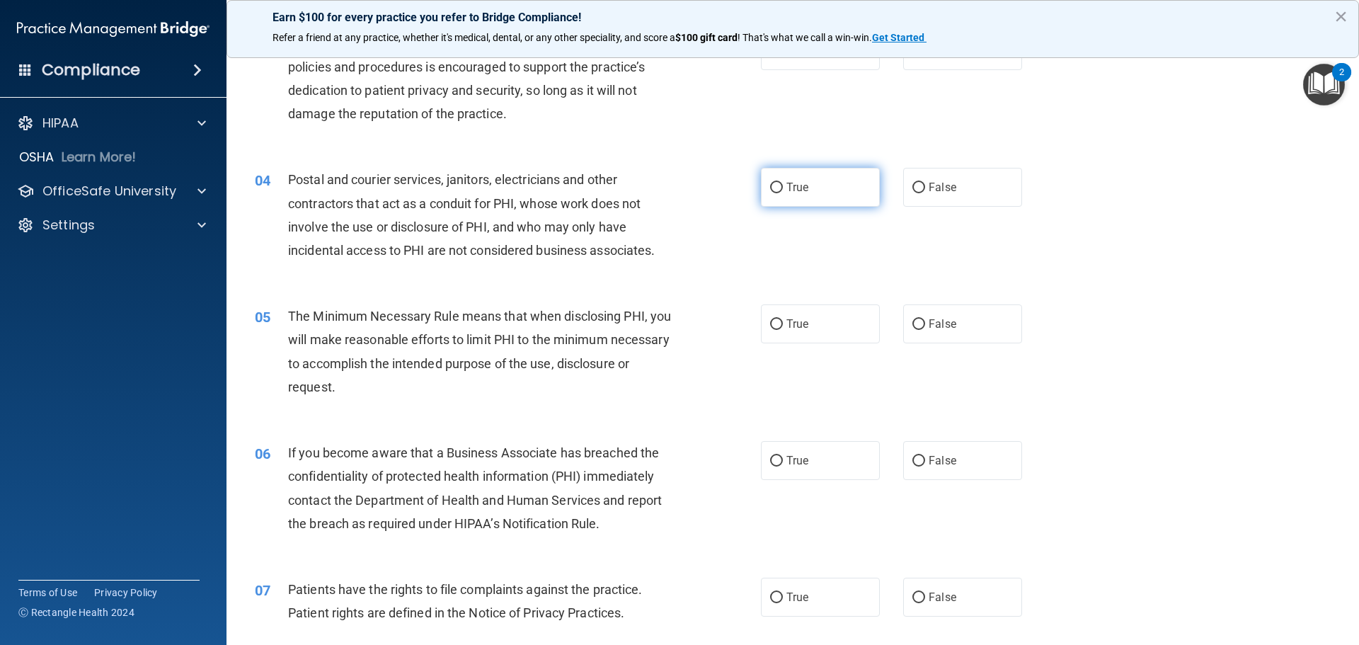
click at [777, 183] on input "True" at bounding box center [776, 188] width 13 height 11
radio input "true"
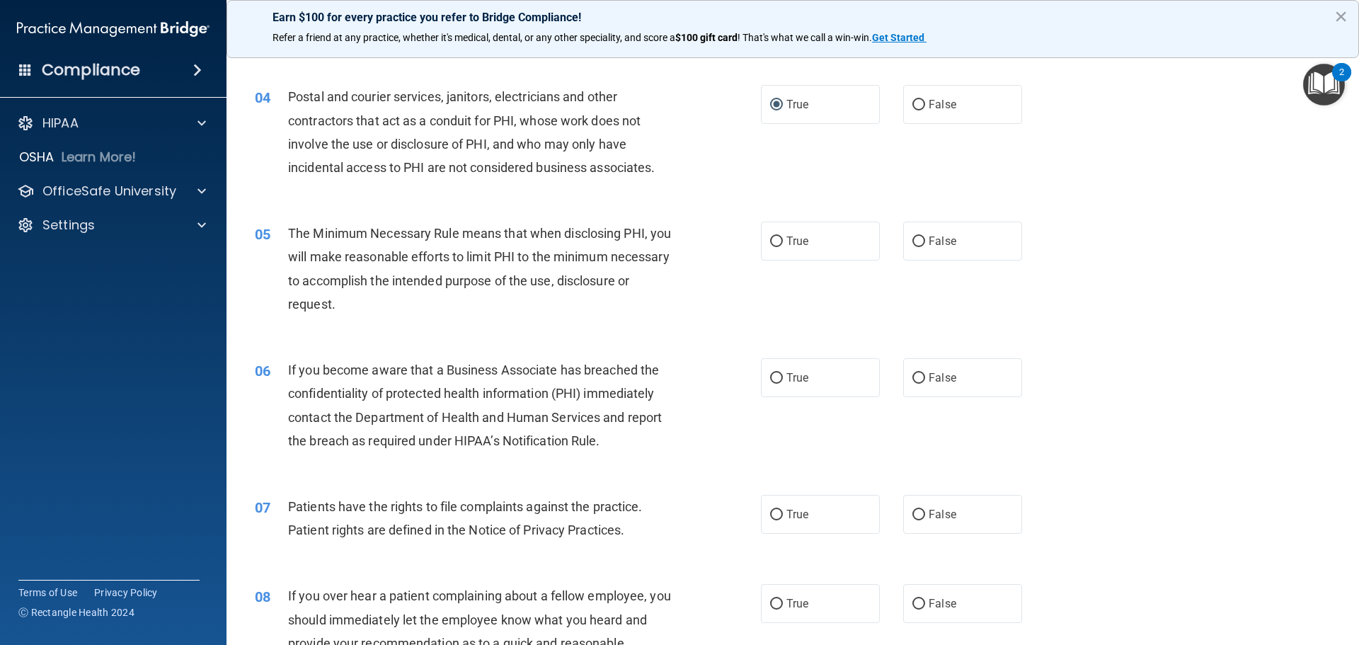
scroll to position [425, 0]
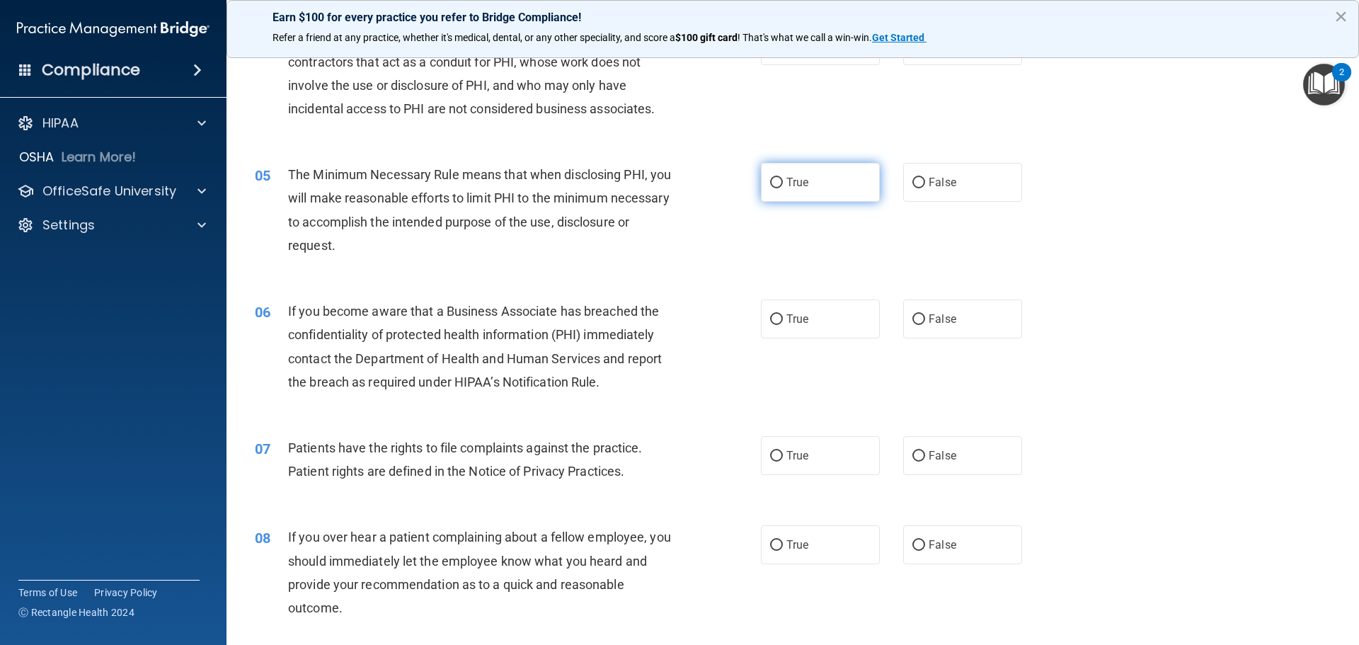
click at [775, 183] on input "True" at bounding box center [776, 183] width 13 height 11
radio input "true"
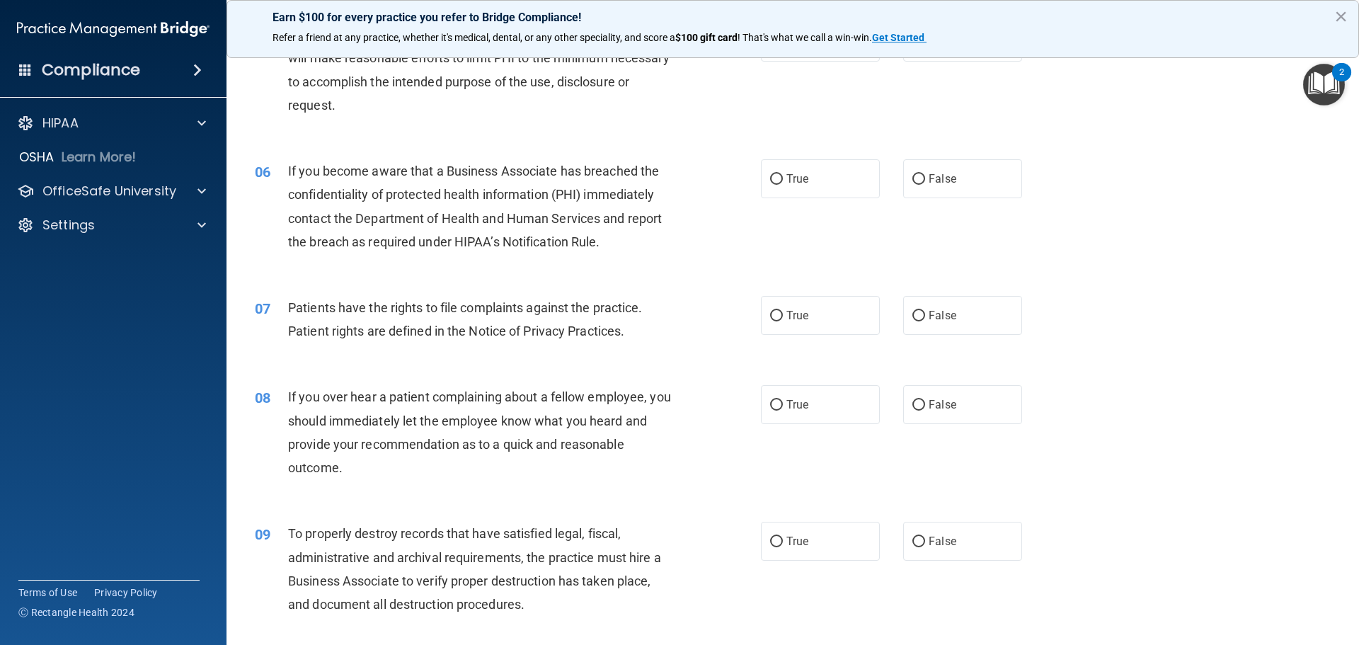
scroll to position [566, 0]
click at [770, 178] on input "True" at bounding box center [776, 178] width 13 height 11
radio input "true"
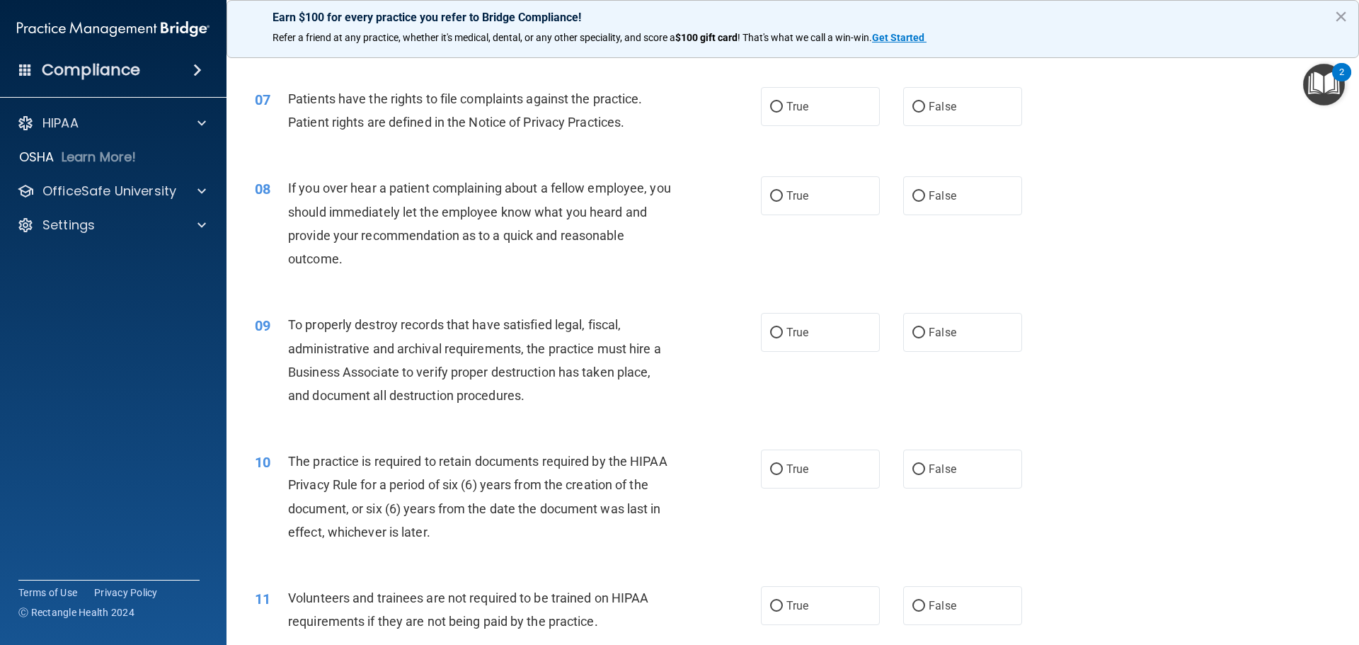
scroll to position [779, 0]
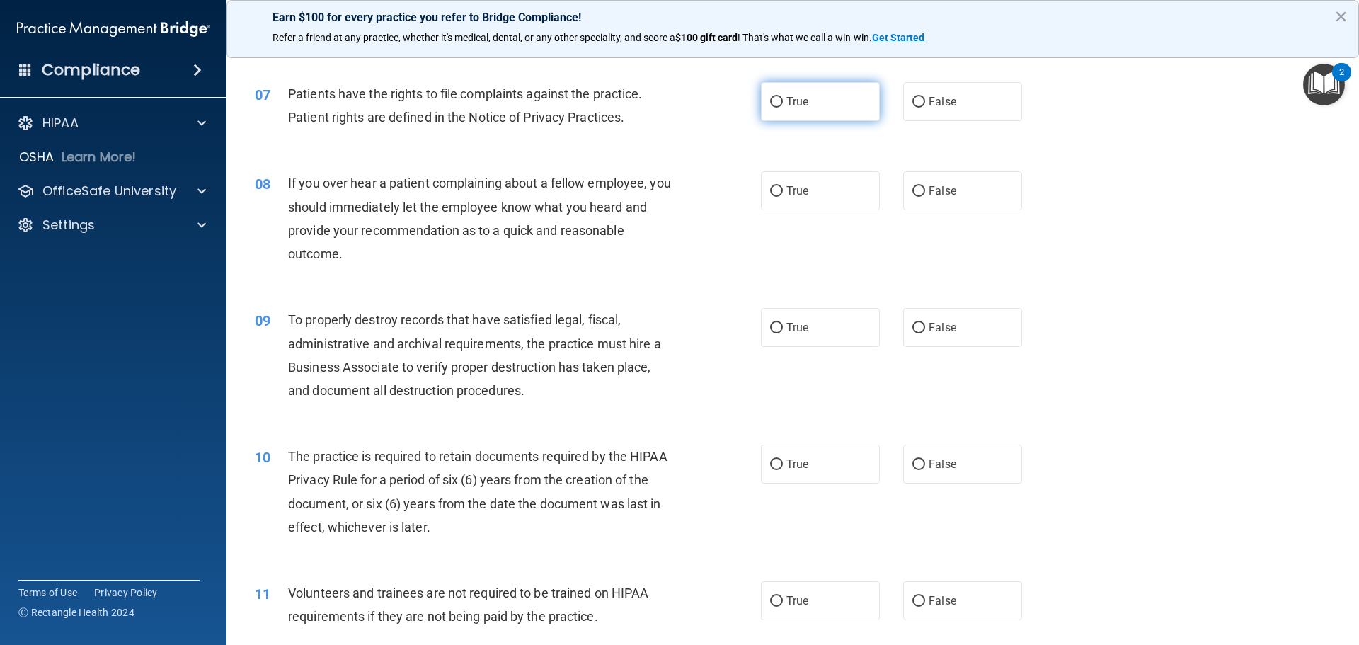
click at [772, 100] on input "True" at bounding box center [776, 102] width 13 height 11
radio input "true"
click at [913, 191] on input "False" at bounding box center [918, 191] width 13 height 11
radio input "true"
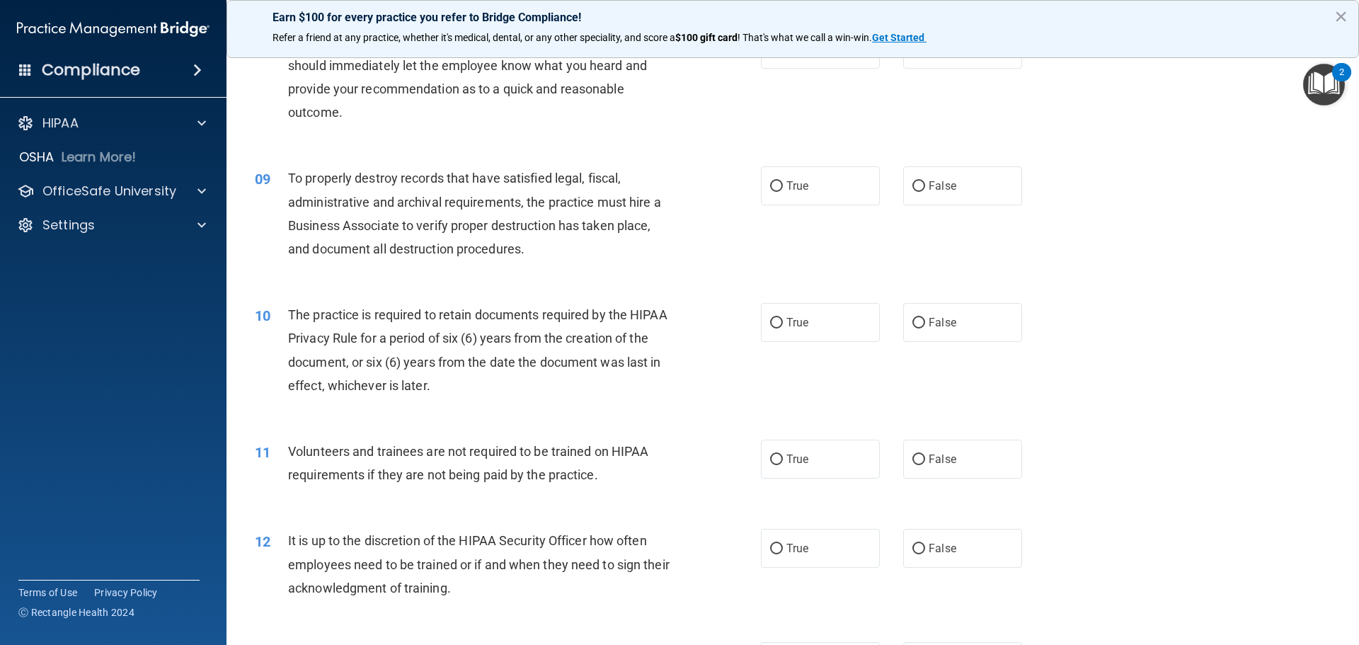
scroll to position [991, 0]
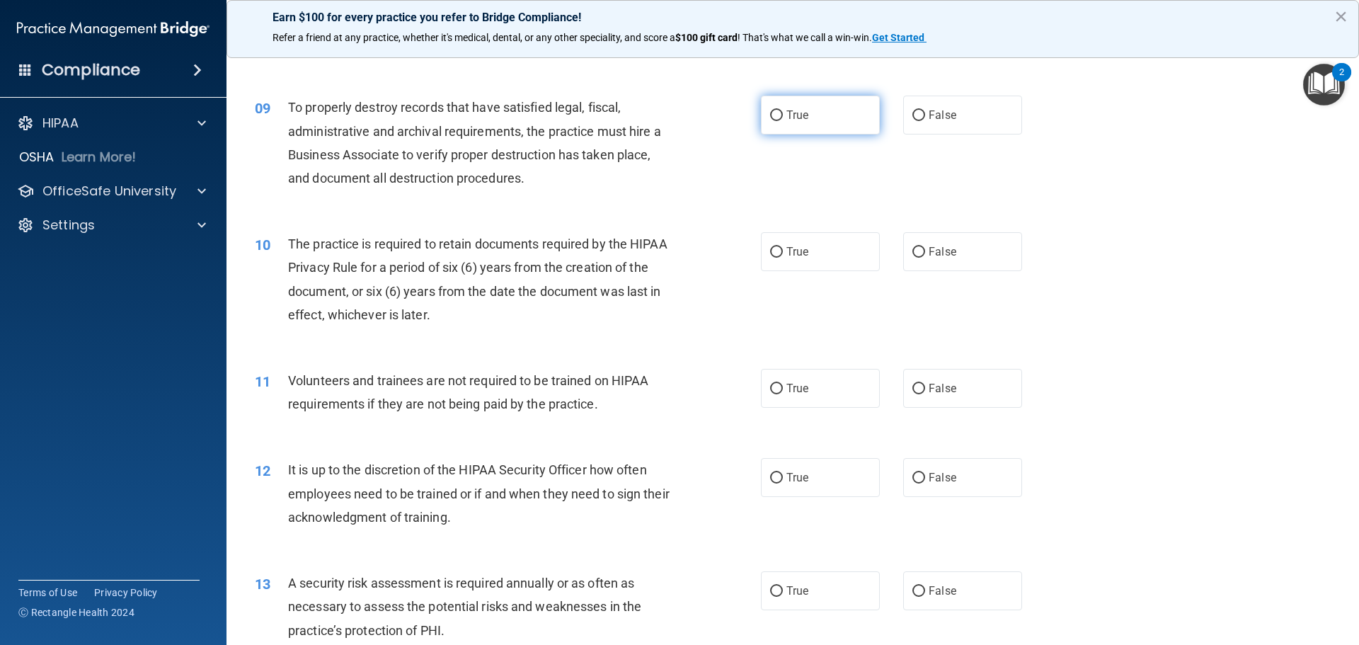
click at [770, 118] on input "True" at bounding box center [776, 115] width 13 height 11
radio input "true"
click at [770, 249] on input "True" at bounding box center [776, 252] width 13 height 11
radio input "true"
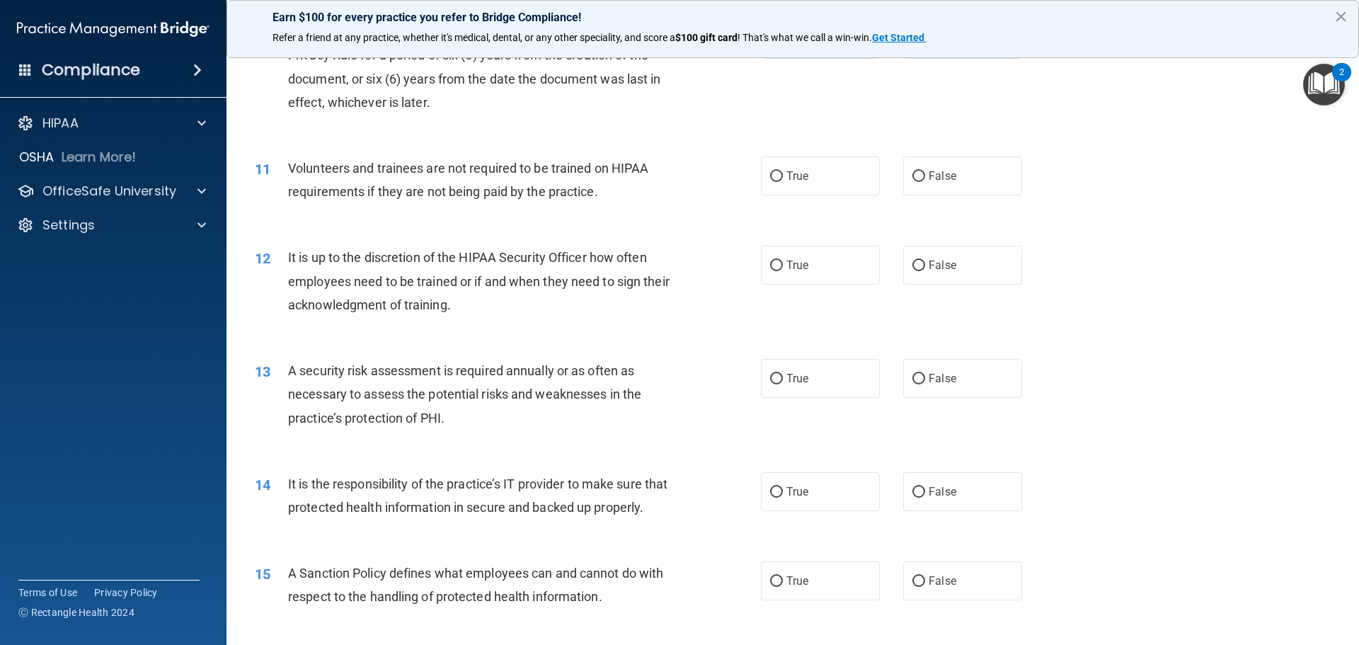
scroll to position [1274, 0]
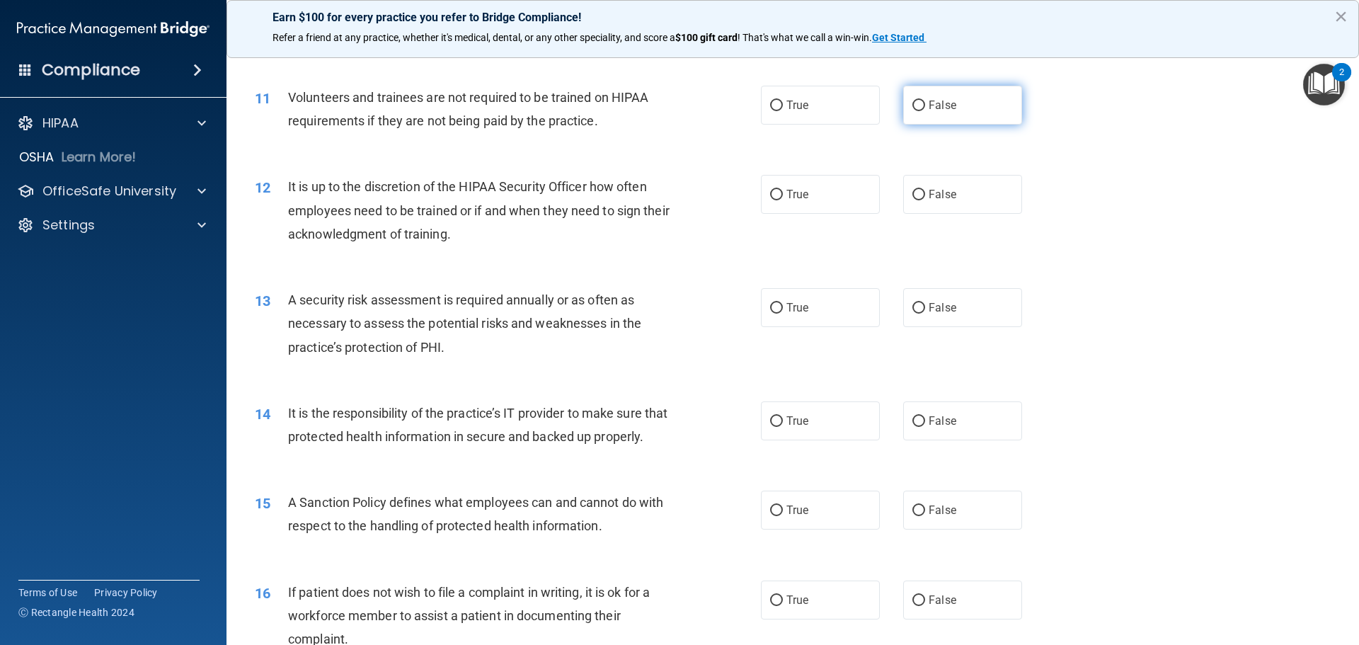
click at [912, 105] on input "False" at bounding box center [918, 106] width 13 height 11
radio input "true"
click at [912, 195] on input "False" at bounding box center [918, 195] width 13 height 11
radio input "true"
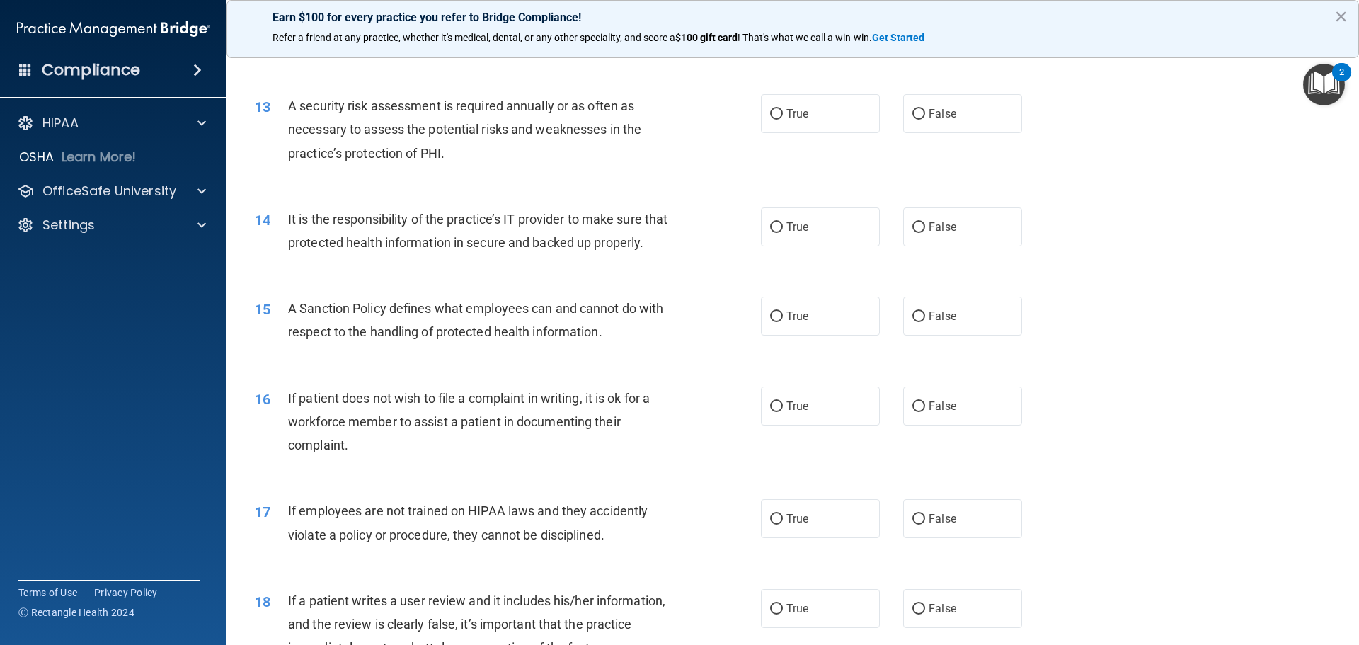
scroll to position [1486, 0]
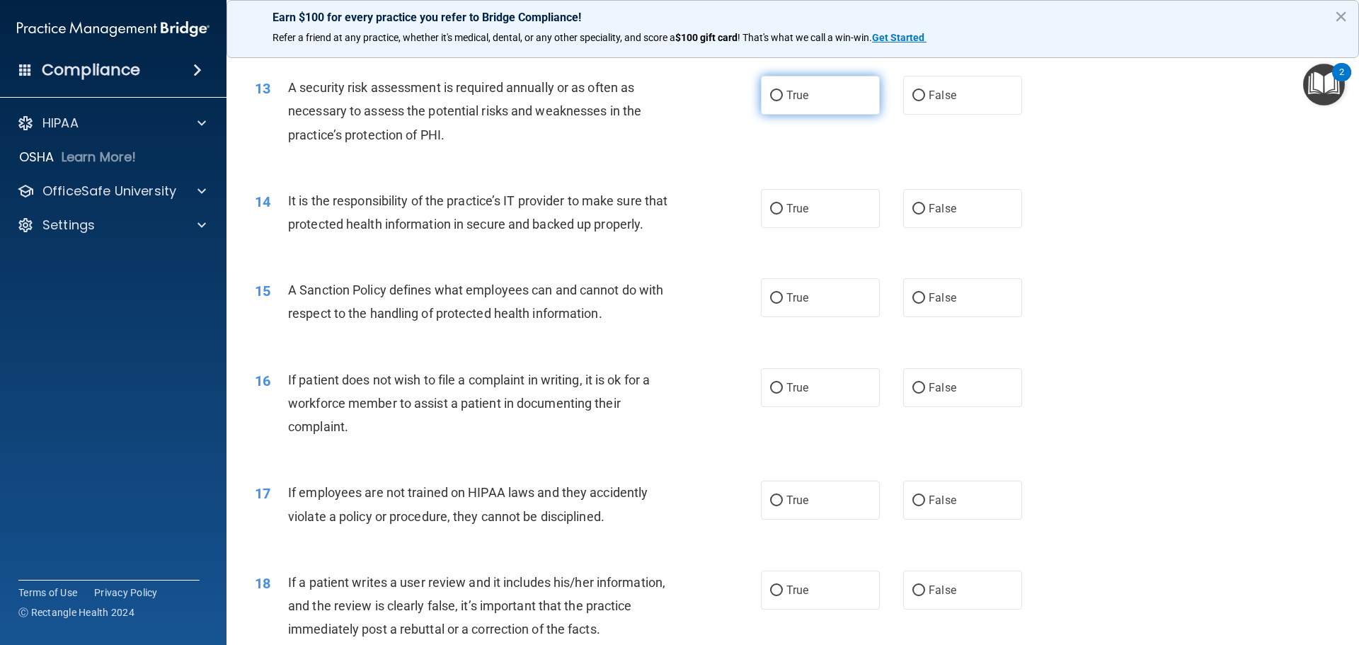
click at [772, 96] on input "True" at bounding box center [776, 96] width 13 height 11
radio input "true"
click at [913, 207] on input "False" at bounding box center [918, 209] width 13 height 11
radio input "true"
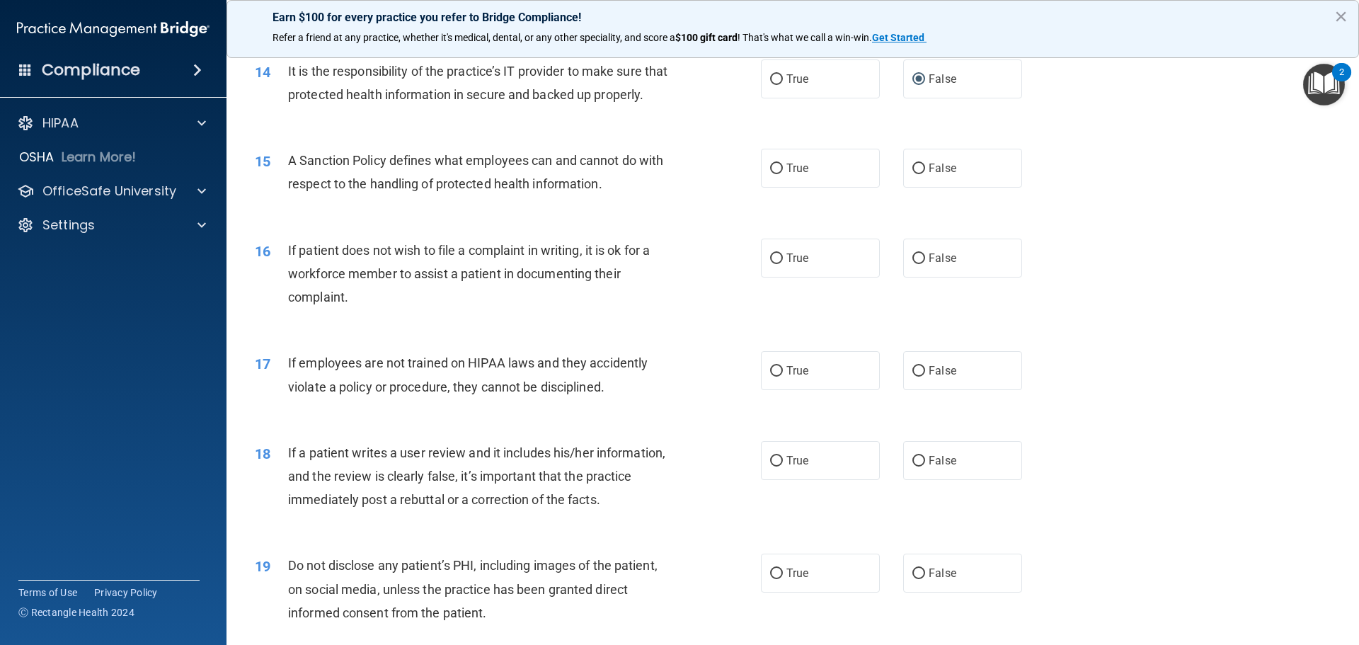
scroll to position [1628, 0]
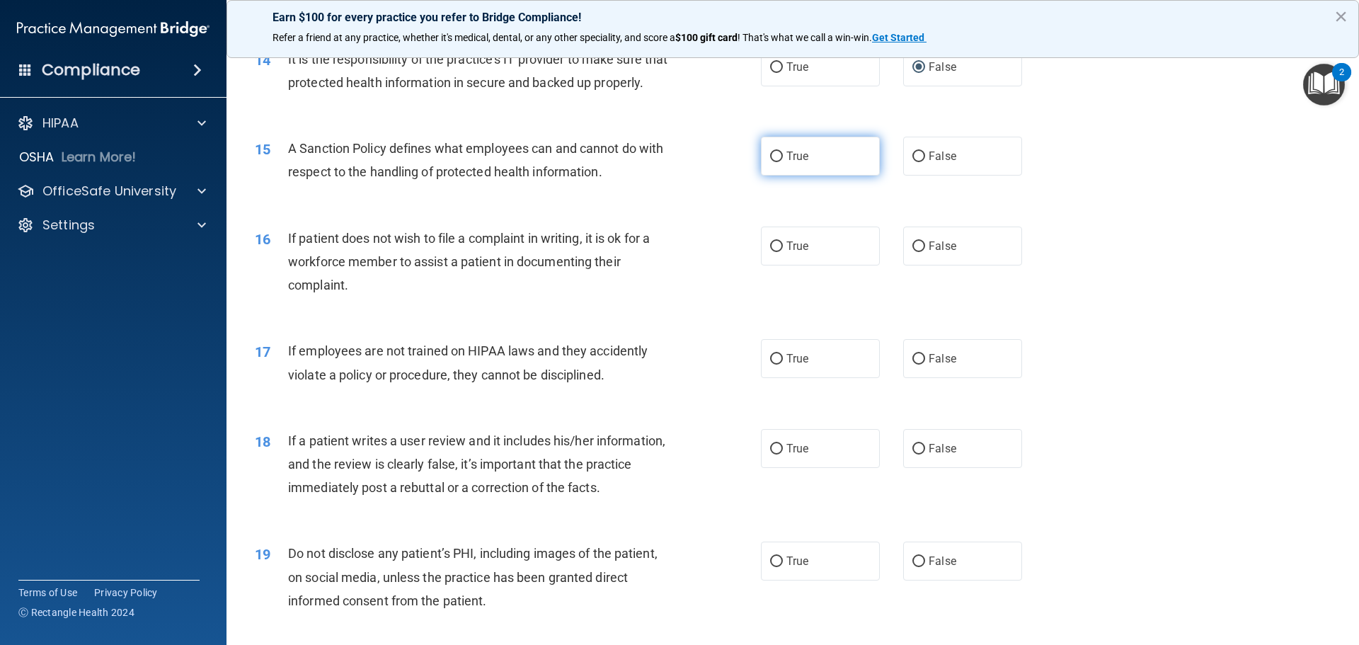
click at [770, 162] on input "True" at bounding box center [776, 156] width 13 height 11
radio input "true"
click at [912, 252] on input "False" at bounding box center [918, 246] width 13 height 11
radio input "true"
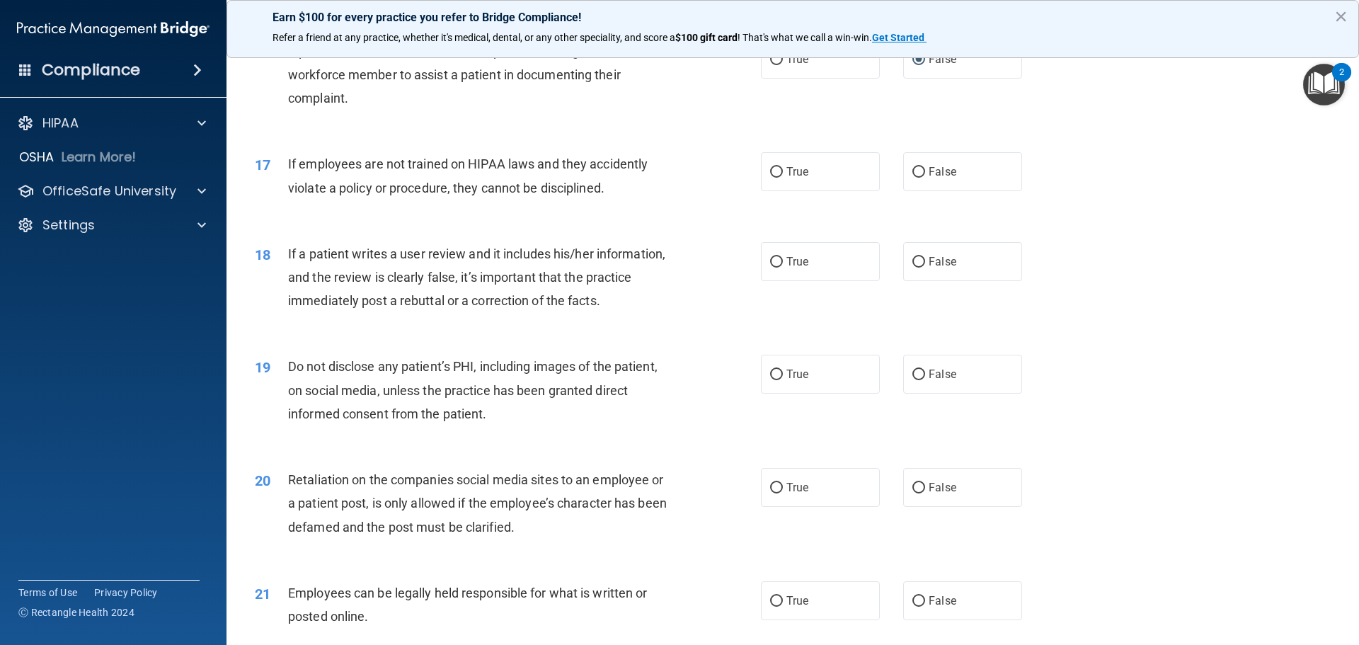
scroll to position [1840, 0]
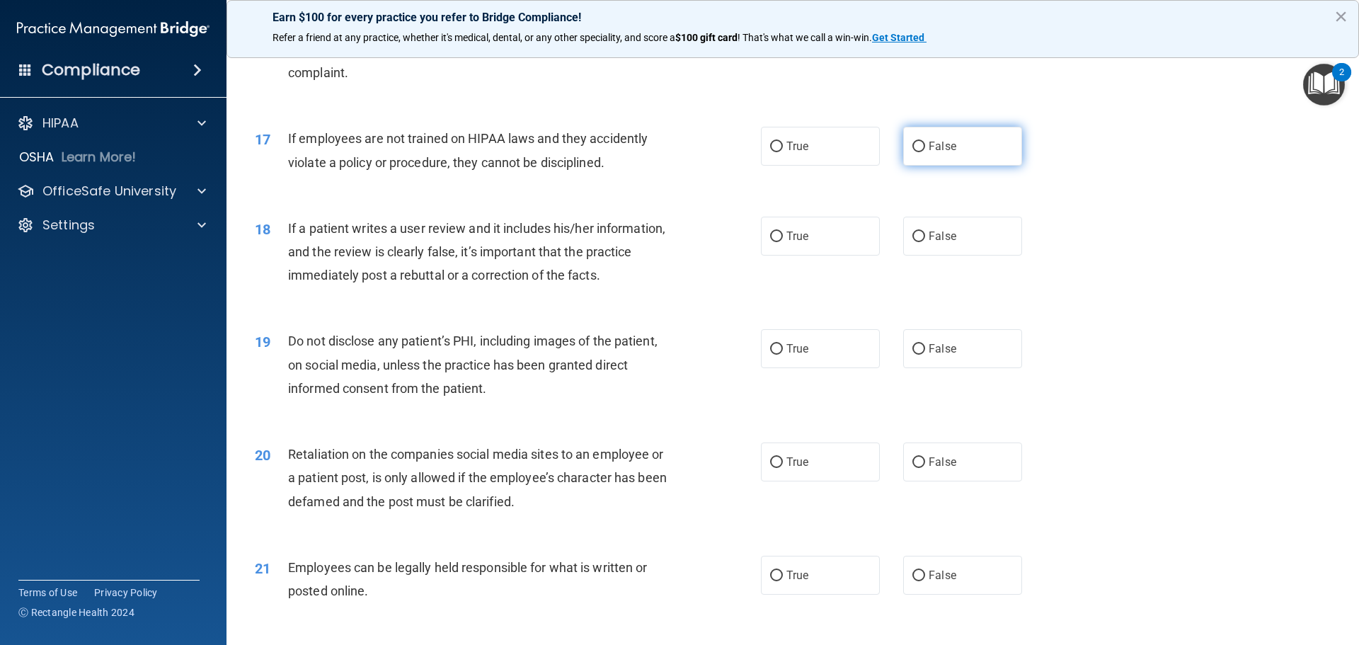
click at [912, 152] on input "False" at bounding box center [918, 147] width 13 height 11
radio input "true"
click at [912, 242] on input "False" at bounding box center [918, 236] width 13 height 11
radio input "true"
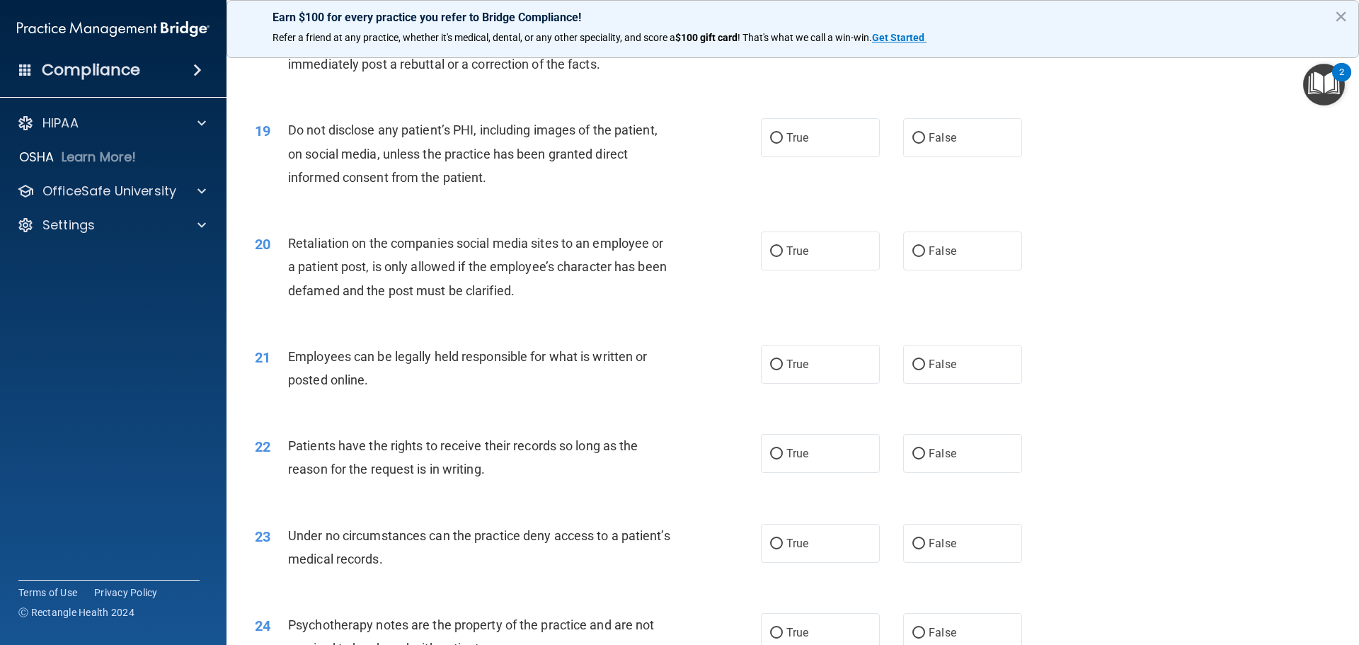
scroll to position [2053, 0]
click at [771, 142] on input "True" at bounding box center [776, 137] width 13 height 11
radio input "true"
click at [912, 256] on input "False" at bounding box center [918, 250] width 13 height 11
radio input "true"
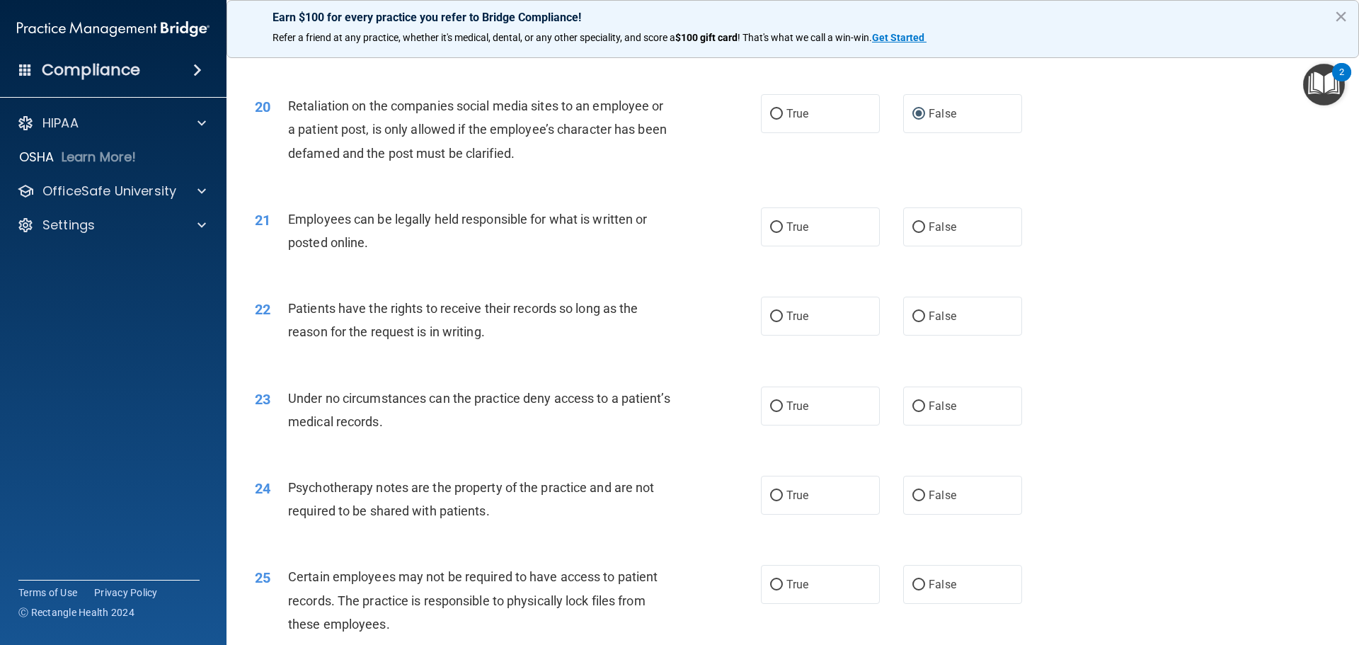
scroll to position [2194, 0]
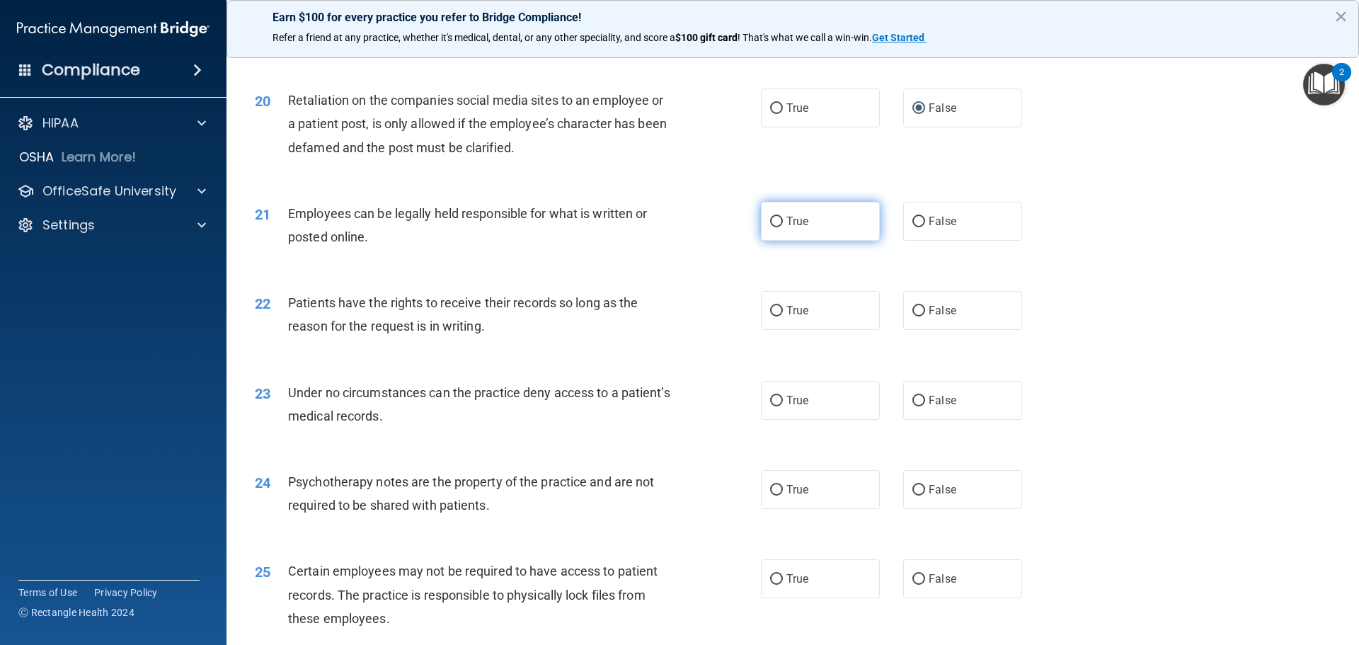
click at [772, 227] on input "True" at bounding box center [776, 222] width 13 height 11
radio input "true"
click at [772, 316] on input "True" at bounding box center [776, 311] width 13 height 11
radio input "true"
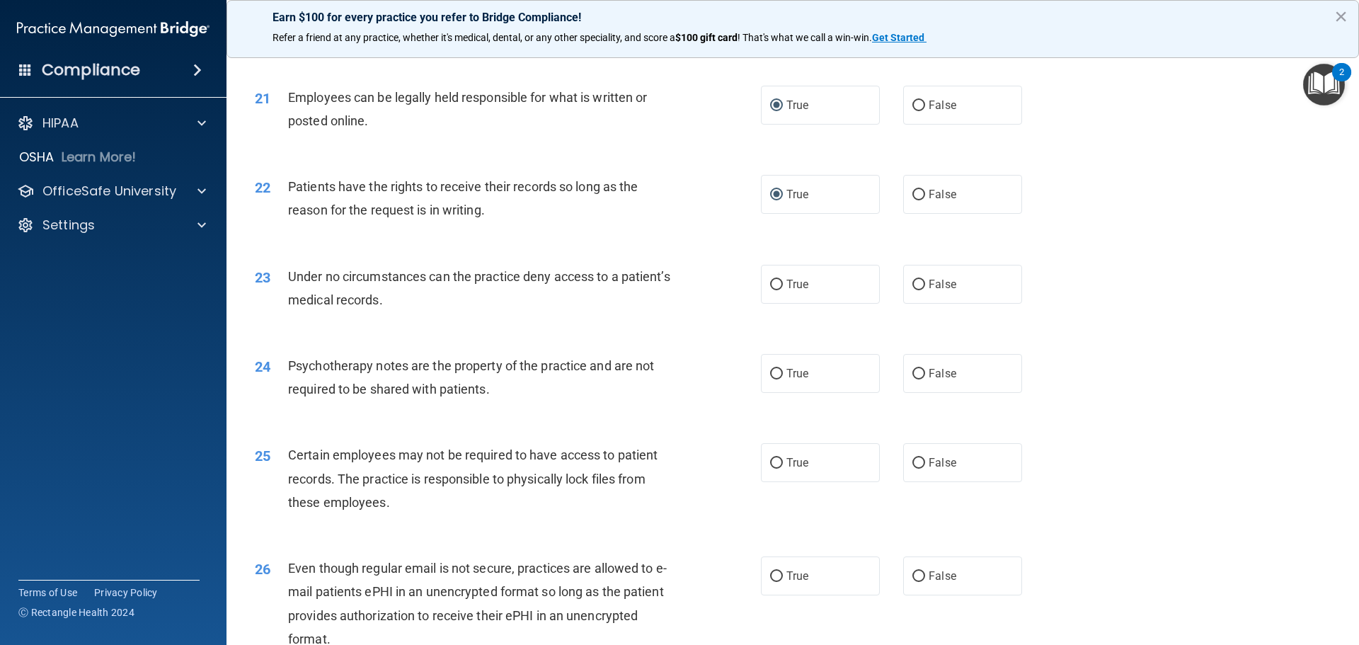
scroll to position [2336, 0]
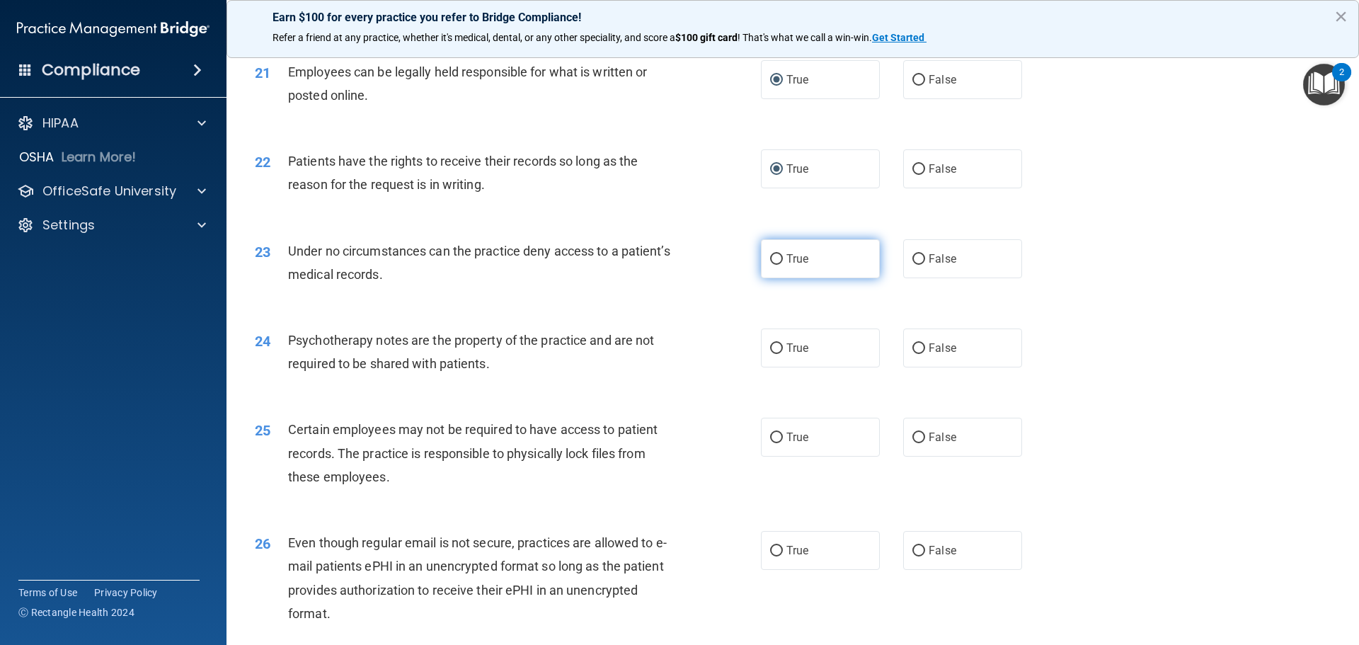
click at [771, 265] on input "True" at bounding box center [776, 259] width 13 height 11
radio input "true"
click at [770, 265] on input "True" at bounding box center [776, 259] width 13 height 11
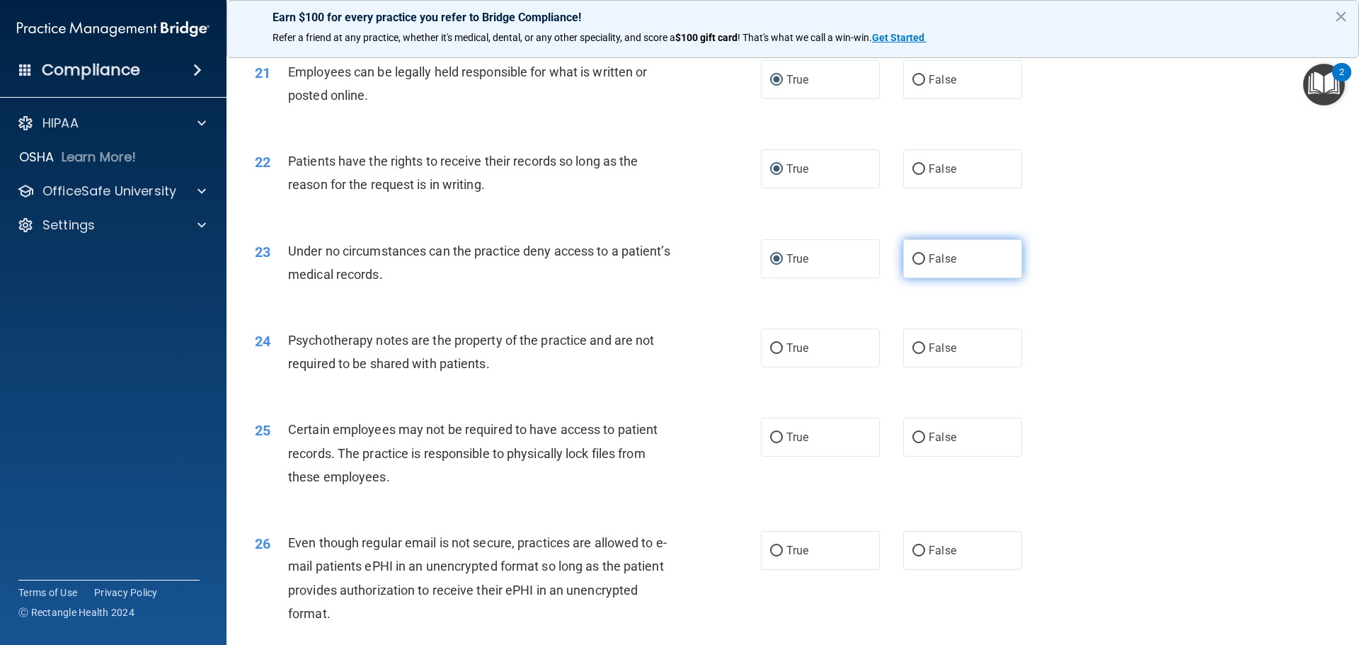
click at [912, 265] on input "False" at bounding box center [918, 259] width 13 height 11
radio input "true"
radio input "false"
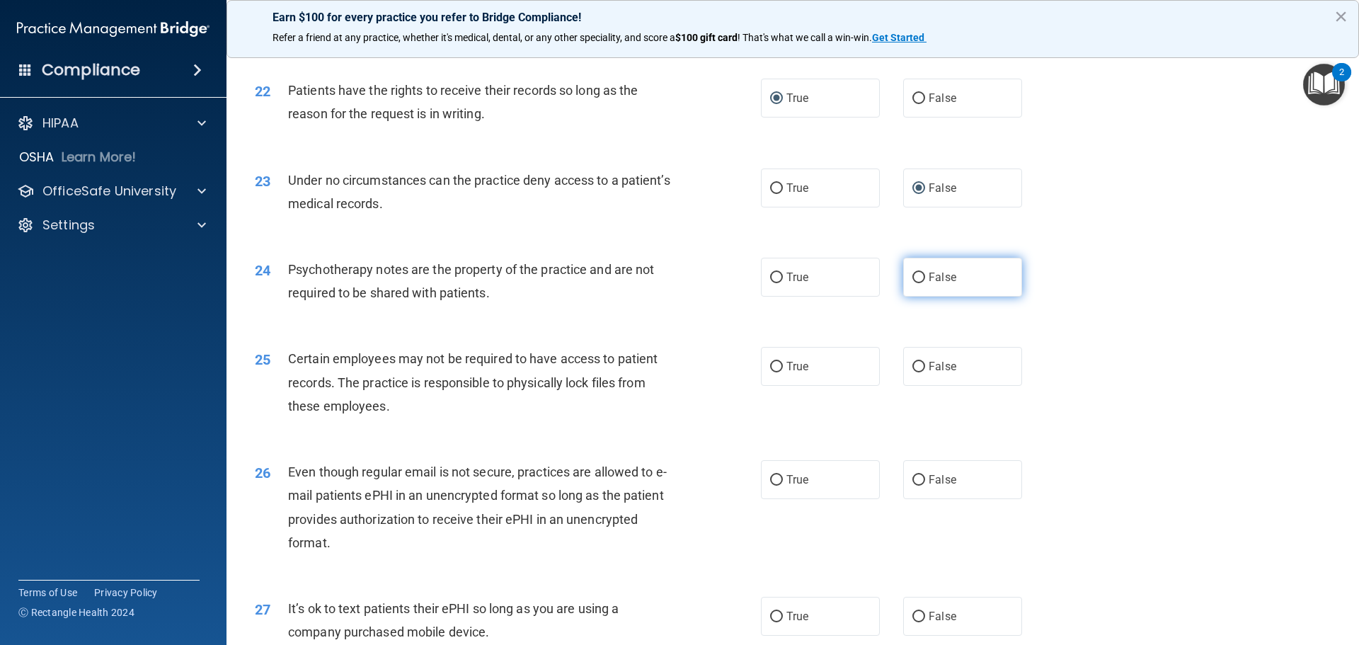
click at [912, 283] on input "False" at bounding box center [918, 278] width 13 height 11
radio input "true"
click at [774, 372] on input "True" at bounding box center [776, 367] width 13 height 11
radio input "true"
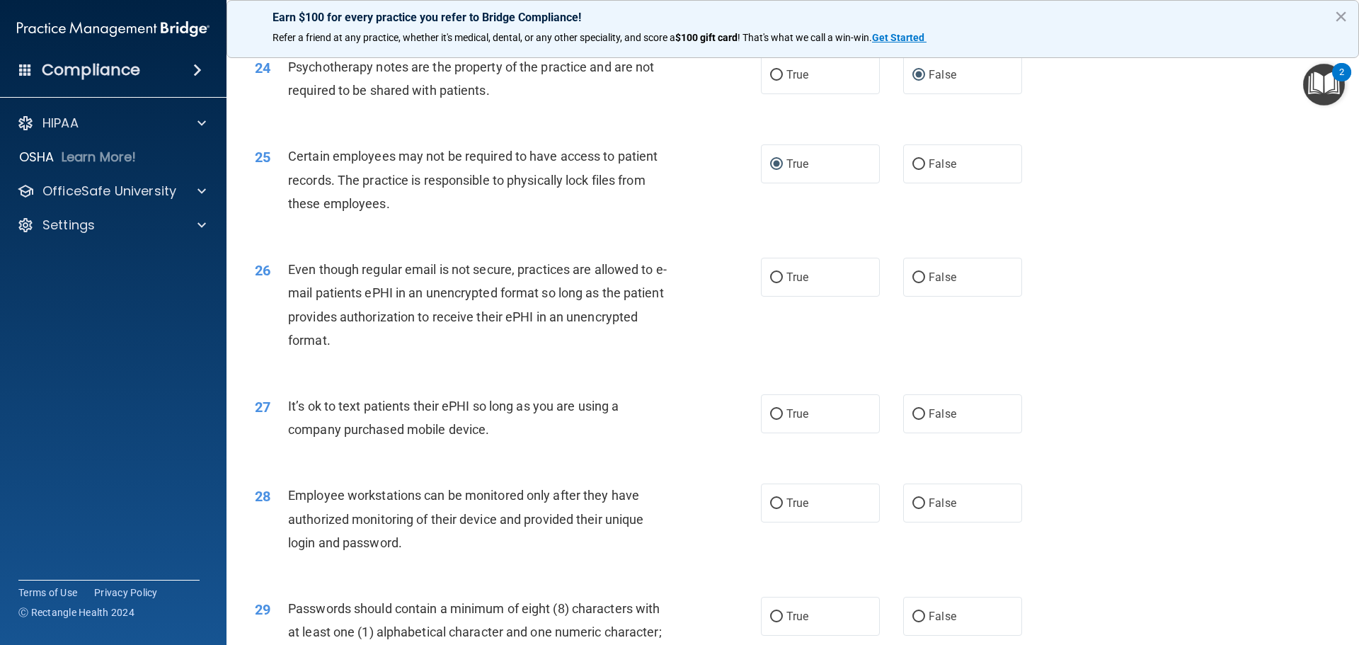
scroll to position [2619, 0]
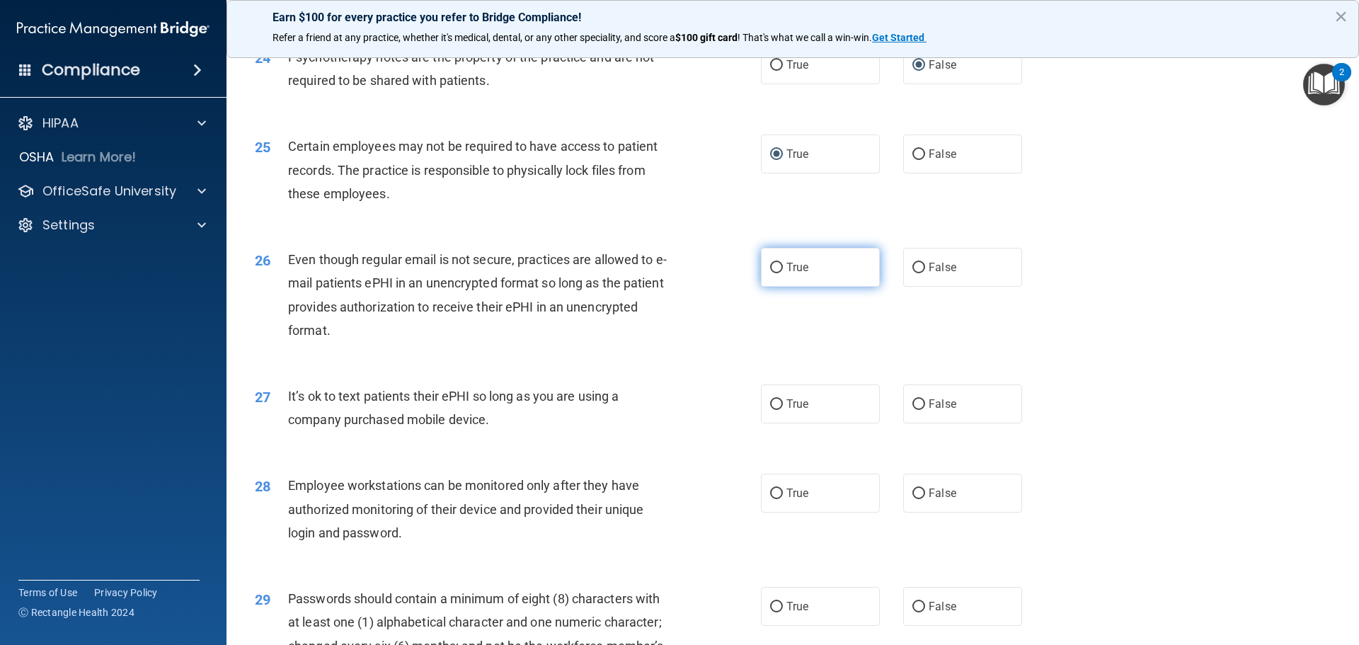
click at [770, 273] on input "True" at bounding box center [776, 268] width 13 height 11
radio input "true"
click at [912, 410] on input "False" at bounding box center [918, 404] width 13 height 11
radio input "true"
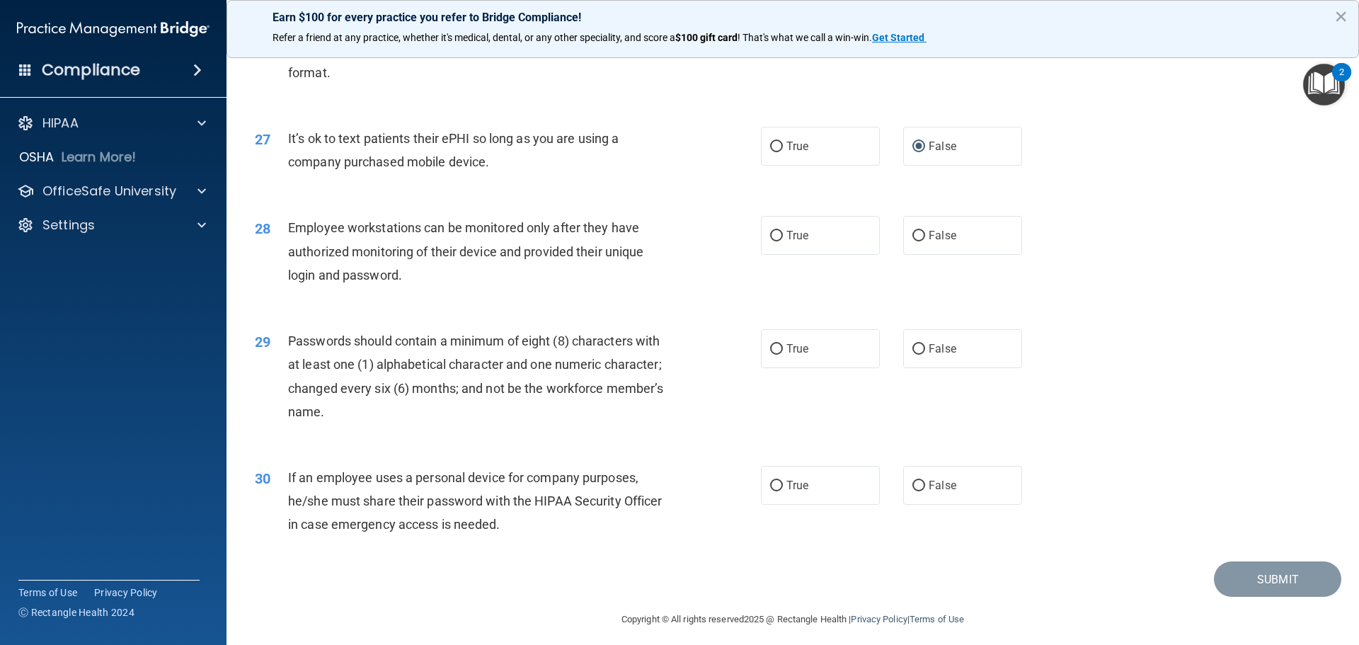
scroll to position [2902, 0]
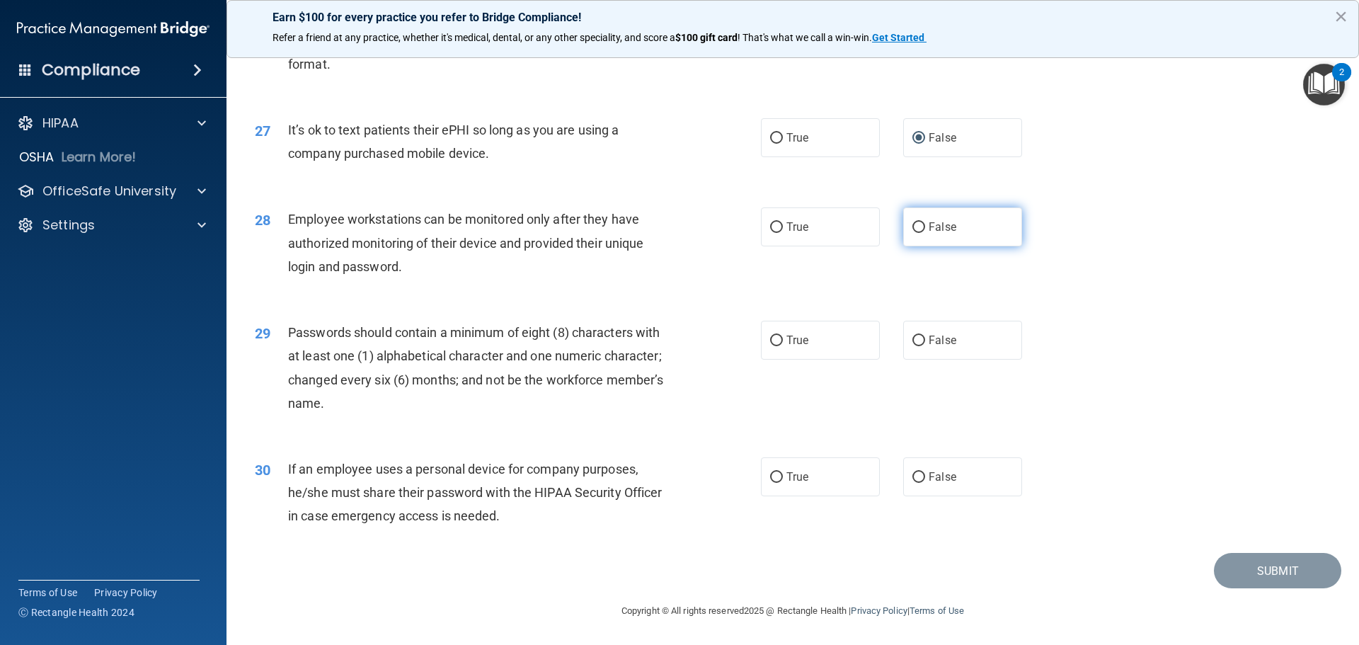
click at [912, 233] on input "False" at bounding box center [918, 227] width 13 height 11
radio input "true"
click at [773, 345] on input "True" at bounding box center [776, 341] width 13 height 11
radio input "true"
click at [920, 484] on label "False" at bounding box center [962, 476] width 119 height 39
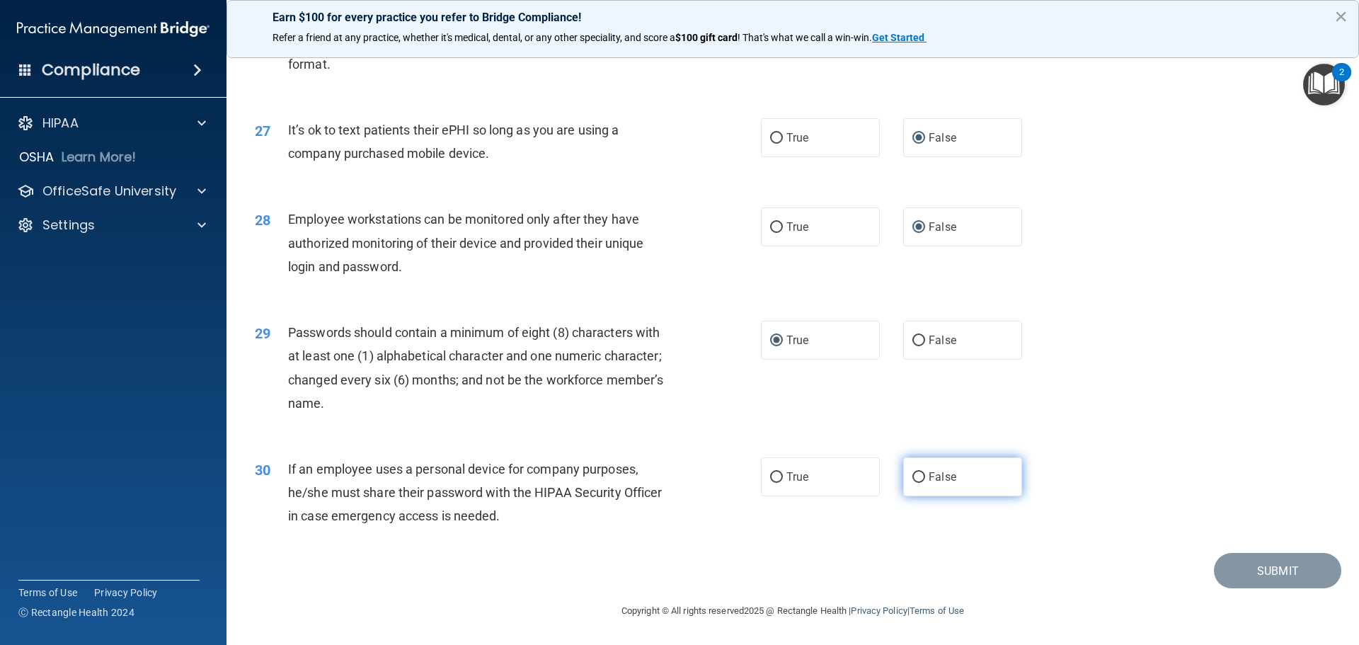
click at [920, 483] on input "False" at bounding box center [918, 477] width 13 height 11
radio input "true"
click at [1290, 577] on button "Submit" at bounding box center [1277, 571] width 127 height 36
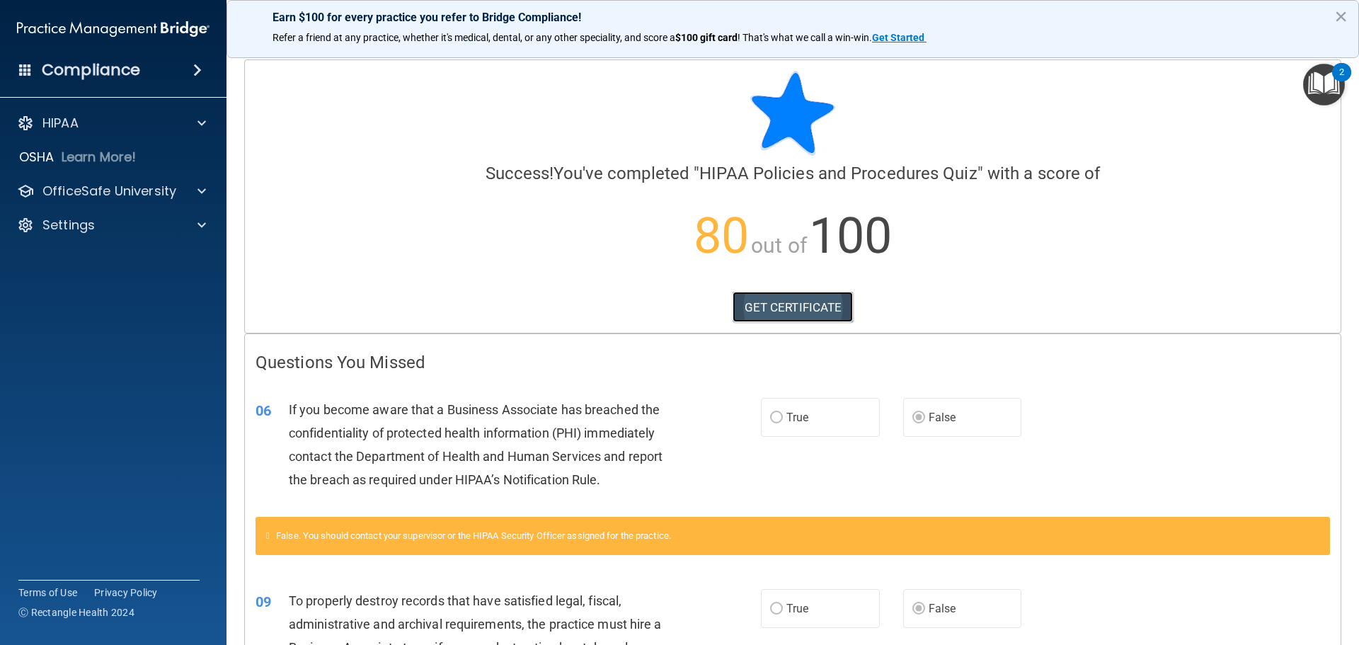
click at [742, 304] on link "GET CERTIFICATE" at bounding box center [793, 307] width 121 height 31
click at [759, 305] on link "GET CERTIFICATE" at bounding box center [793, 307] width 121 height 31
click at [114, 193] on p "OfficeSafe University" at bounding box center [109, 191] width 134 height 17
click at [98, 222] on p "HIPAA Training" at bounding box center [67, 225] width 117 height 14
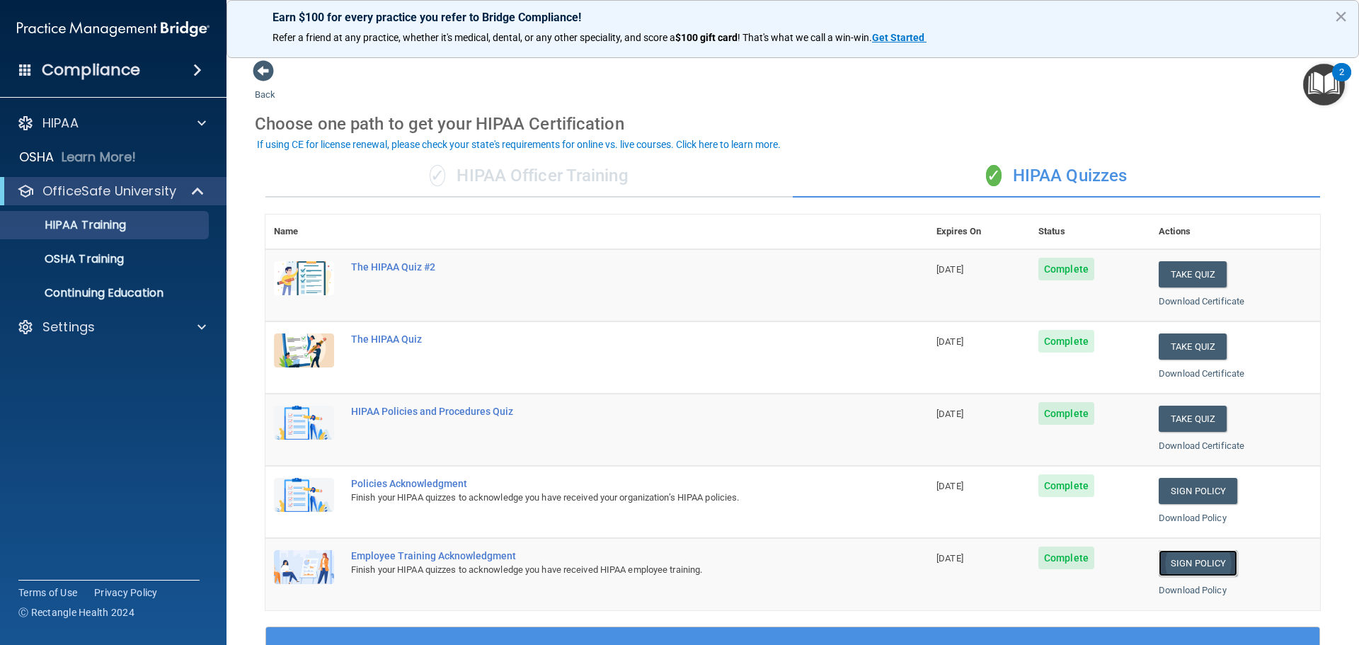
click at [1221, 566] on link "Sign Policy" at bounding box center [1198, 563] width 79 height 26
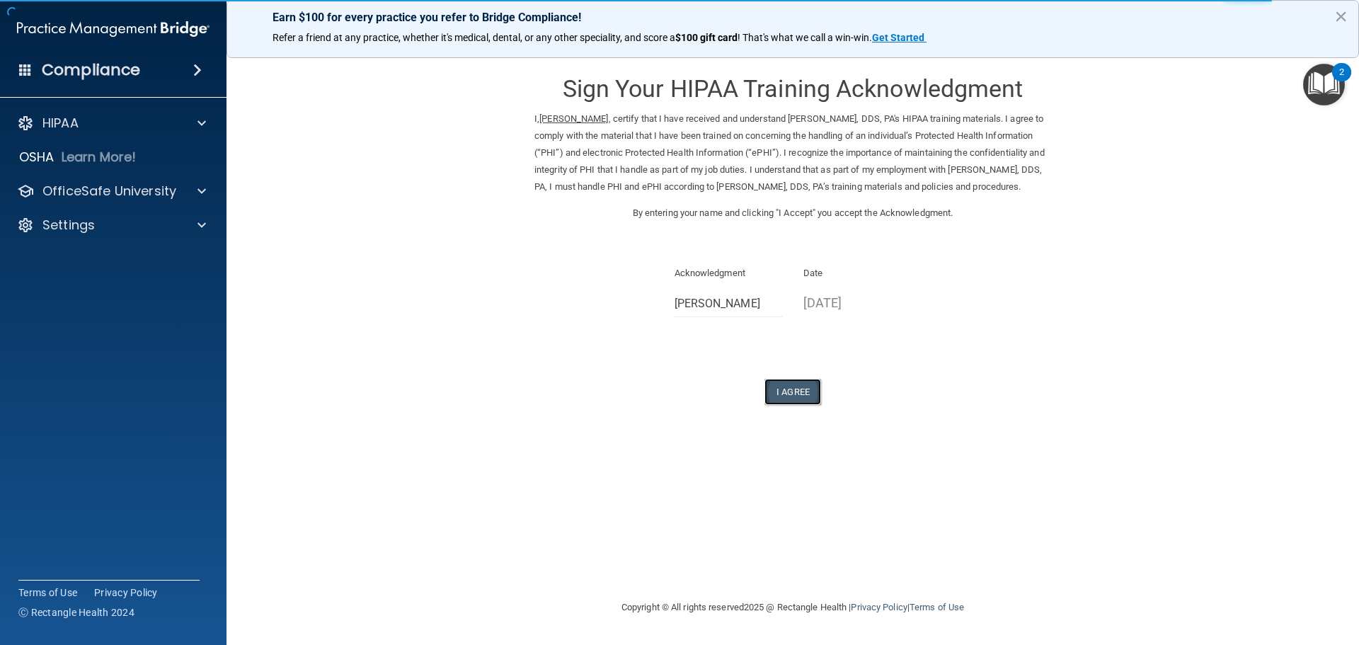
click at [798, 405] on button "I Agree" at bounding box center [792, 392] width 57 height 26
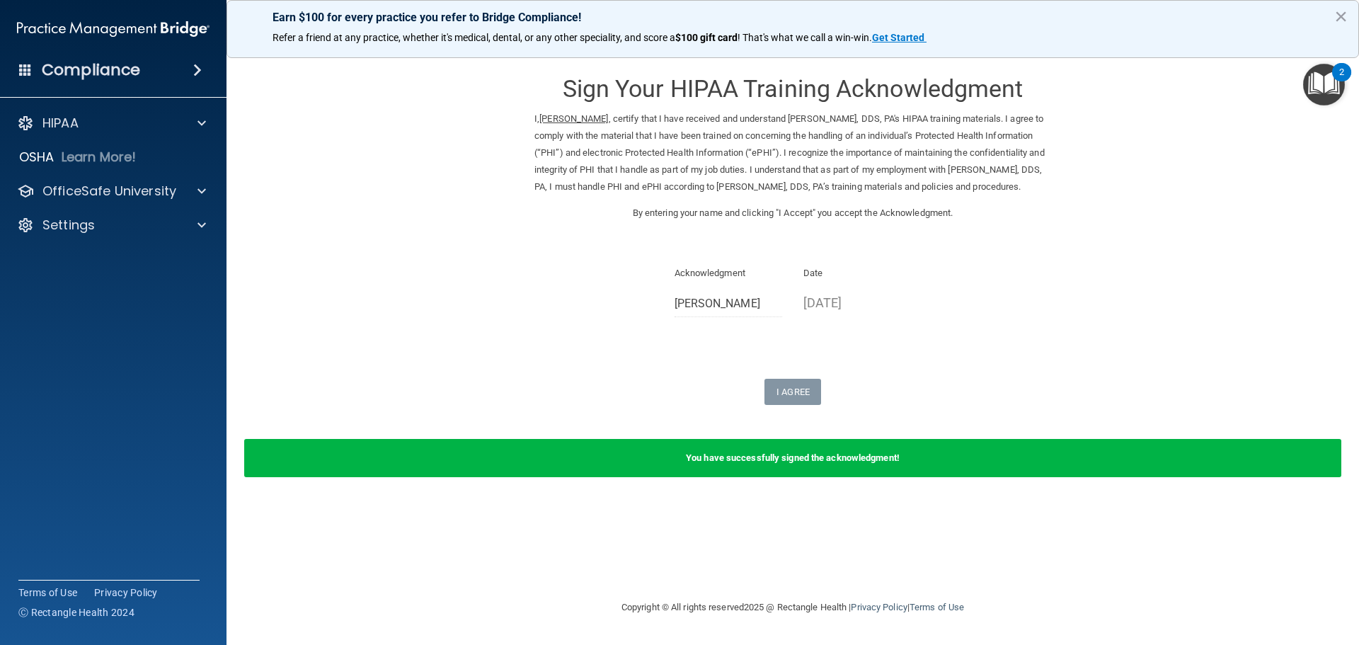
click at [1344, 71] on div "2" at bounding box center [1341, 72] width 19 height 18
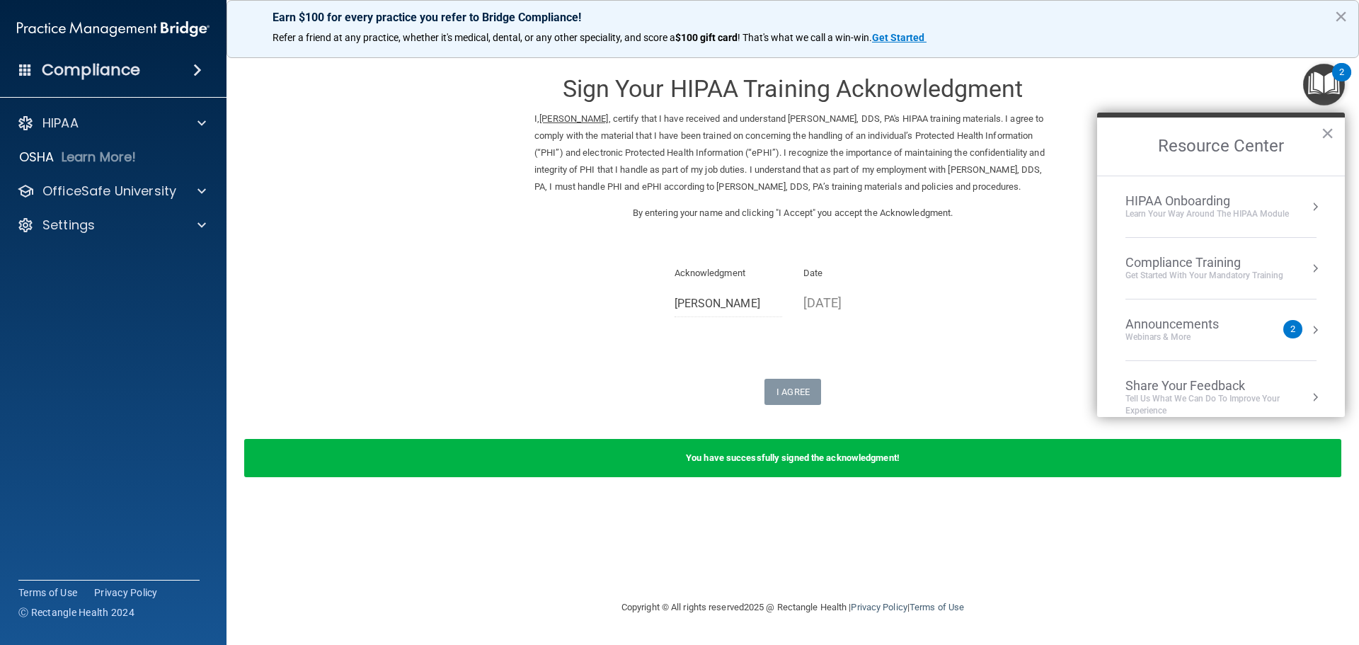
click at [1251, 326] on div "Announcements Webinars & More" at bounding box center [1200, 329] width 150 height 27
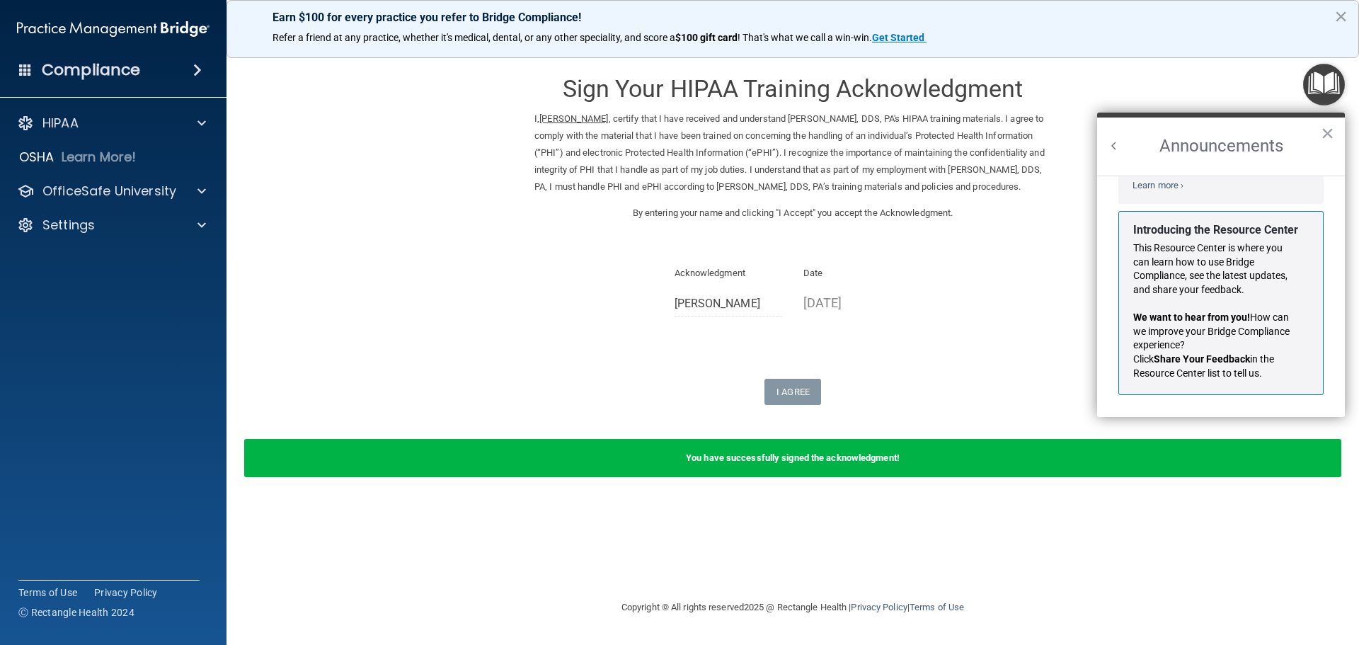
scroll to position [248, 0]
click at [1334, 135] on h2 "Announcements" at bounding box center [1221, 147] width 248 height 58
click at [1320, 123] on h2 "Announcements" at bounding box center [1221, 147] width 248 height 58
